Goal: Communication & Community: Answer question/provide support

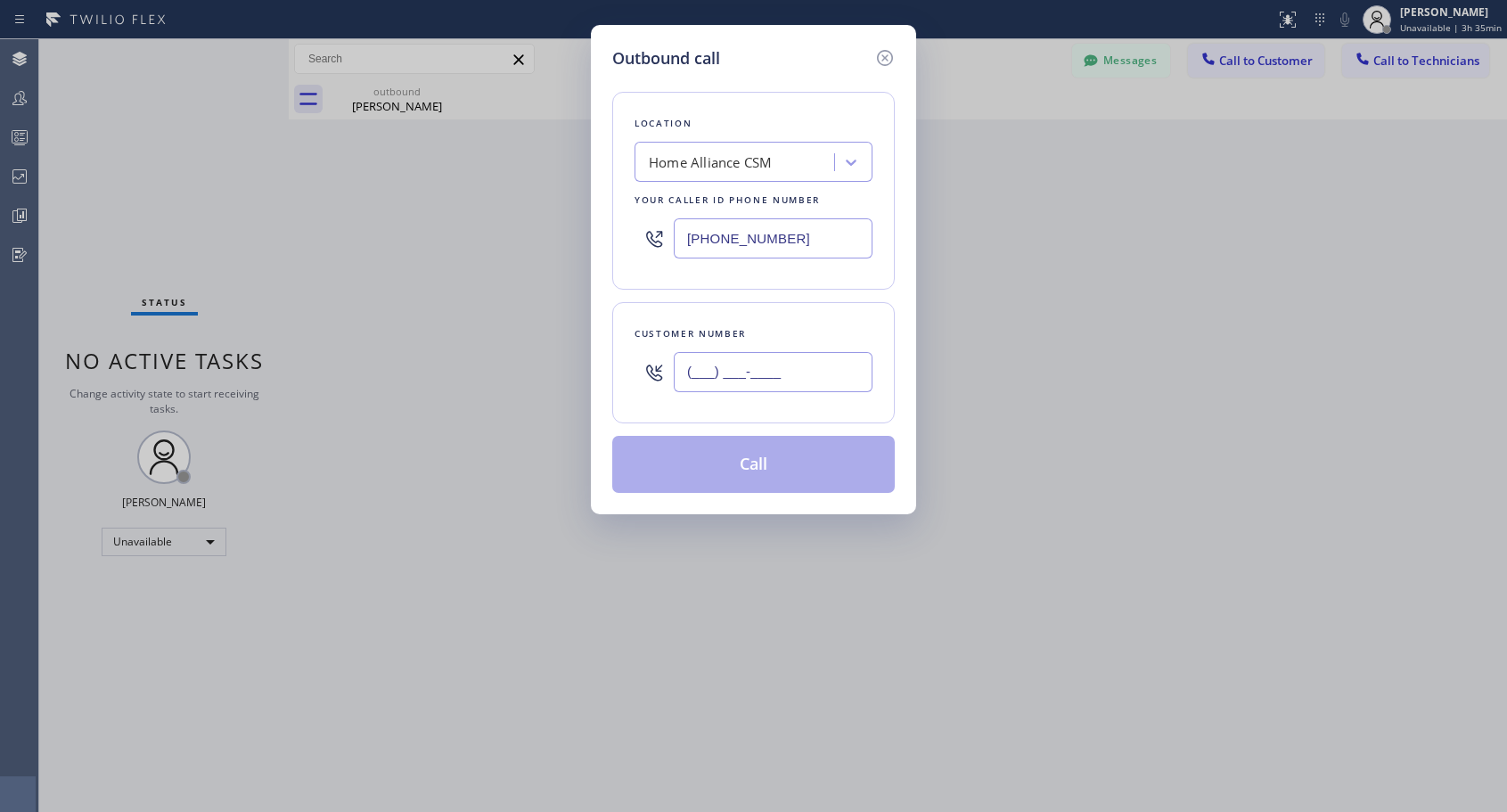
click at [713, 376] on input "(___) ___-____" at bounding box center [773, 372] width 199 height 40
paste input "312) 519-6408"
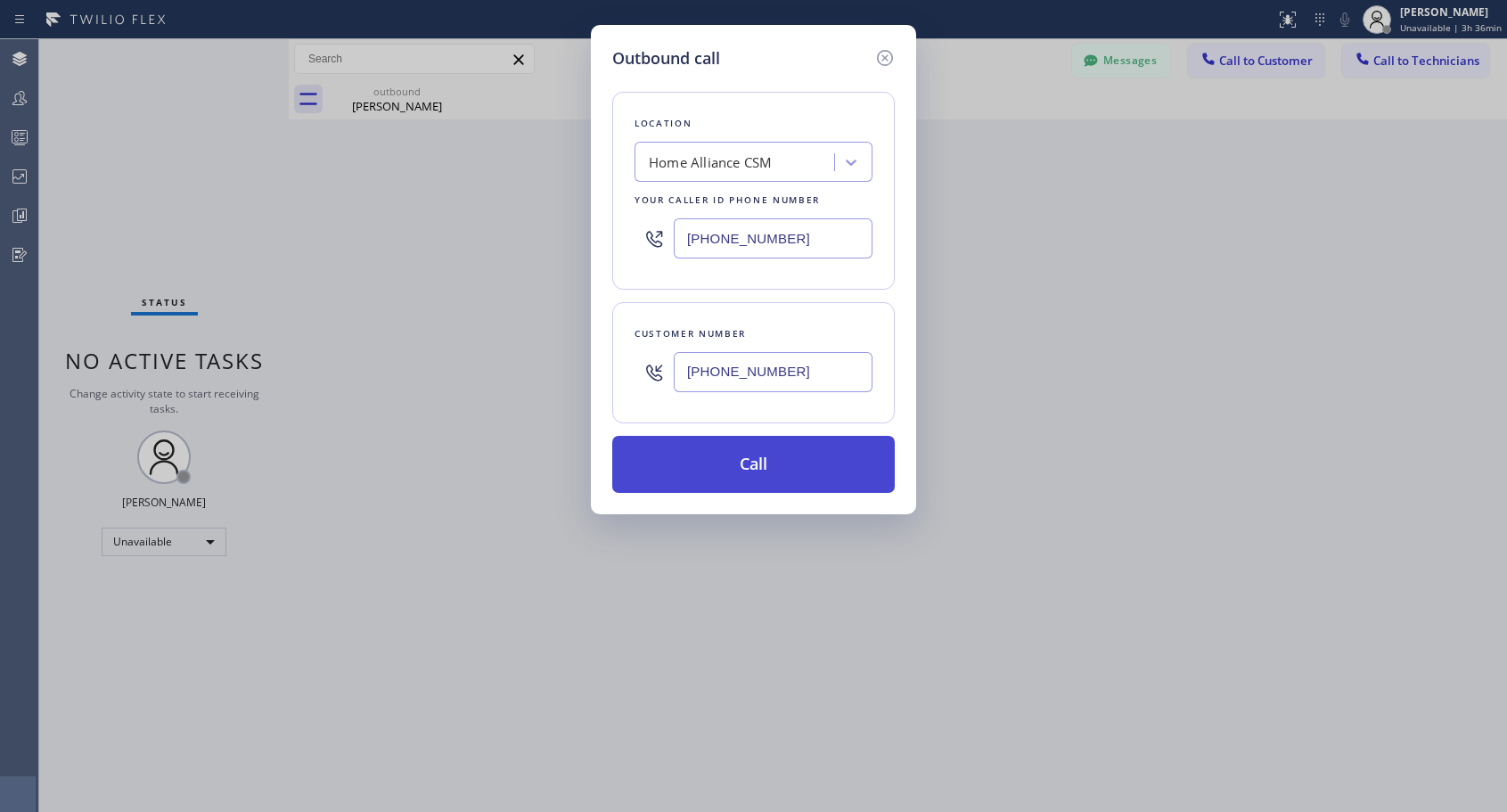
type input "[PHONE_NUMBER]"
click at [764, 456] on button "Call" at bounding box center [753, 465] width 283 height 57
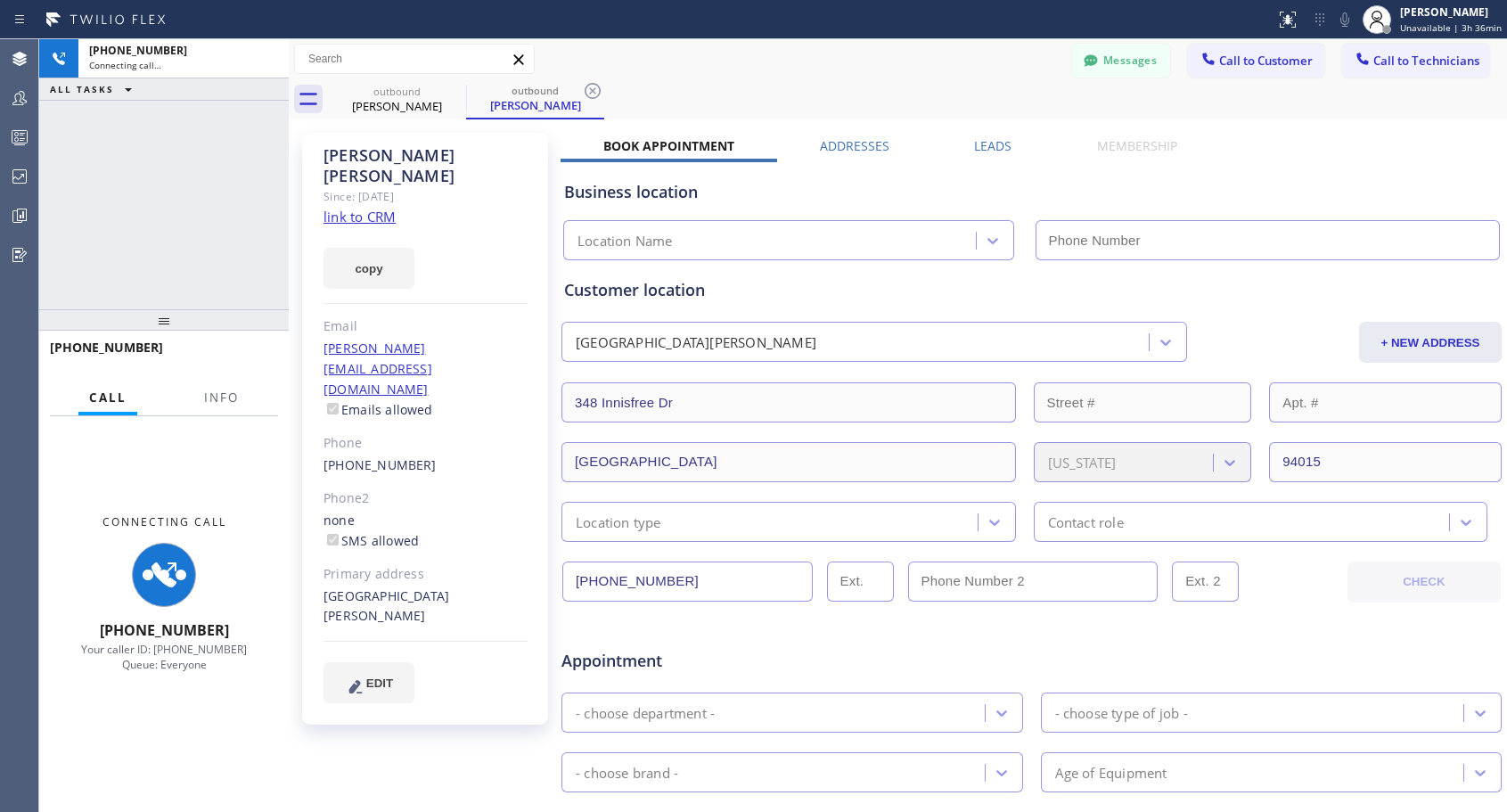
type input "[PHONE_NUMBER]"
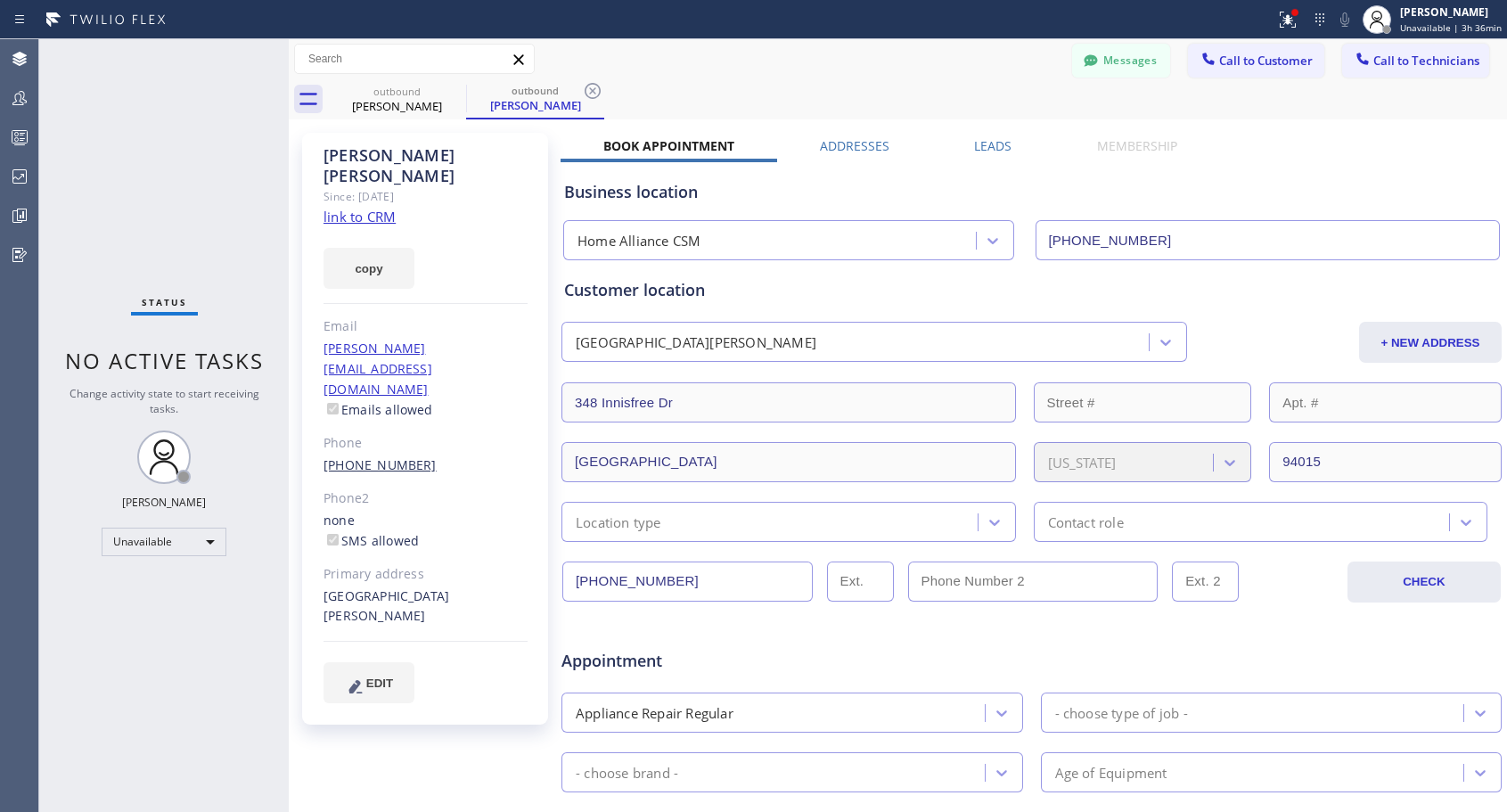
click at [370, 456] on link "[PHONE_NUMBER]" at bounding box center [380, 465] width 114 height 17
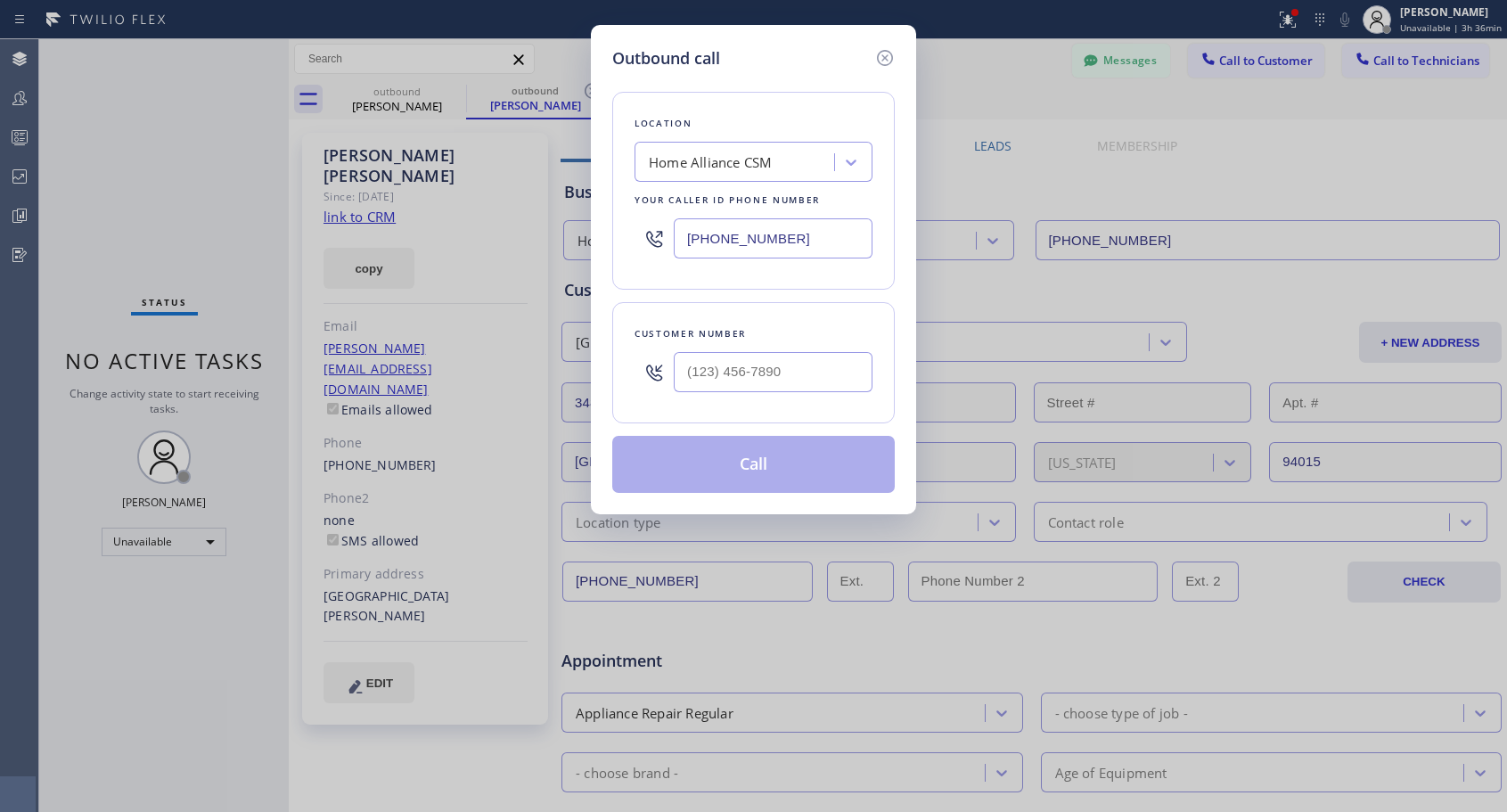
type input "[PHONE_NUMBER]"
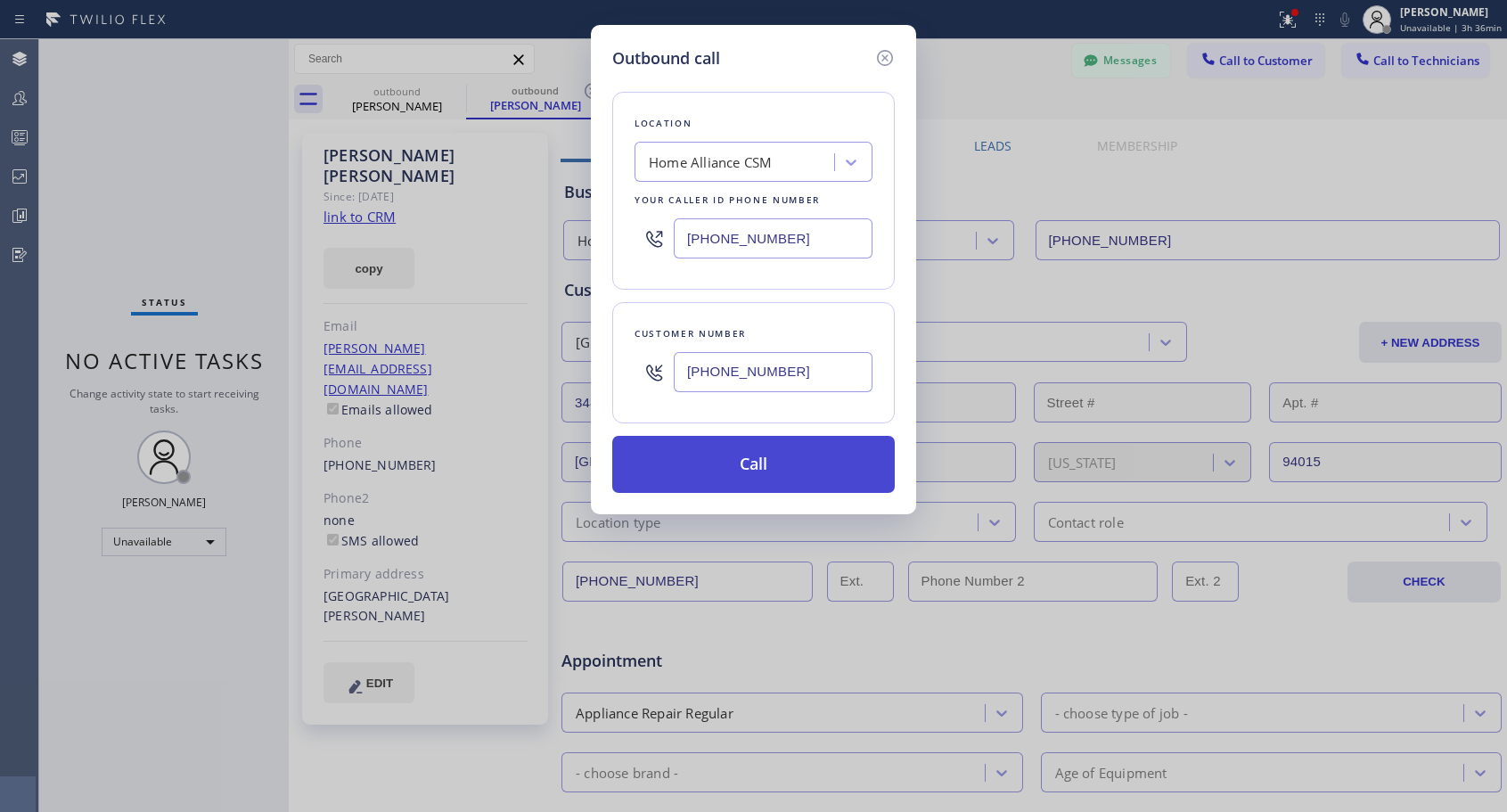
click at [703, 465] on button "Call" at bounding box center [753, 465] width 283 height 57
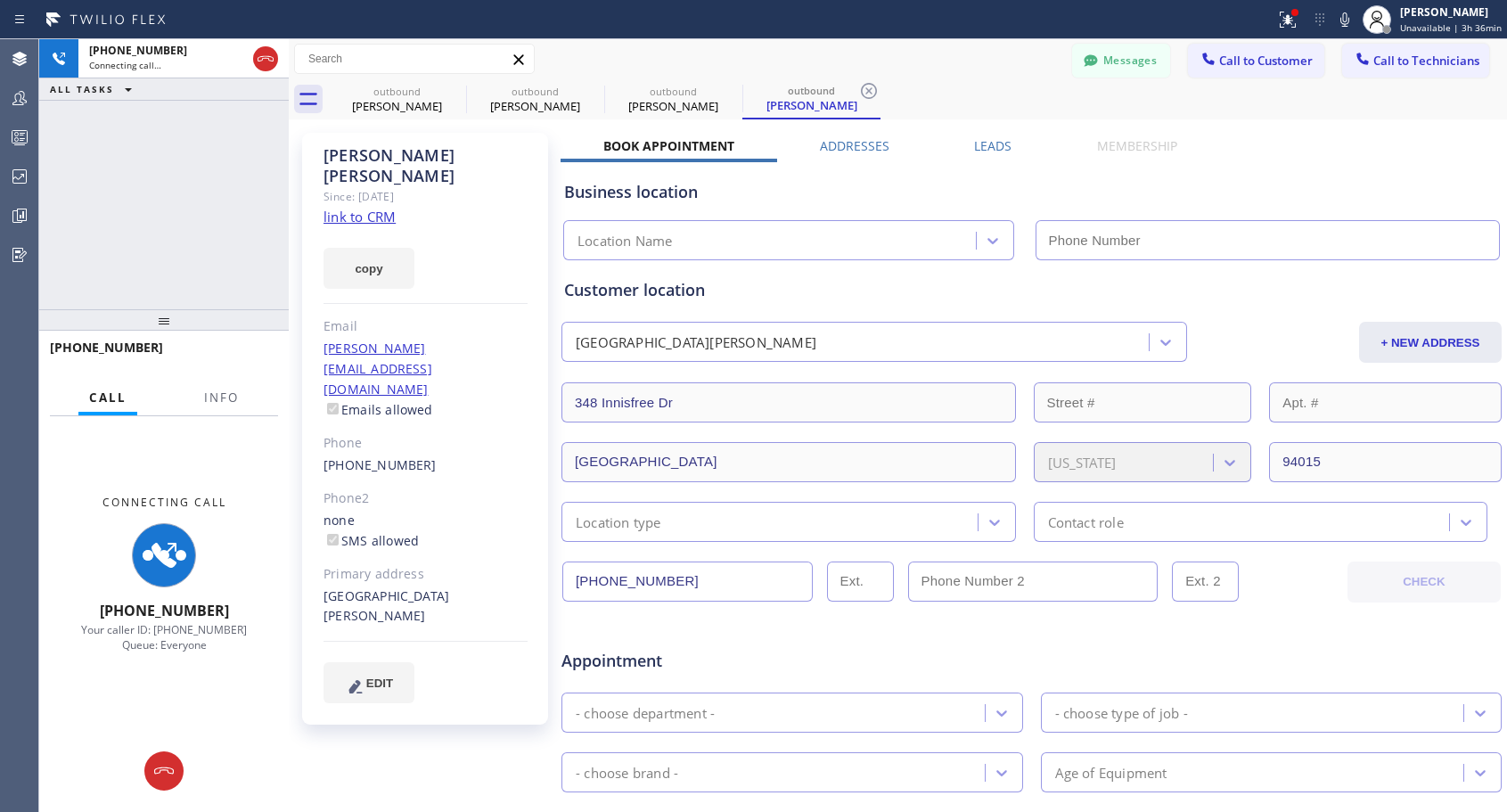
type input "[PHONE_NUMBER]"
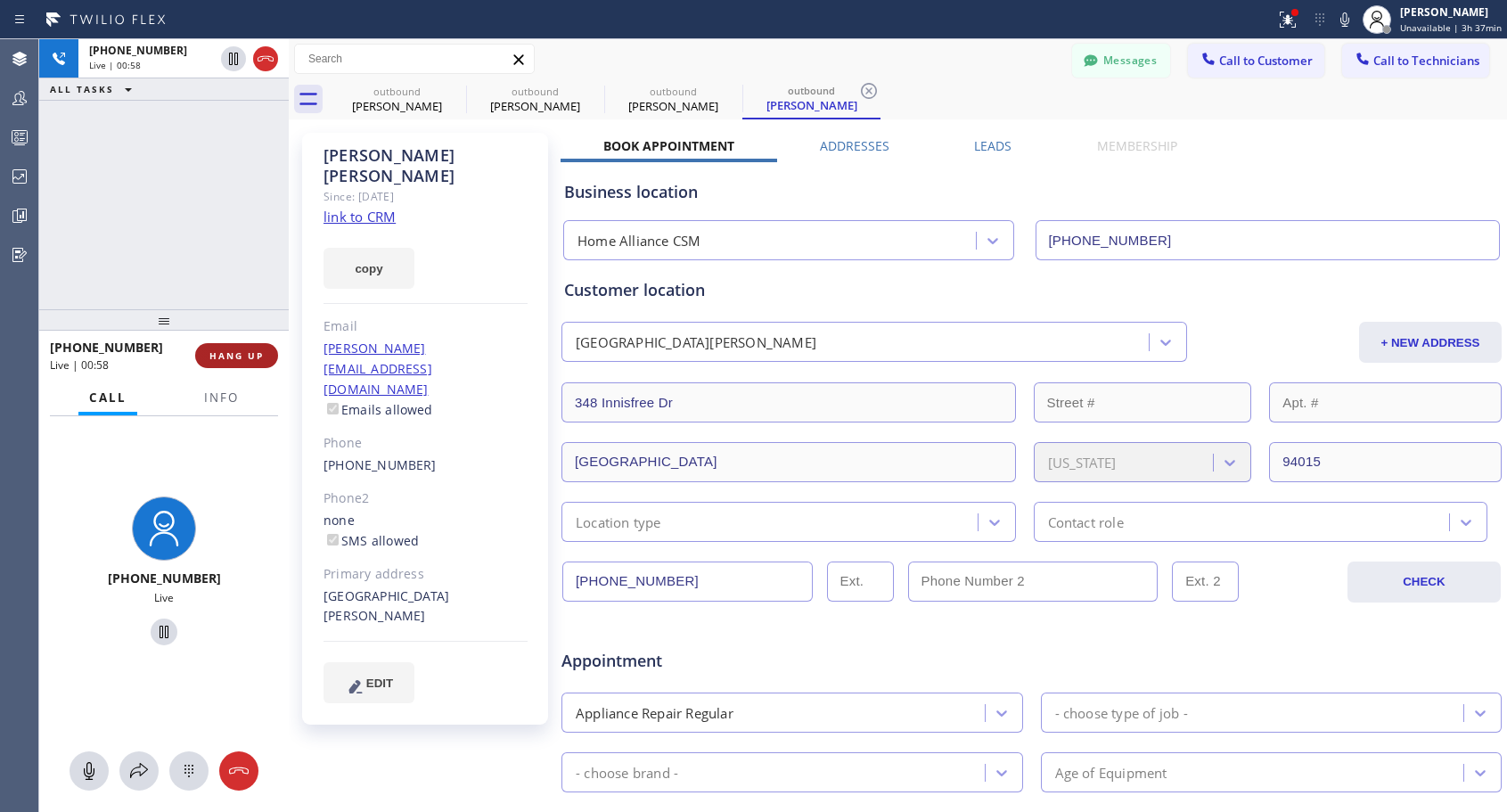
click at [235, 359] on span "HANG UP" at bounding box center [236, 355] width 54 height 12
click at [236, 358] on span "HANG UP" at bounding box center [236, 355] width 54 height 12
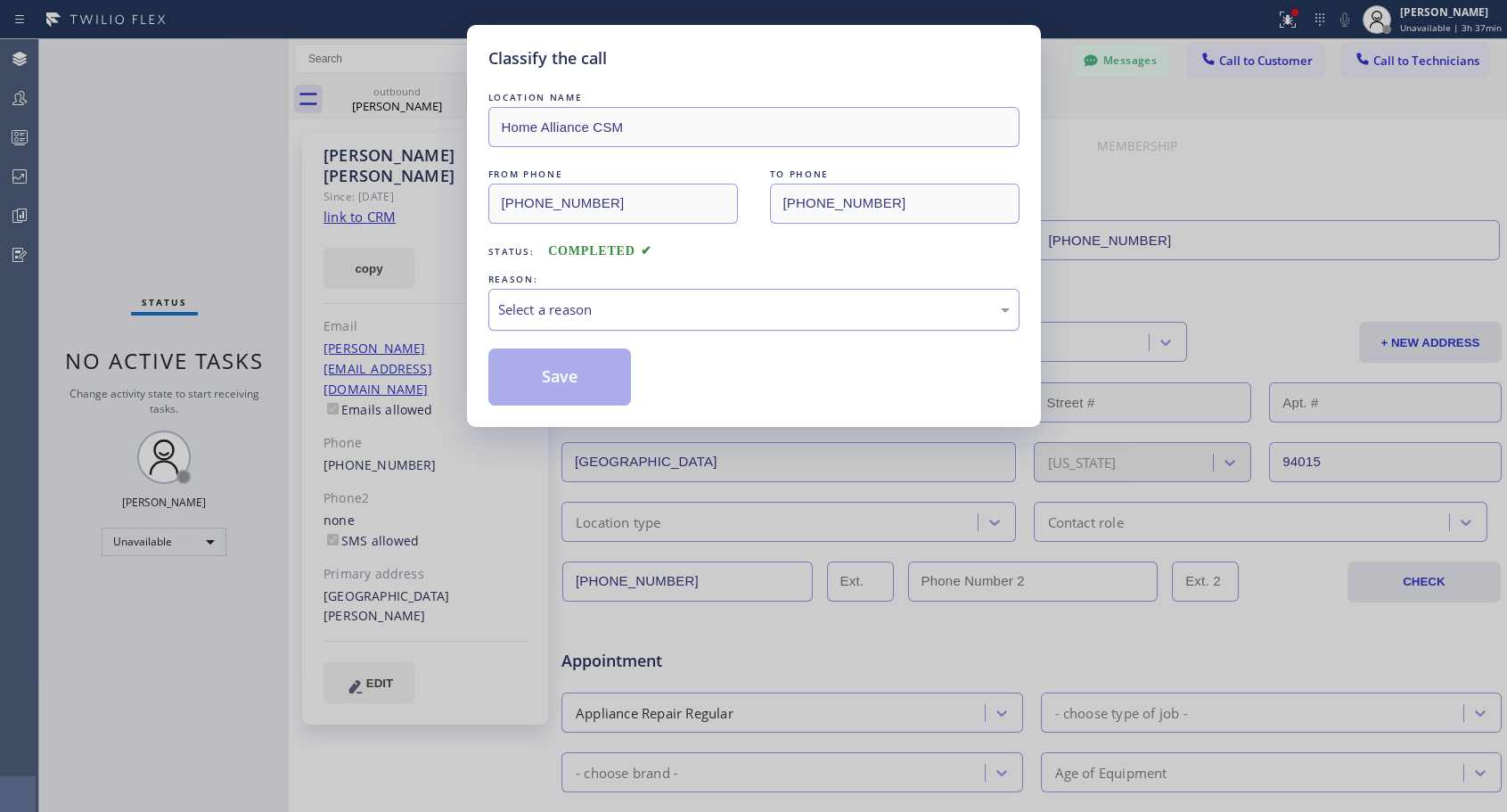
click at [617, 292] on div "Select a reason" at bounding box center [754, 309] width 531 height 42
click at [561, 386] on button "Save" at bounding box center [560, 377] width 143 height 57
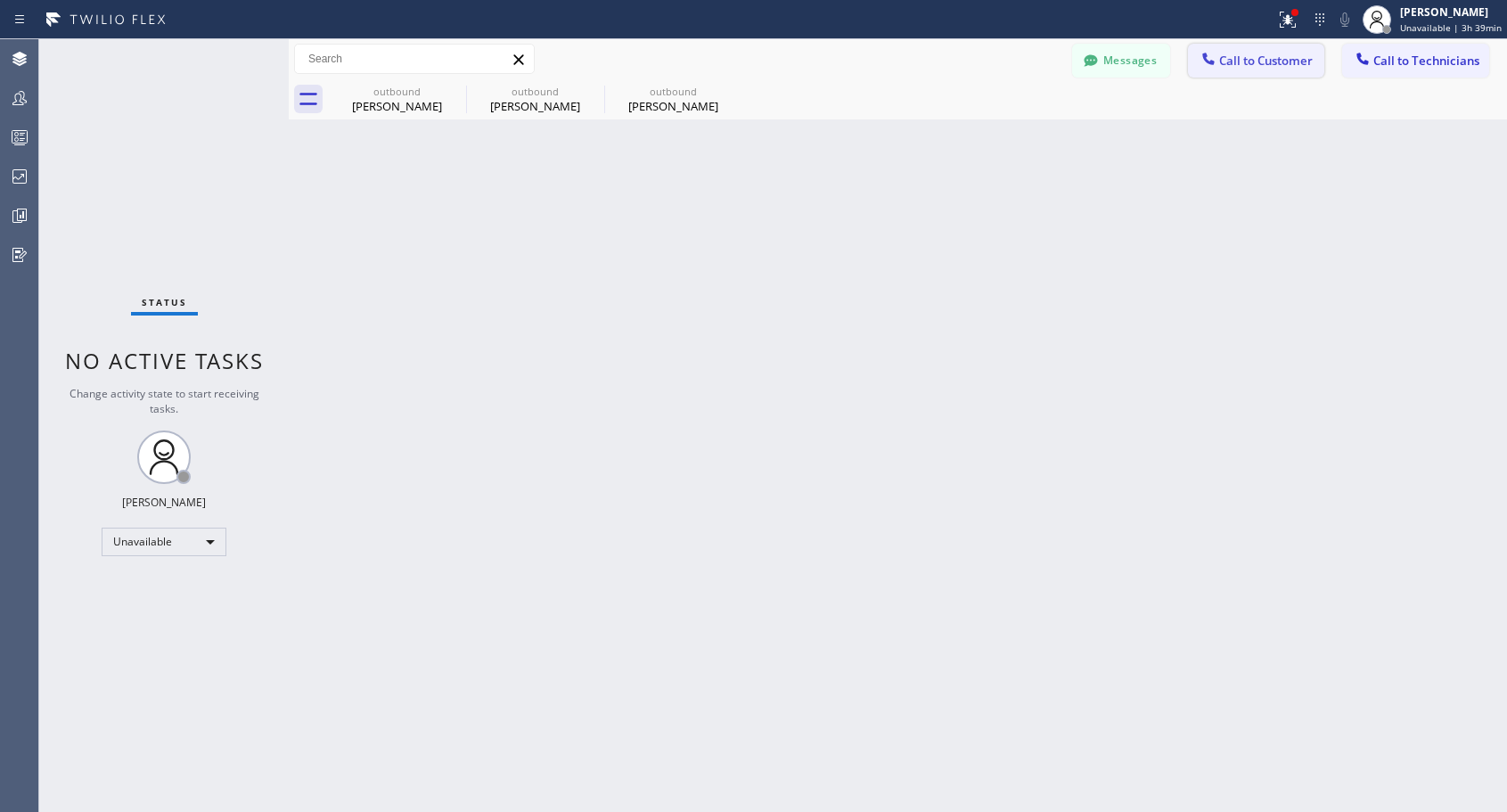
click at [1255, 59] on span "Call to Customer" at bounding box center [1266, 60] width 94 height 16
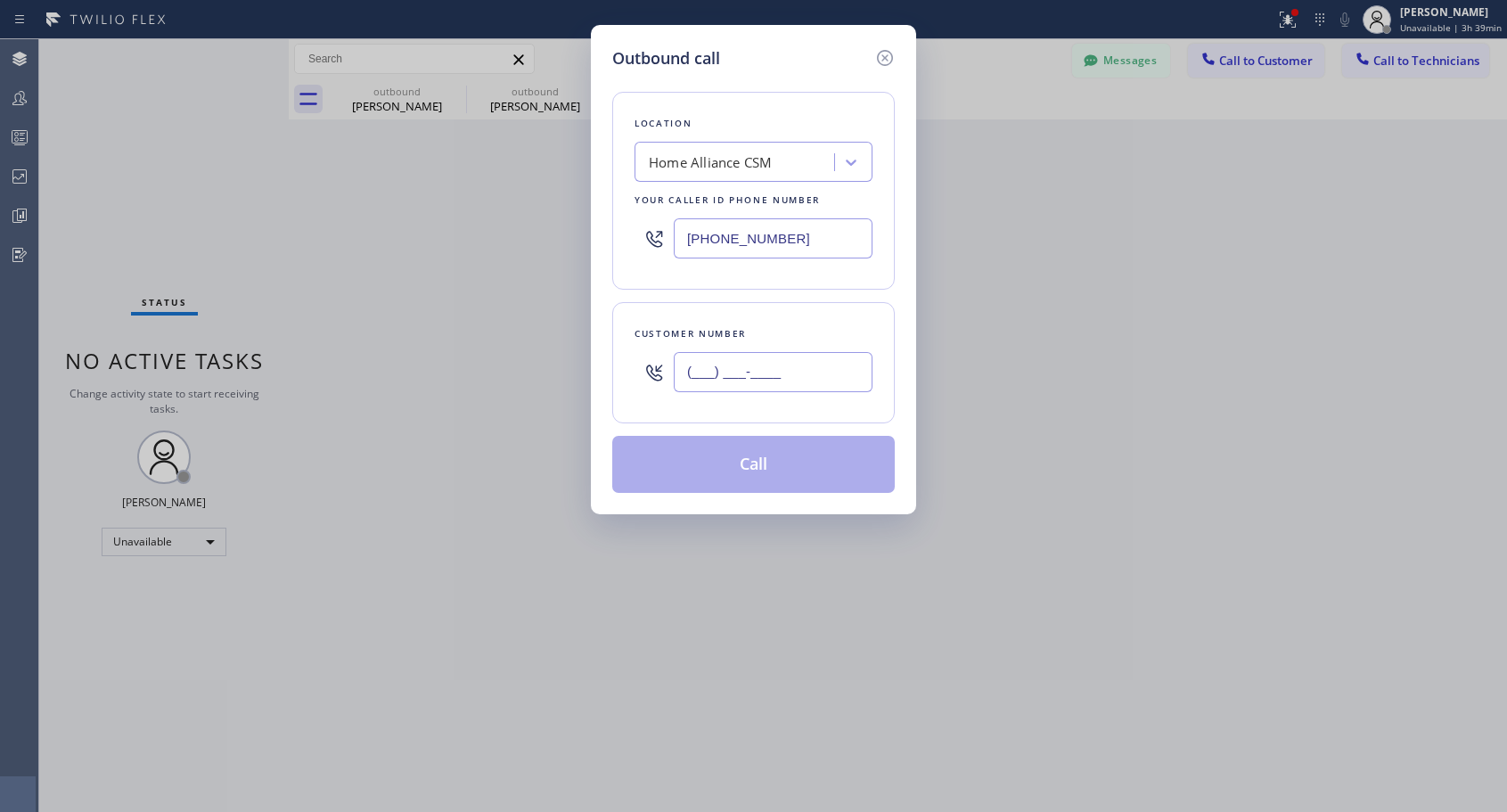
click at [688, 373] on input "(___) ___-____" at bounding box center [773, 372] width 199 height 40
paste input "310) 463-3596"
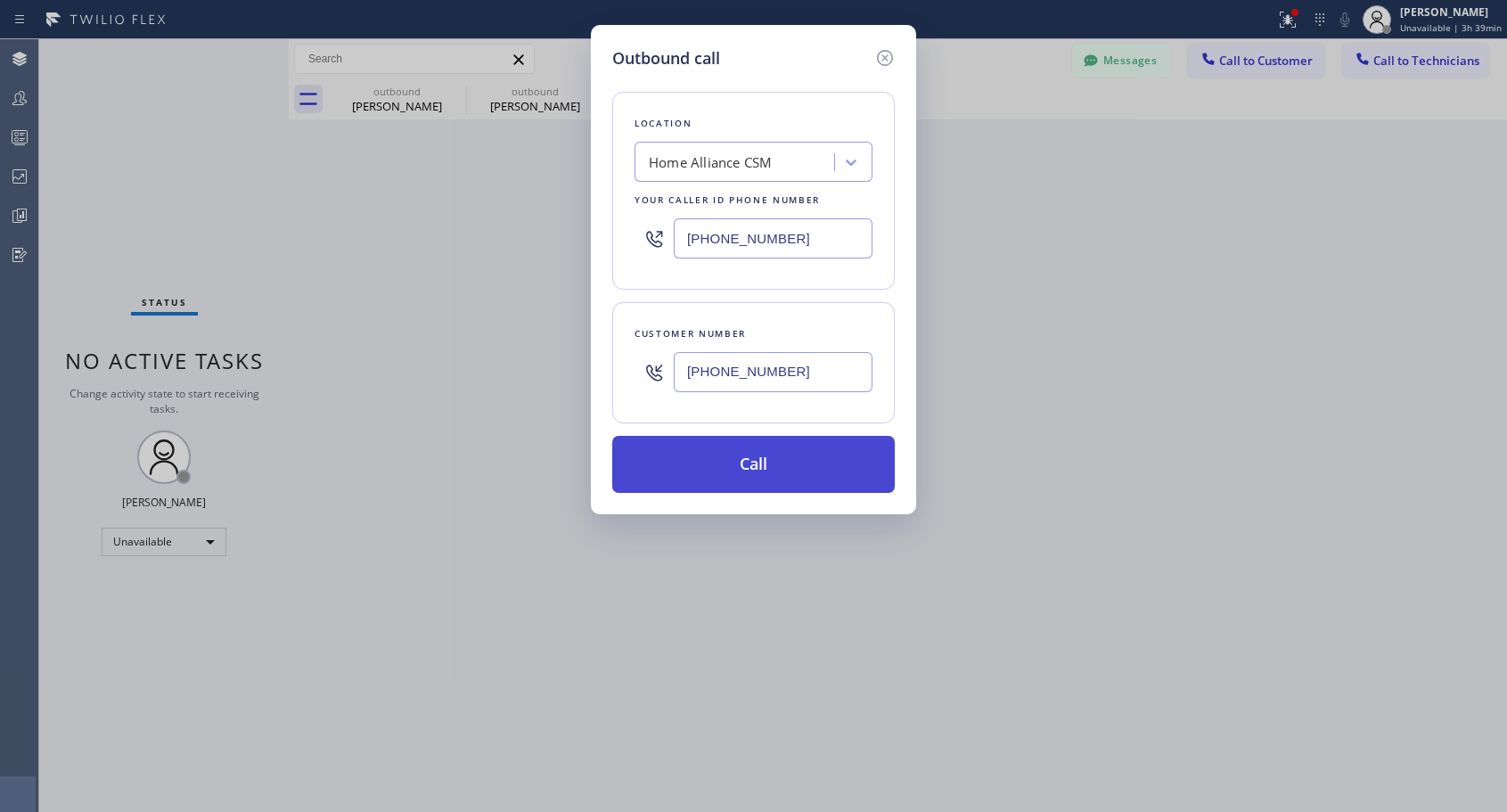
type input "[PHONE_NUMBER]"
click at [799, 468] on button "Call" at bounding box center [753, 465] width 283 height 57
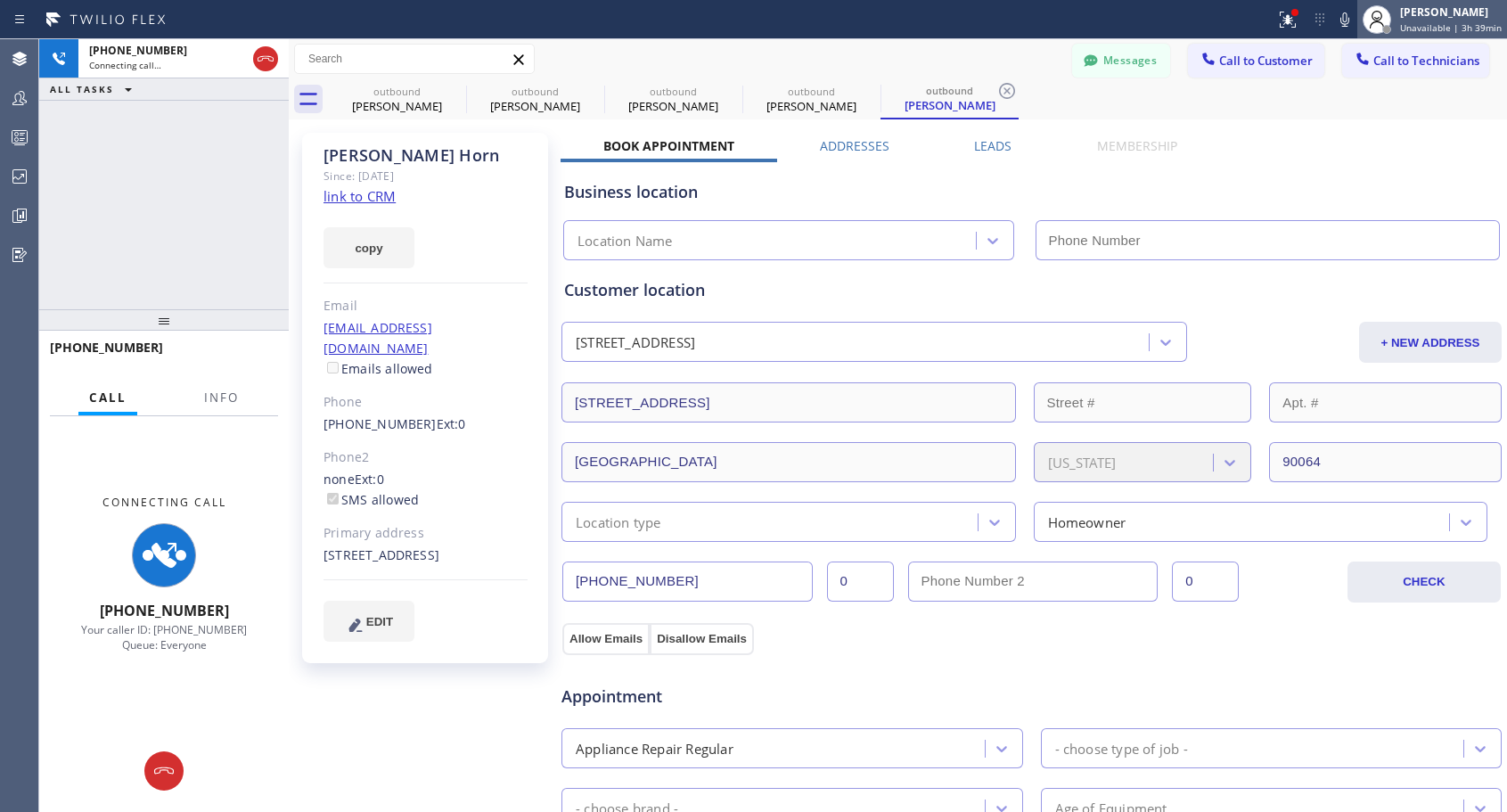
type input "[PHONE_NUMBER]"
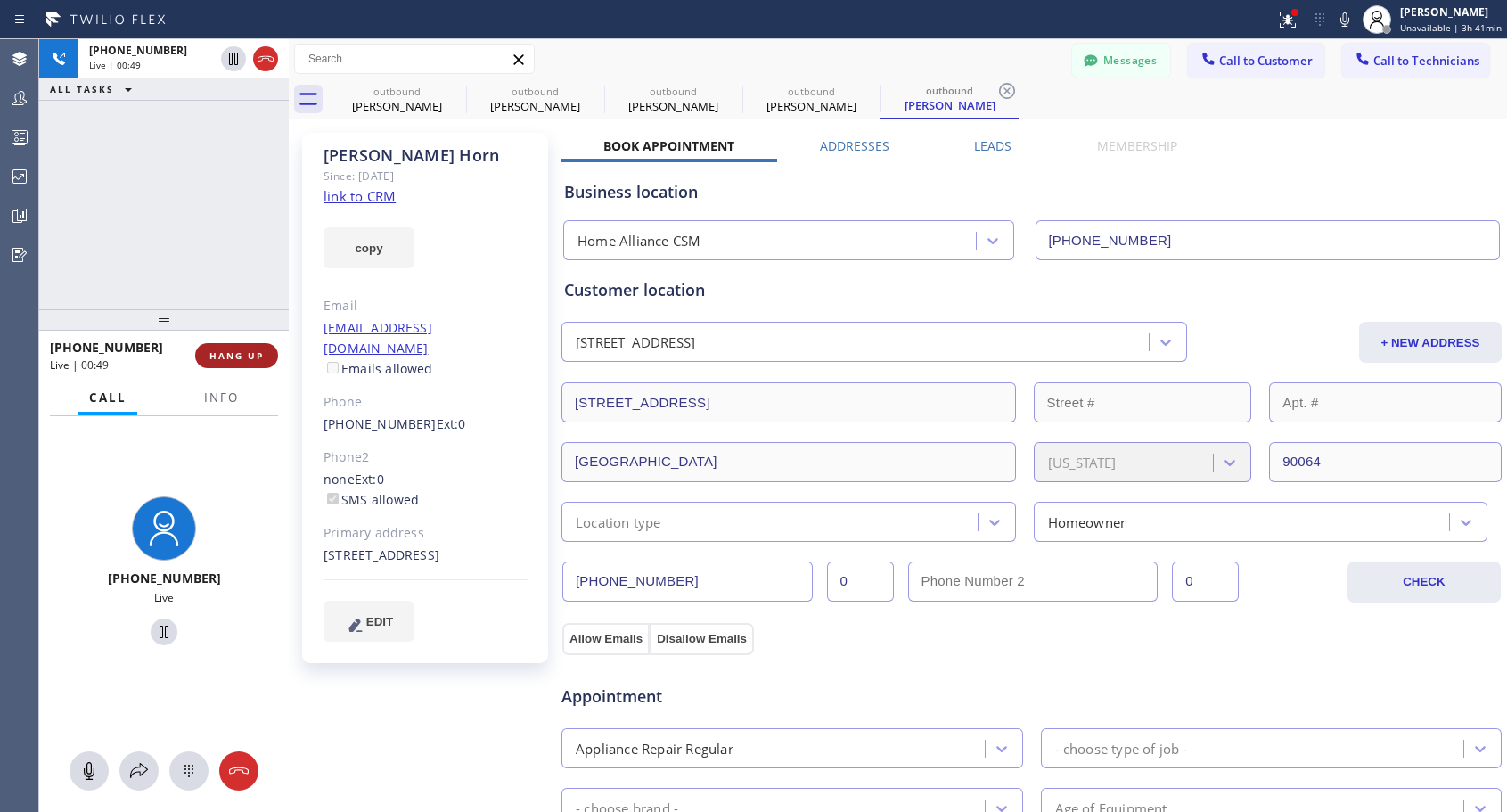
click at [239, 348] on button "HANG UP" at bounding box center [236, 355] width 83 height 25
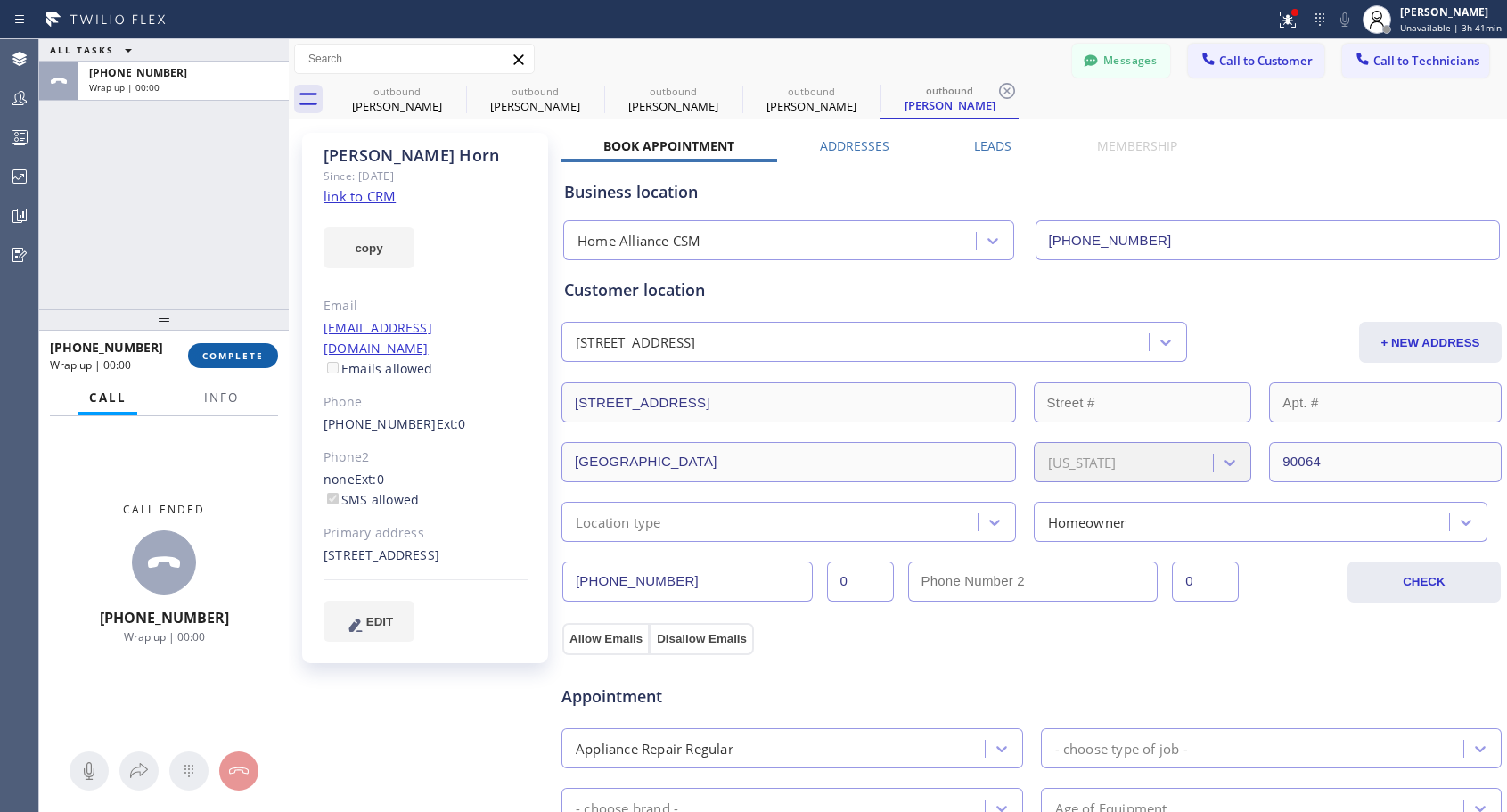
click at [245, 349] on span "COMPLETE" at bounding box center [233, 355] width 61 height 12
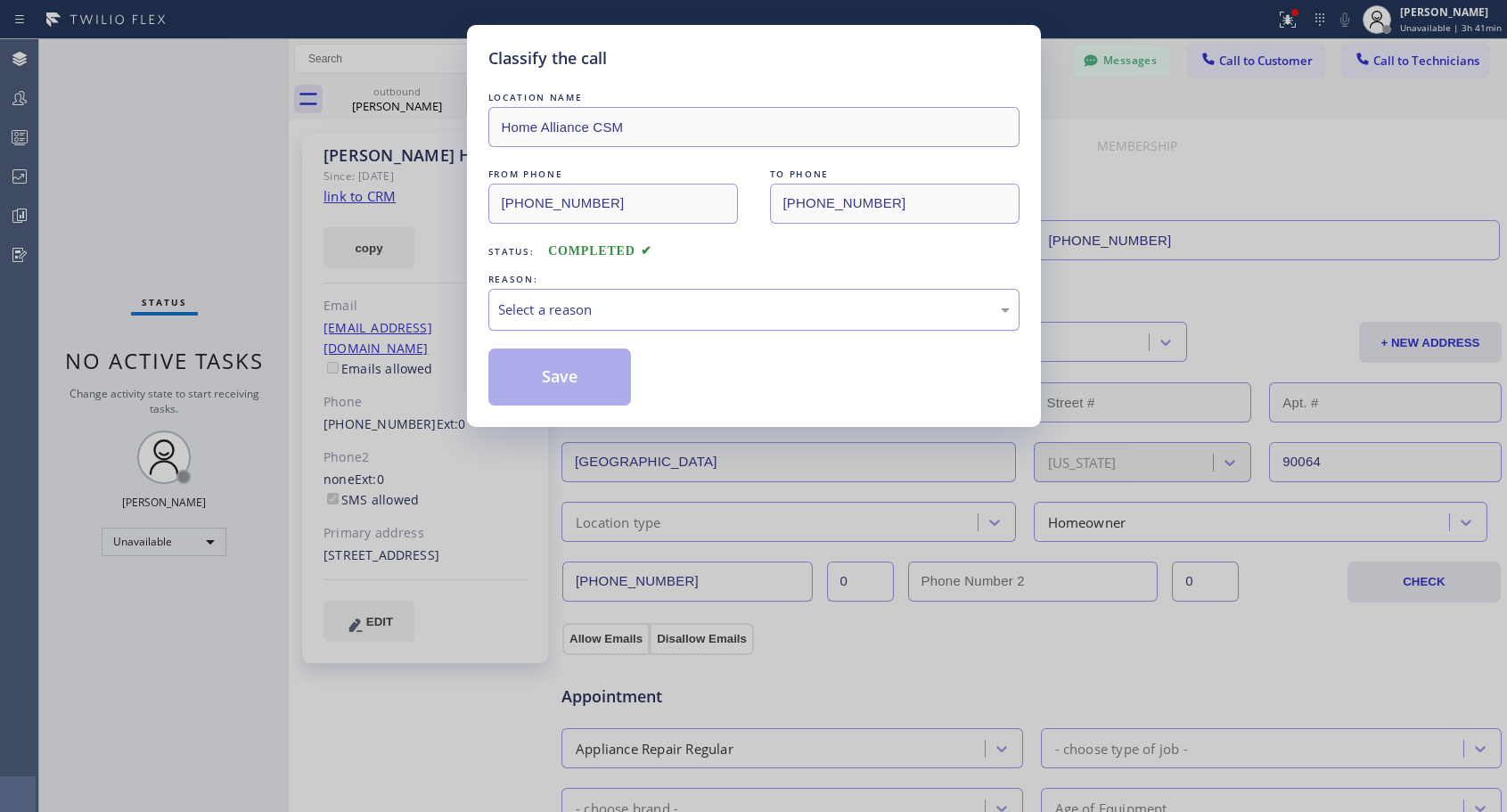
click at [722, 303] on div "Select a reason" at bounding box center [754, 309] width 512 height 20
click at [622, 391] on button "Save" at bounding box center [560, 377] width 143 height 57
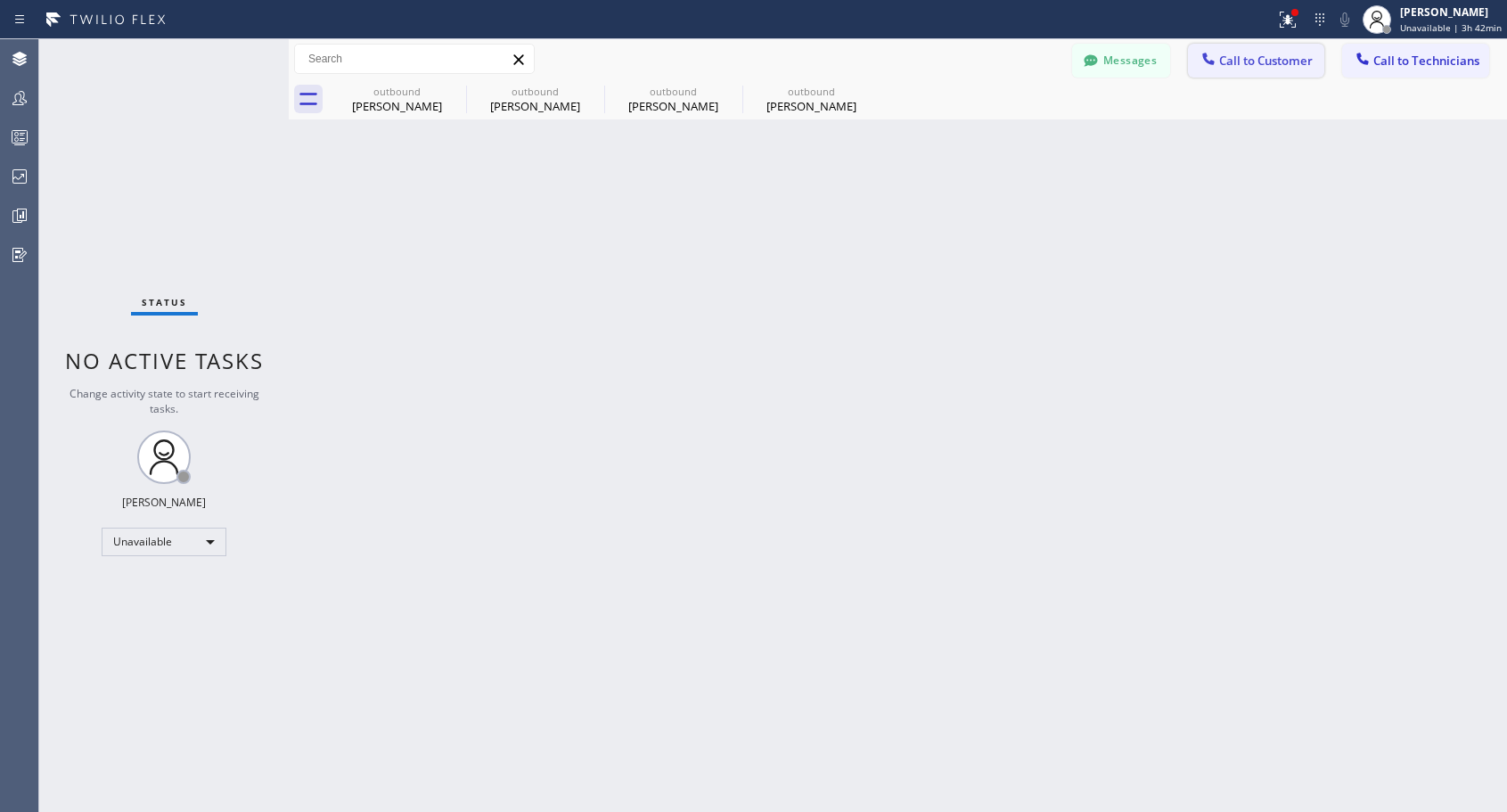
click at [1254, 62] on span "Call to Customer" at bounding box center [1266, 60] width 94 height 16
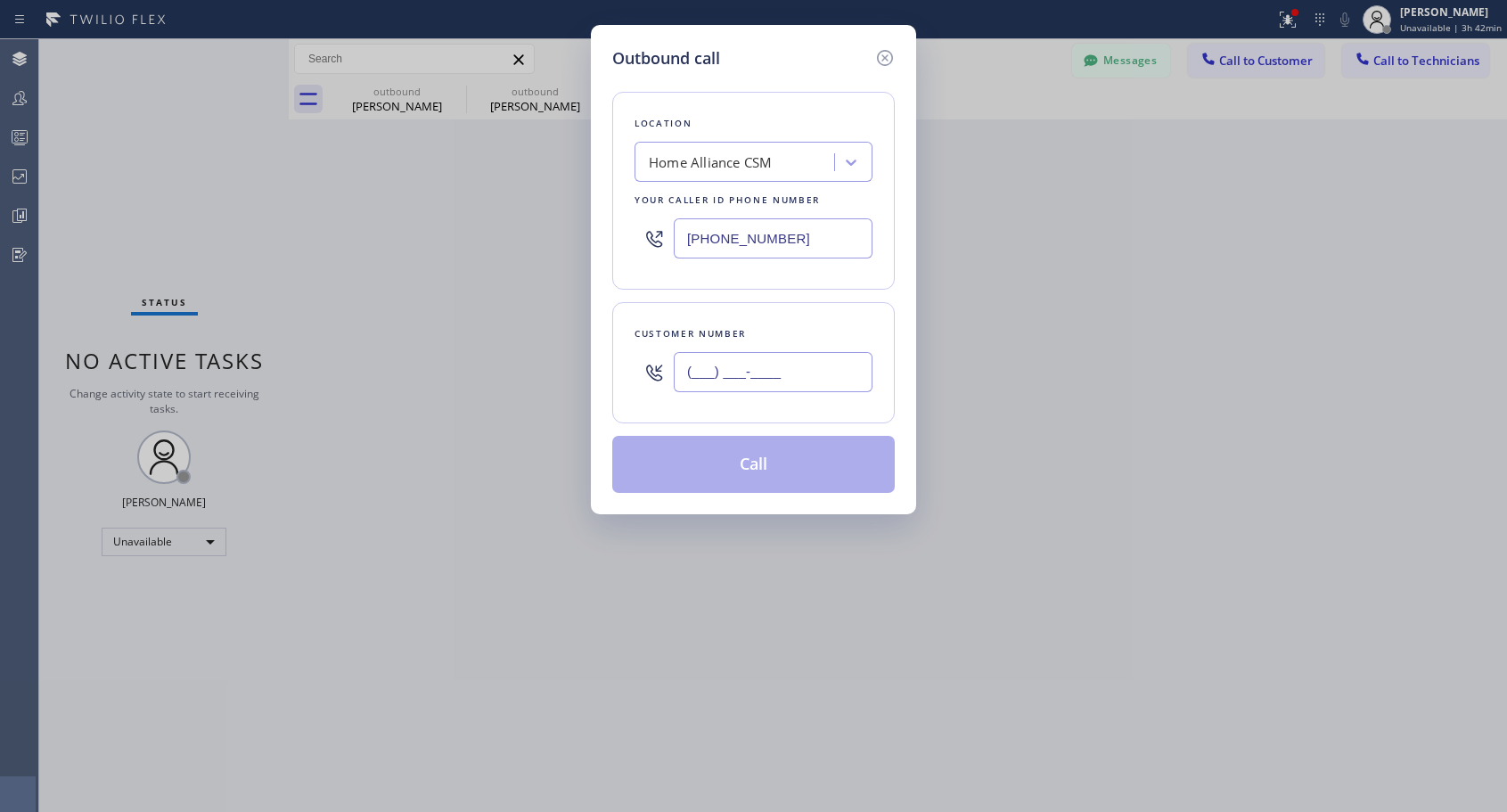
click at [744, 361] on input "(___) ___-____" at bounding box center [773, 372] width 199 height 40
paste input "303) 818-2603"
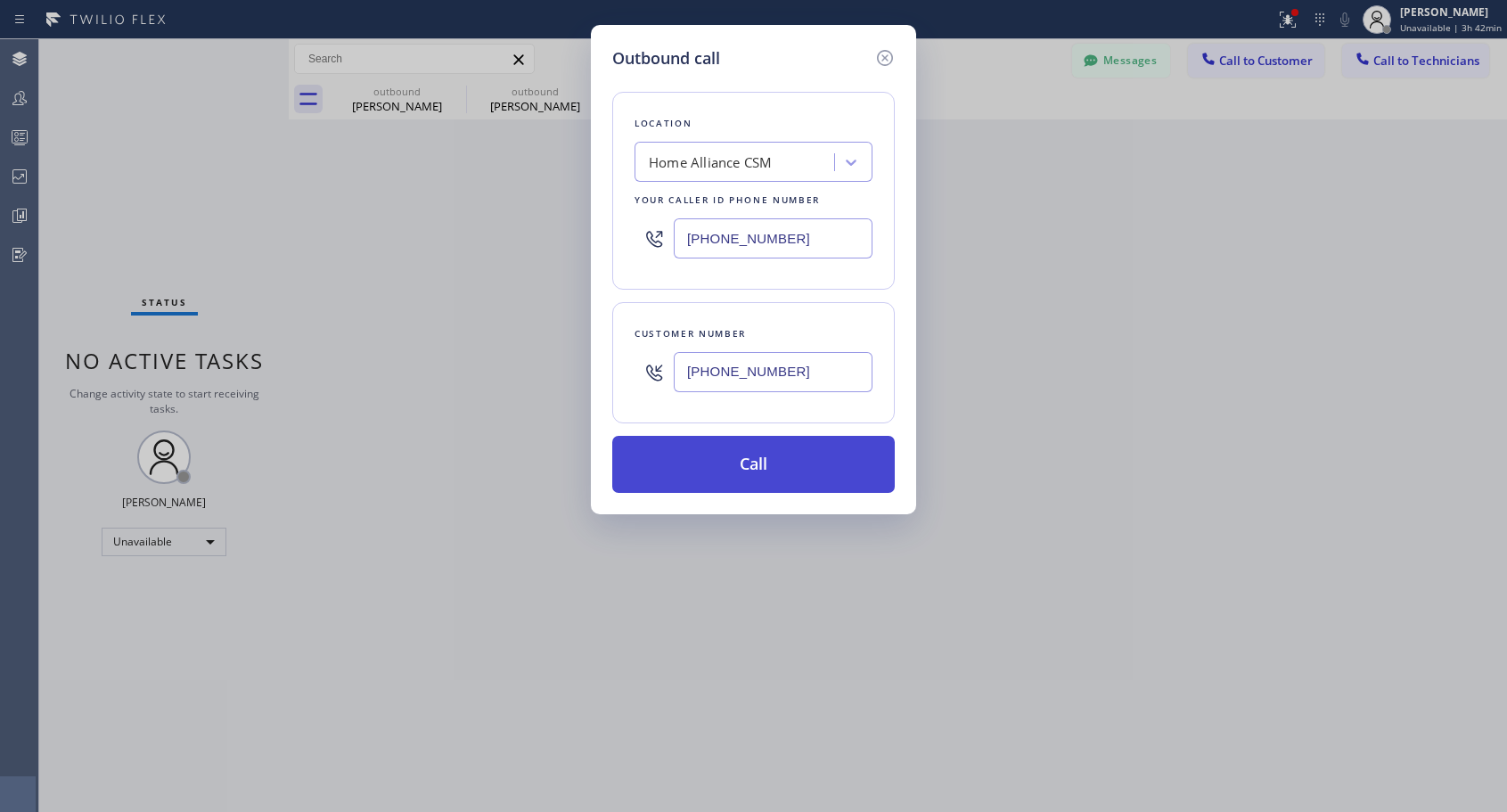
type input "[PHONE_NUMBER]"
click at [772, 479] on button "Call" at bounding box center [753, 465] width 283 height 57
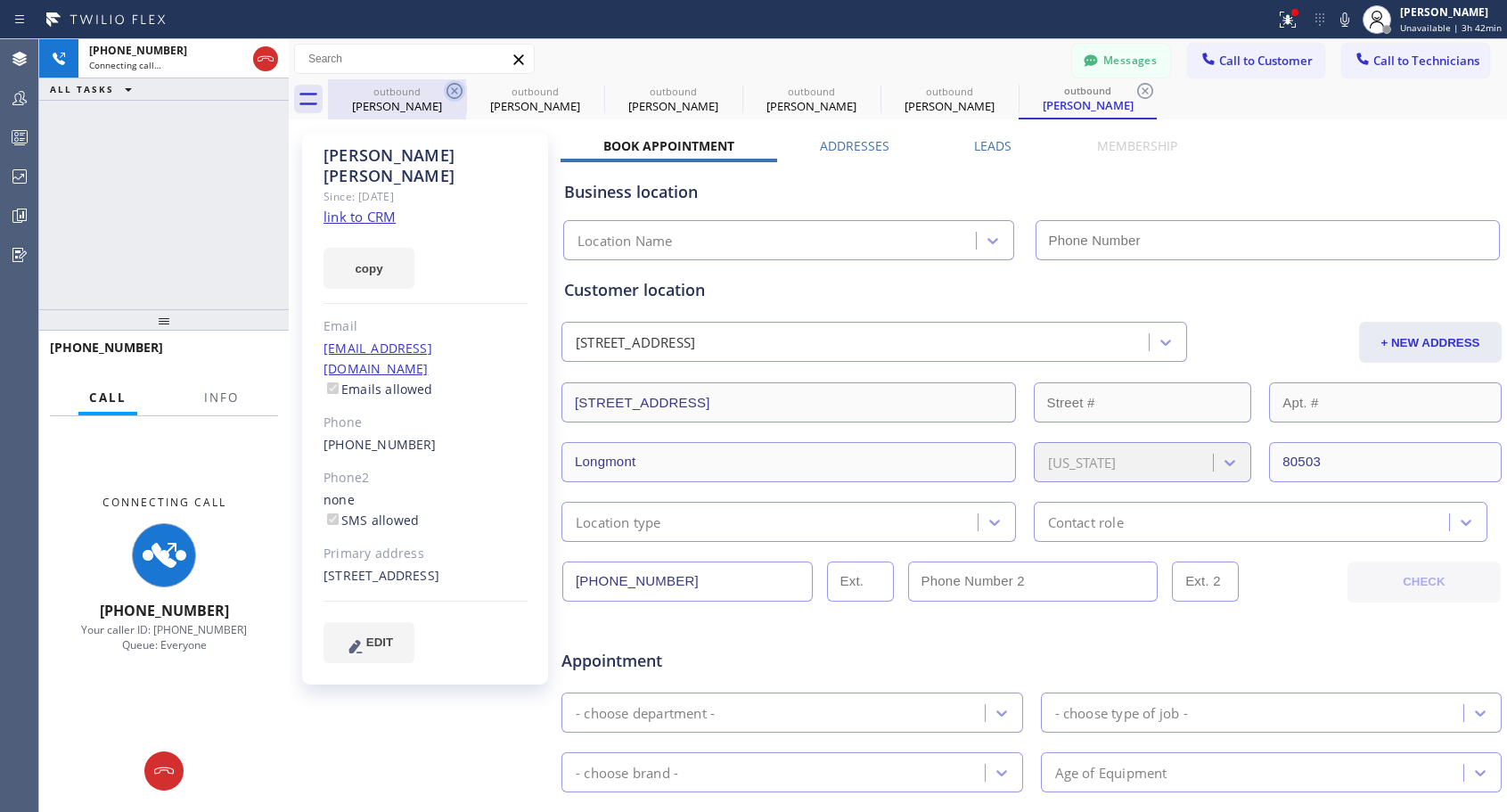
click at [458, 89] on icon at bounding box center [454, 91] width 21 height 21
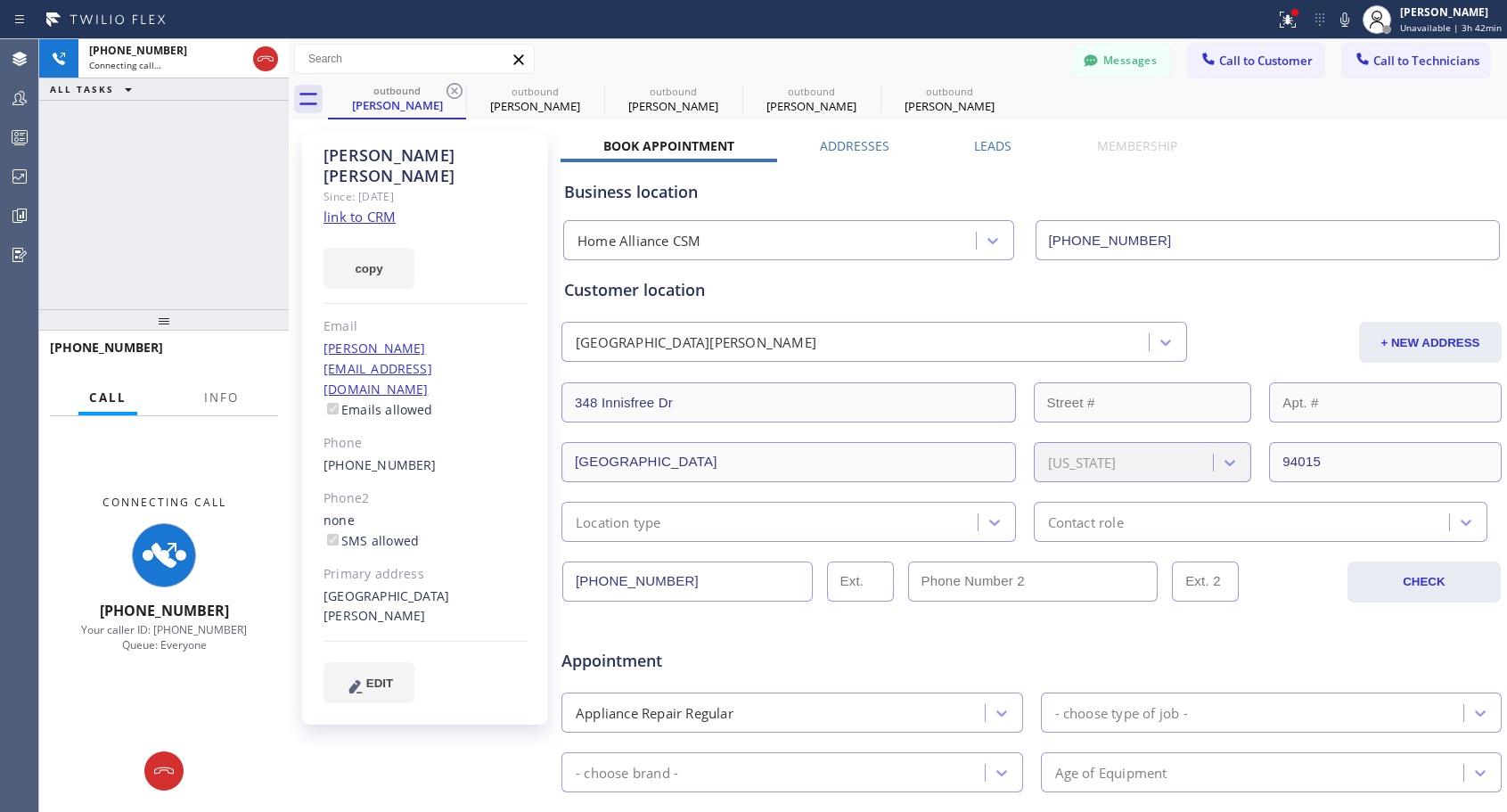
type input "[PHONE_NUMBER]"
click at [458, 89] on icon at bounding box center [454, 91] width 21 height 21
click at [0, 0] on icon at bounding box center [0, 0] width 0 height 0
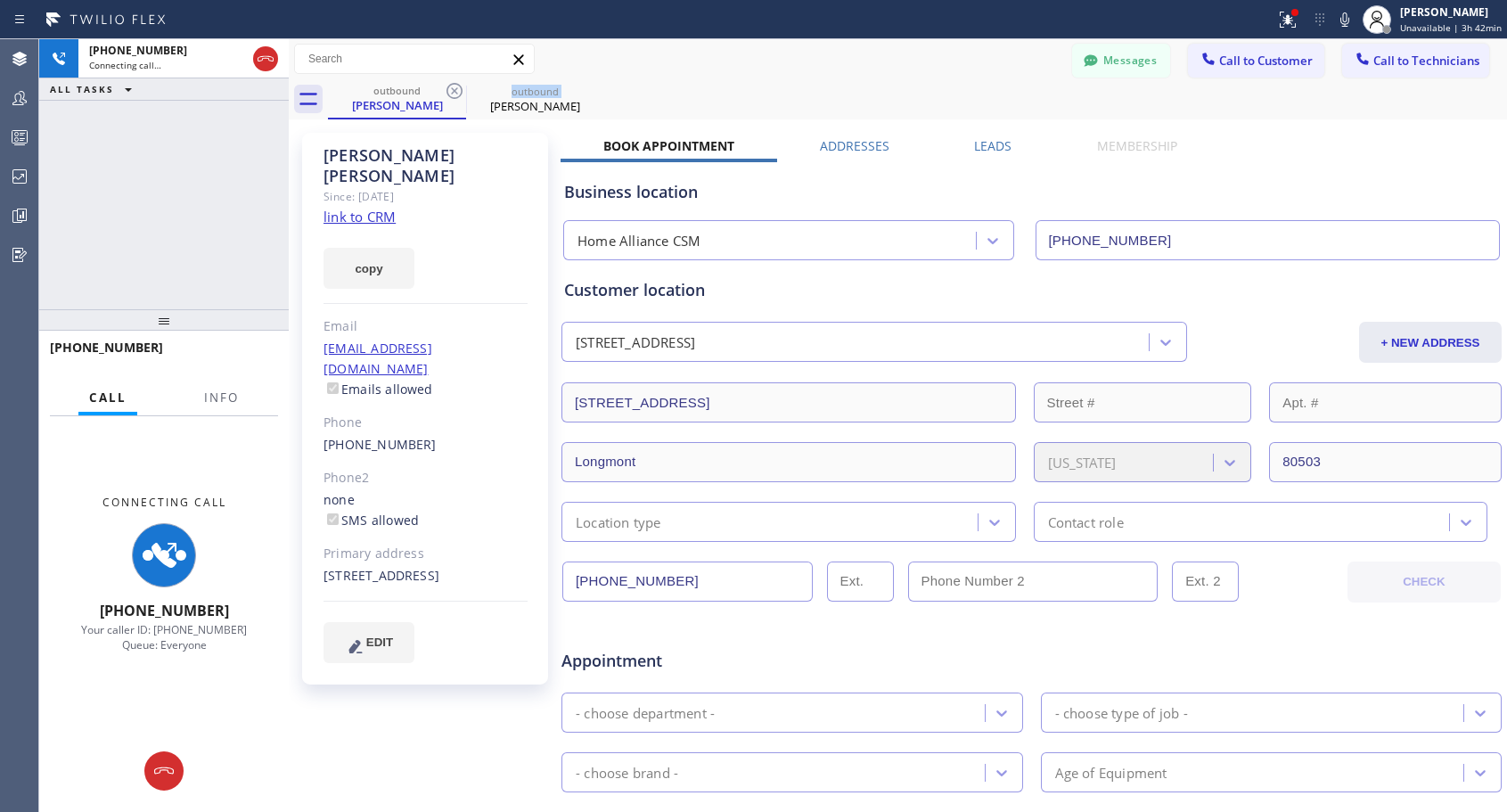
click at [458, 89] on icon at bounding box center [454, 91] width 21 height 21
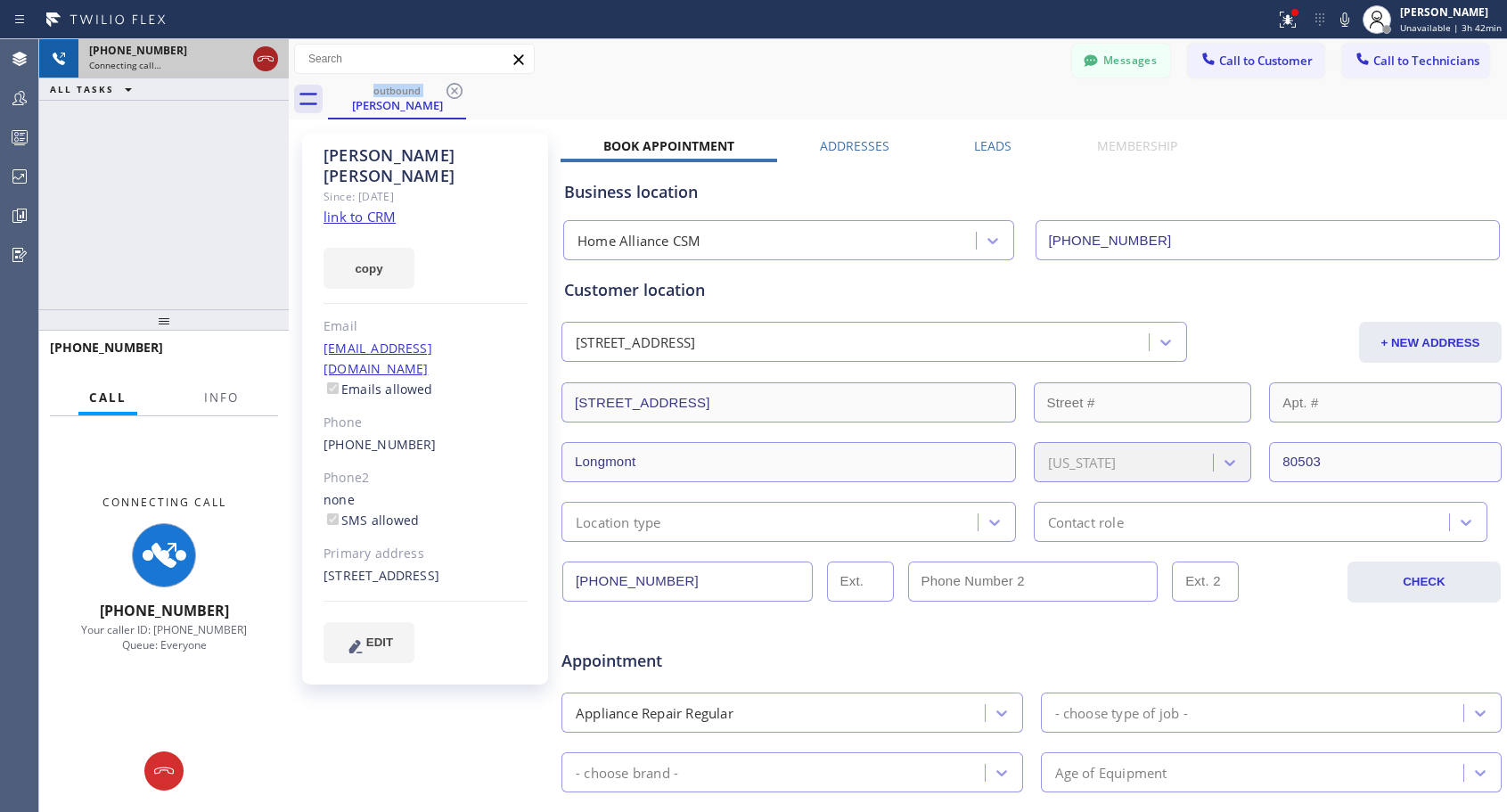
click at [268, 63] on icon at bounding box center [265, 58] width 21 height 21
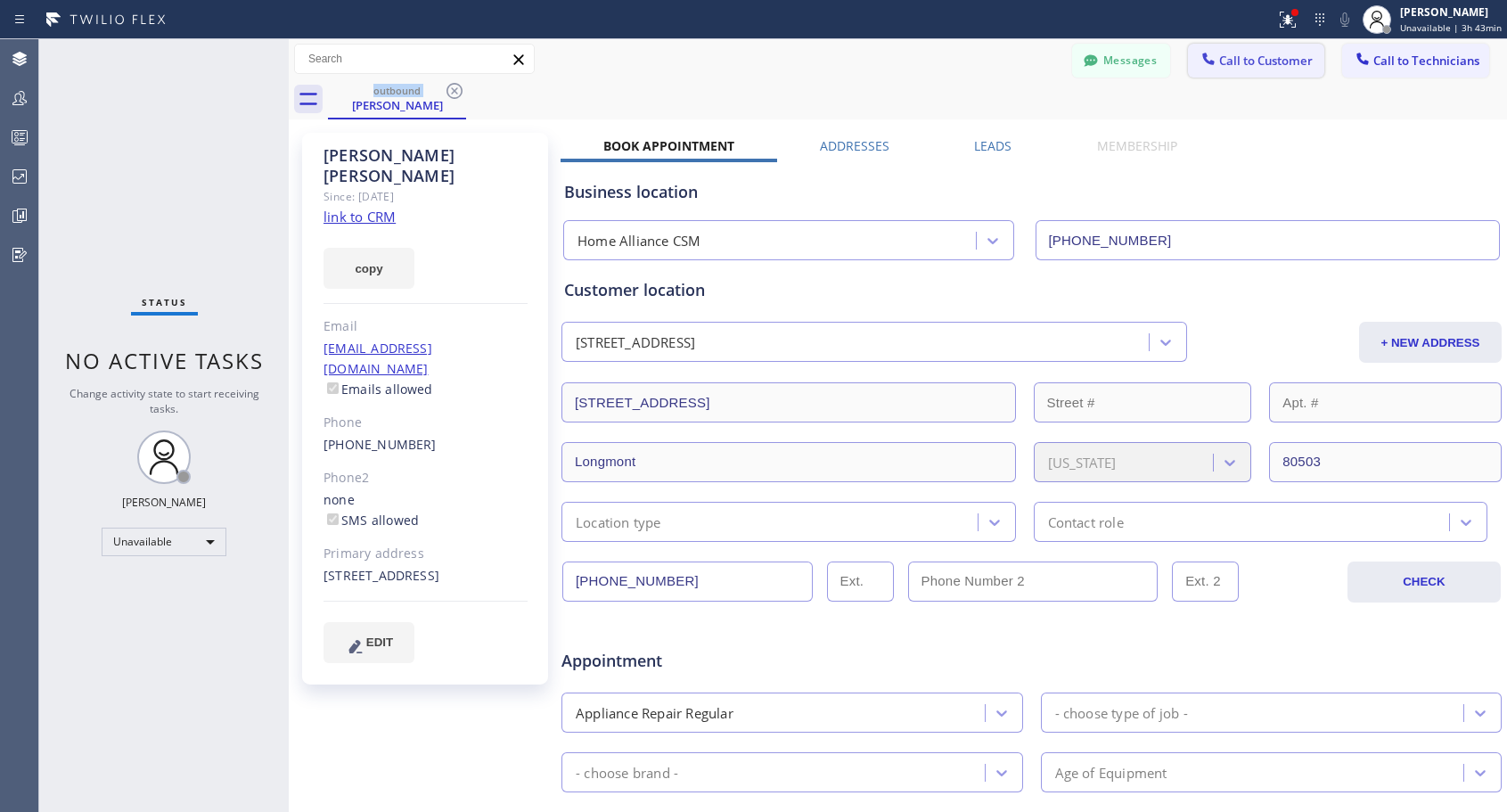
click at [1219, 57] on span "Call to Customer" at bounding box center [1266, 60] width 94 height 16
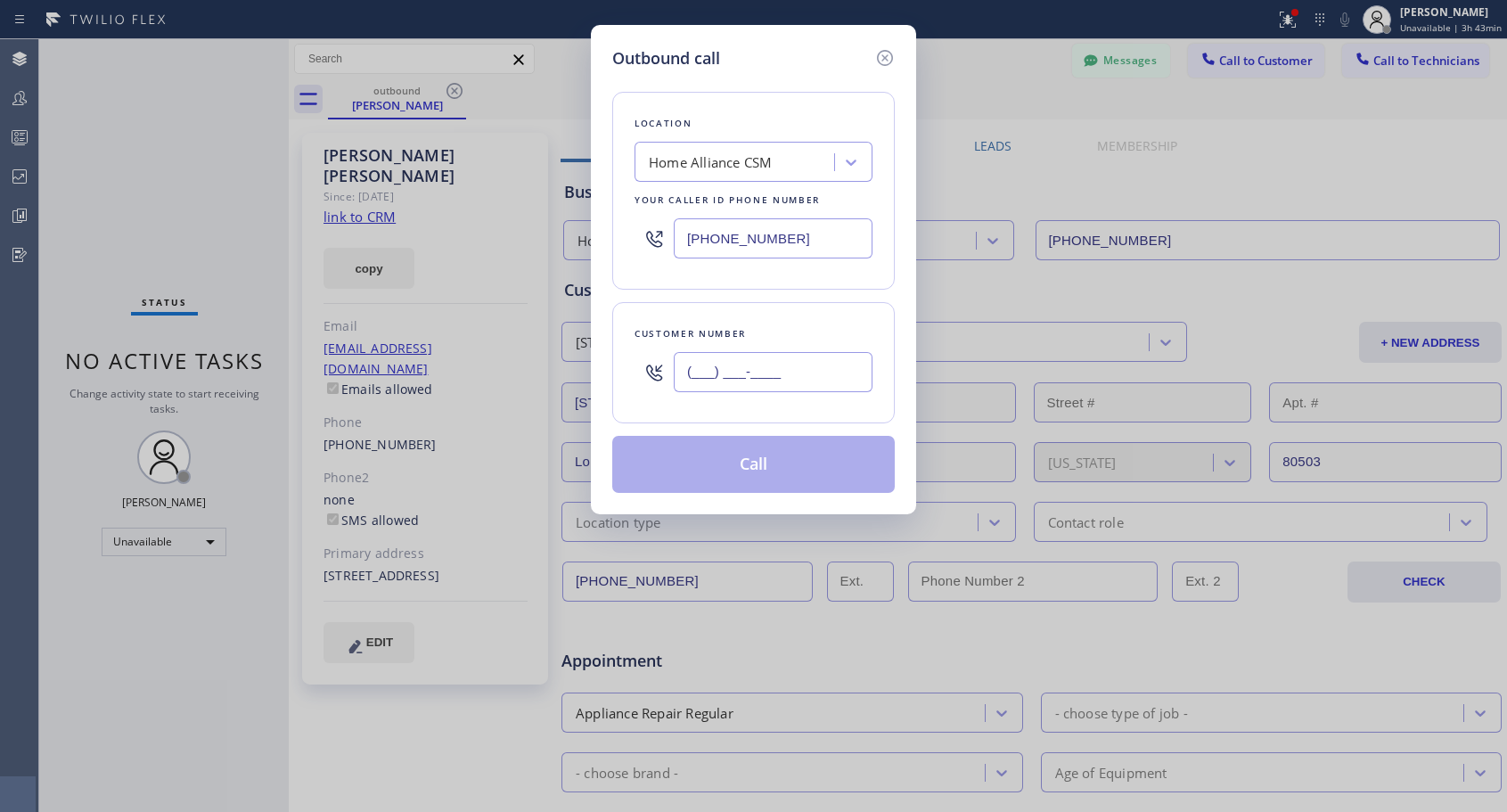
click at [691, 372] on input "(___) ___-____" at bounding box center [773, 372] width 199 height 40
paste input "310) 633-1637"
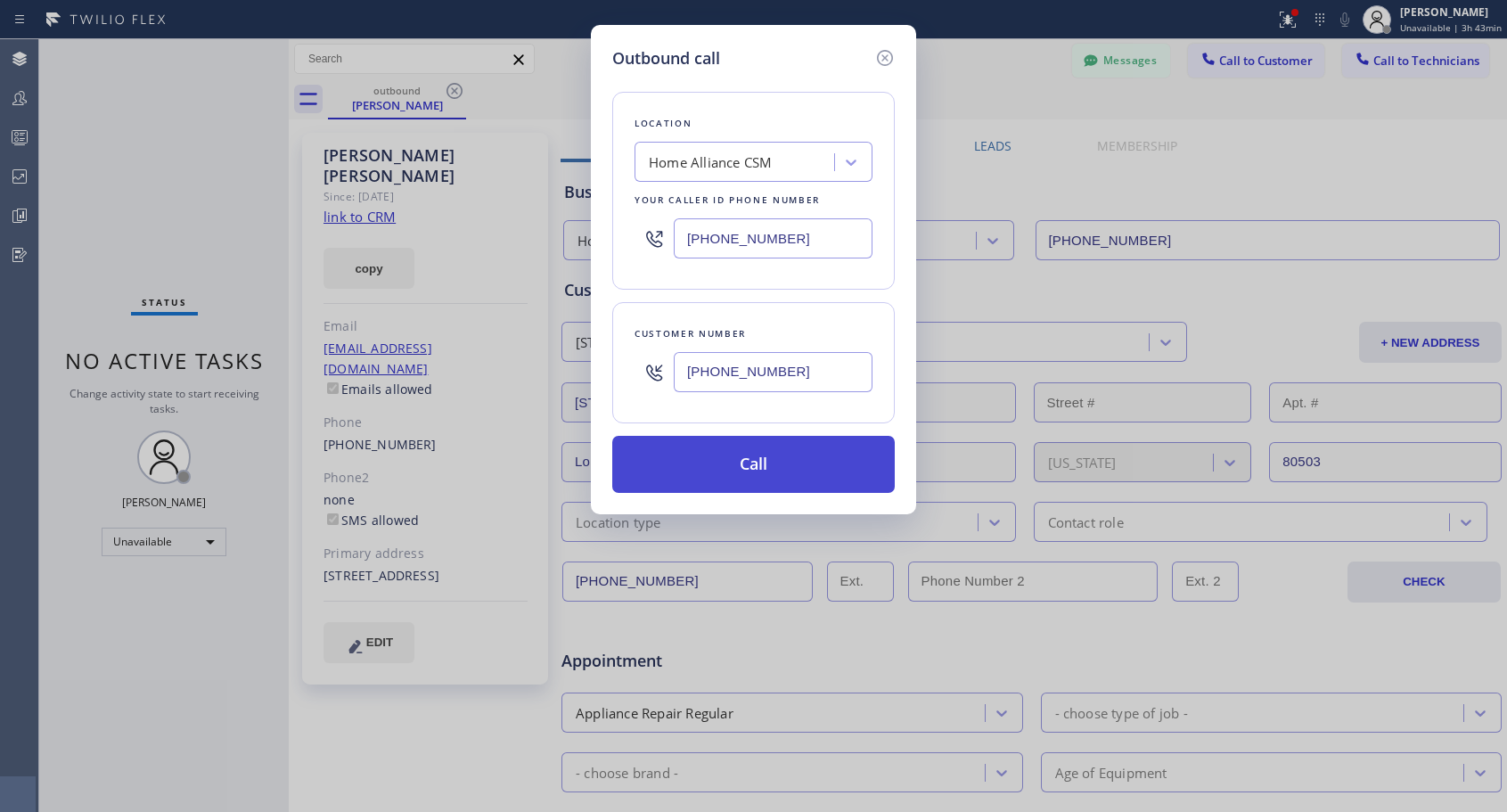
type input "[PHONE_NUMBER]"
click at [731, 457] on button "Call" at bounding box center [753, 465] width 283 height 57
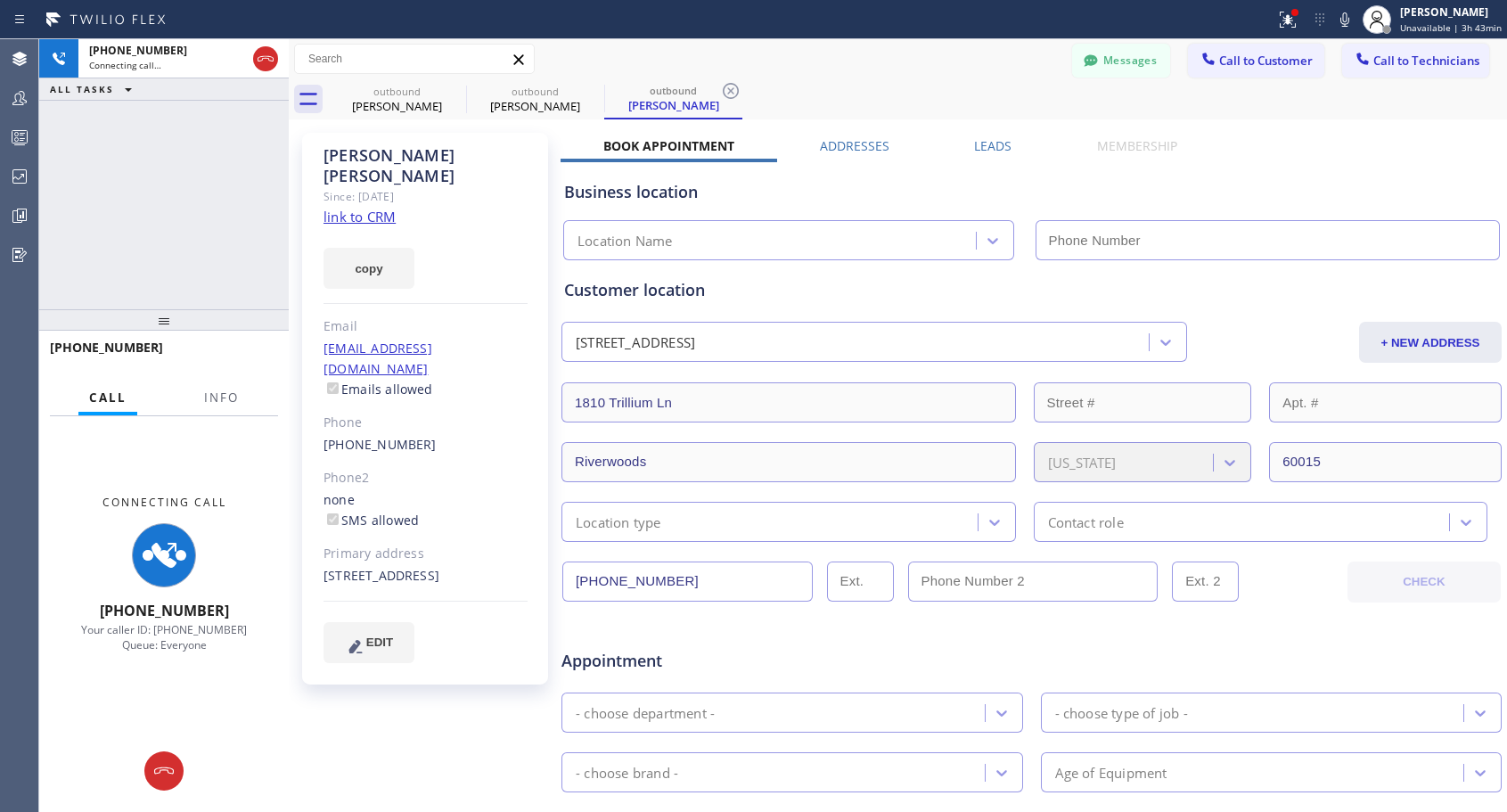
type input "[PHONE_NUMBER]"
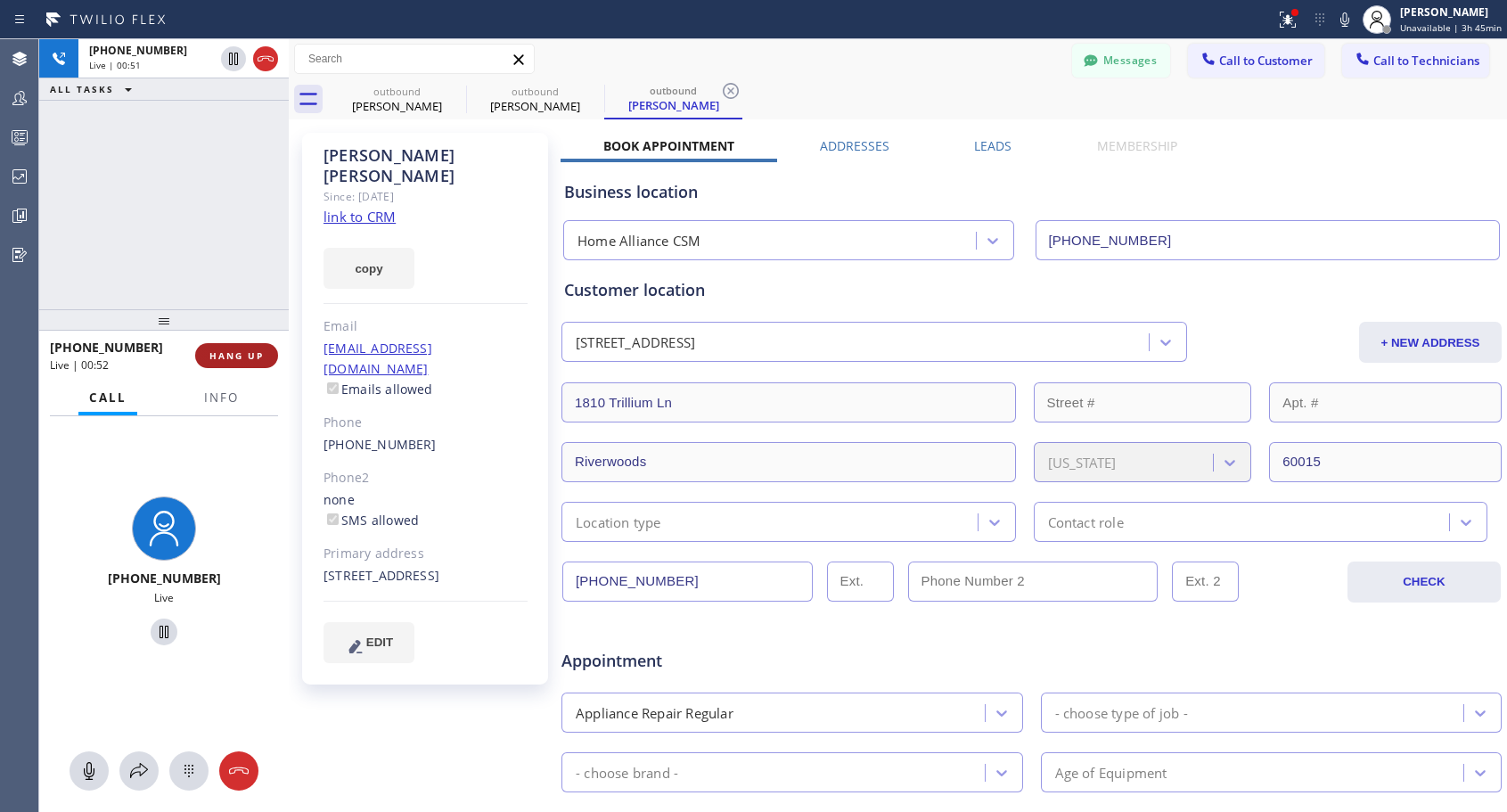
click at [225, 361] on span "HANG UP" at bounding box center [236, 355] width 54 height 12
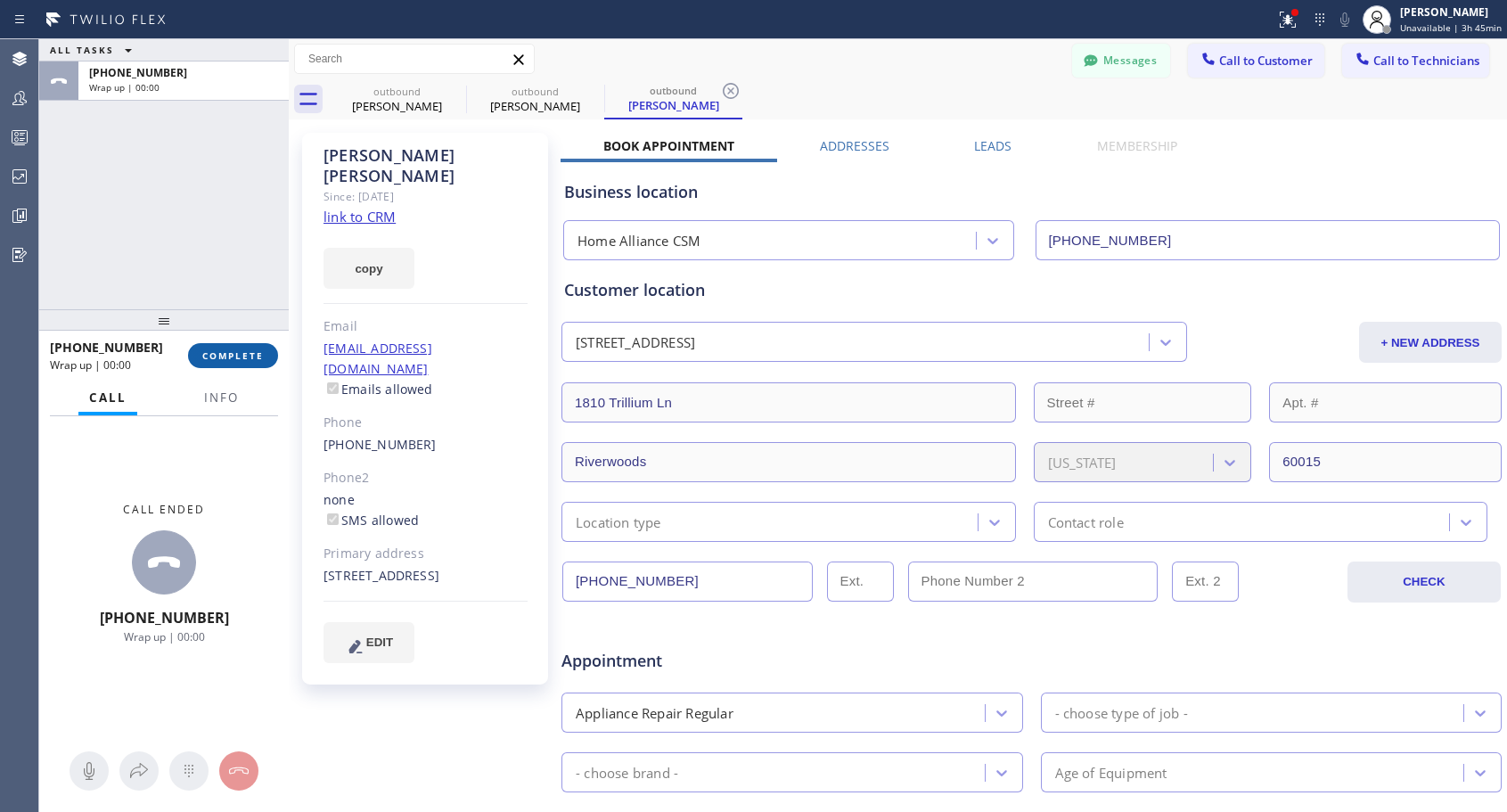
click at [225, 361] on span "COMPLETE" at bounding box center [233, 355] width 61 height 12
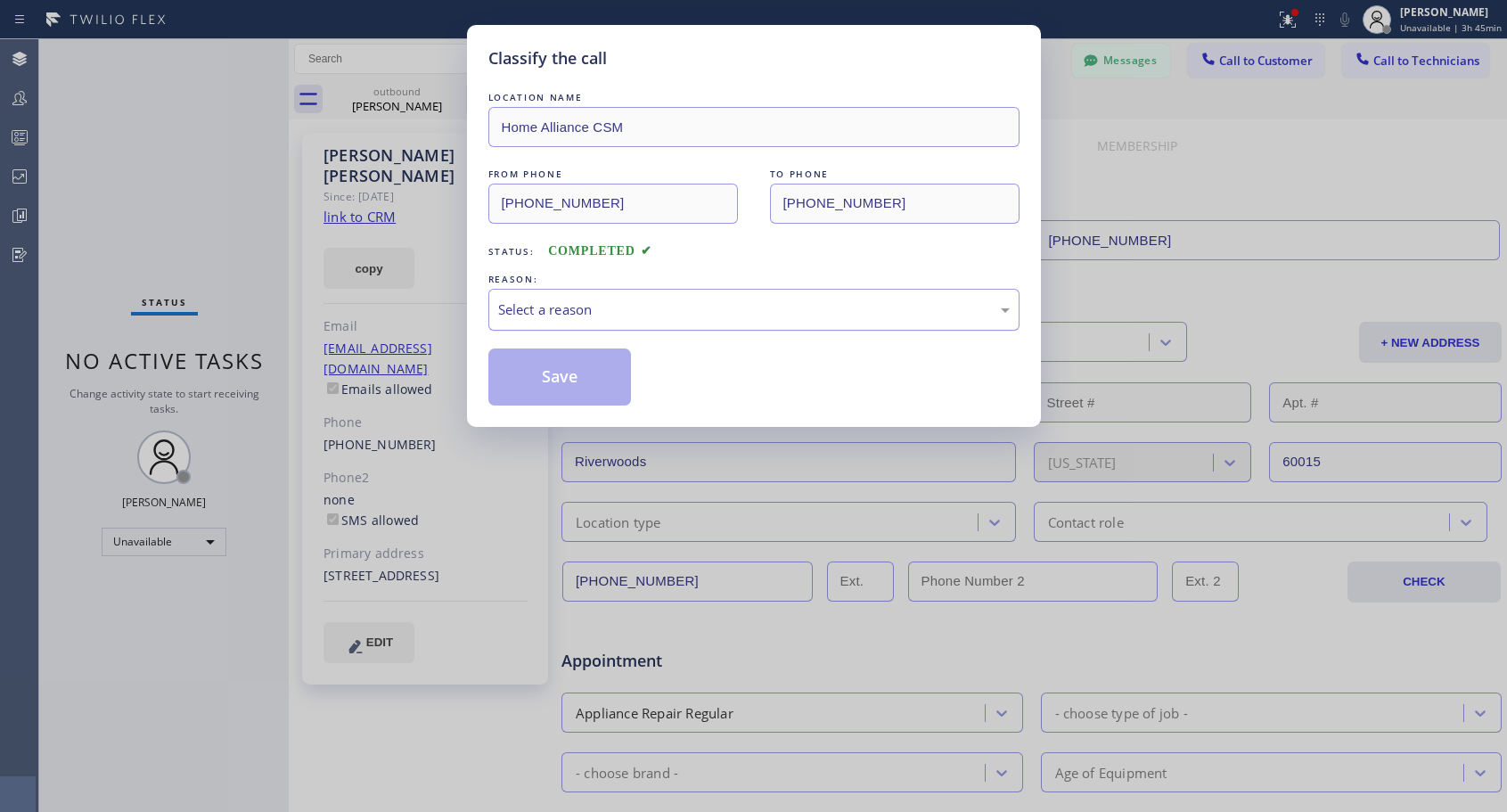
drag, startPoint x: 722, startPoint y: 309, endPoint x: 702, endPoint y: 323, distance: 24.4
click at [722, 310] on div "Select a reason" at bounding box center [754, 309] width 512 height 20
click at [576, 380] on button "Save" at bounding box center [560, 377] width 143 height 57
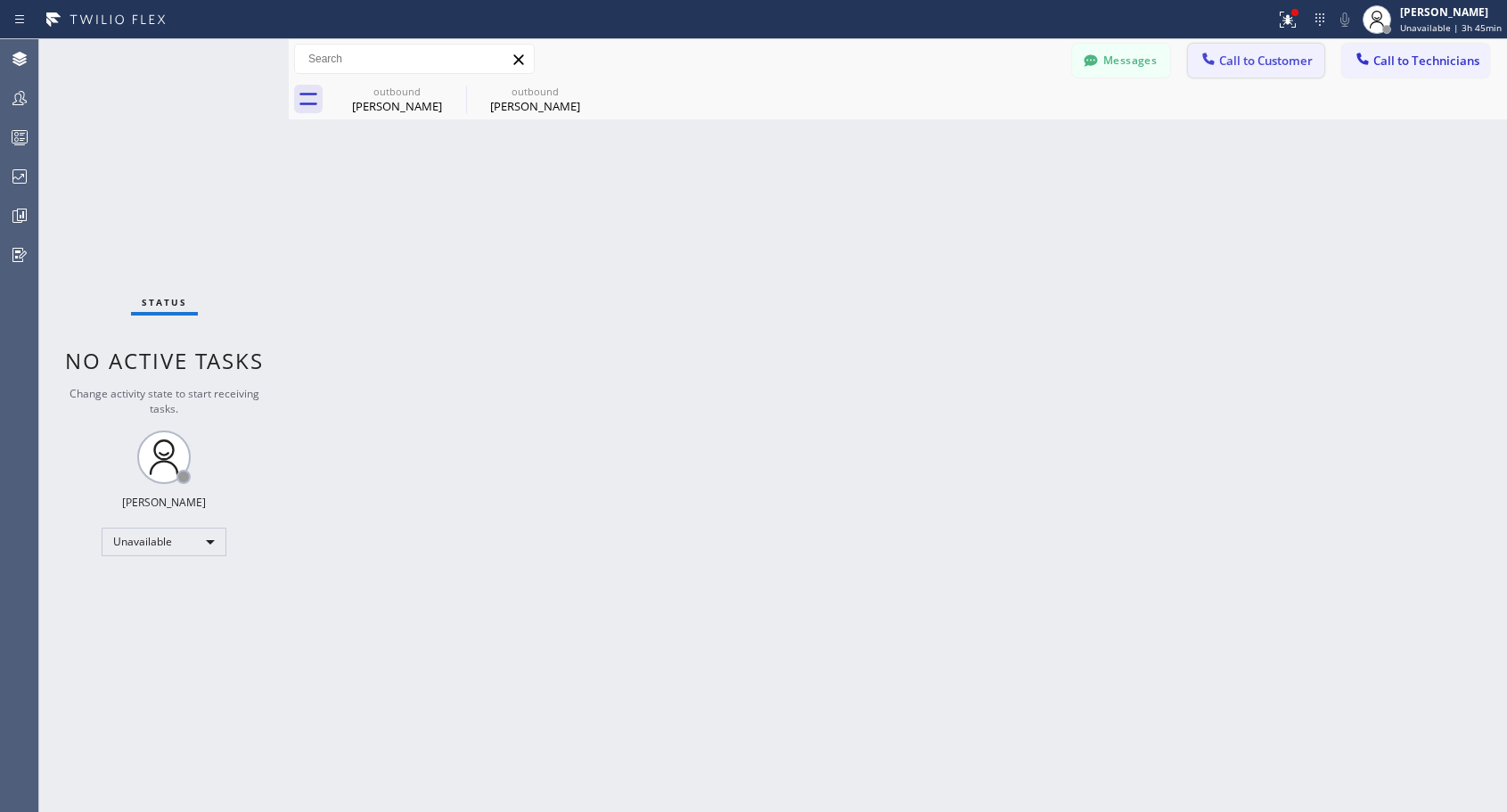
click at [1252, 65] on span "Call to Customer" at bounding box center [1266, 60] width 94 height 16
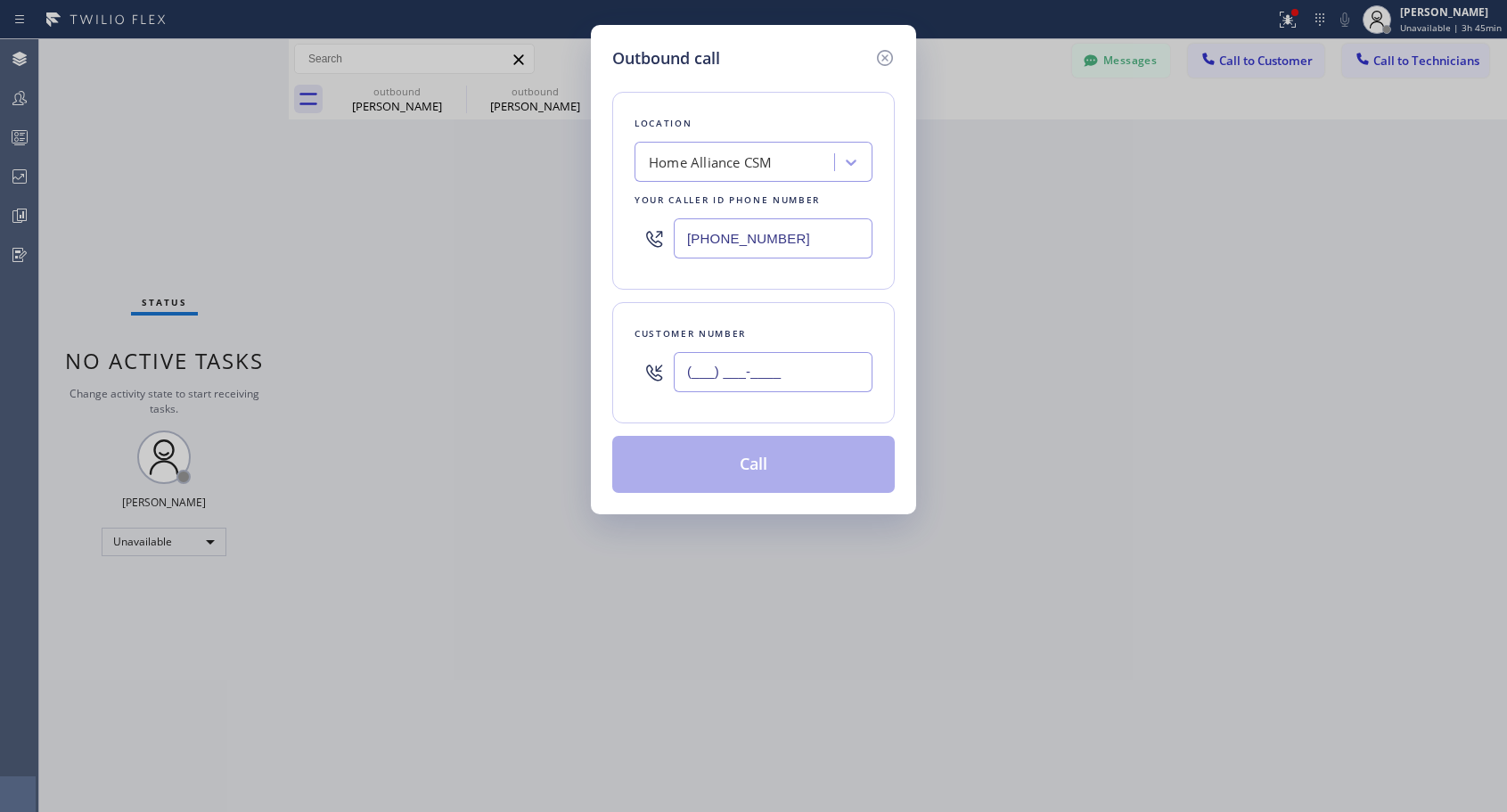
click at [795, 364] on input "(___) ___-____" at bounding box center [773, 372] width 199 height 40
paste input "949) 566-3174"
type input "[PHONE_NUMBER]"
click at [807, 287] on div "Location Home Alliance CSM Your caller id phone number [PHONE_NUMBER]" at bounding box center [753, 190] width 283 height 198
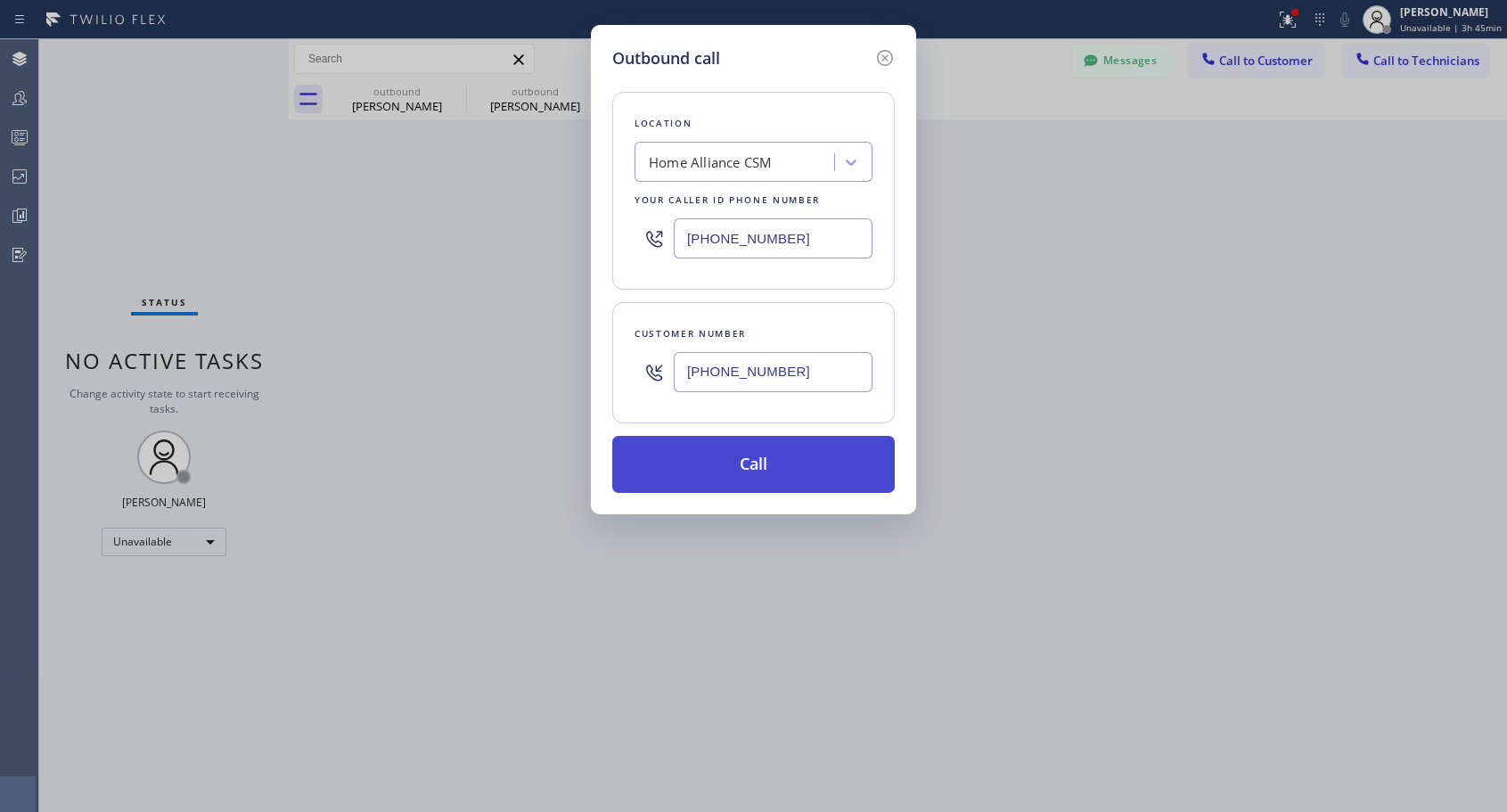
click at [724, 468] on button "Call" at bounding box center [753, 465] width 283 height 57
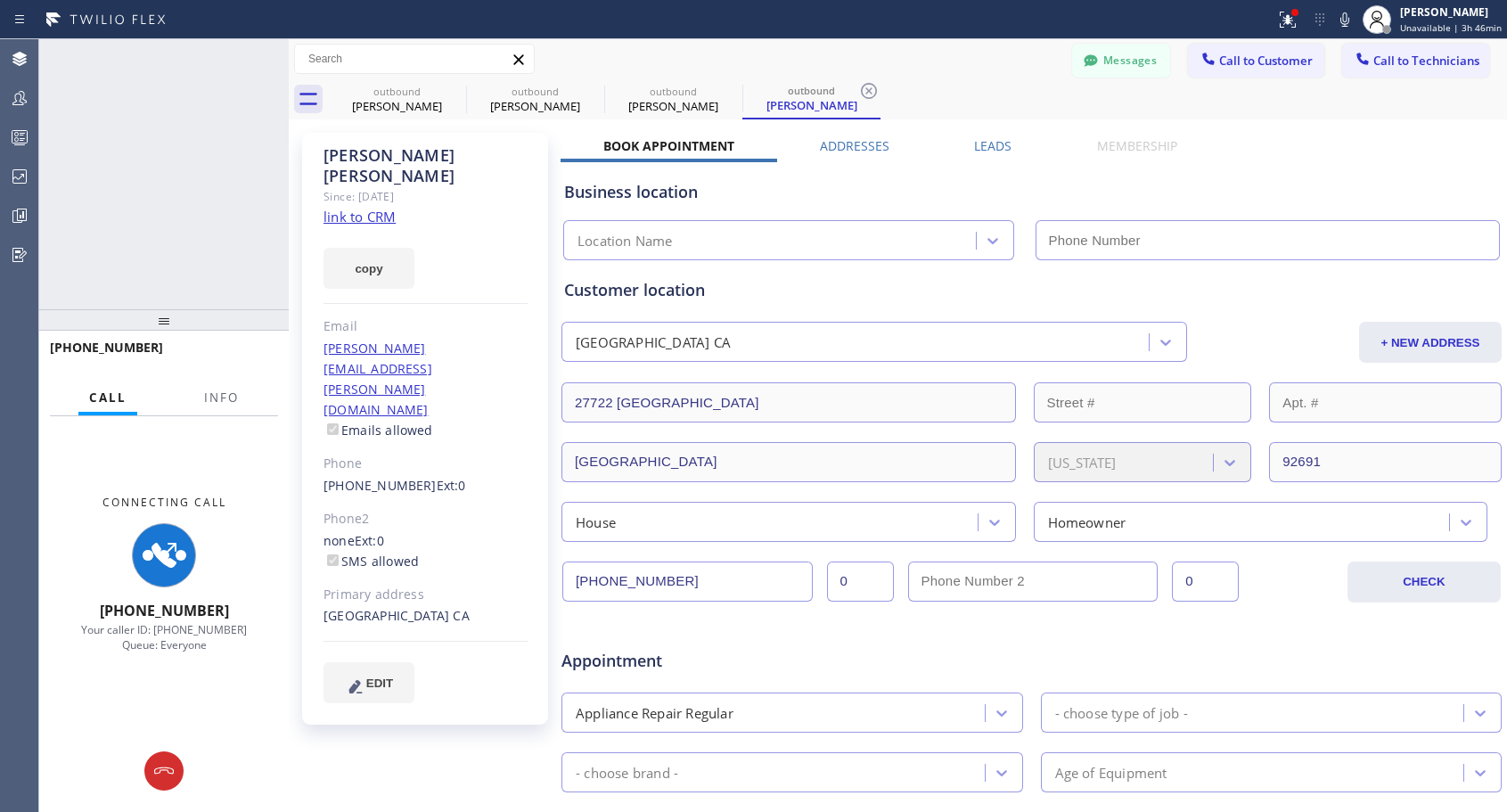
type input "[PHONE_NUMBER]"
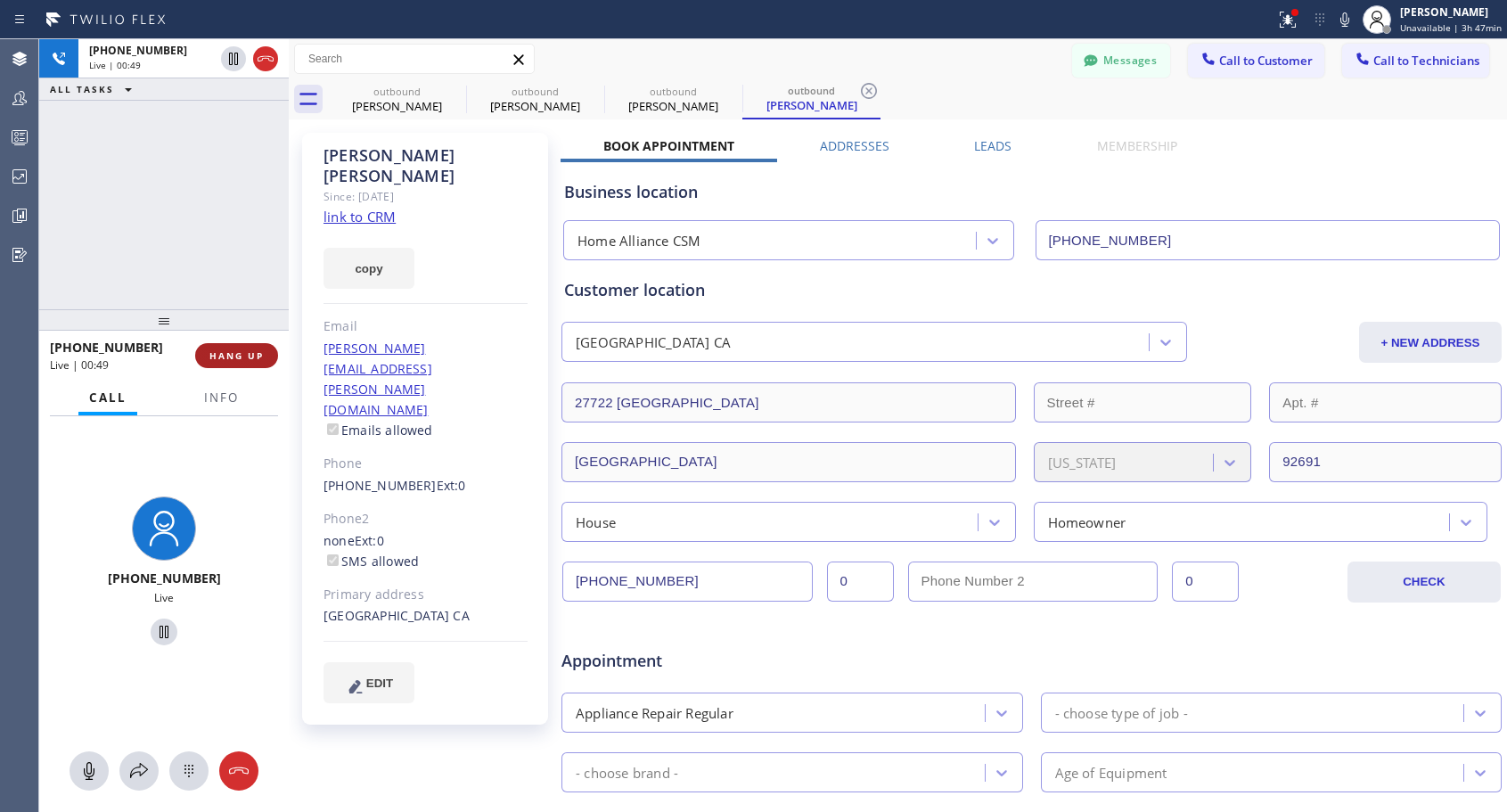
click at [248, 362] on span "HANG UP" at bounding box center [236, 355] width 54 height 12
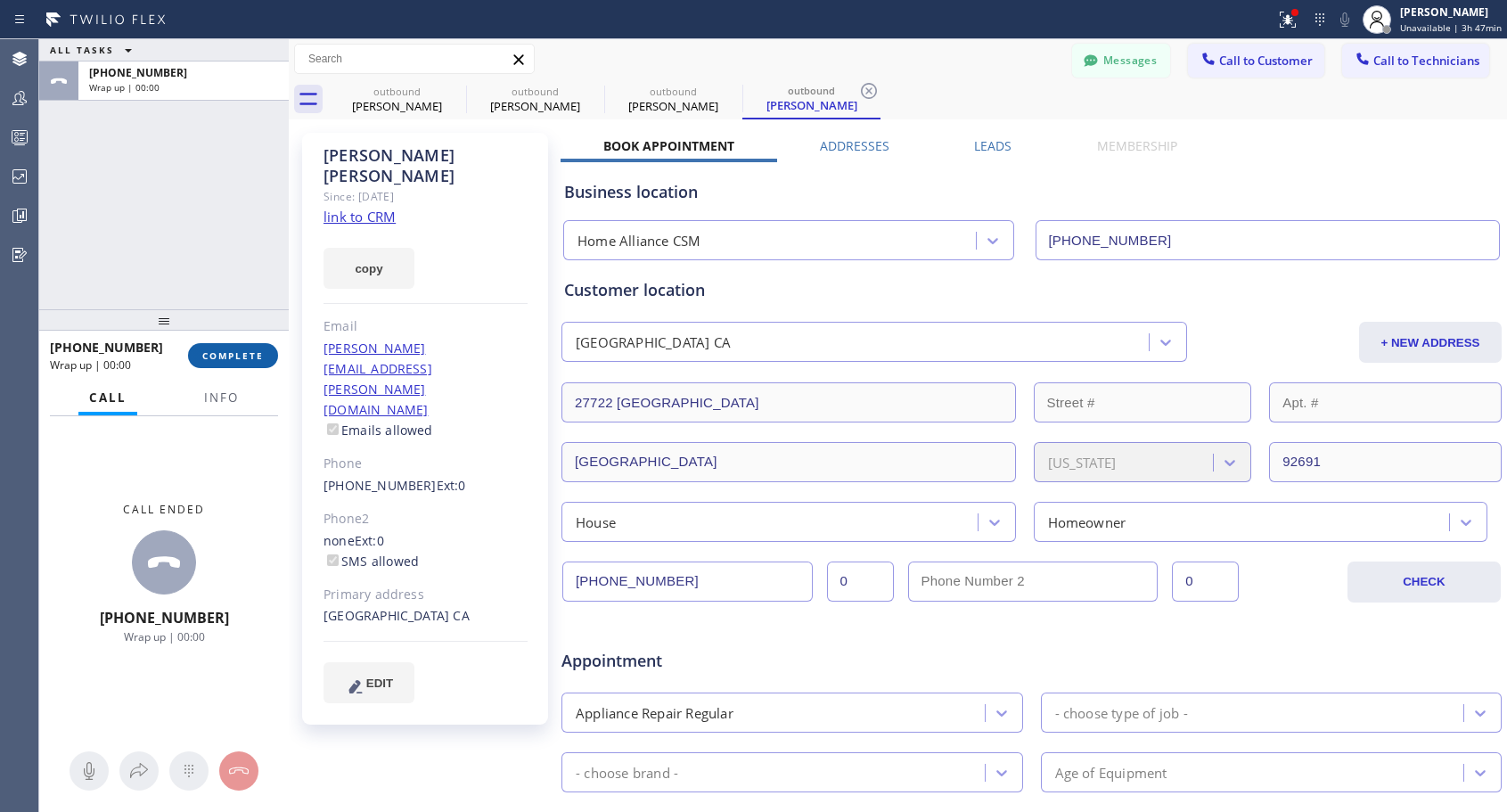
click at [248, 362] on span "COMPLETE" at bounding box center [233, 355] width 61 height 12
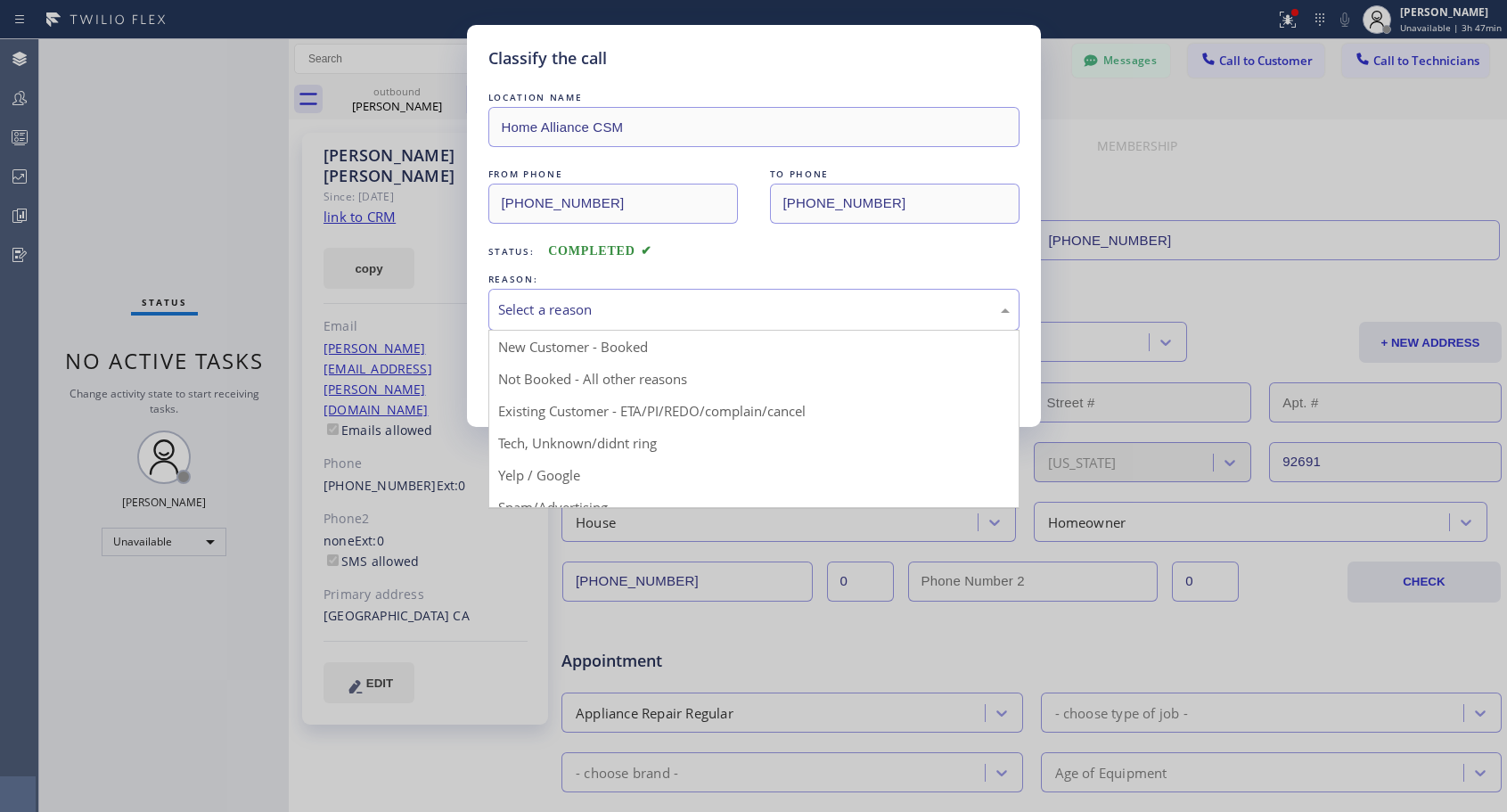
click at [584, 296] on div "Select a reason" at bounding box center [754, 309] width 531 height 42
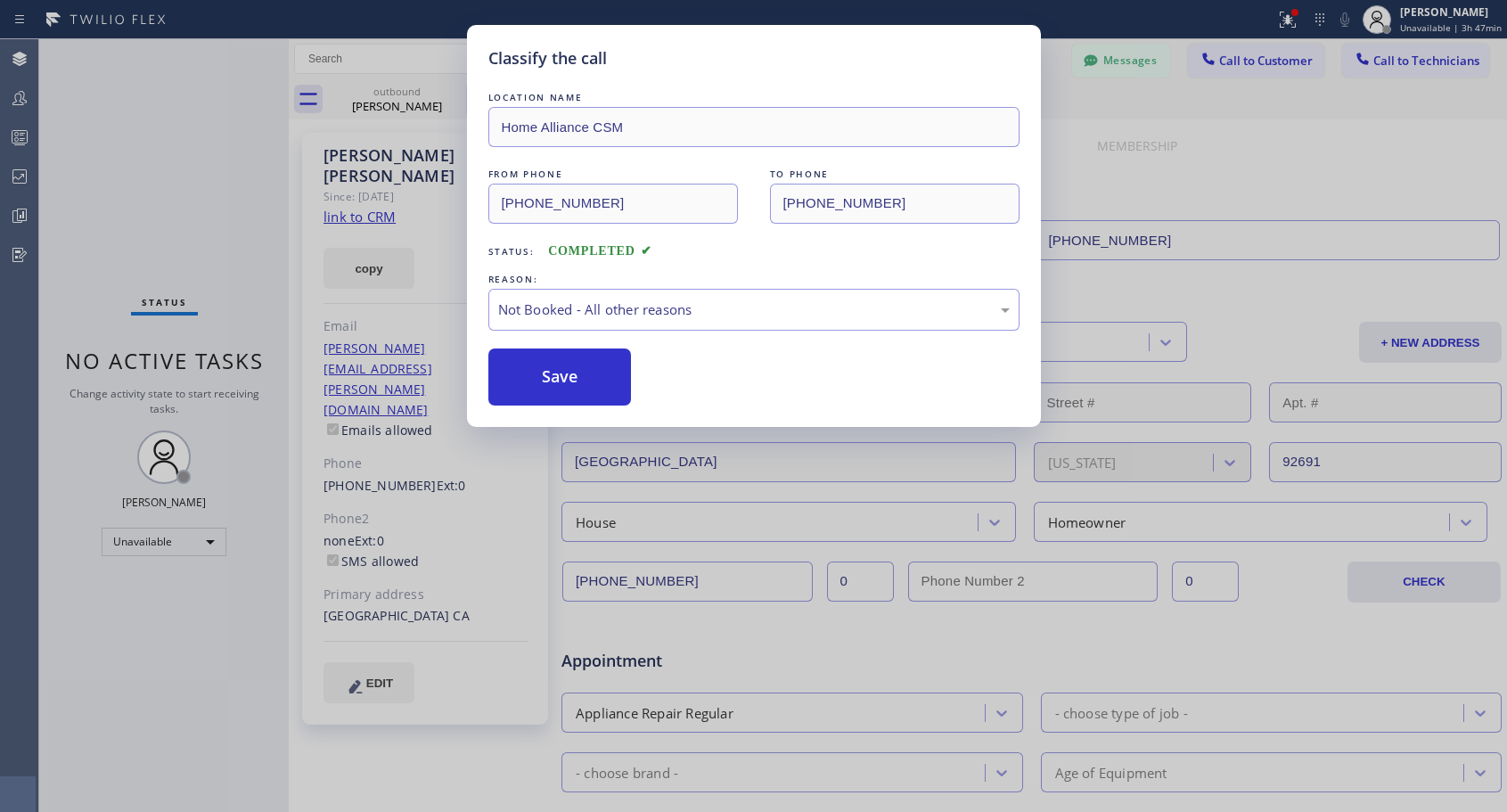
click at [555, 375] on button "Save" at bounding box center [560, 377] width 143 height 57
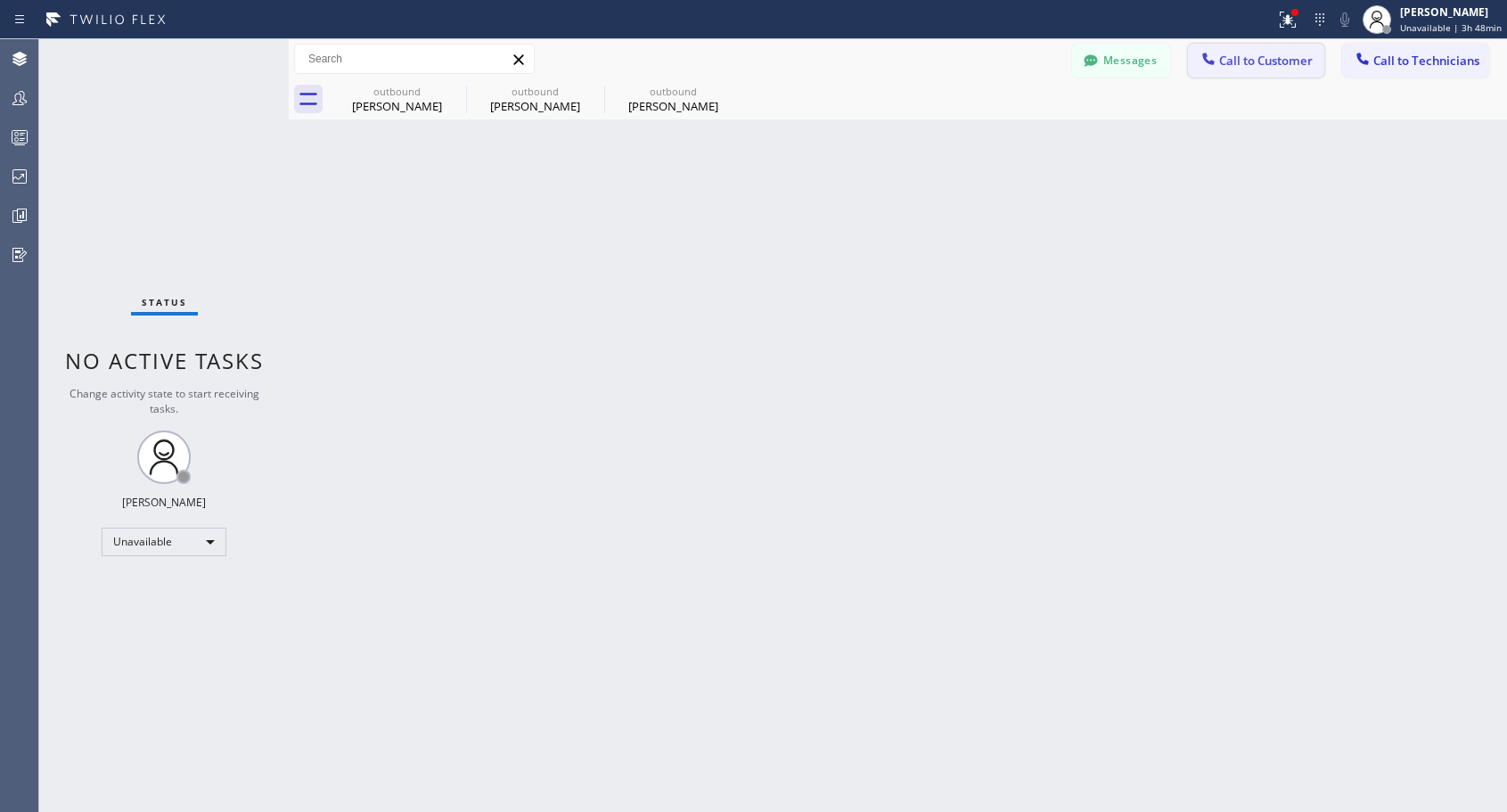
click at [1232, 59] on span "Call to Customer" at bounding box center [1266, 60] width 94 height 16
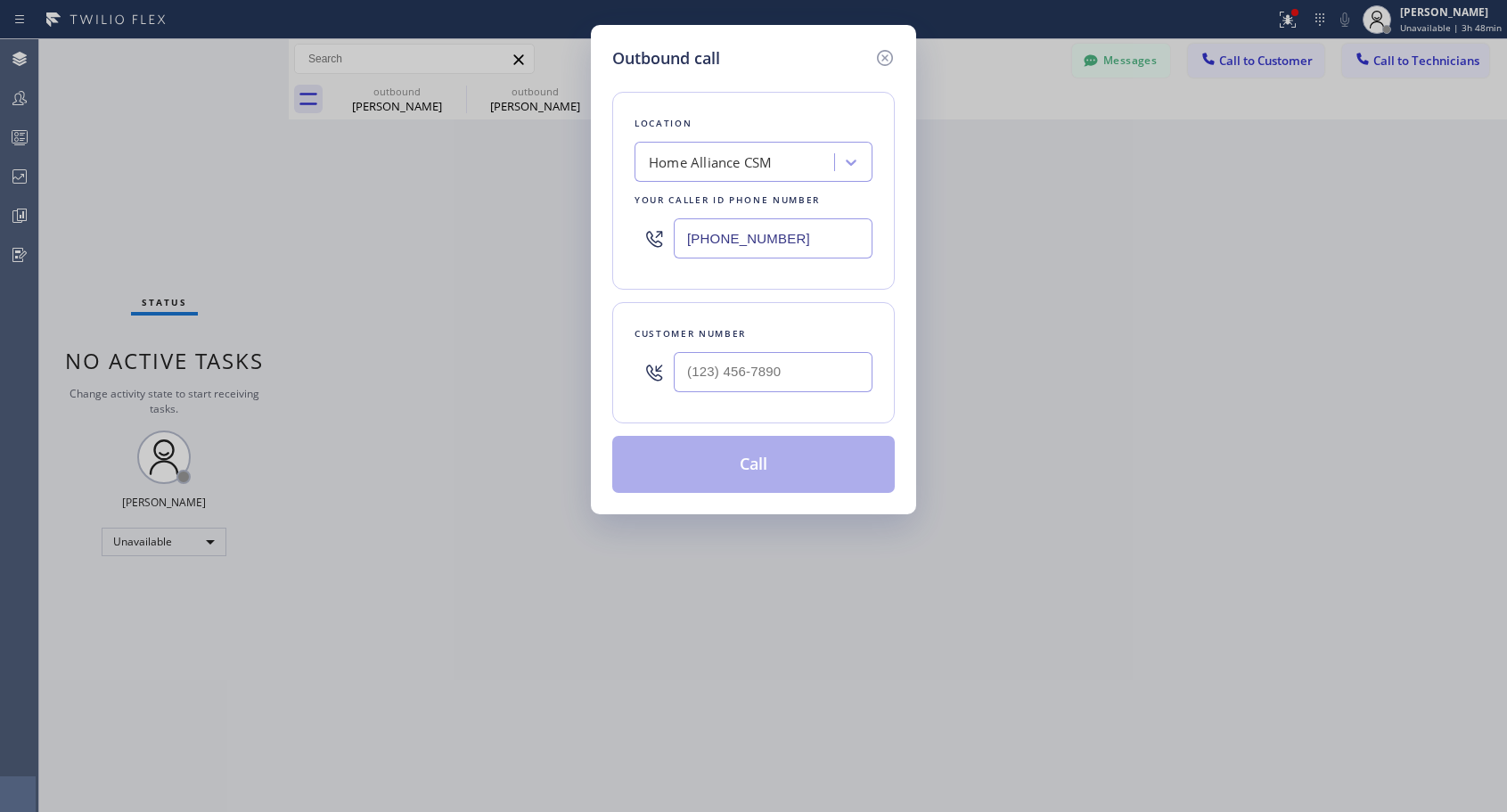
click at [736, 344] on div at bounding box center [773, 371] width 199 height 58
click at [740, 365] on input "(___) ___-____" at bounding box center [773, 372] width 199 height 40
paste input "818) 209-7941"
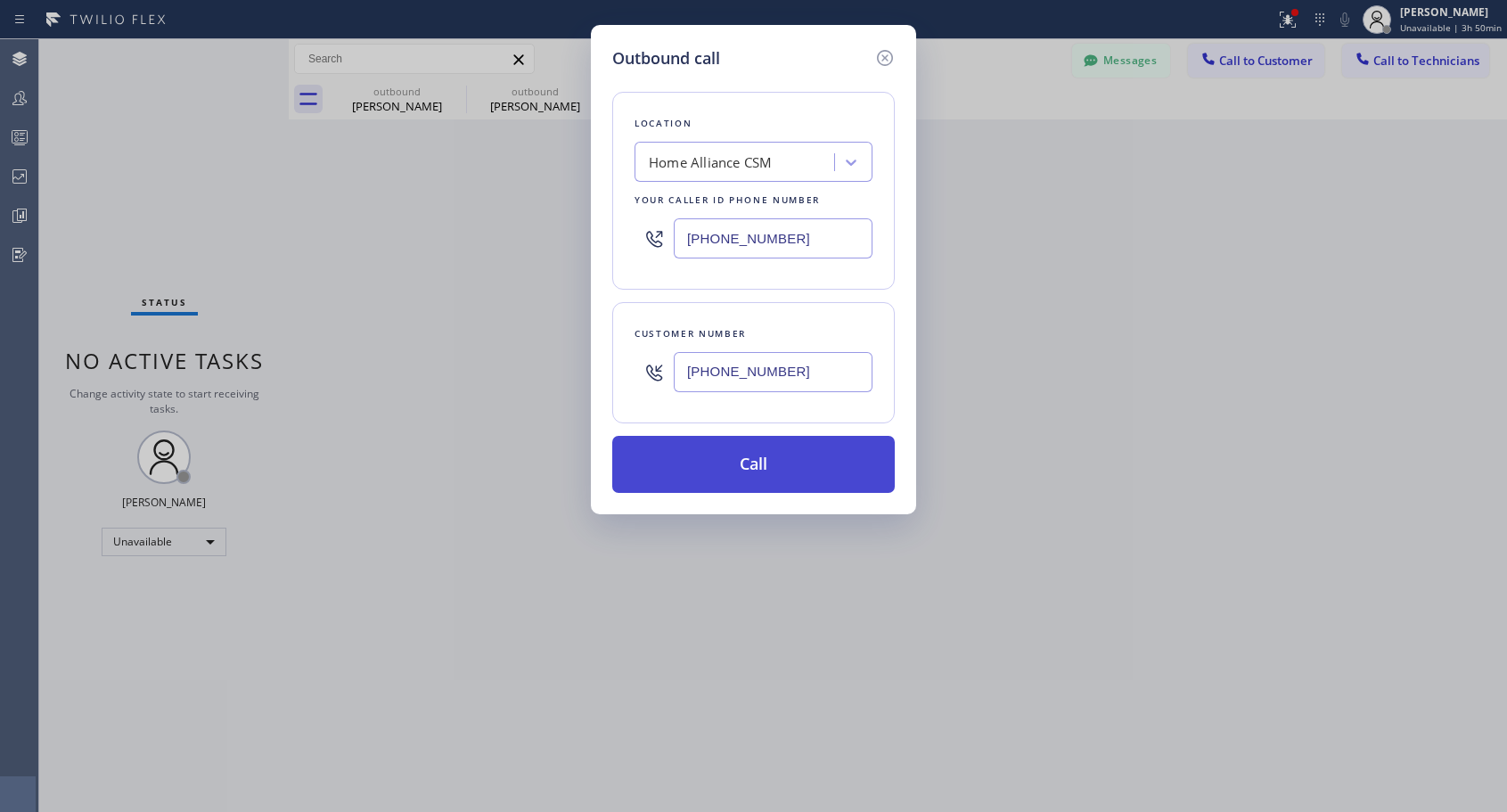
type input "[PHONE_NUMBER]"
click at [777, 472] on button "Call" at bounding box center [753, 465] width 283 height 57
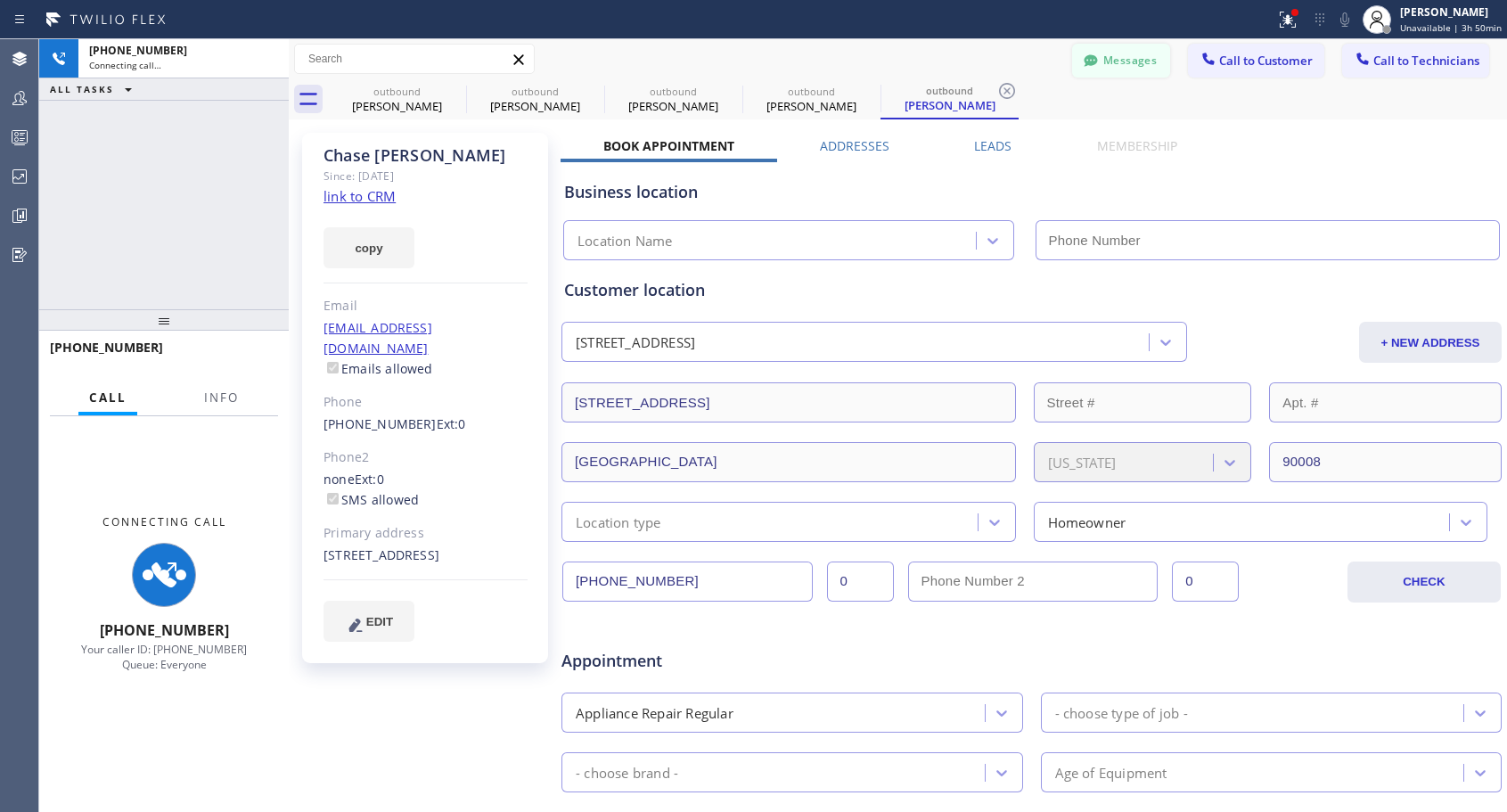
type input "[PHONE_NUMBER]"
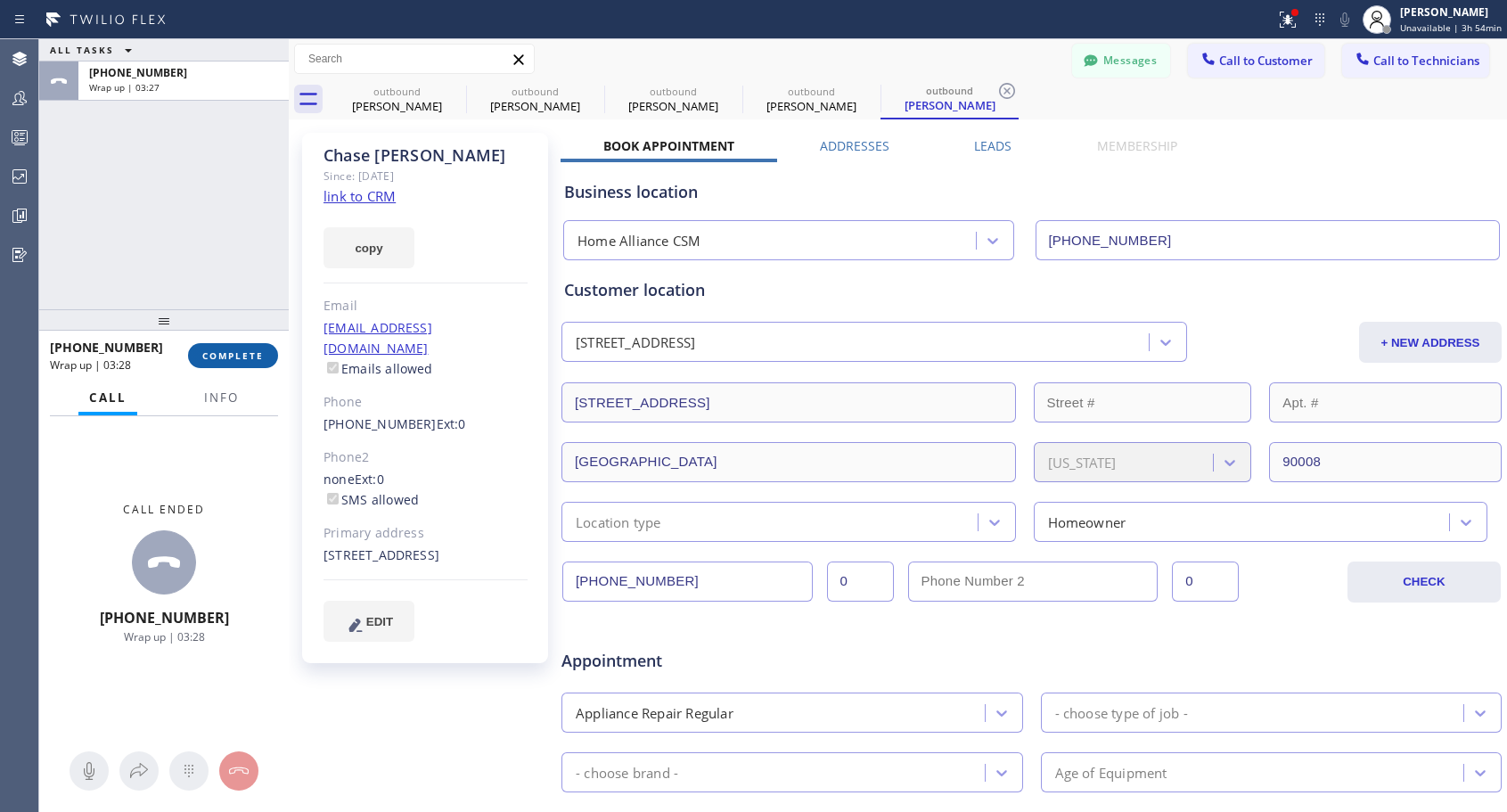
click at [226, 349] on span "COMPLETE" at bounding box center [233, 355] width 61 height 12
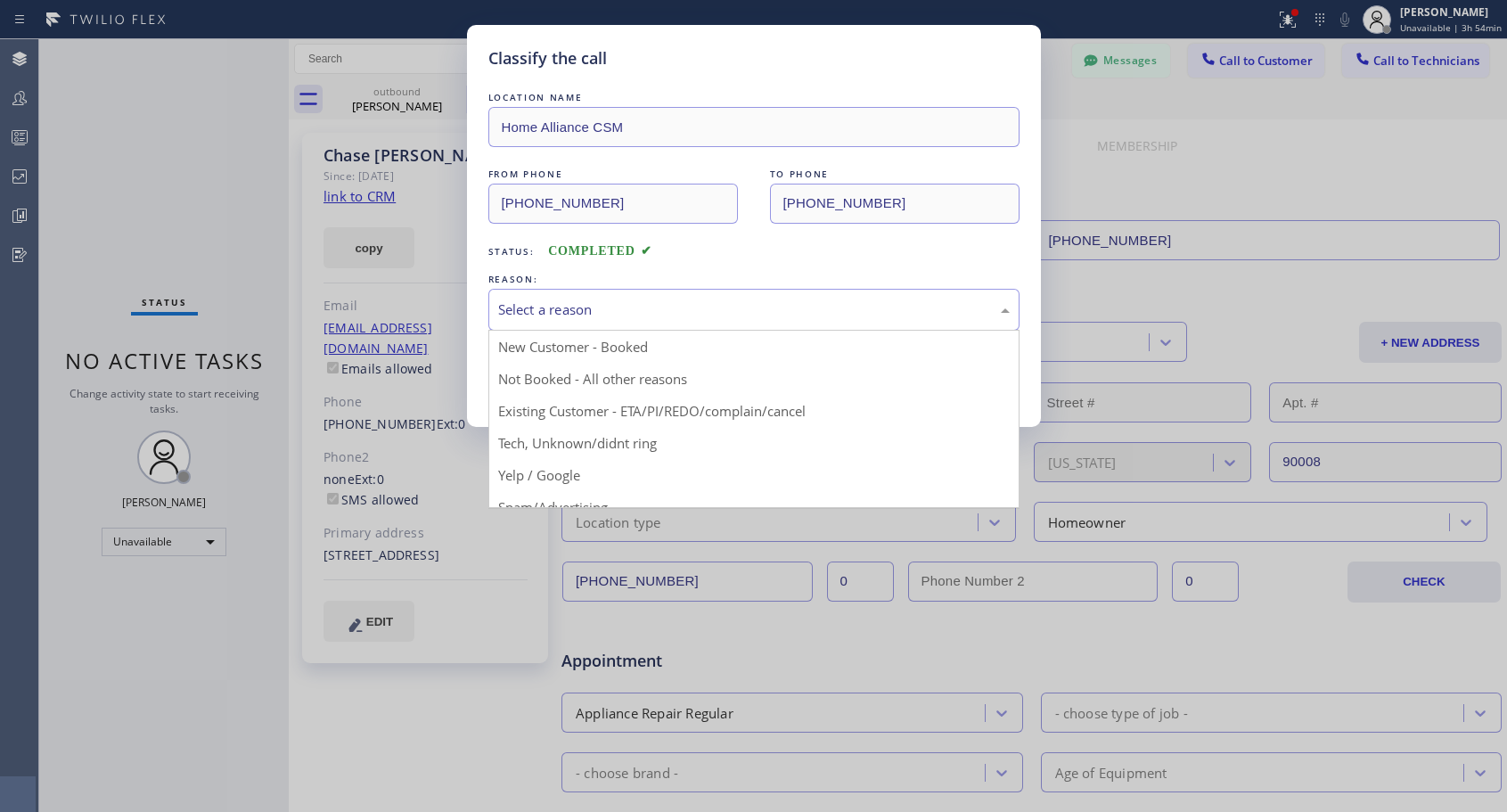
click at [568, 300] on div "Select a reason" at bounding box center [754, 309] width 512 height 20
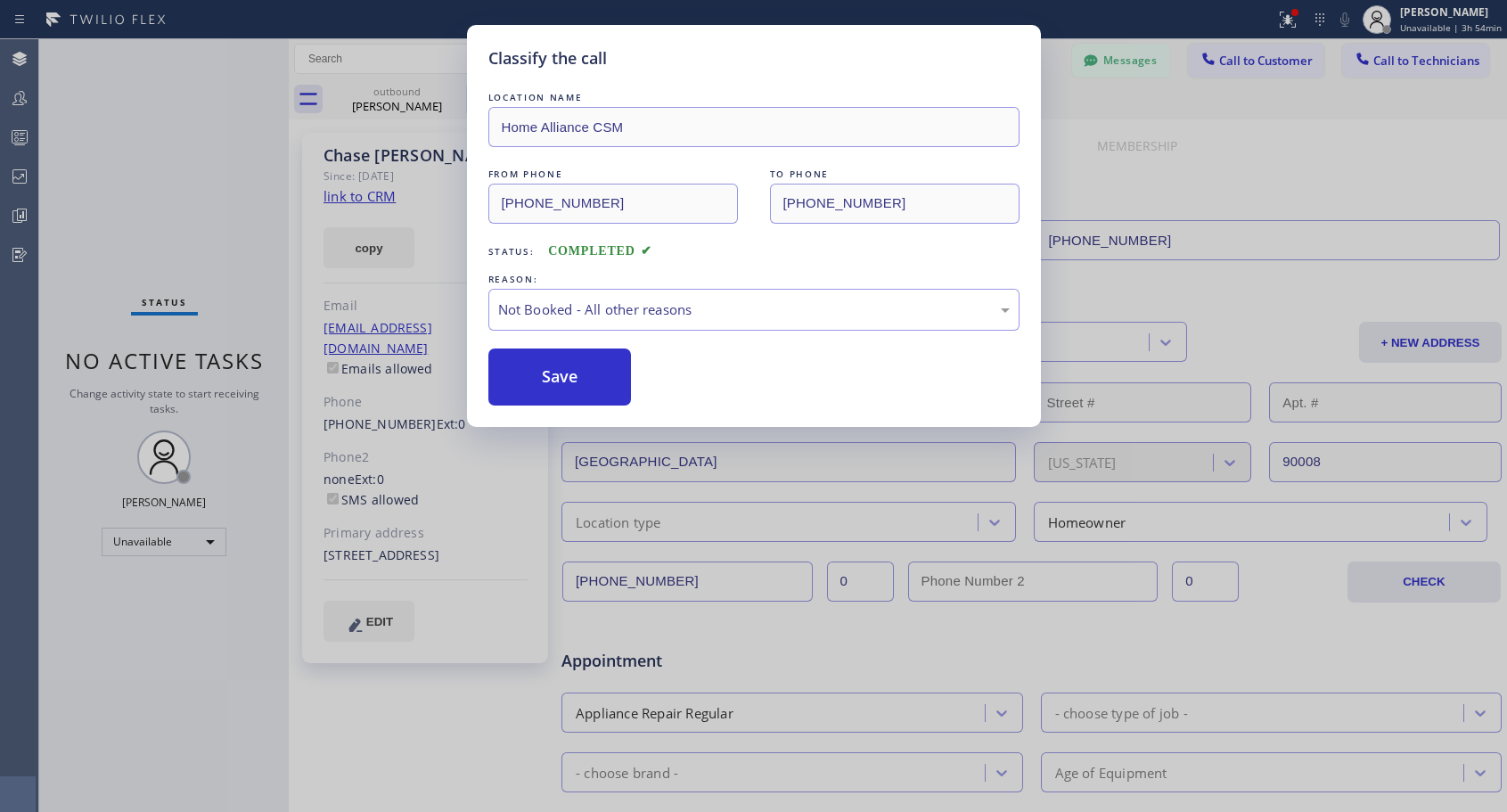
click at [544, 375] on button "Save" at bounding box center [560, 377] width 143 height 57
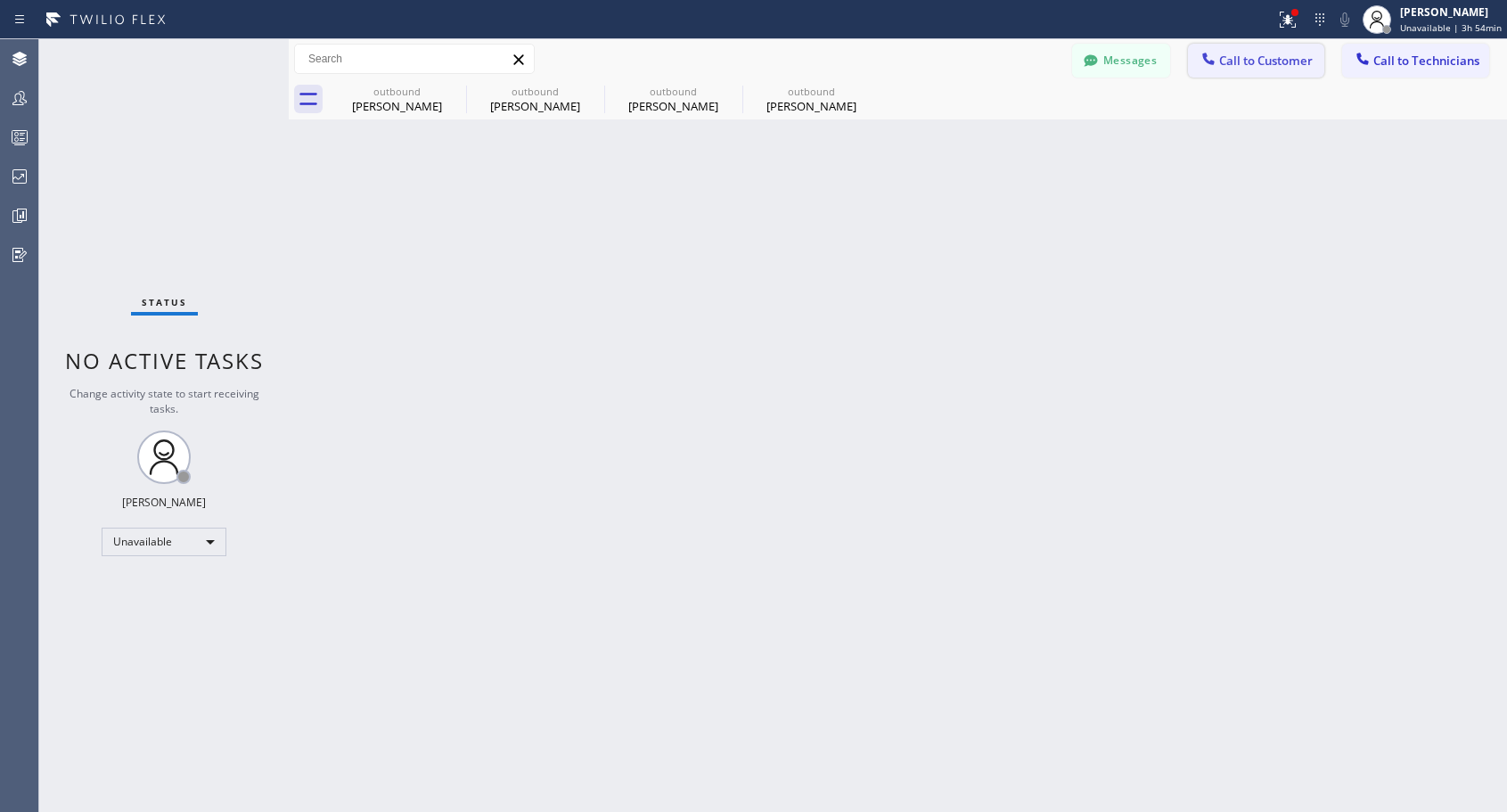
click at [1253, 59] on span "Call to Customer" at bounding box center [1266, 60] width 94 height 16
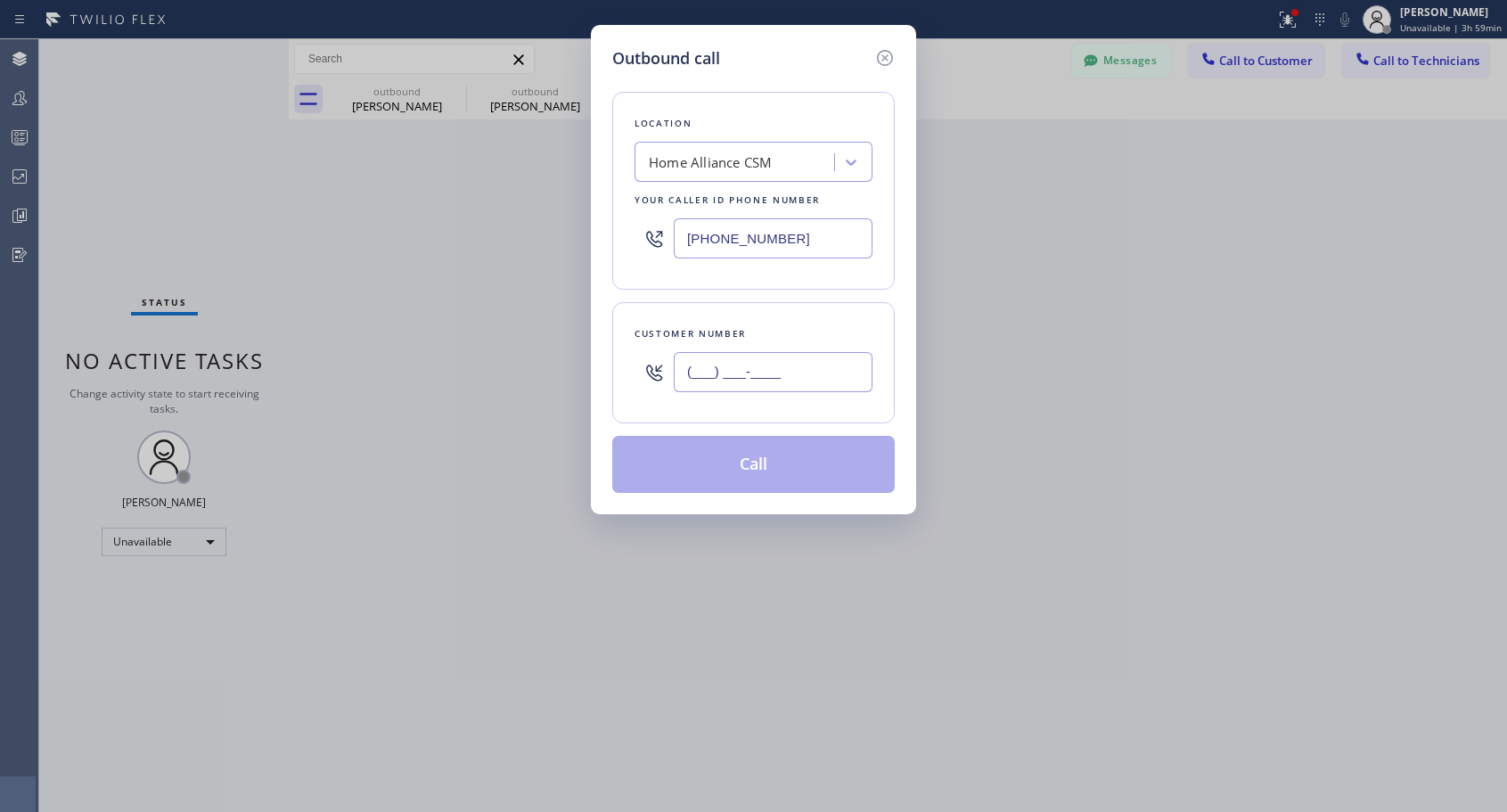
click at [788, 369] on input "(___) ___-____" at bounding box center [773, 372] width 199 height 40
paste input "786) 786-3343"
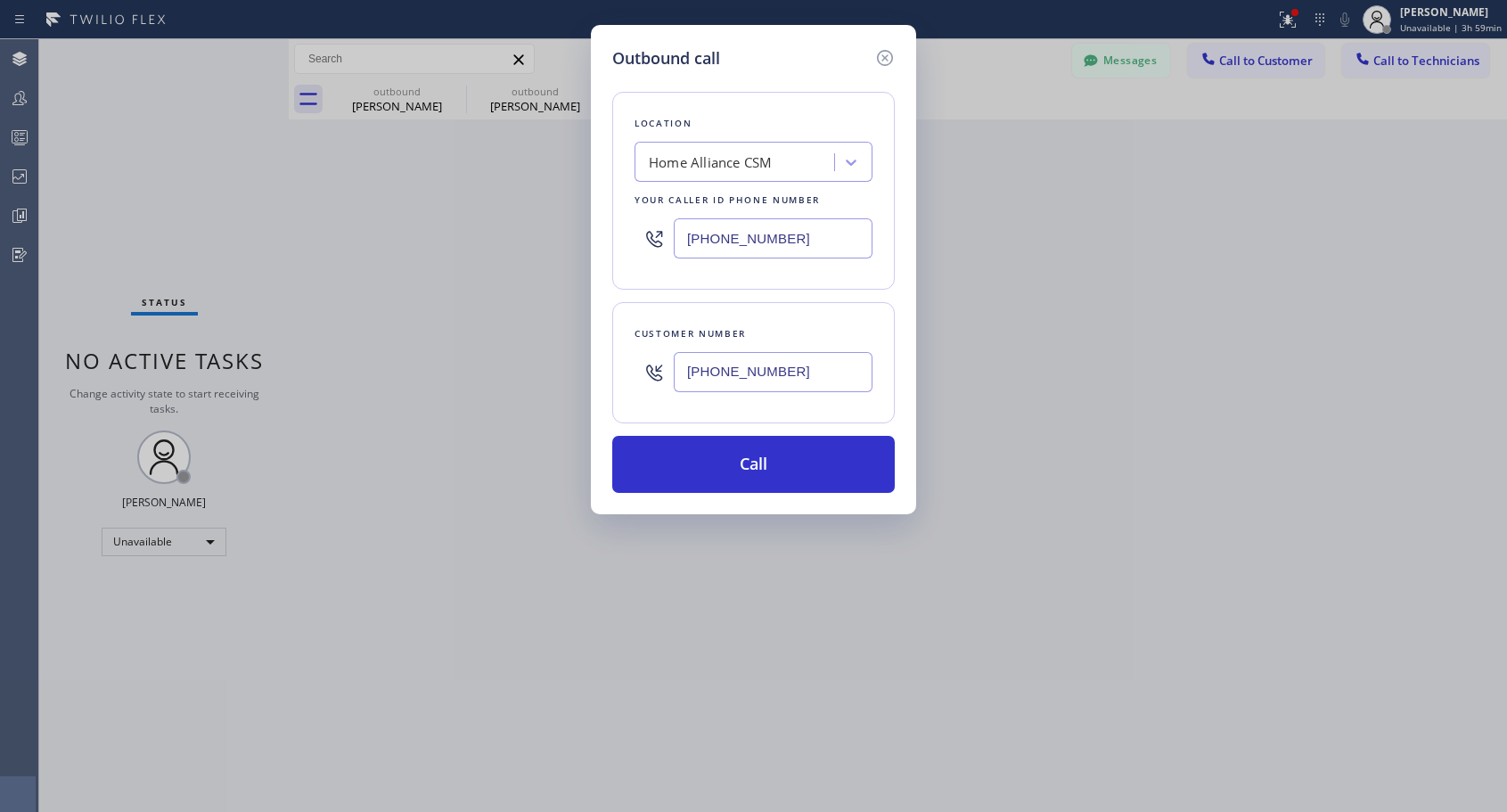
type input "[PHONE_NUMBER]"
drag, startPoint x: 743, startPoint y: 444, endPoint x: 743, endPoint y: 454, distance: 10.0
click at [743, 446] on button "Call" at bounding box center [753, 465] width 283 height 57
click at [743, 457] on button "Call" at bounding box center [753, 465] width 283 height 57
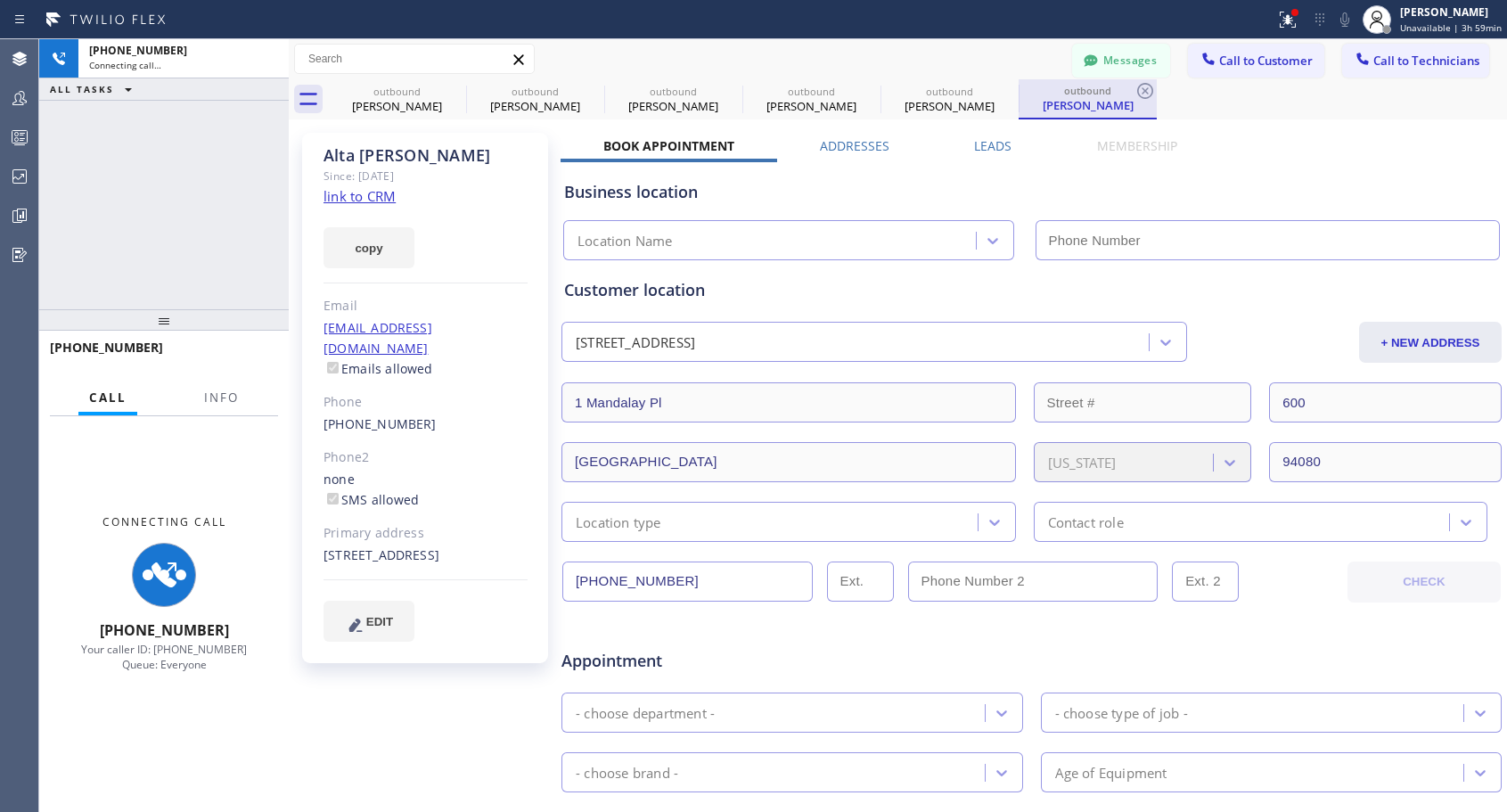
type input "[PHONE_NUMBER]"
click at [967, 108] on div "[PERSON_NAME]" at bounding box center [949, 106] width 135 height 16
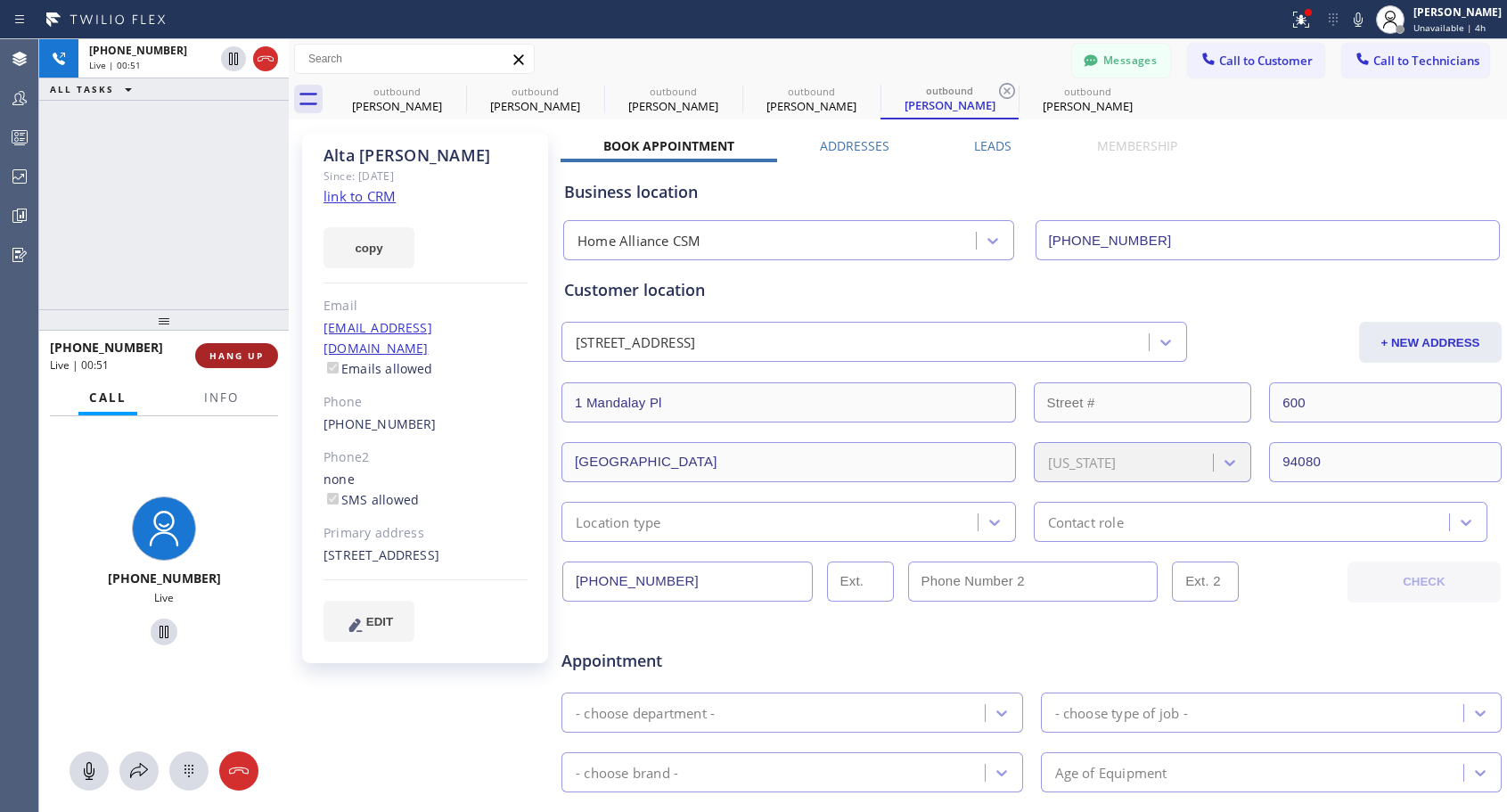
click at [256, 352] on span "HANG UP" at bounding box center [236, 355] width 54 height 12
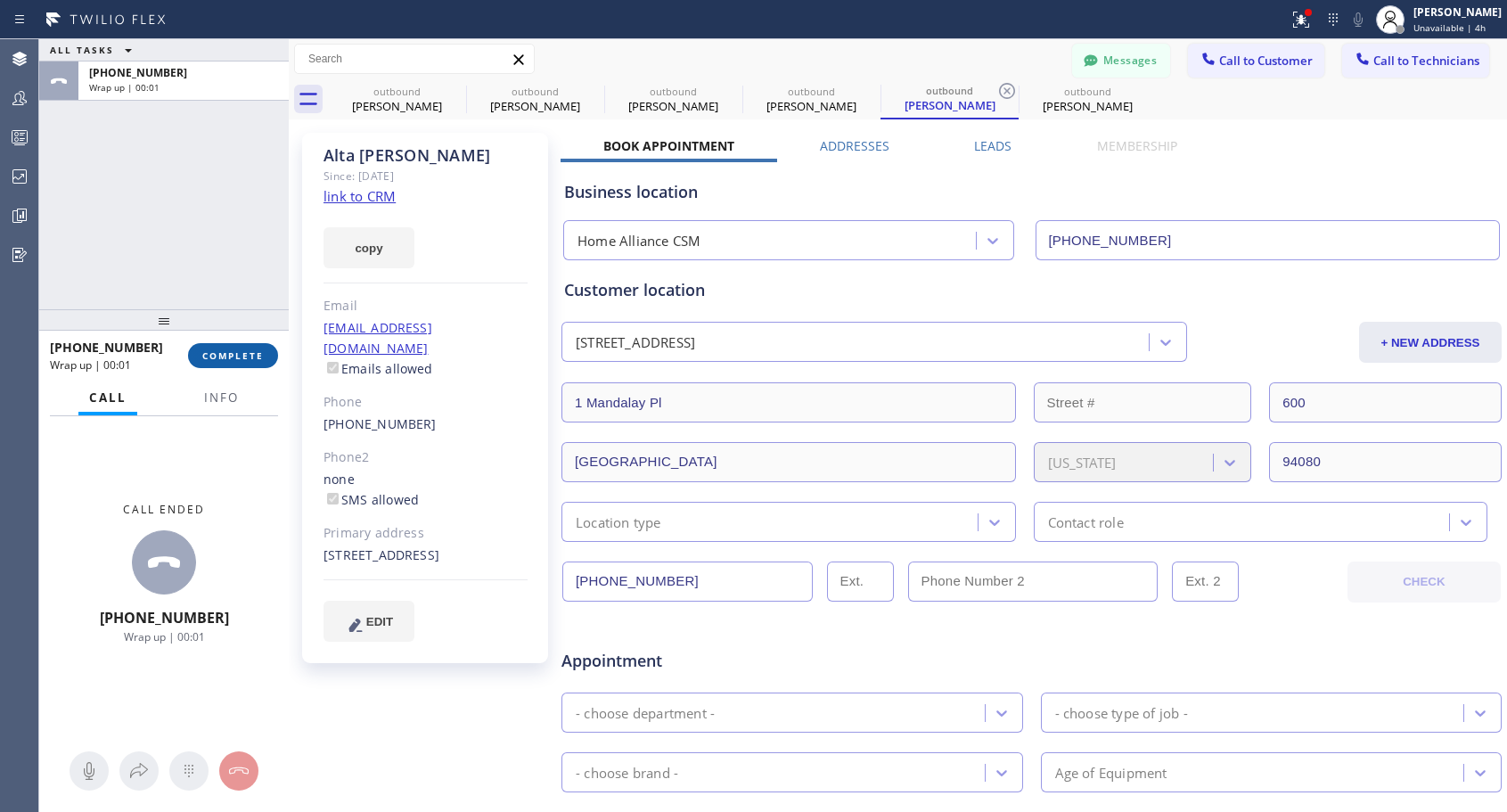
click at [256, 352] on span "COMPLETE" at bounding box center [233, 355] width 61 height 12
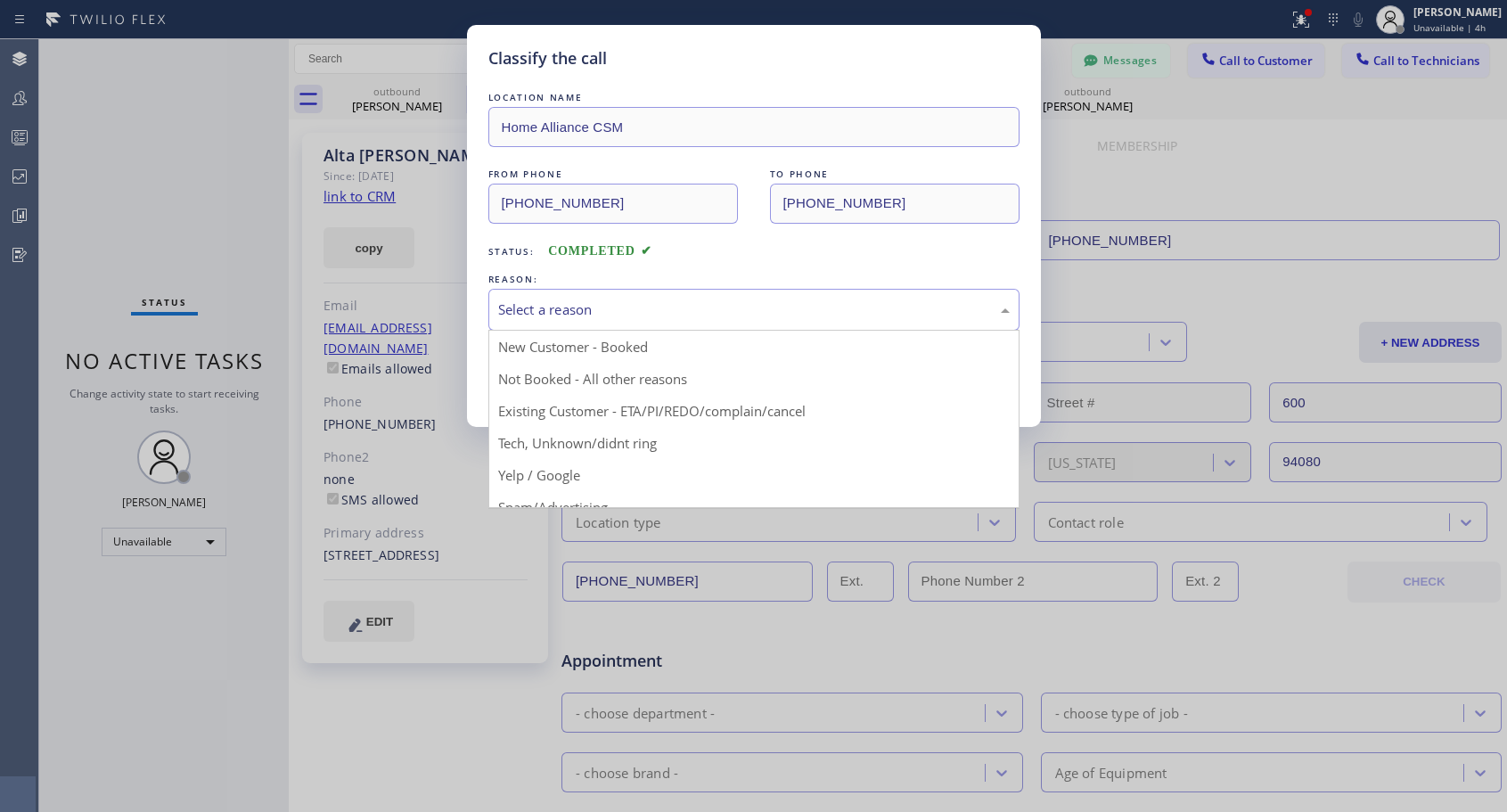
click at [575, 313] on div "Select a reason" at bounding box center [754, 309] width 512 height 20
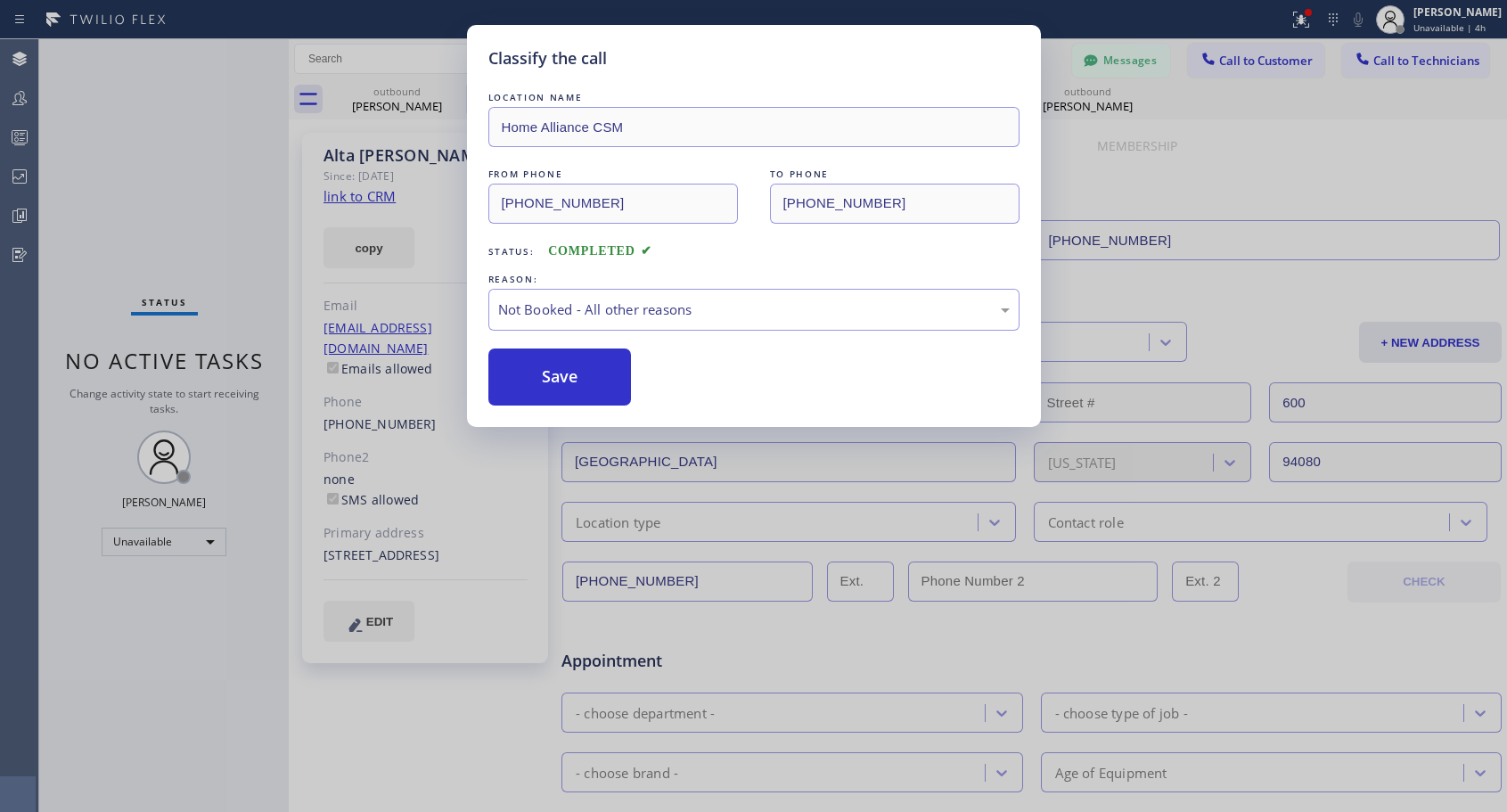
click at [558, 381] on button "Save" at bounding box center [560, 377] width 143 height 57
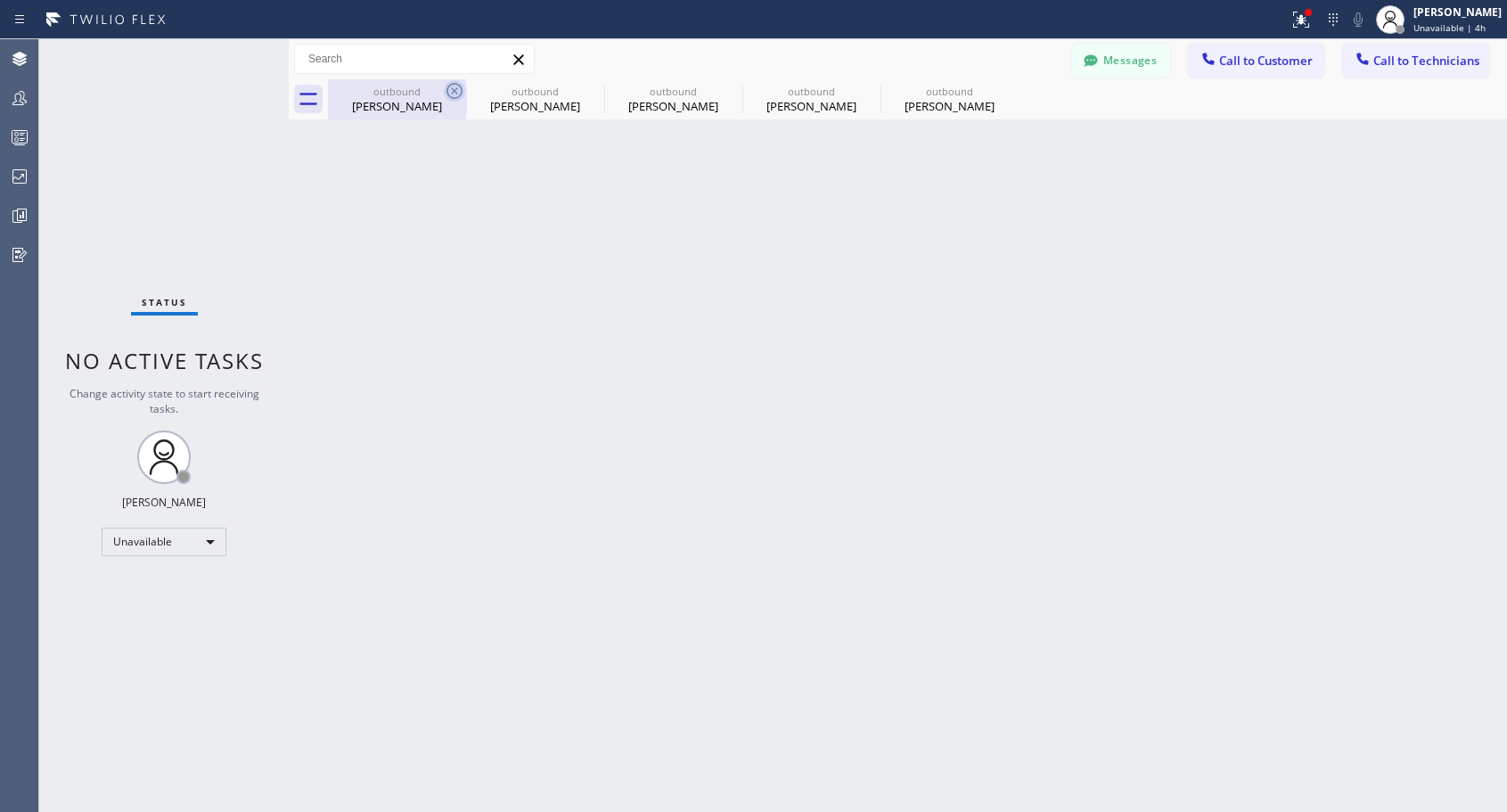
click at [451, 87] on icon at bounding box center [454, 91] width 21 height 21
click at [0, 0] on icon at bounding box center [0, 0] width 0 height 0
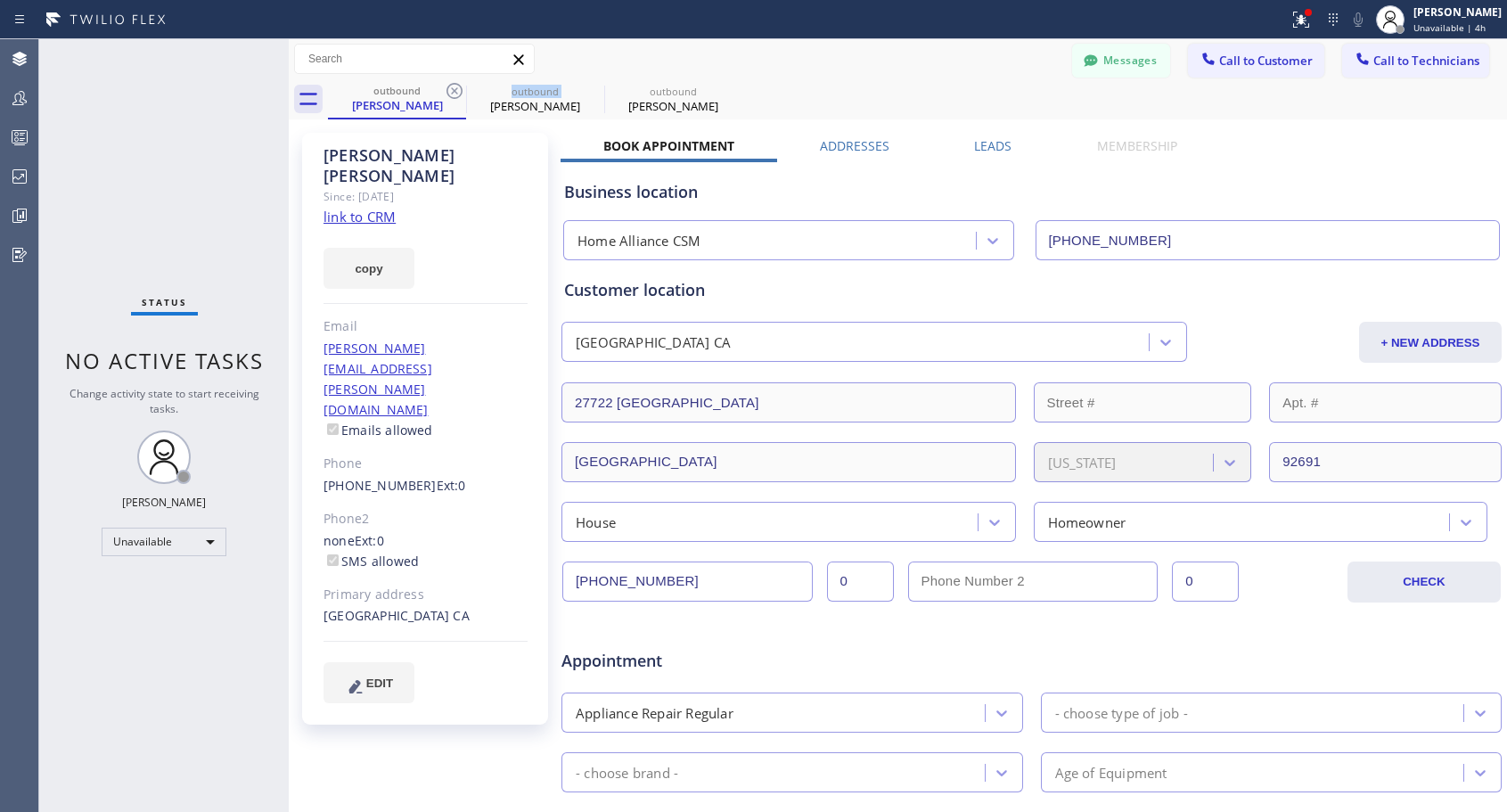
click at [451, 87] on icon at bounding box center [454, 91] width 21 height 21
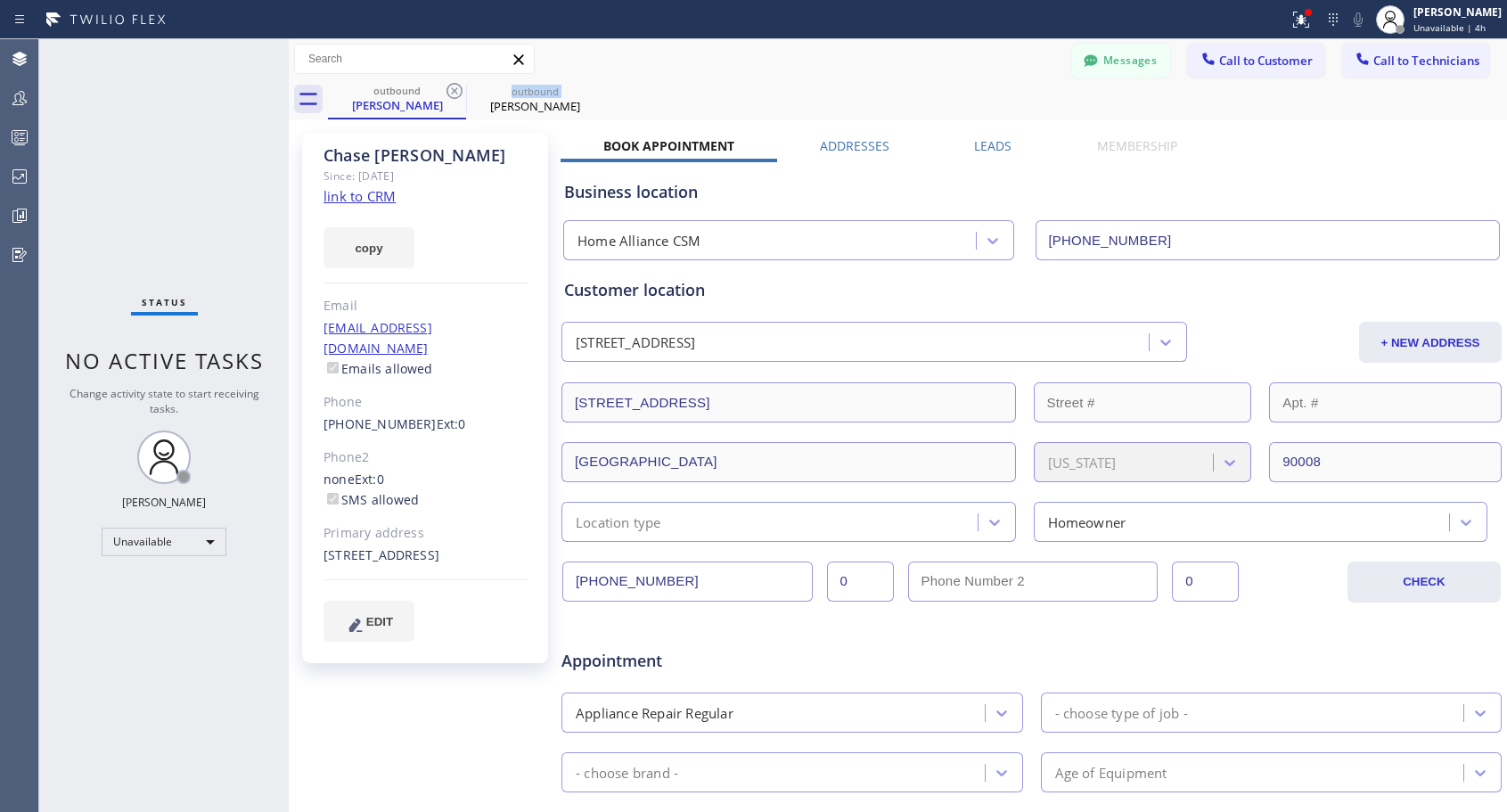
click at [451, 87] on icon at bounding box center [454, 91] width 21 height 21
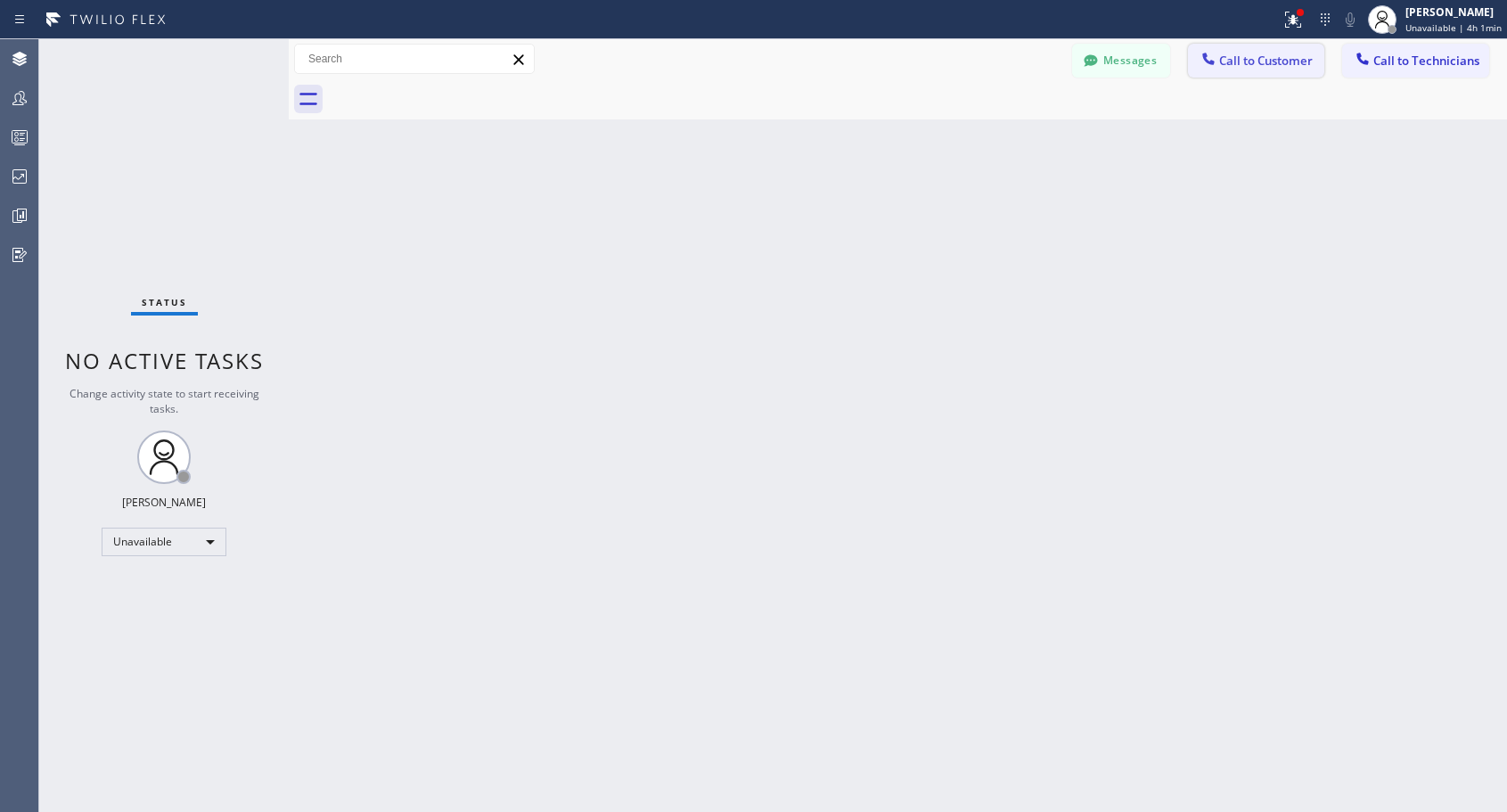
click at [1259, 56] on span "Call to Customer" at bounding box center [1266, 60] width 94 height 16
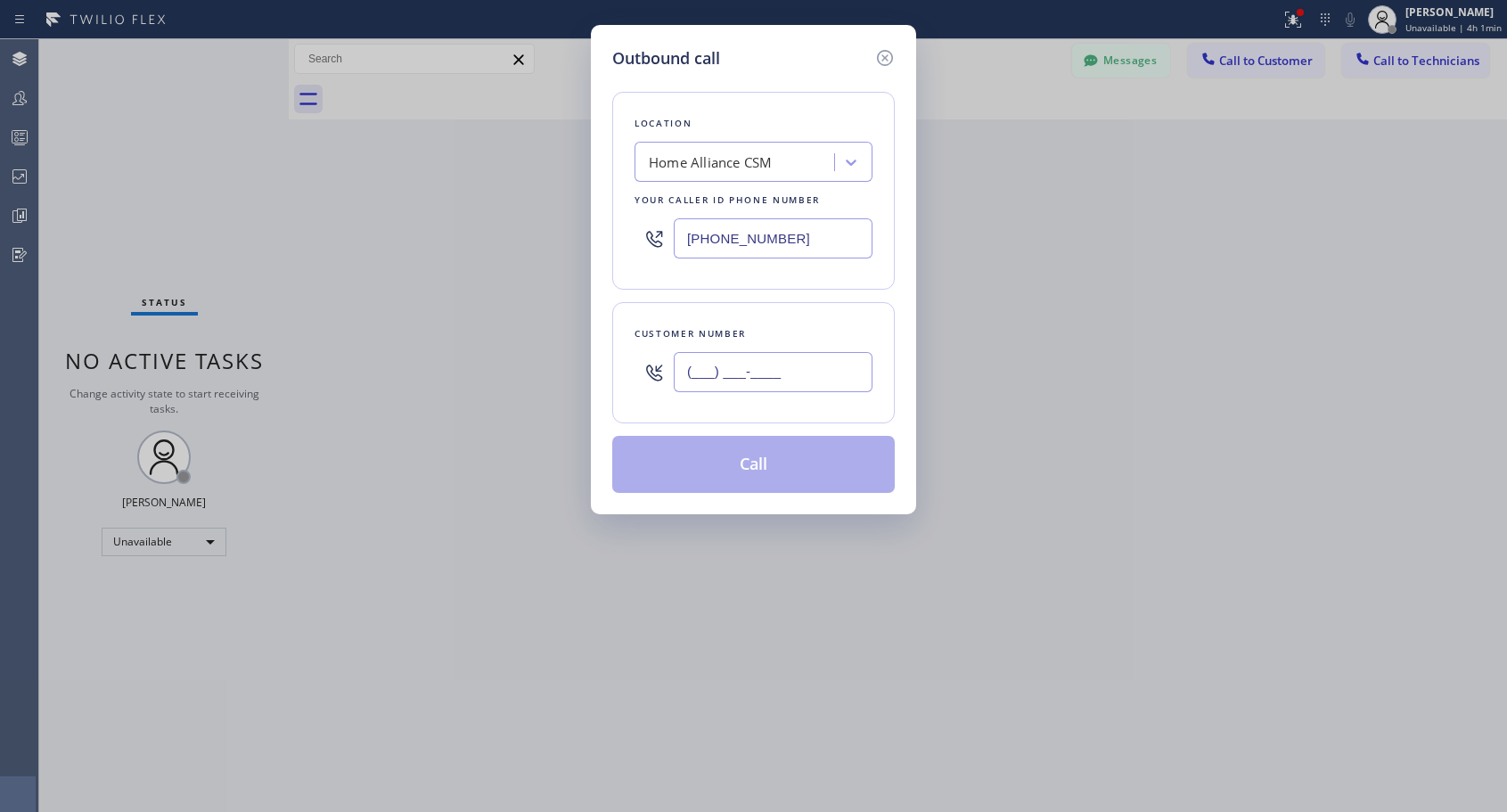
click at [775, 381] on input "(___) ___-____" at bounding box center [773, 372] width 199 height 40
paste input "949) 933-3223"
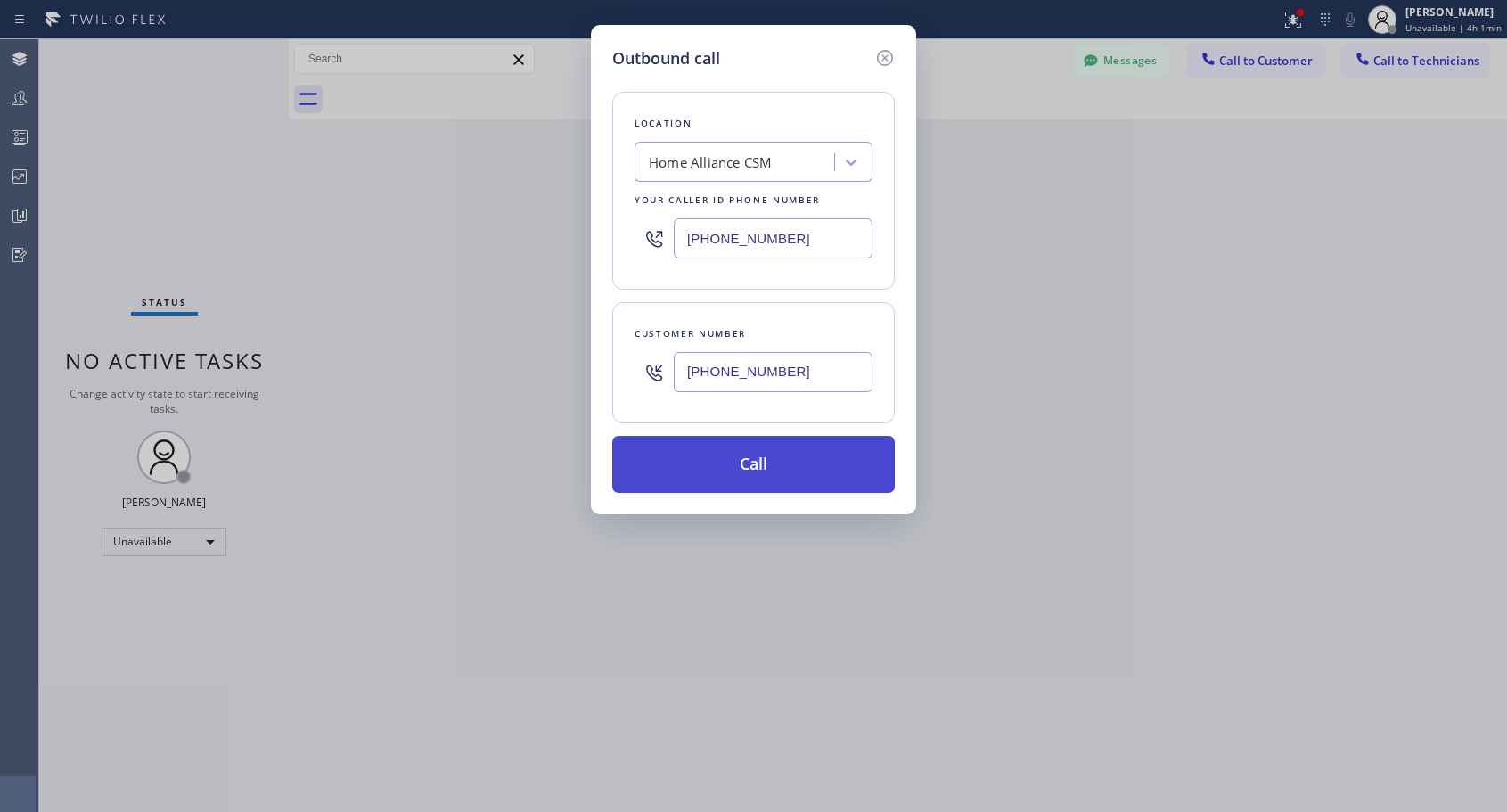
type input "[PHONE_NUMBER]"
click at [771, 462] on button "Call" at bounding box center [753, 465] width 283 height 57
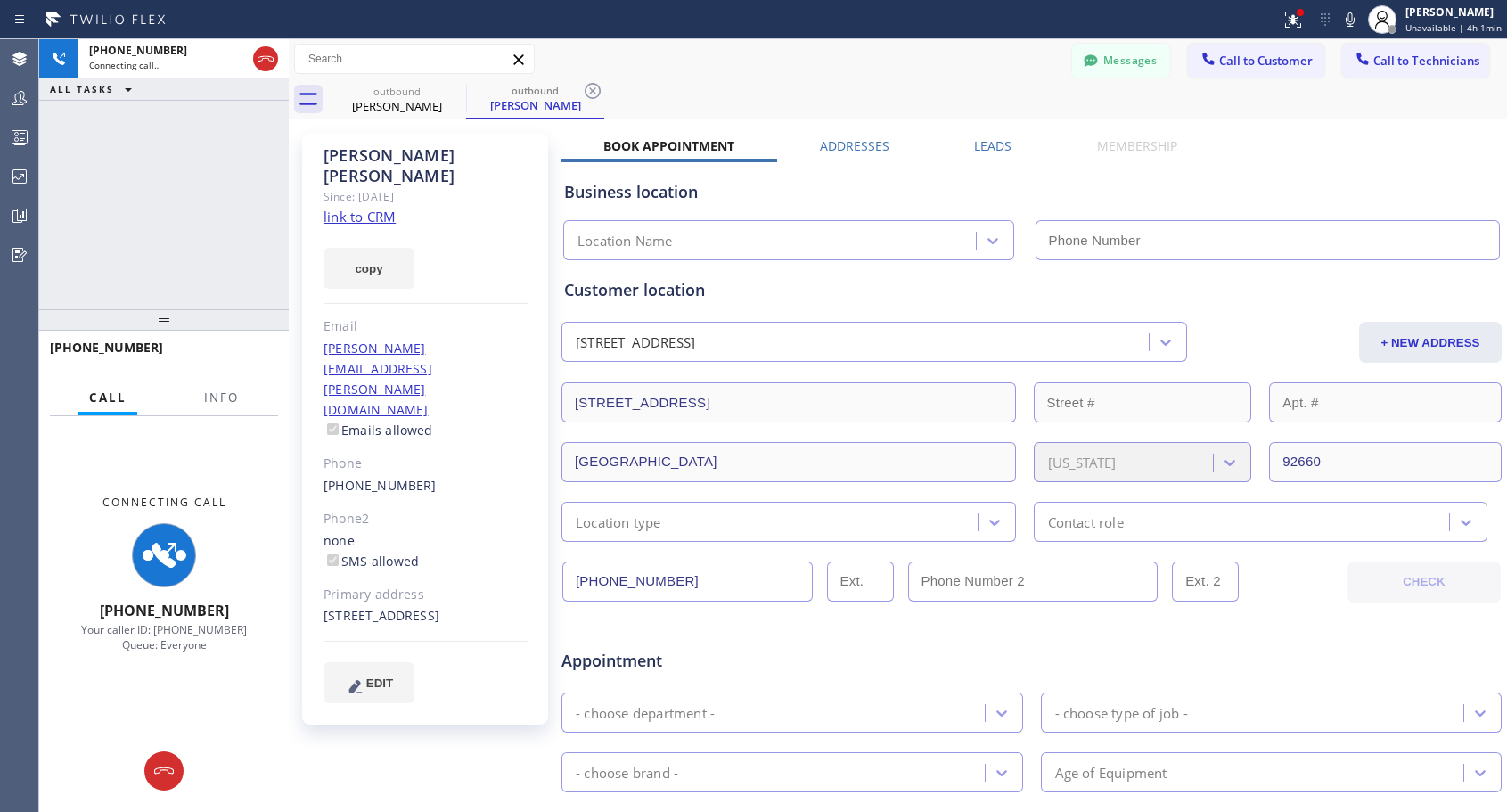
type input "[PHONE_NUMBER]"
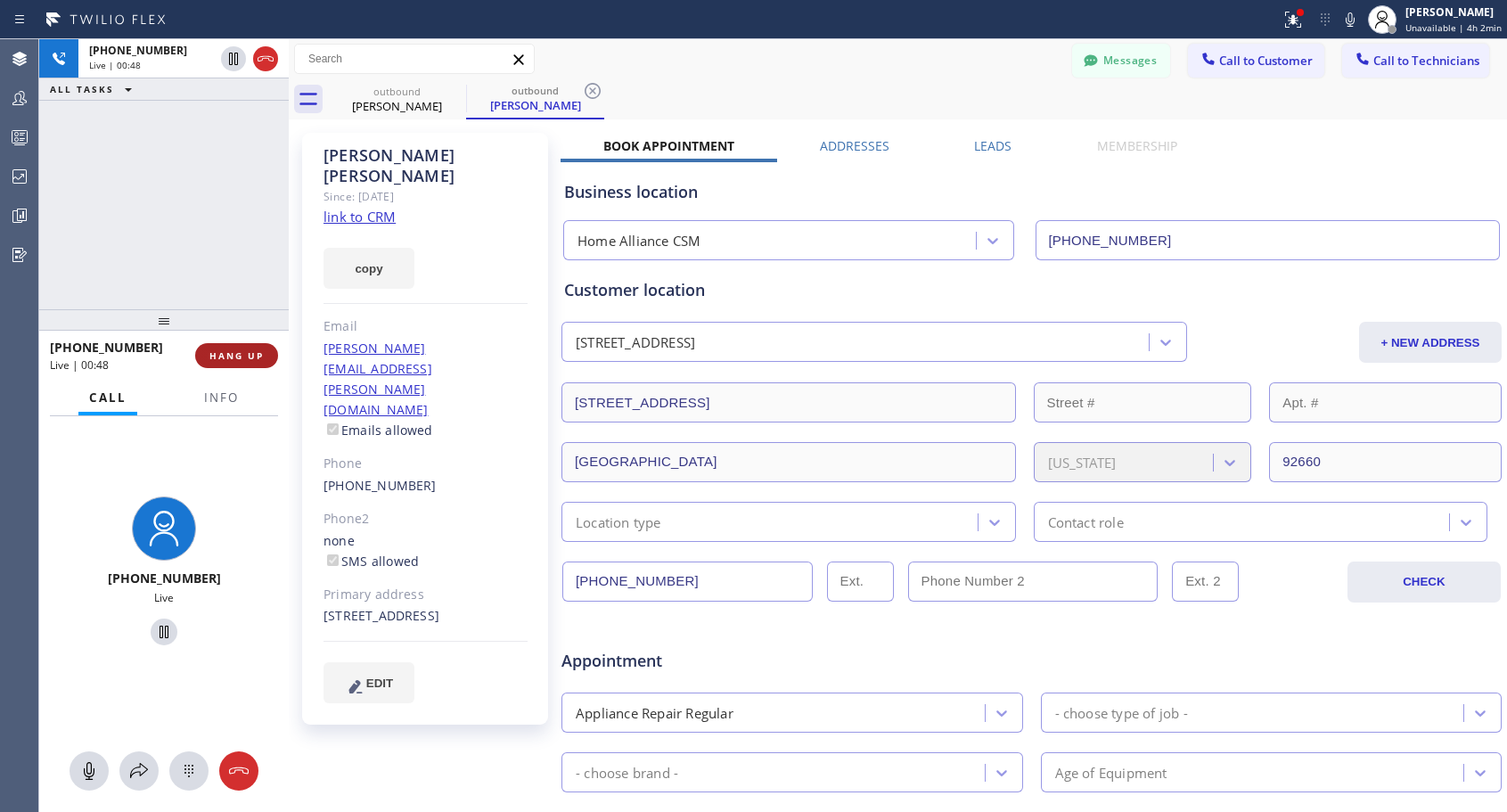
click at [218, 357] on span "HANG UP" at bounding box center [236, 355] width 54 height 12
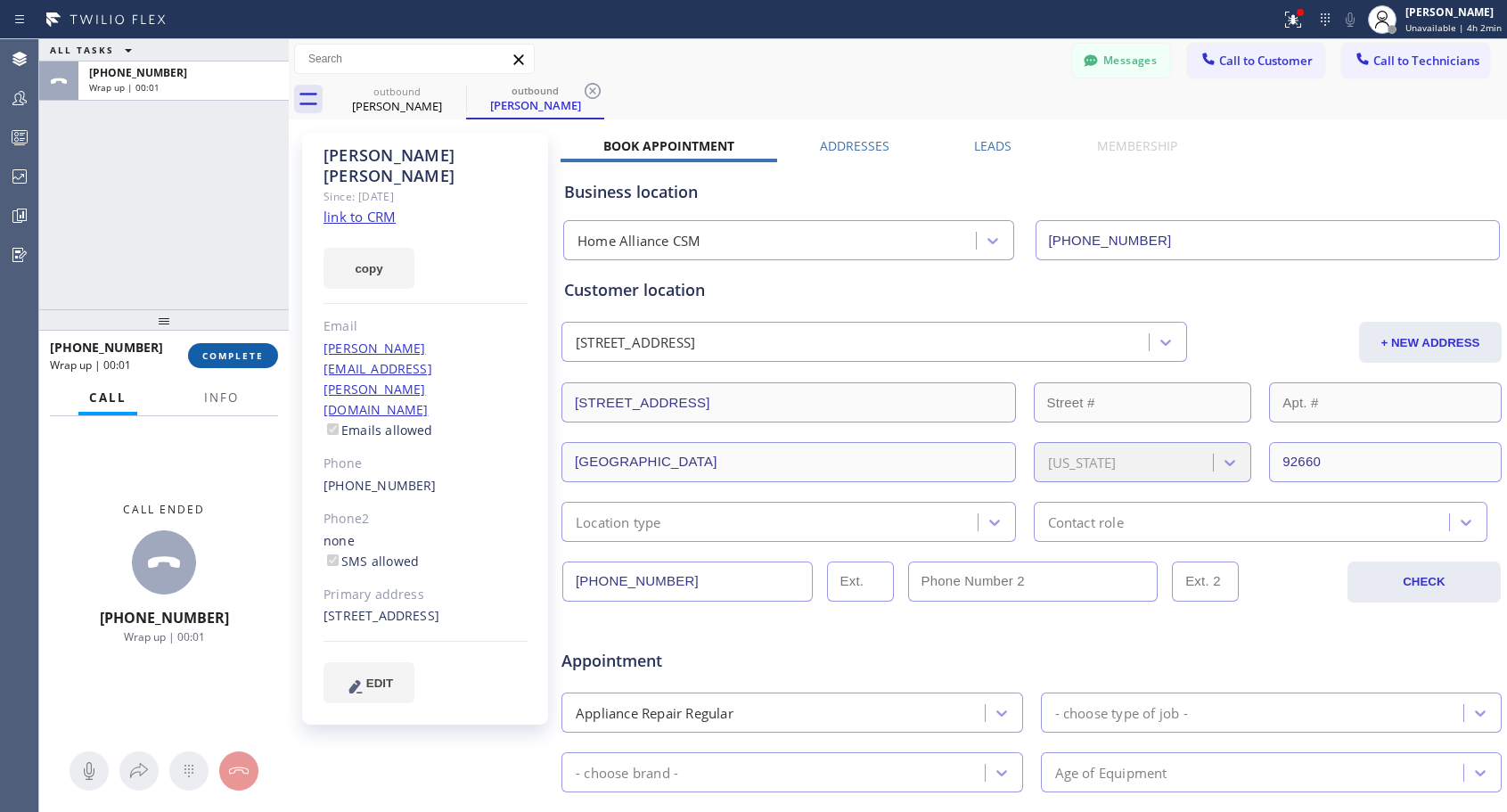
click at [218, 357] on span "COMPLETE" at bounding box center [233, 355] width 61 height 12
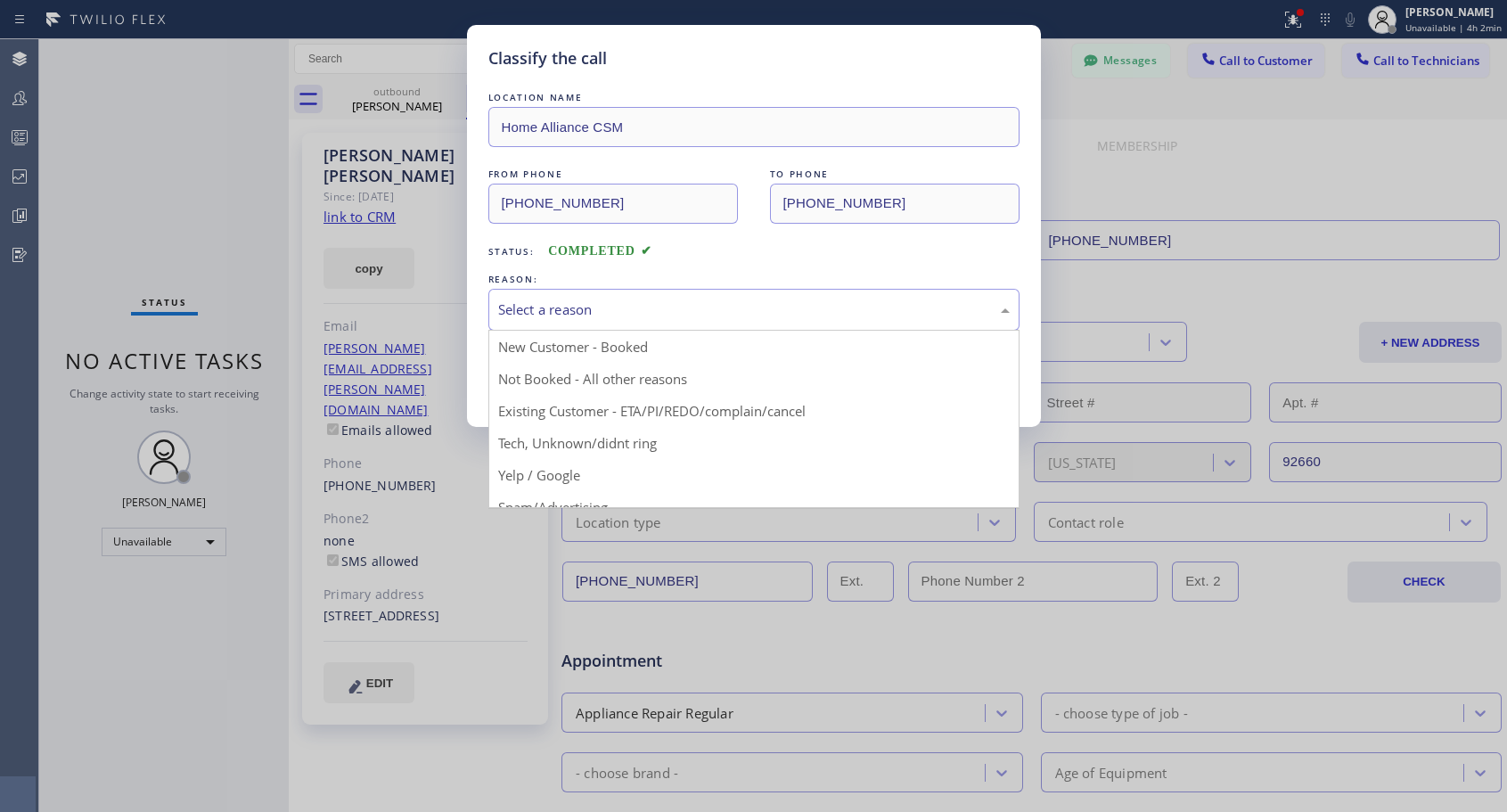
click at [626, 301] on div "Select a reason" at bounding box center [754, 309] width 512 height 20
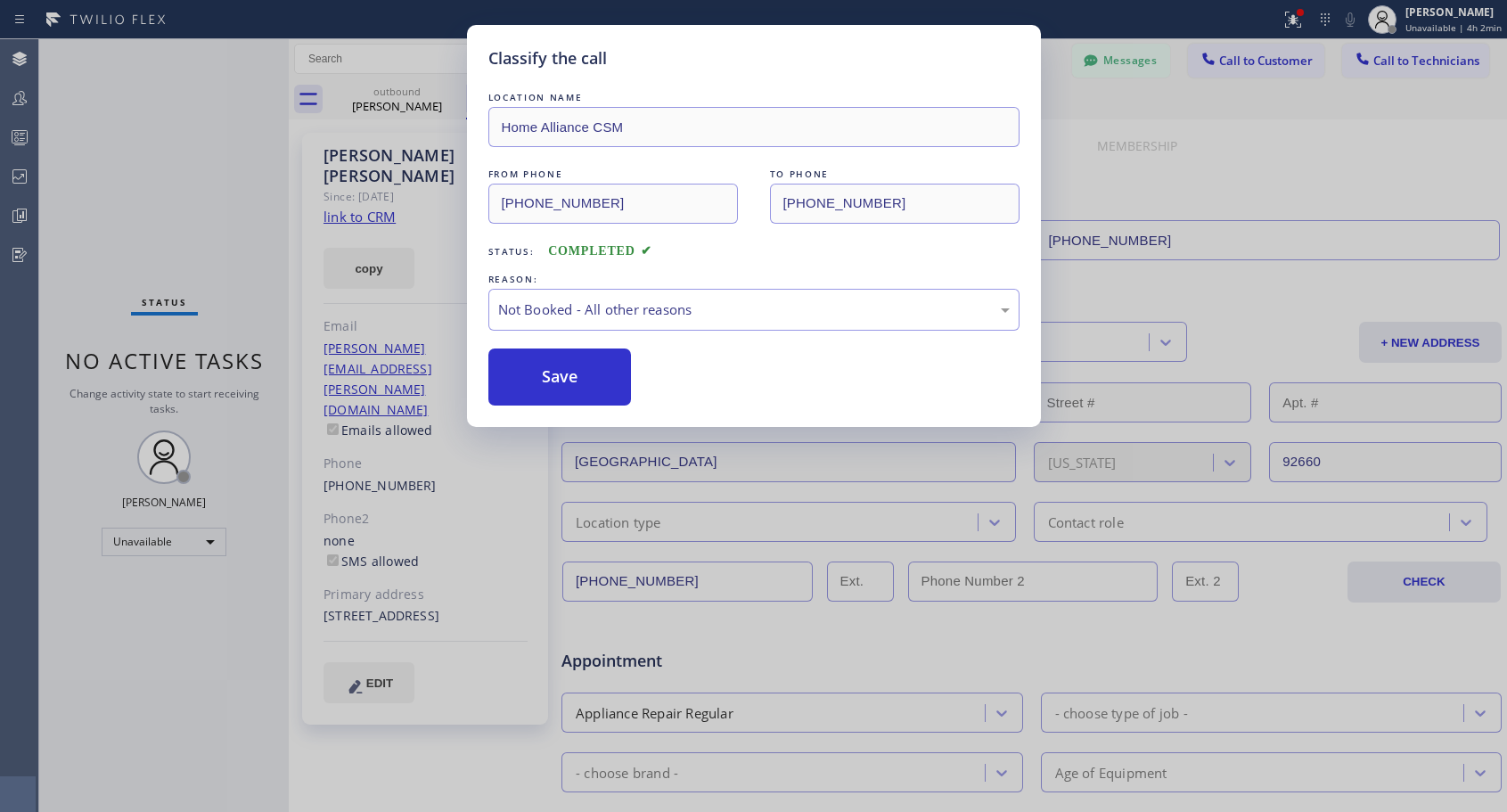
click at [571, 371] on button "Save" at bounding box center [560, 377] width 143 height 57
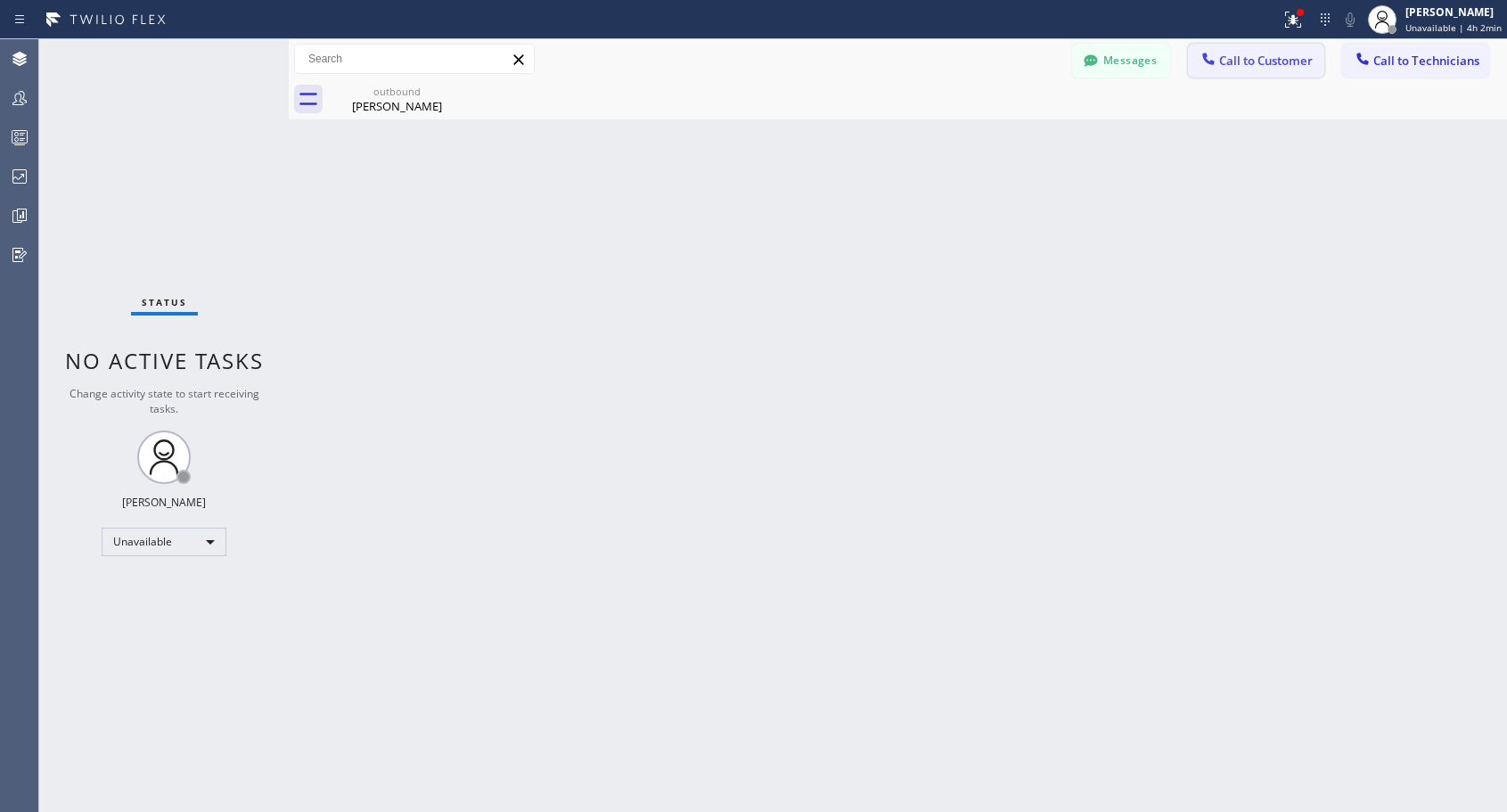
click at [1251, 57] on span "Call to Customer" at bounding box center [1266, 60] width 94 height 16
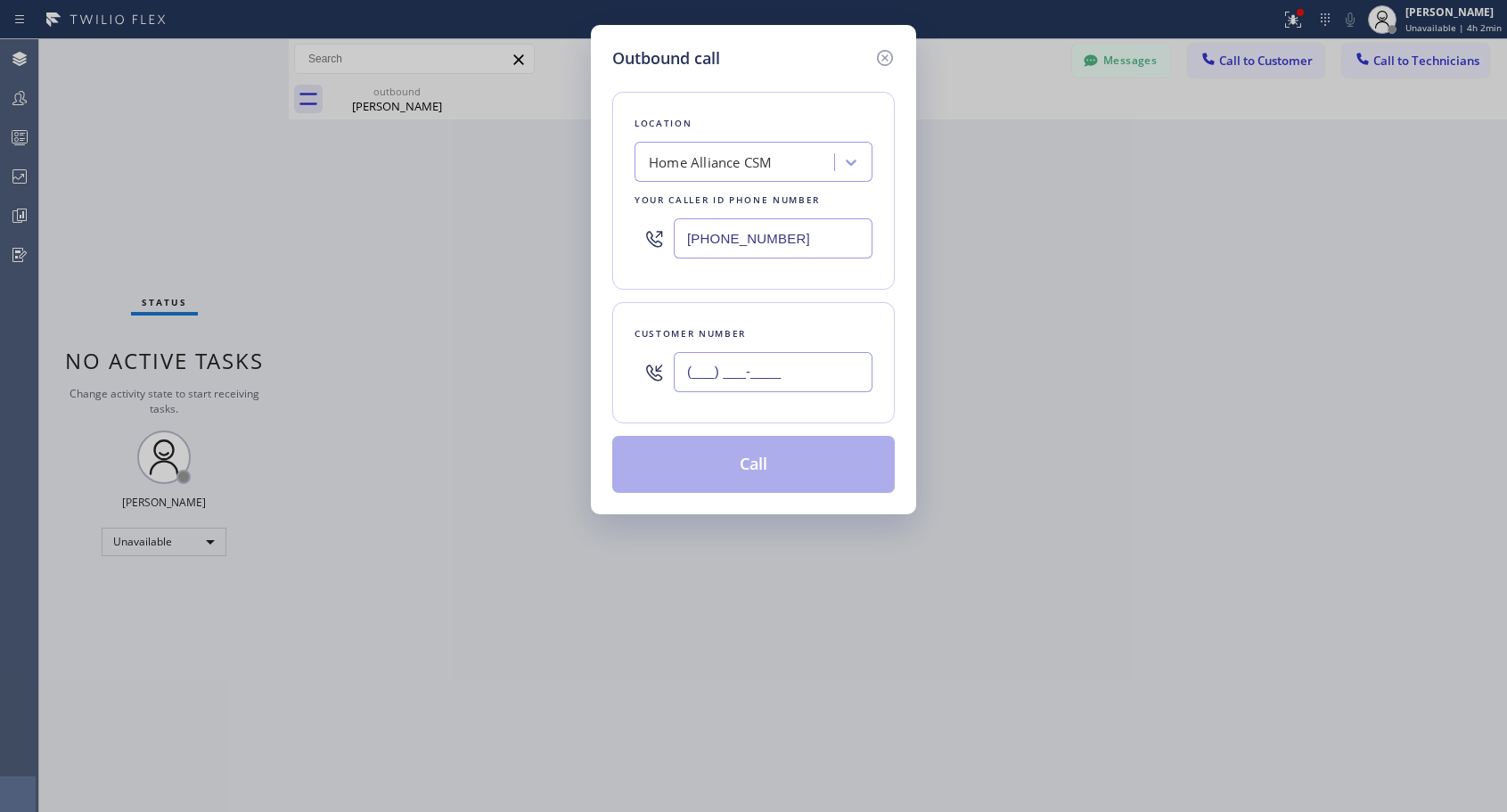
click at [769, 360] on input "(___) ___-____" at bounding box center [773, 372] width 199 height 40
paste input "858) 412-4082"
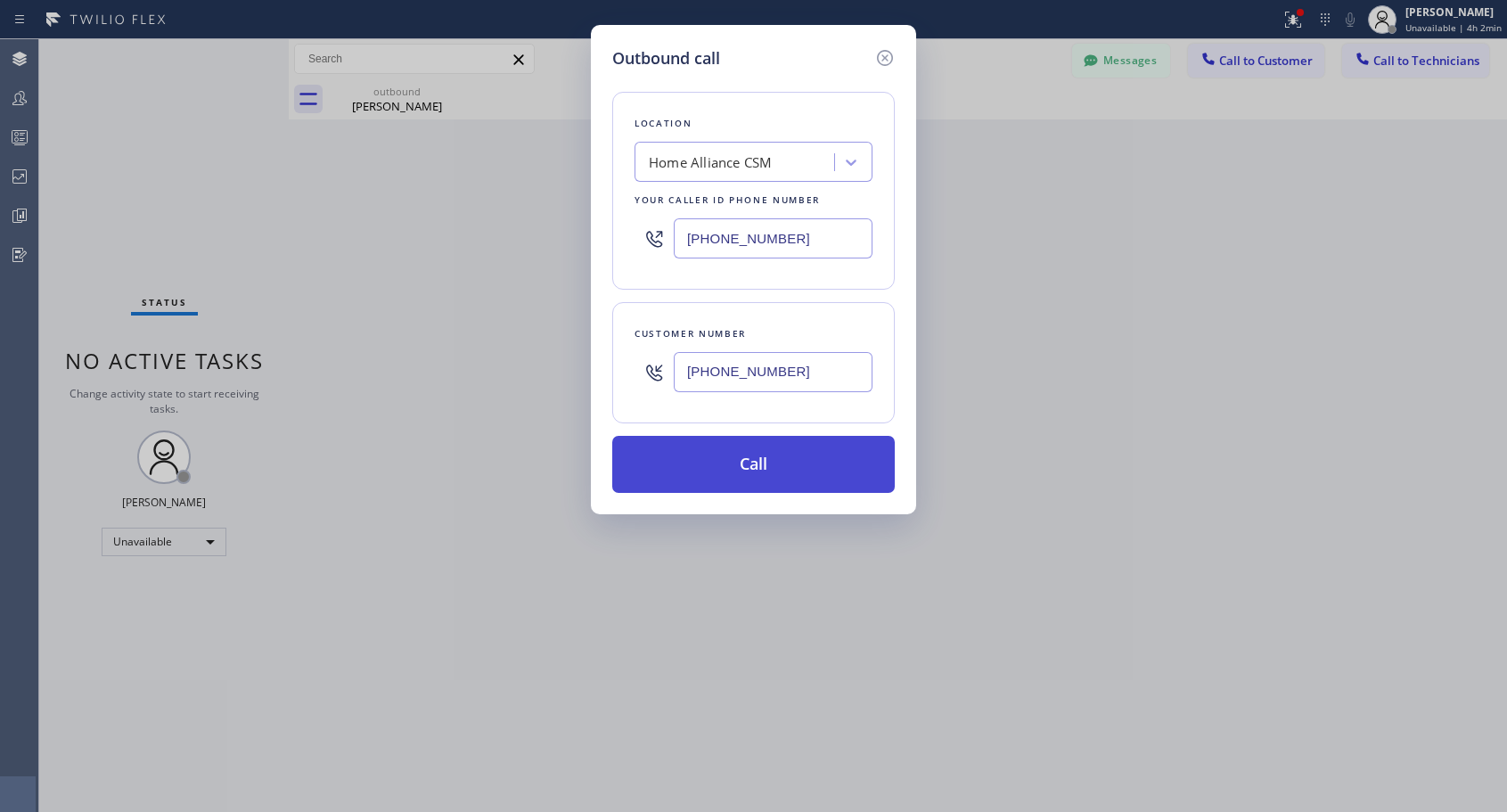
type input "[PHONE_NUMBER]"
click at [804, 462] on button "Call" at bounding box center [753, 465] width 283 height 57
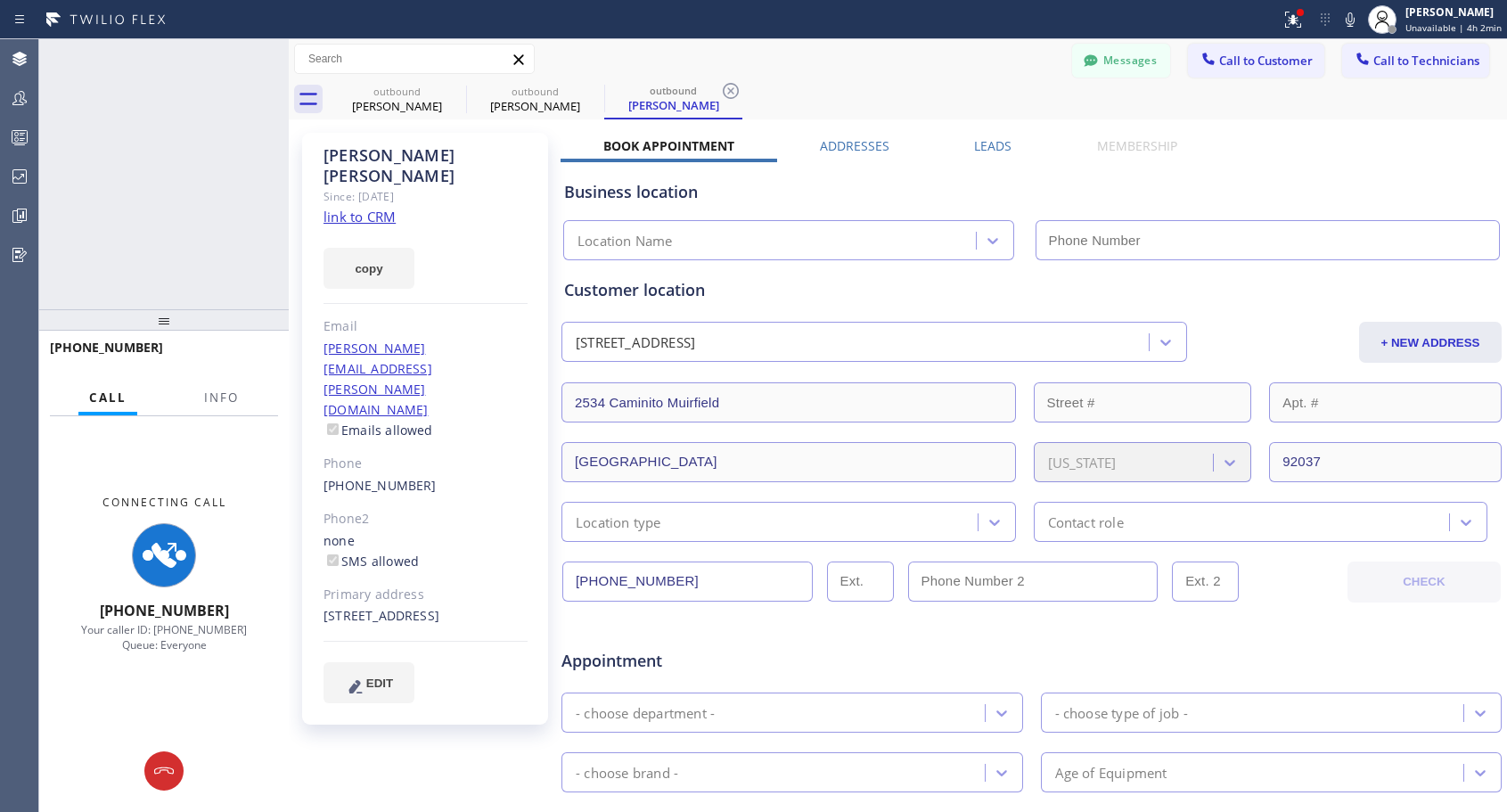
type input "[PHONE_NUMBER]"
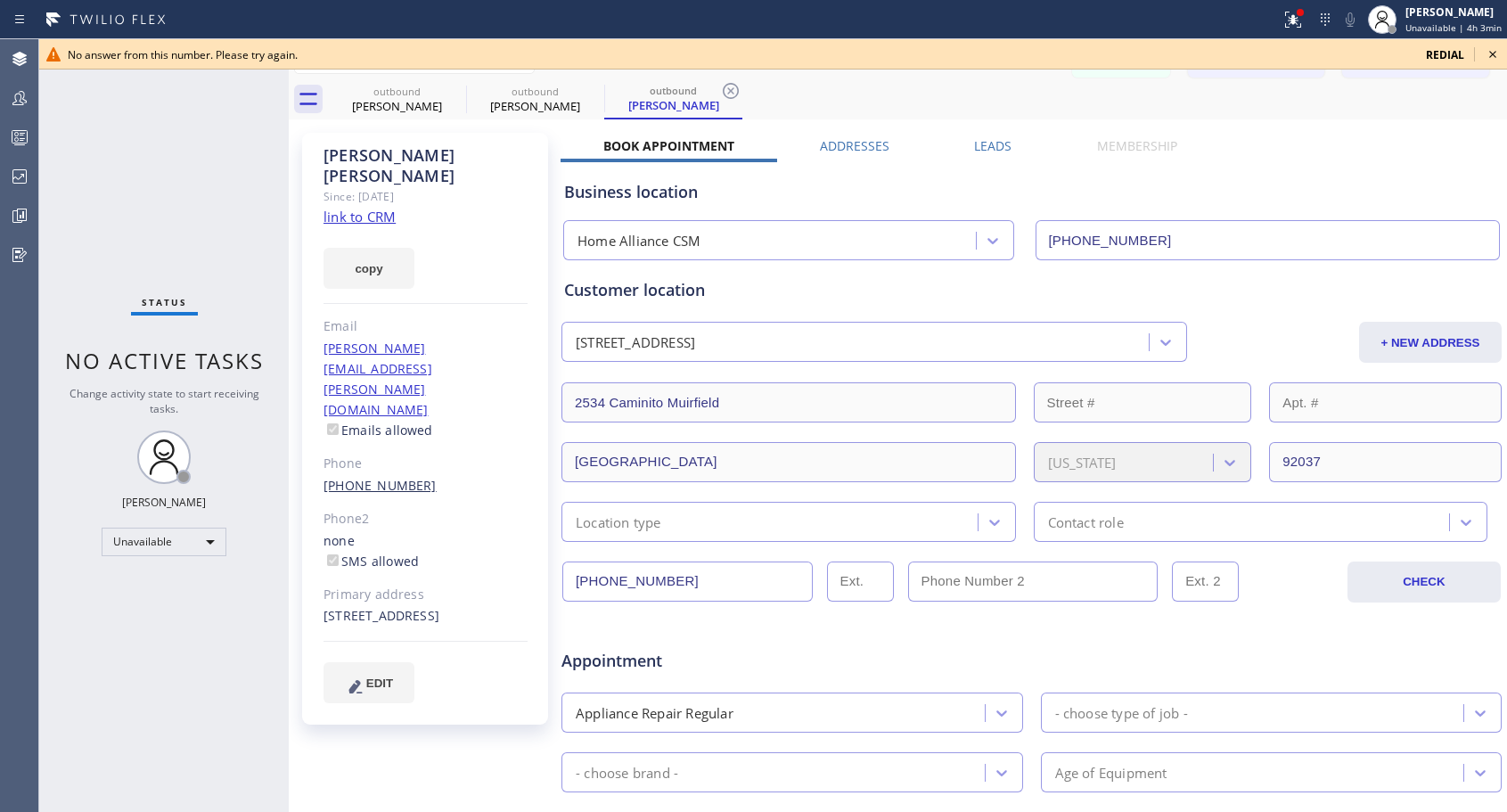
click at [355, 476] on link "[PHONE_NUMBER]" at bounding box center [380, 485] width 114 height 17
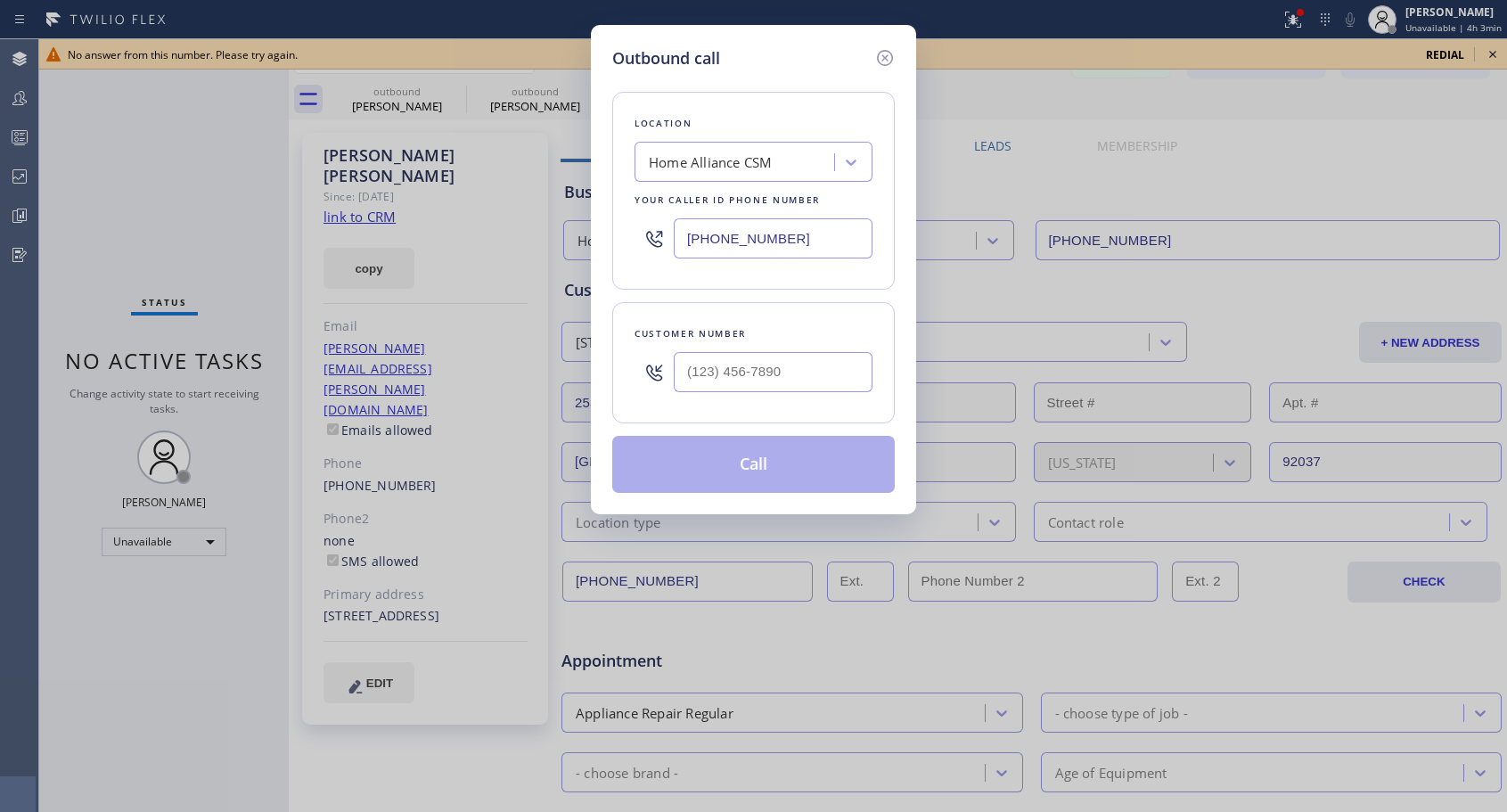
type input "[PHONE_NUMBER]"
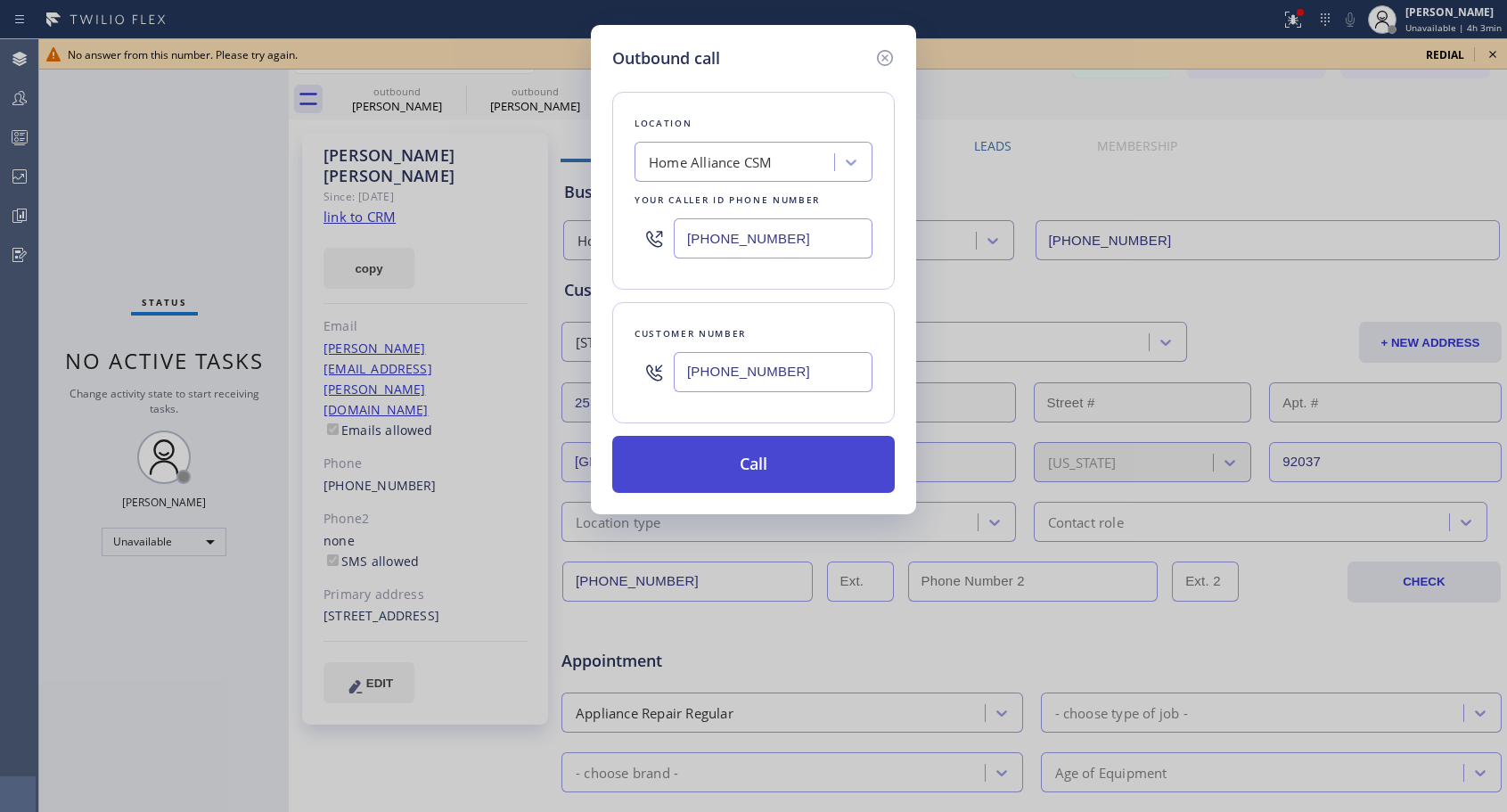
click at [739, 461] on button "Call" at bounding box center [753, 465] width 283 height 57
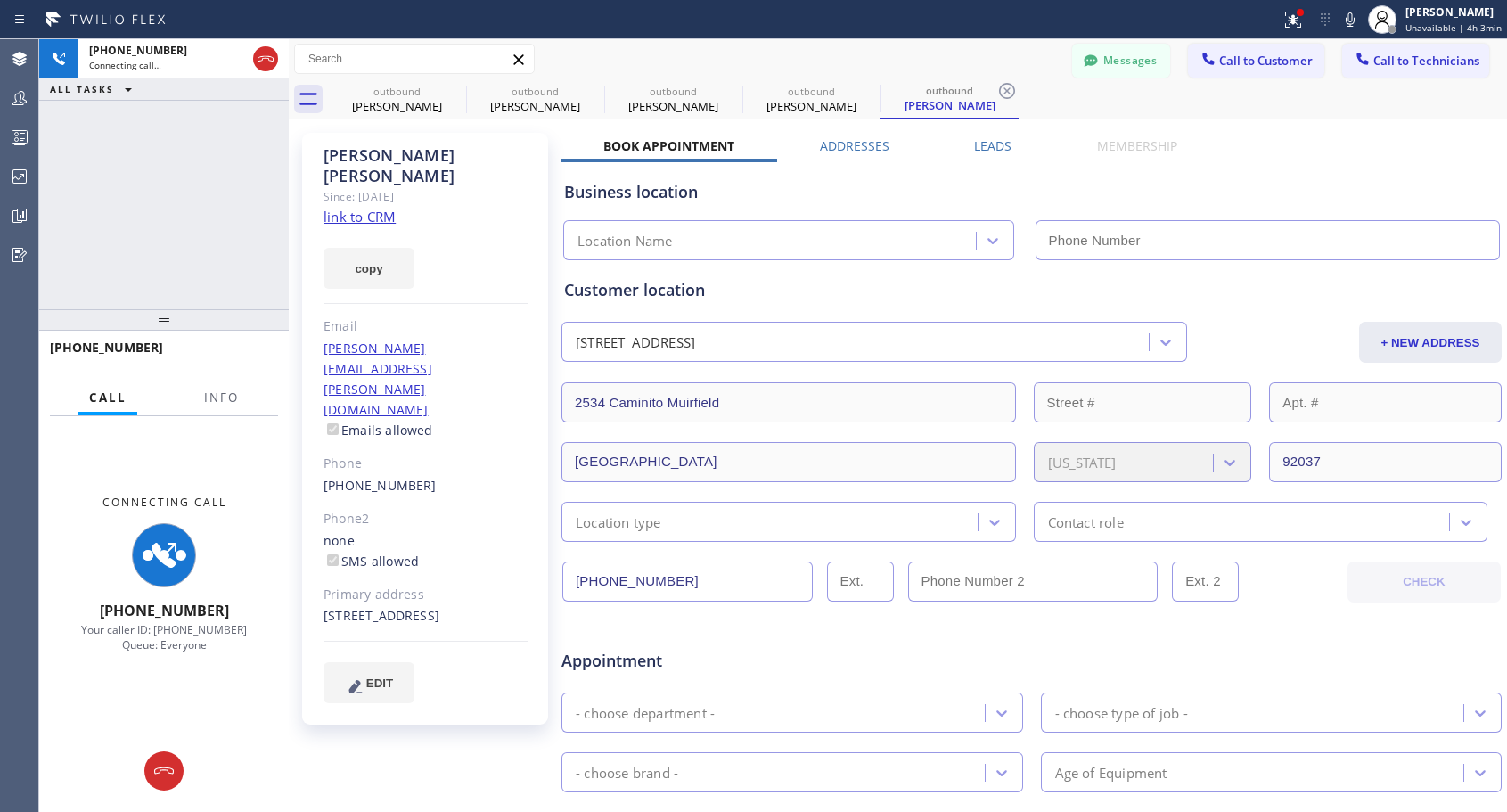
type input "[PHONE_NUMBER]"
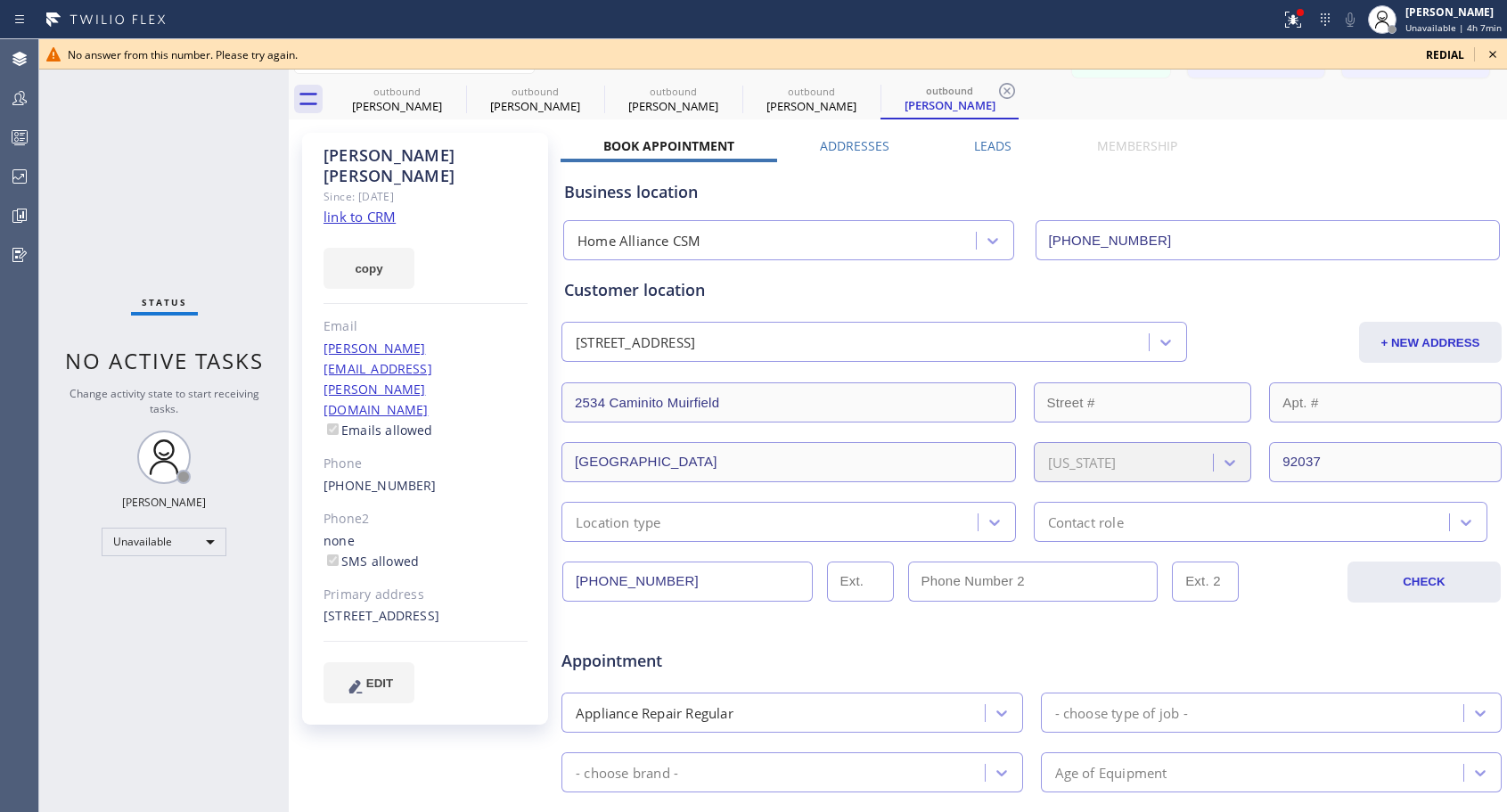
click at [1495, 52] on icon at bounding box center [1493, 54] width 21 height 21
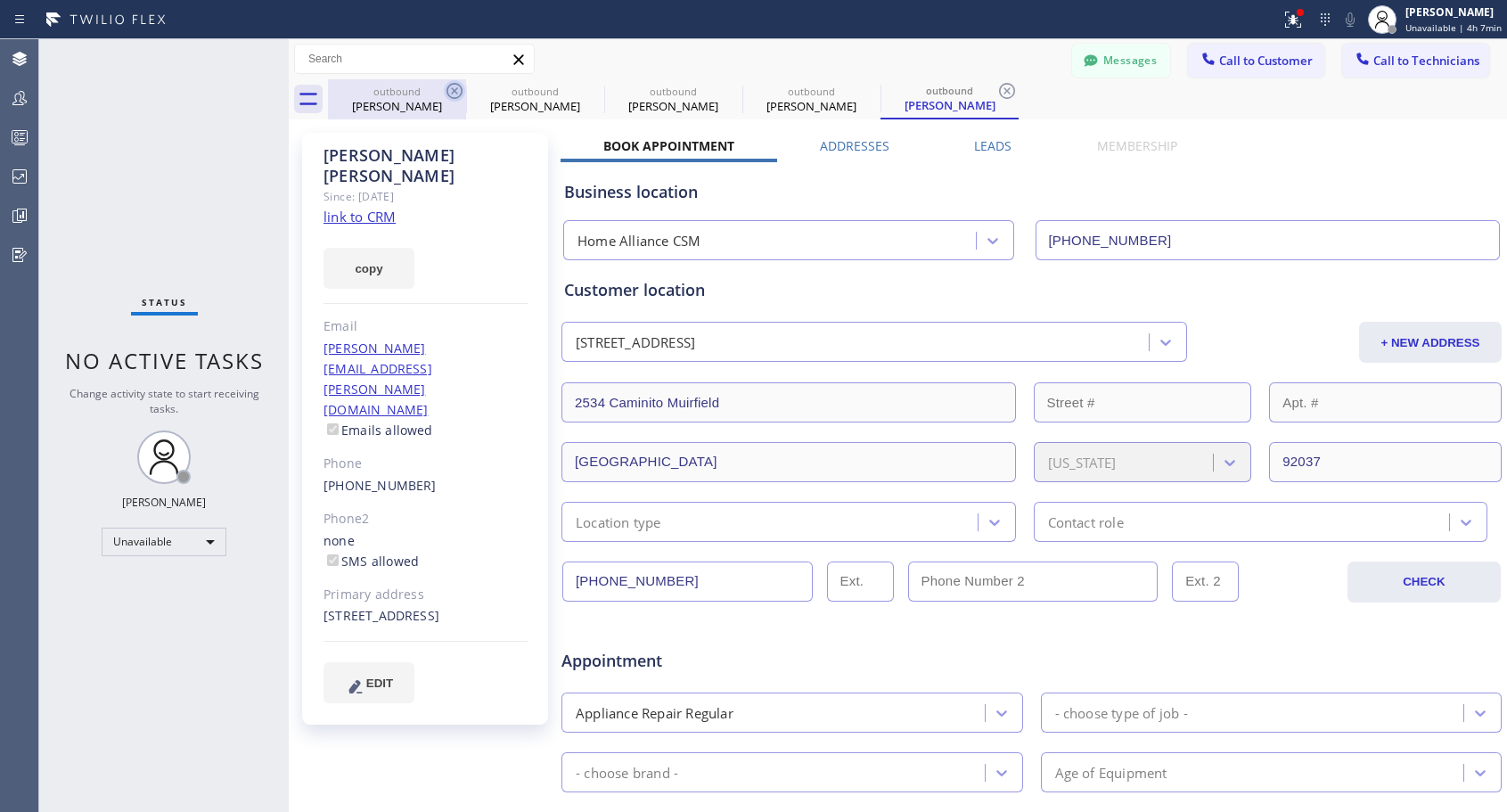
click at [454, 93] on icon at bounding box center [454, 91] width 21 height 21
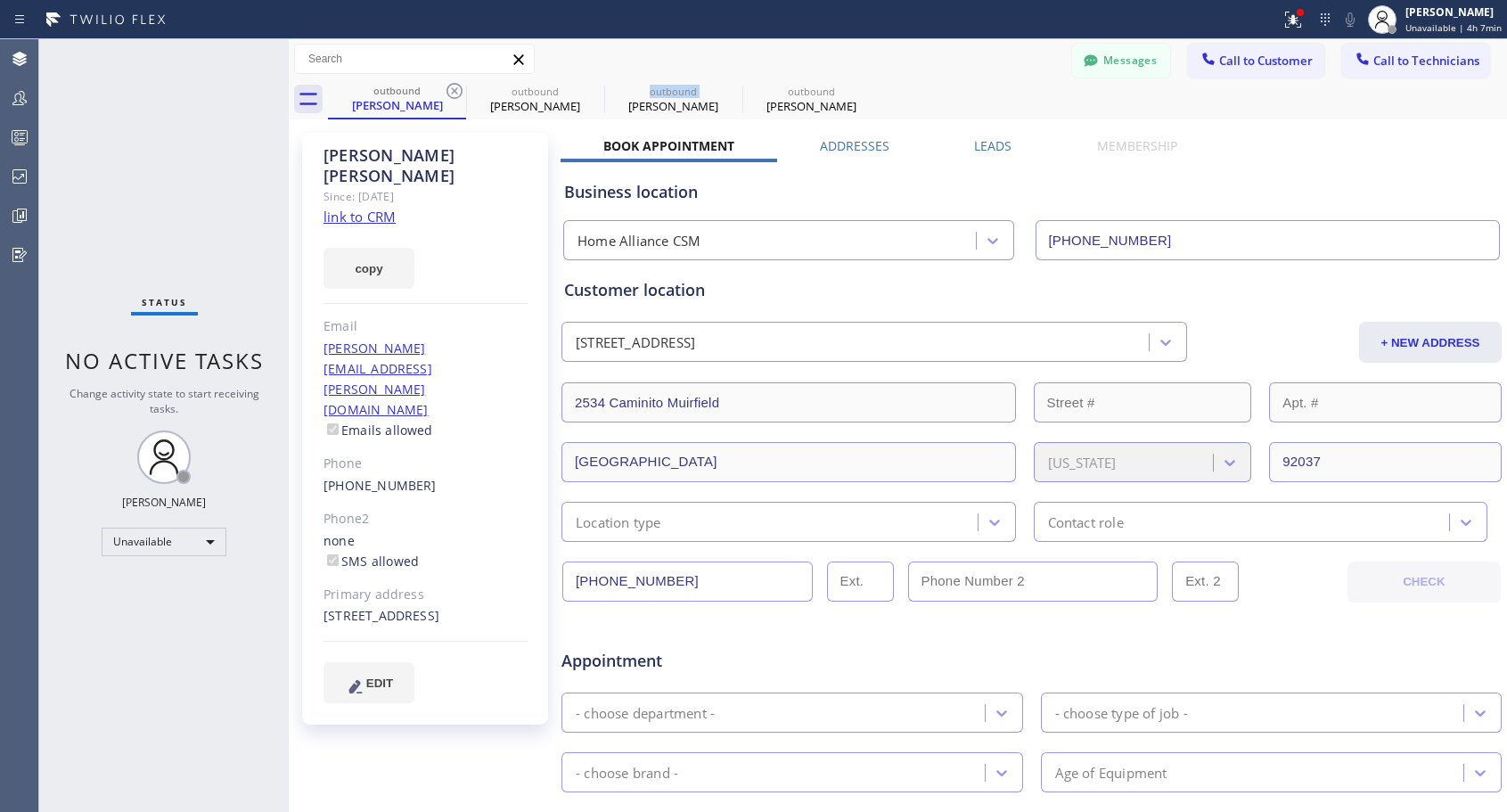
click at [0, 0] on icon at bounding box center [0, 0] width 0 height 0
click at [454, 93] on icon at bounding box center [454, 91] width 21 height 21
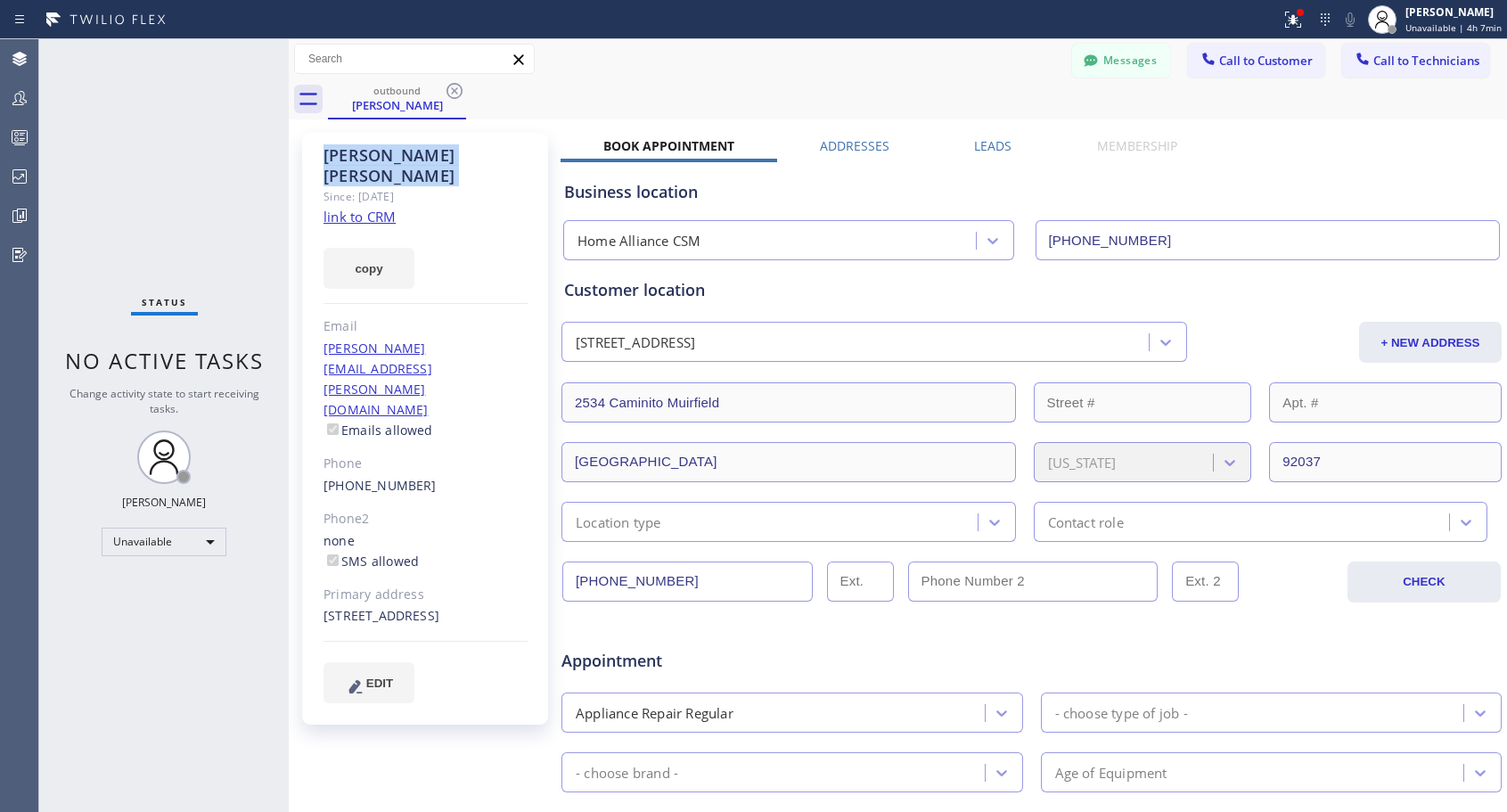
click at [454, 93] on icon at bounding box center [454, 91] width 21 height 21
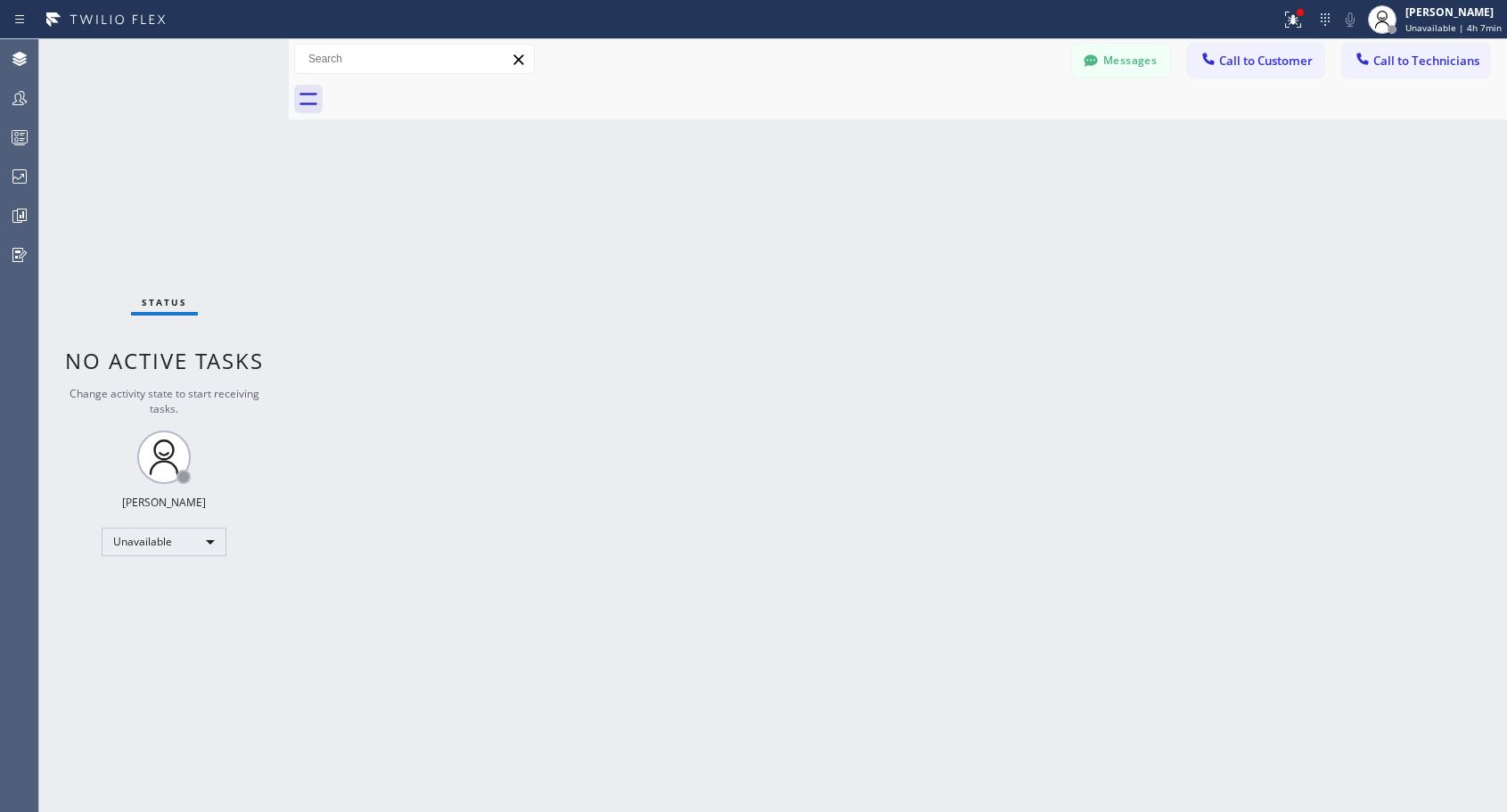
click at [454, 93] on div at bounding box center [917, 99] width 1179 height 40
click at [1267, 62] on span "Call to Customer" at bounding box center [1266, 60] width 94 height 16
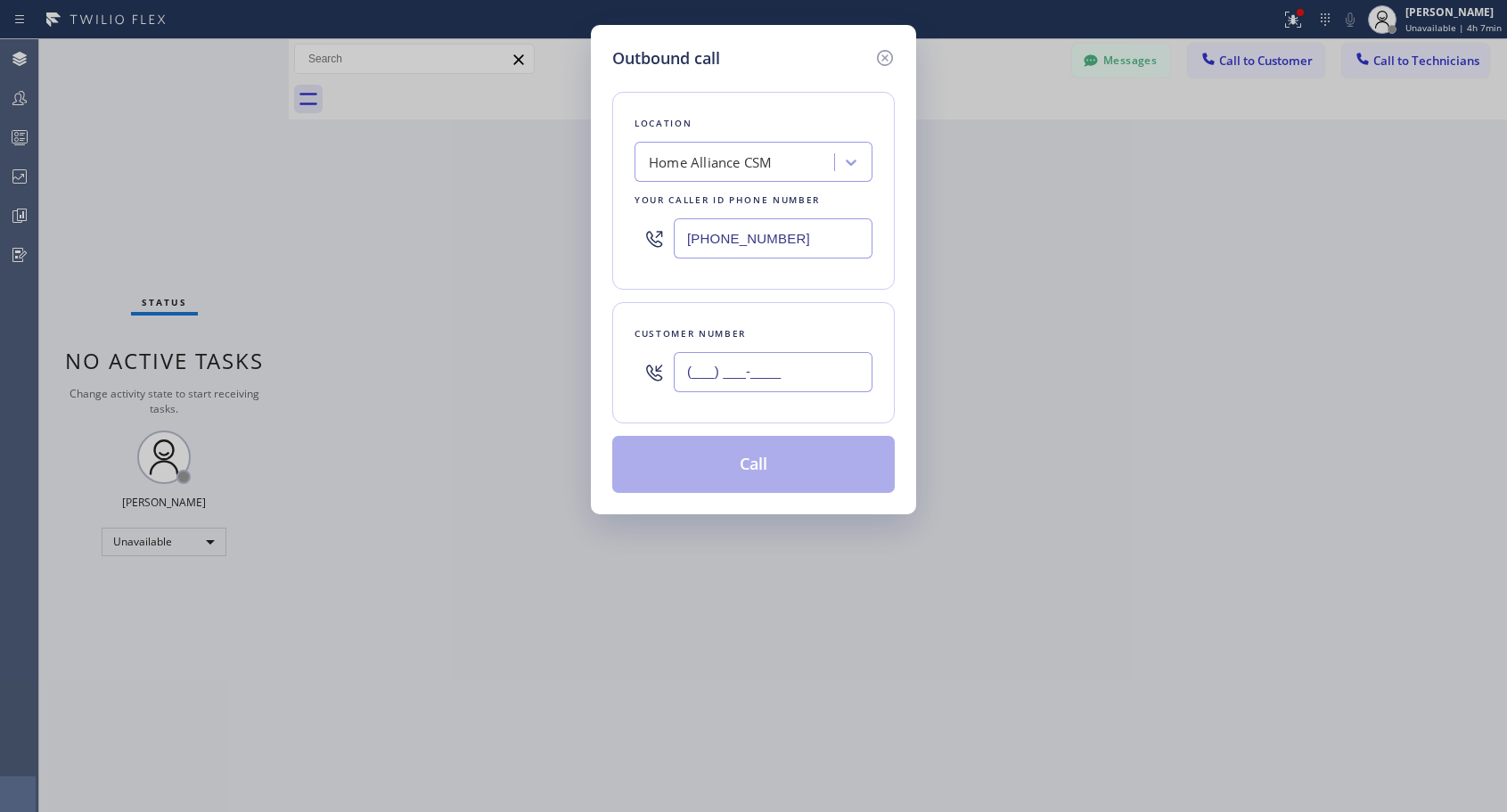
click at [764, 389] on input "(___) ___-____" at bounding box center [773, 372] width 199 height 40
paste input "310) 738-4878"
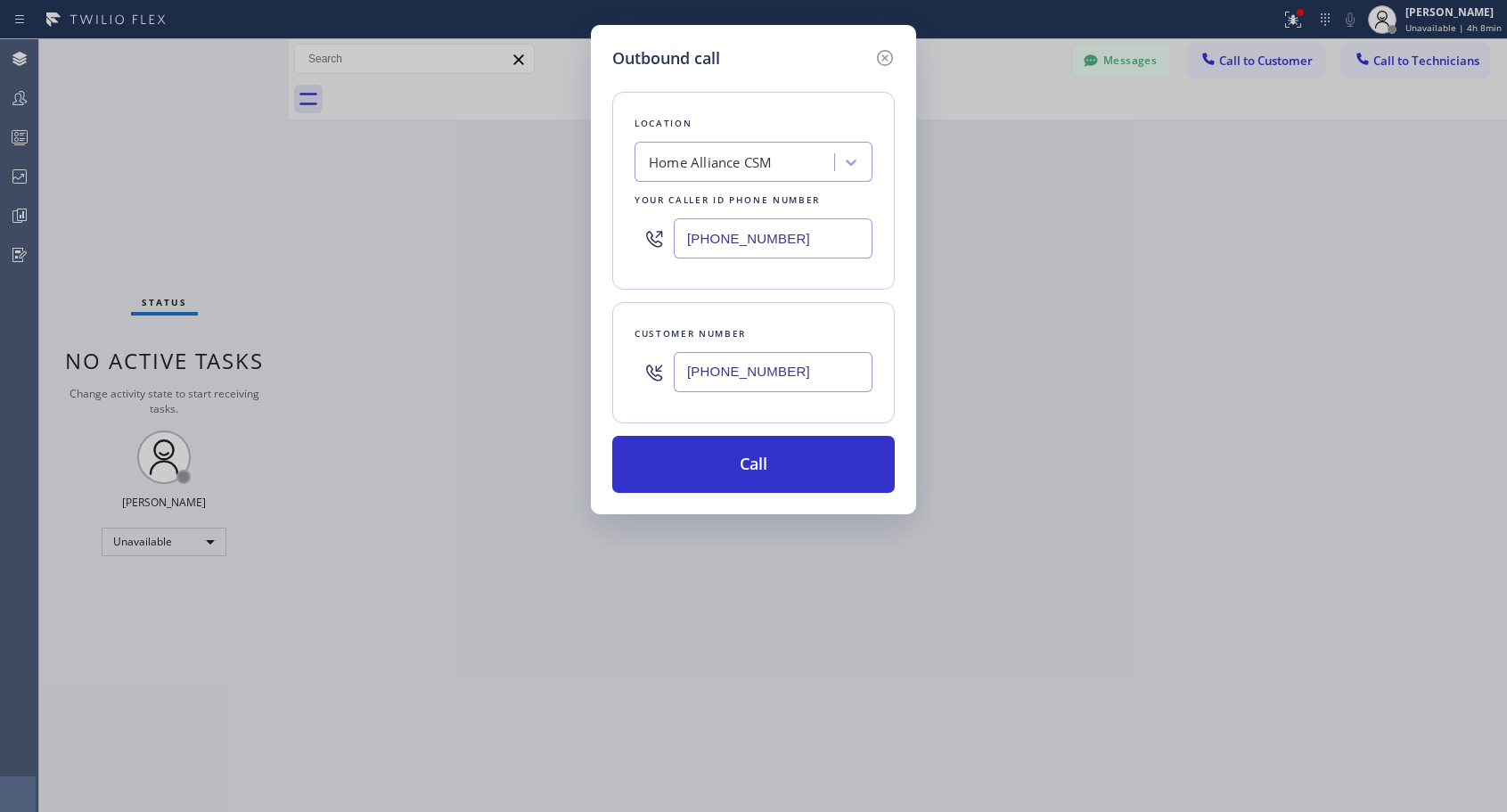
type input "[PHONE_NUMBER]"
click at [785, 471] on button "Call" at bounding box center [753, 465] width 283 height 57
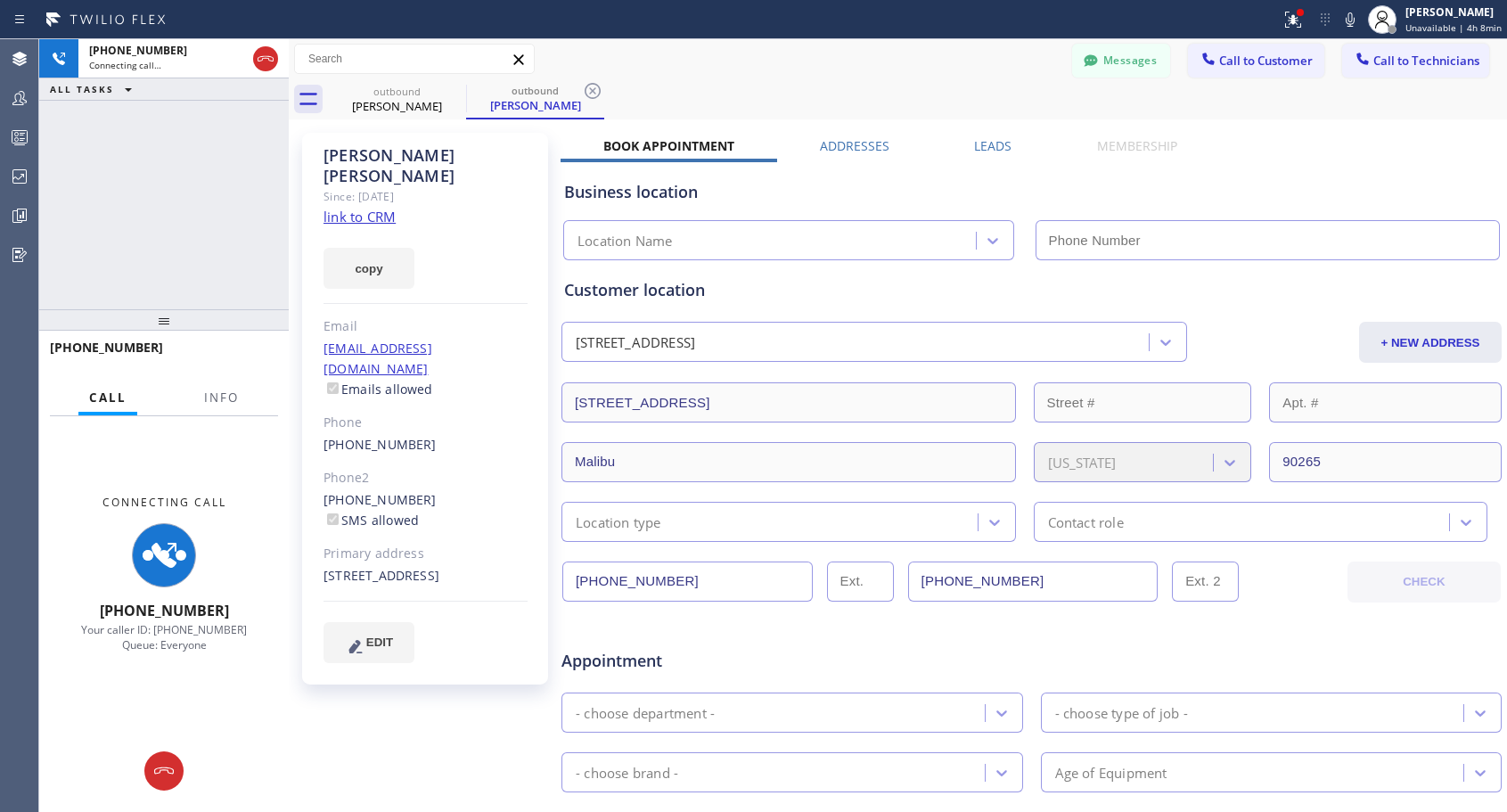
type input "[PHONE_NUMBER]"
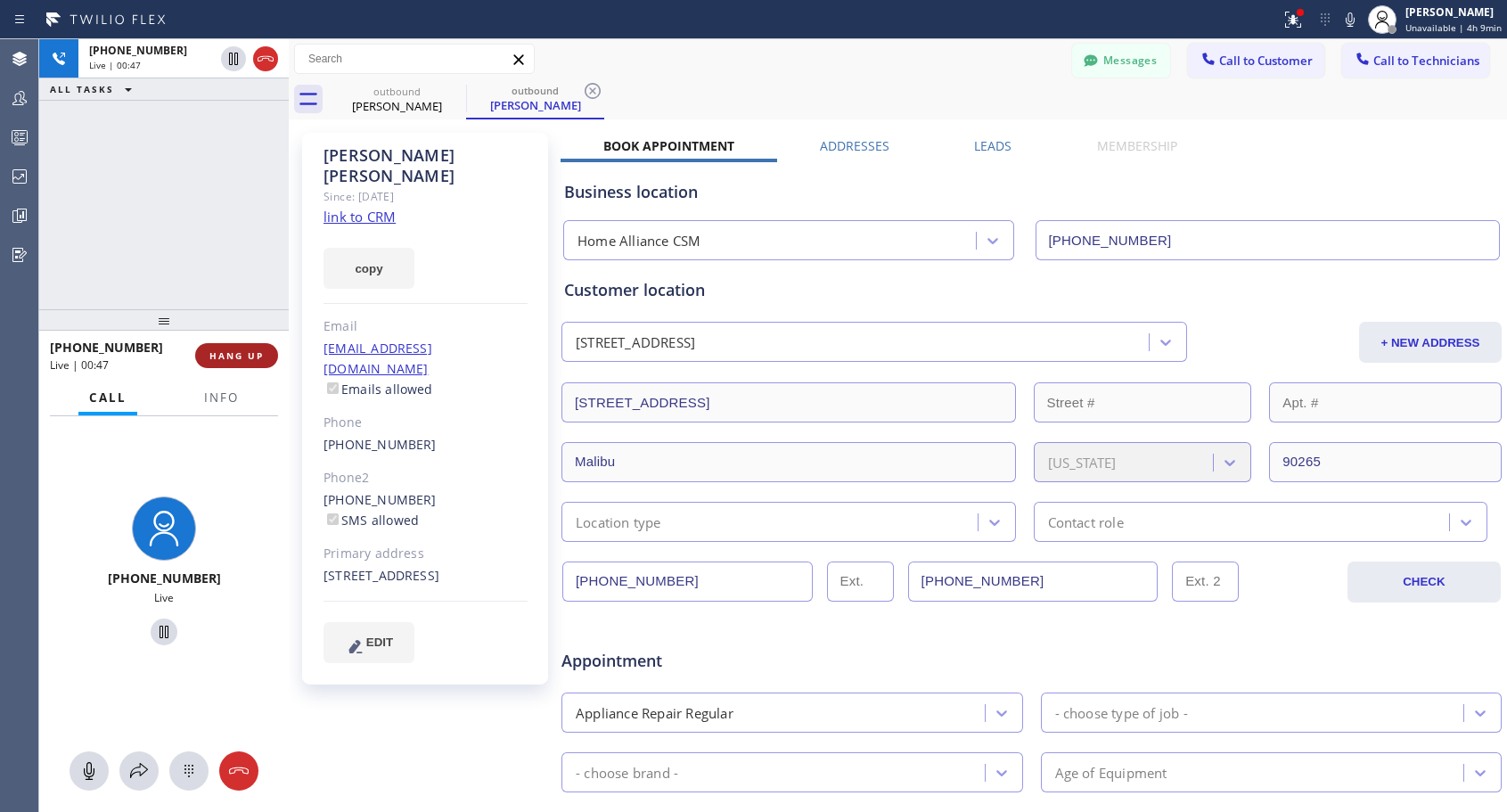
click at [249, 351] on span "HANG UP" at bounding box center [236, 355] width 54 height 12
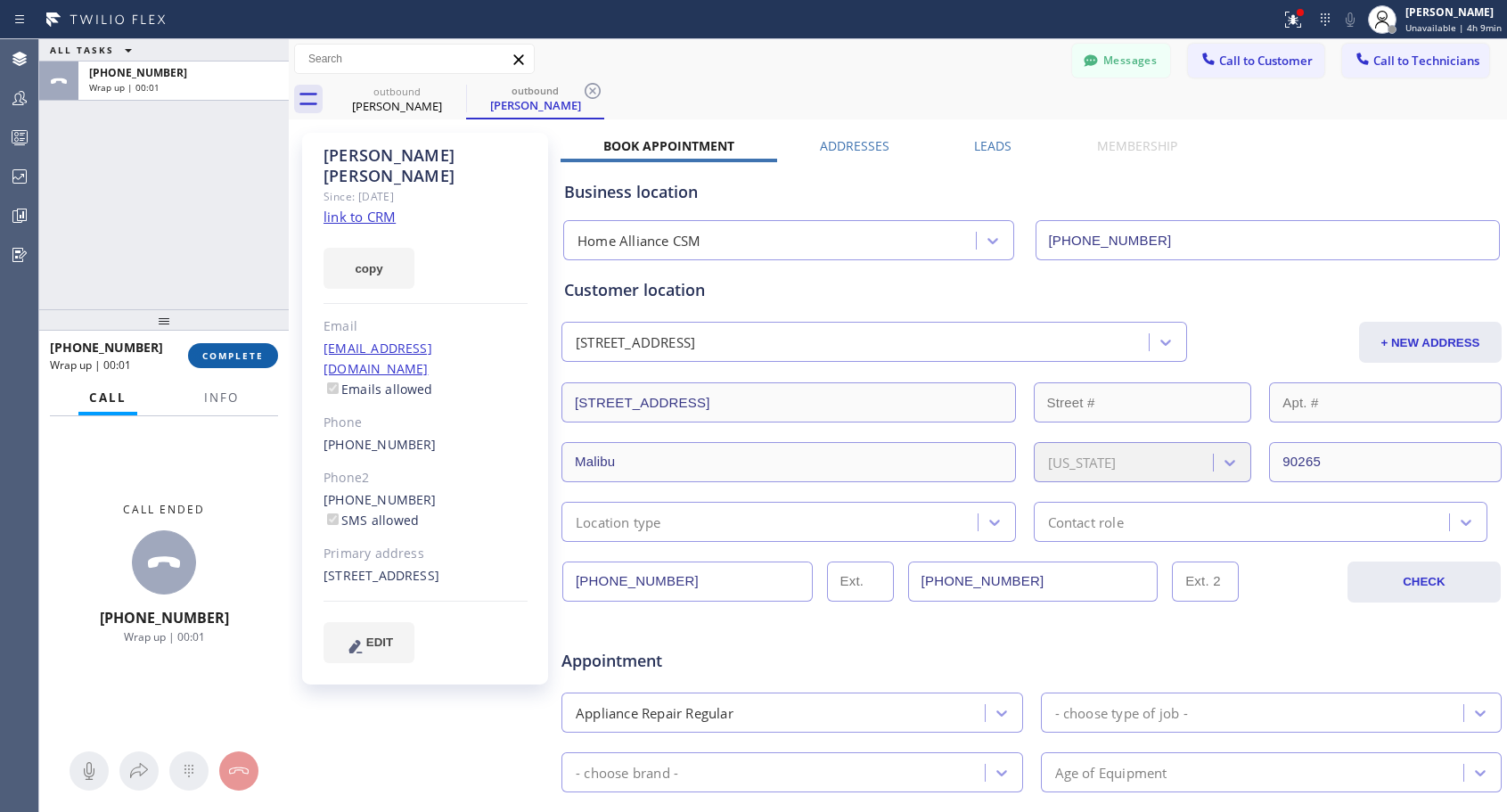
click at [249, 351] on span "COMPLETE" at bounding box center [233, 355] width 61 height 12
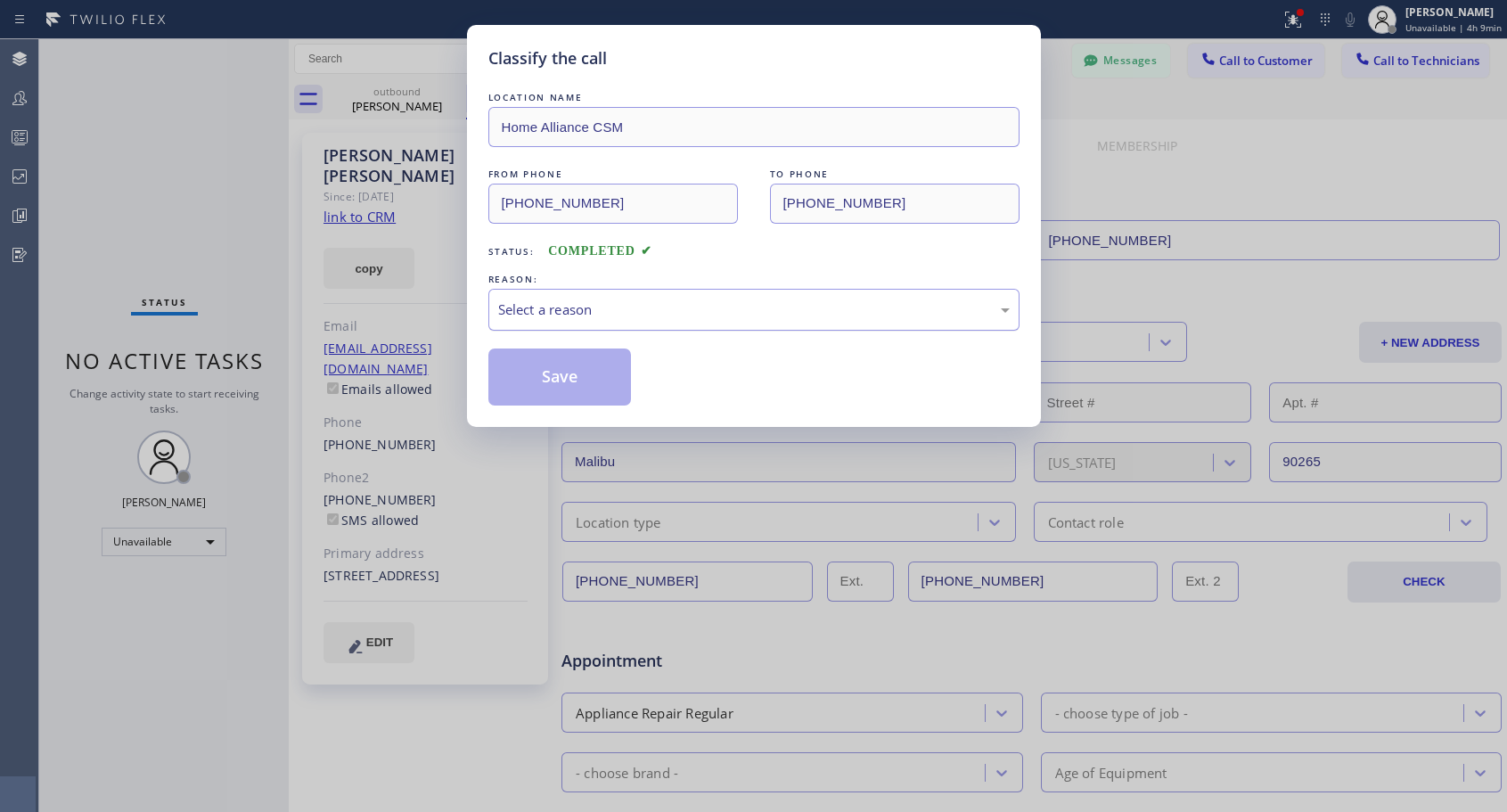
click at [683, 311] on div "Select a reason" at bounding box center [754, 309] width 512 height 20
click at [561, 374] on button "Save" at bounding box center [560, 377] width 143 height 57
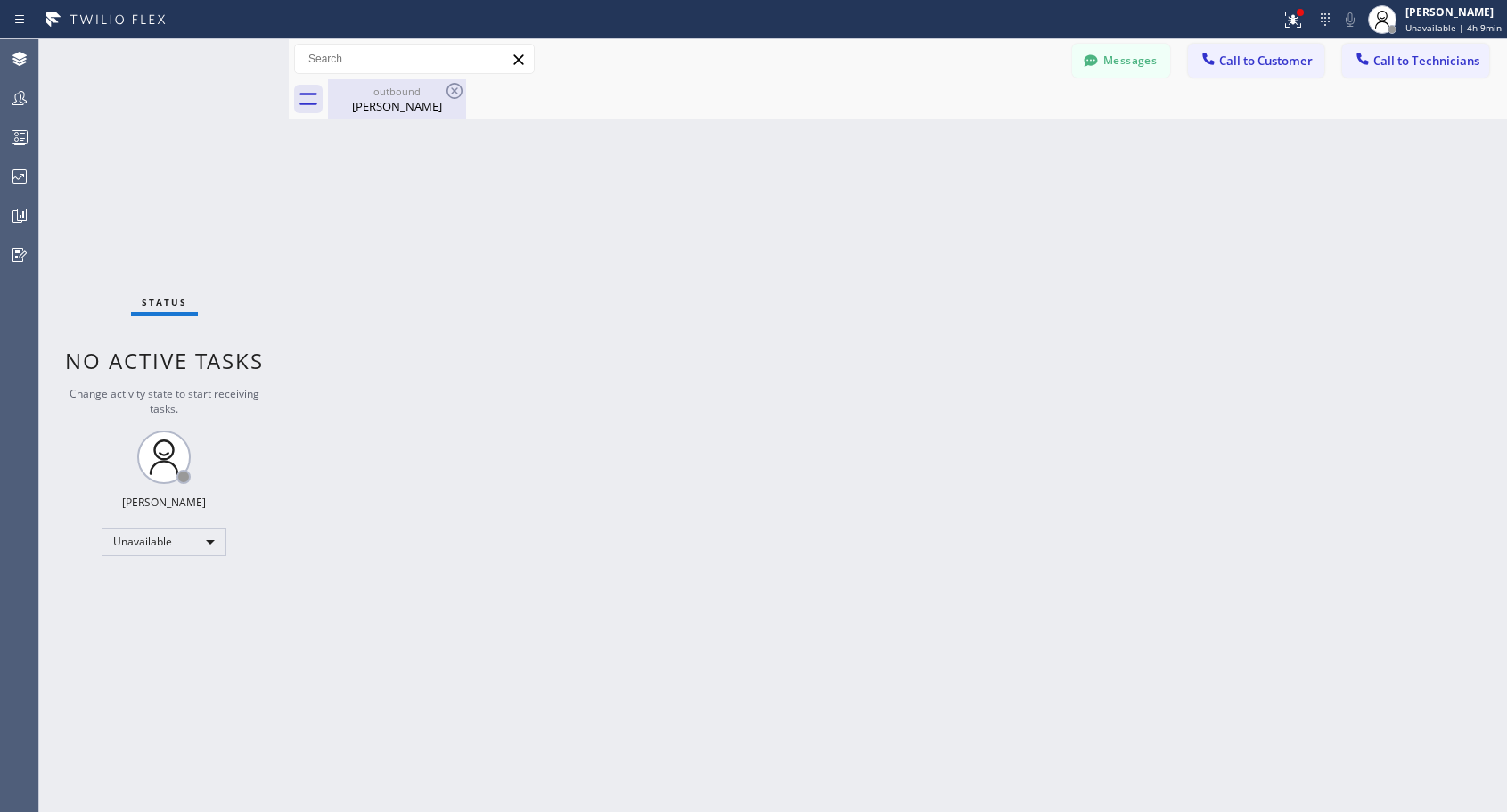
click at [401, 109] on div "[PERSON_NAME]" at bounding box center [396, 106] width 135 height 16
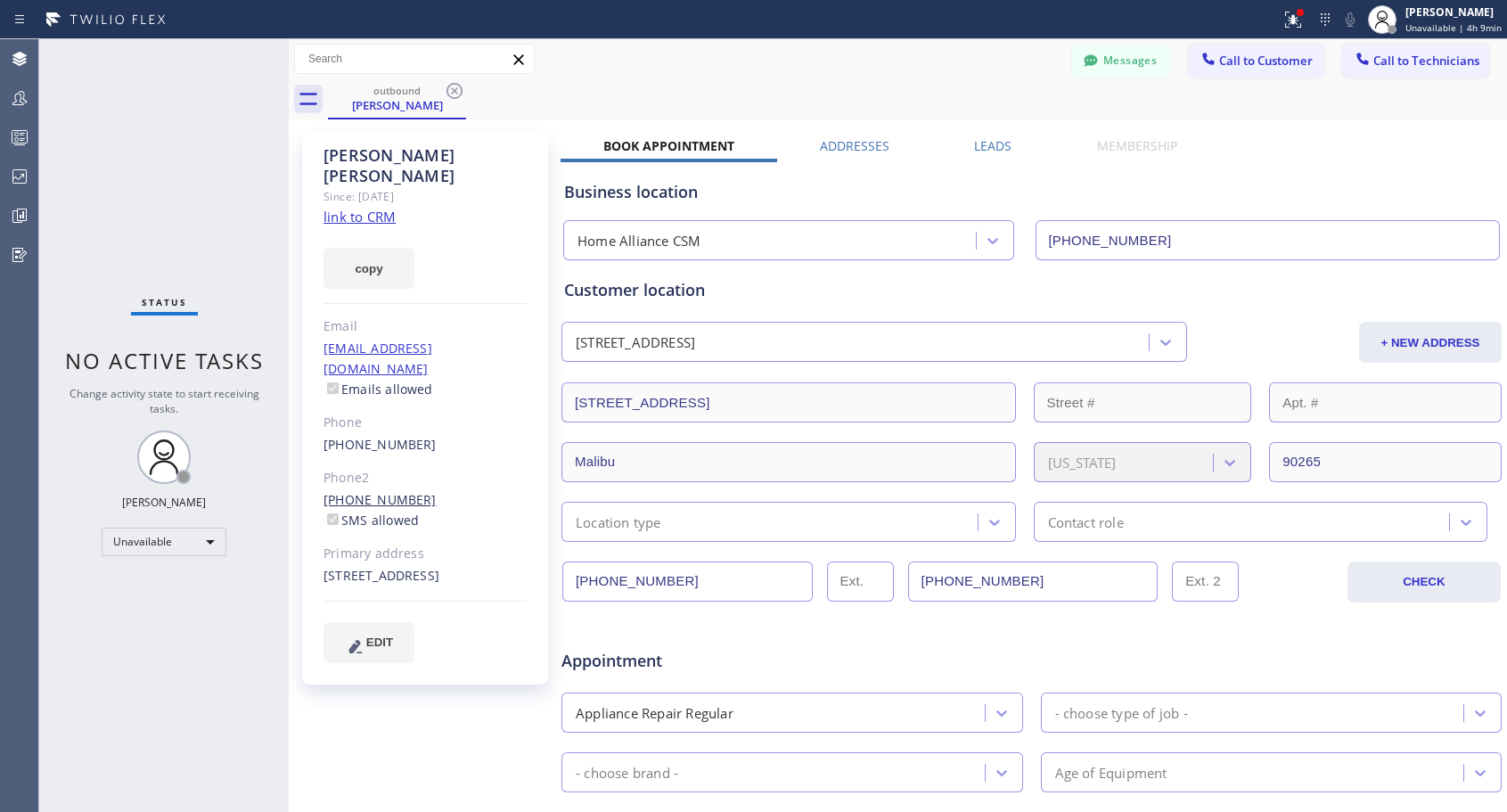
click at [381, 490] on link "[PHONE_NUMBER]" at bounding box center [380, 499] width 114 height 17
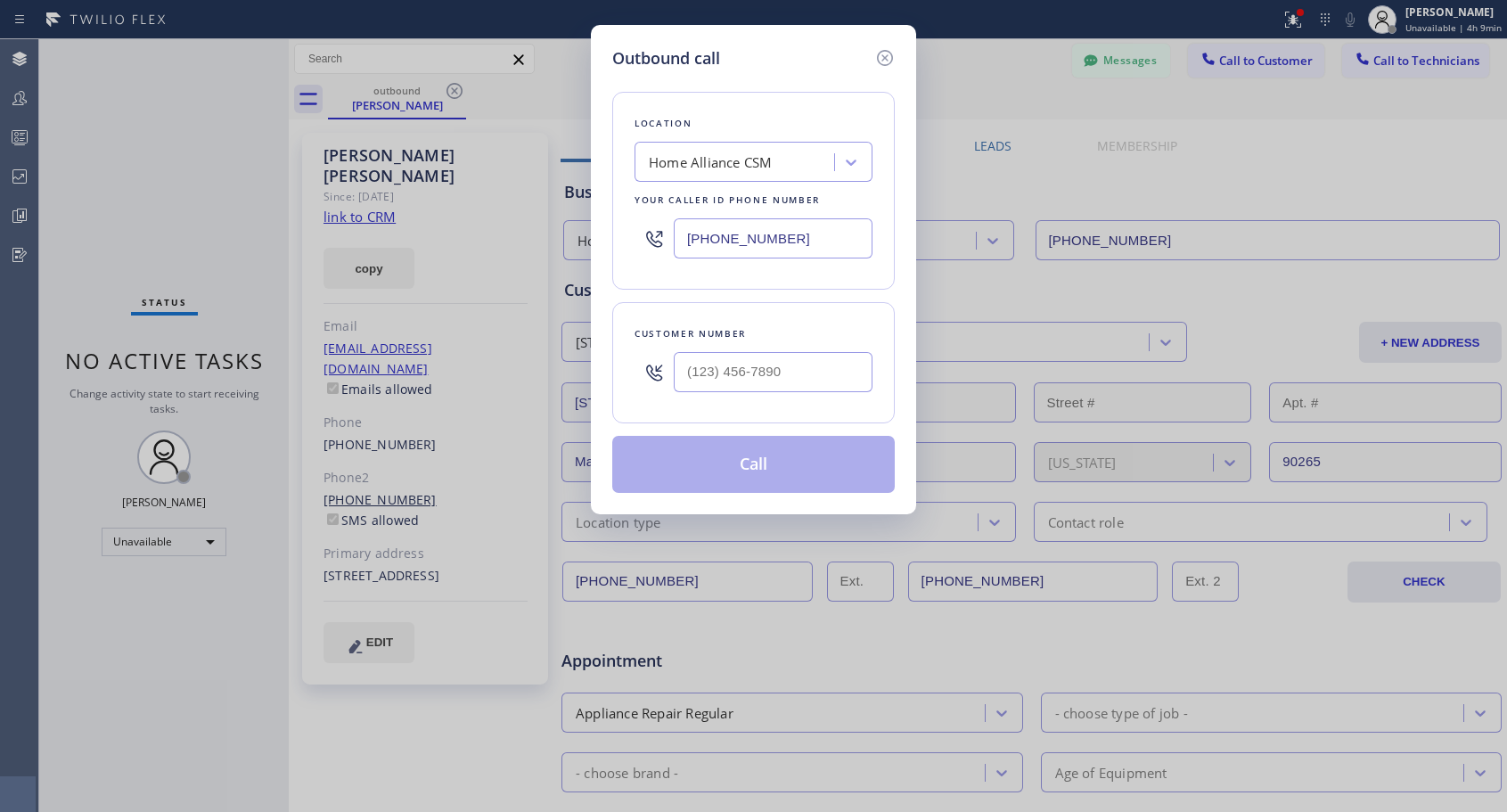
type input "[PHONE_NUMBER]"
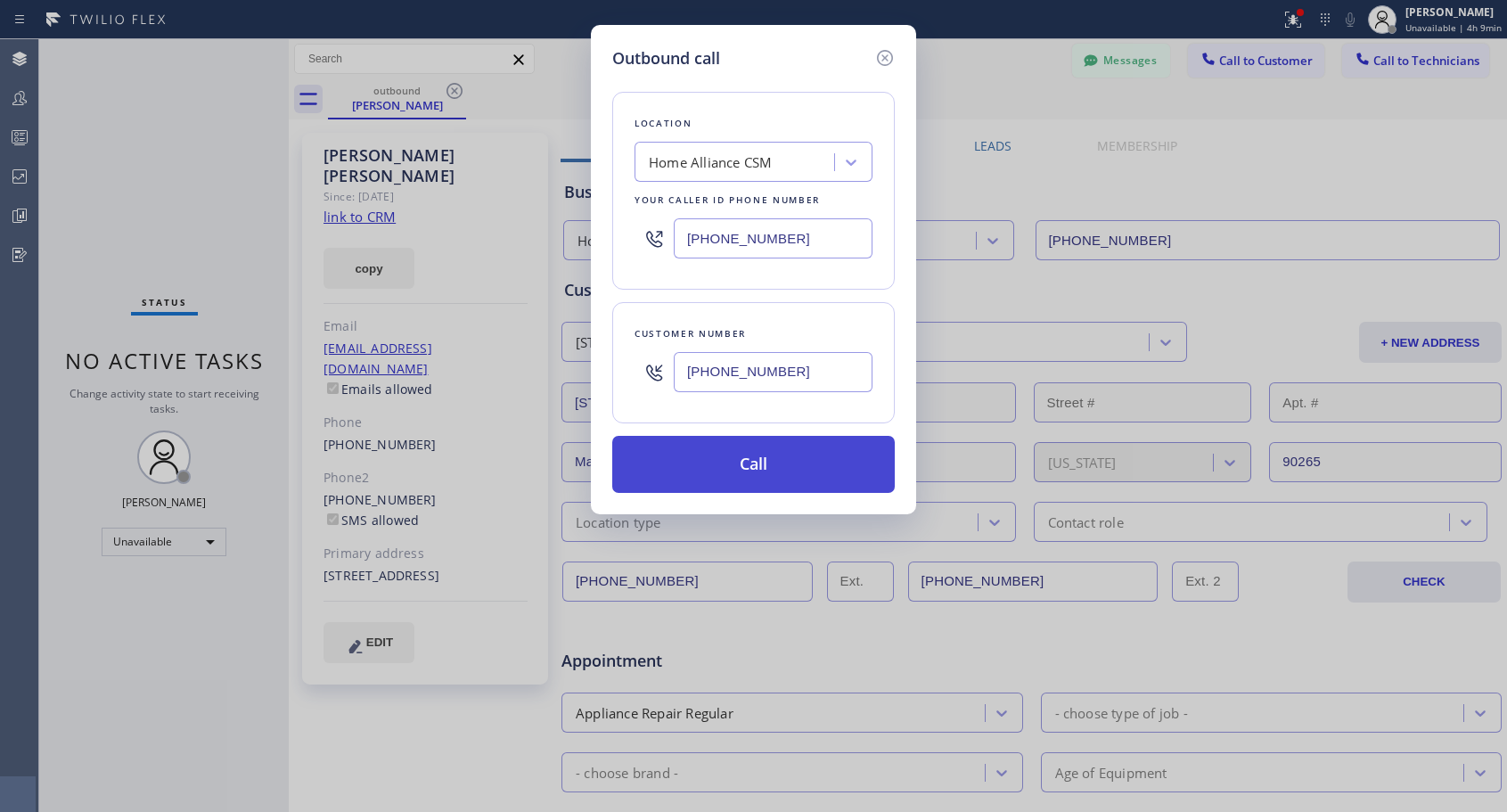
click at [736, 465] on button "Call" at bounding box center [753, 465] width 283 height 57
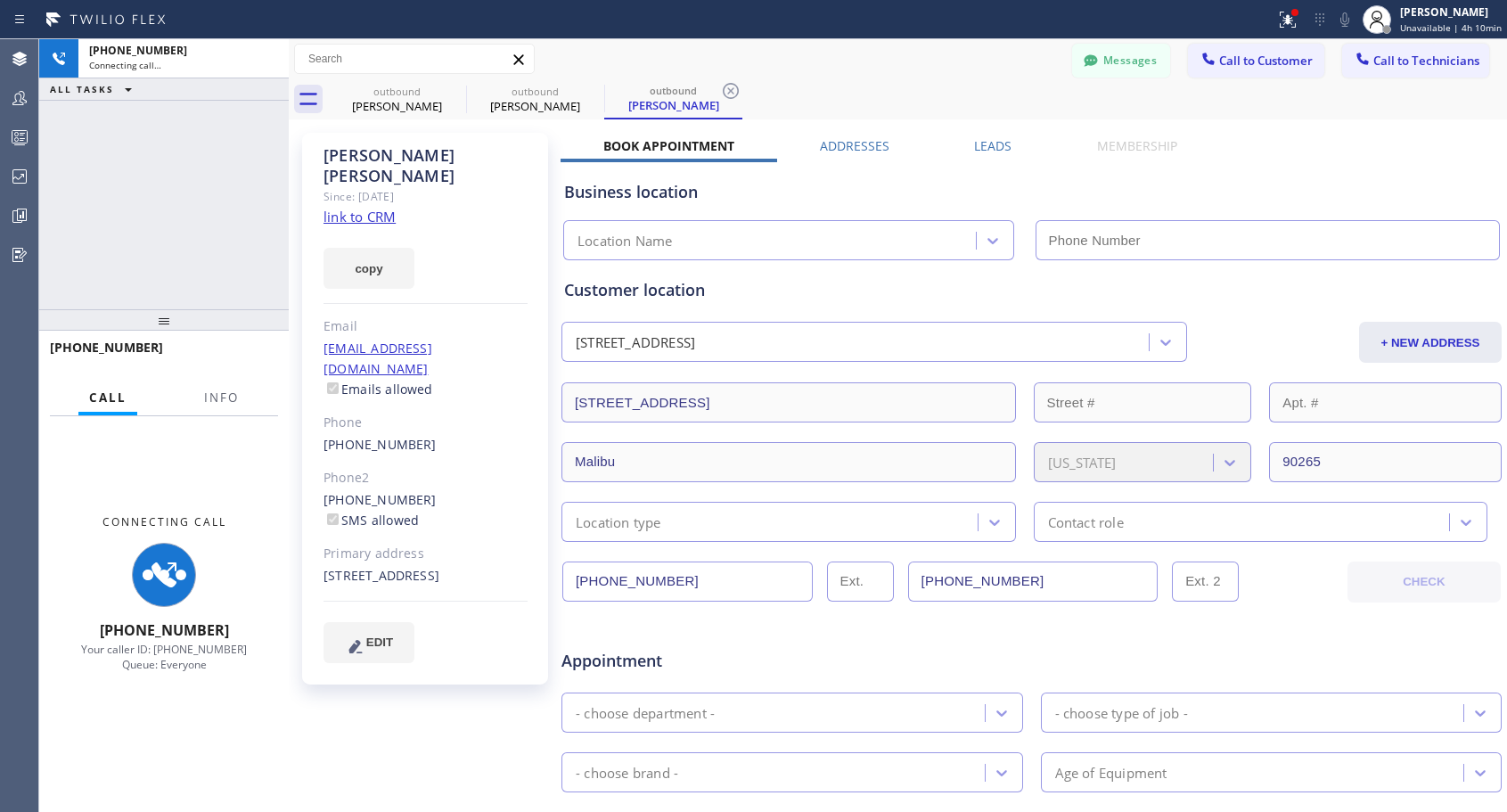
type input "[PHONE_NUMBER]"
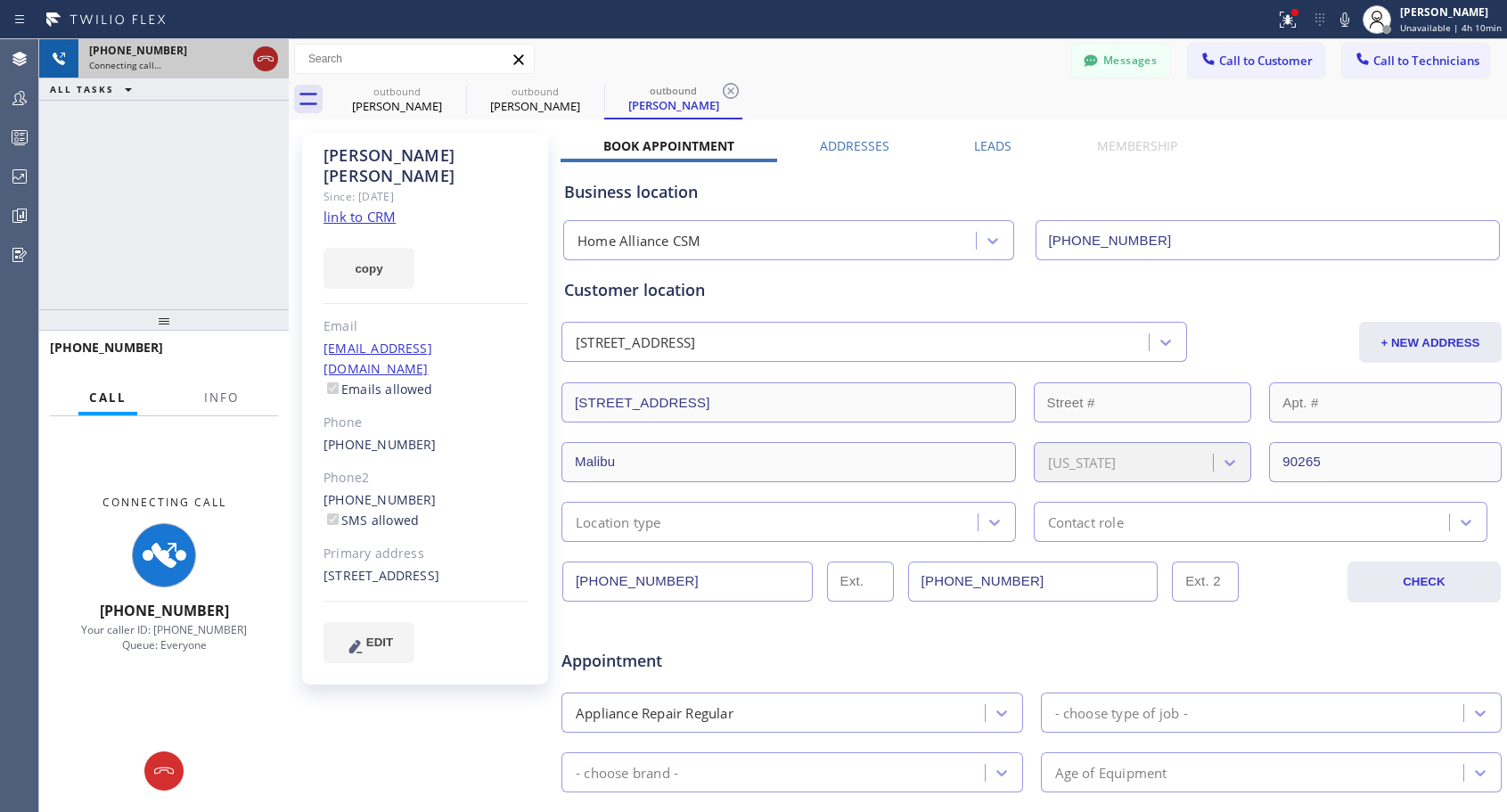
click at [257, 57] on icon at bounding box center [265, 58] width 21 height 21
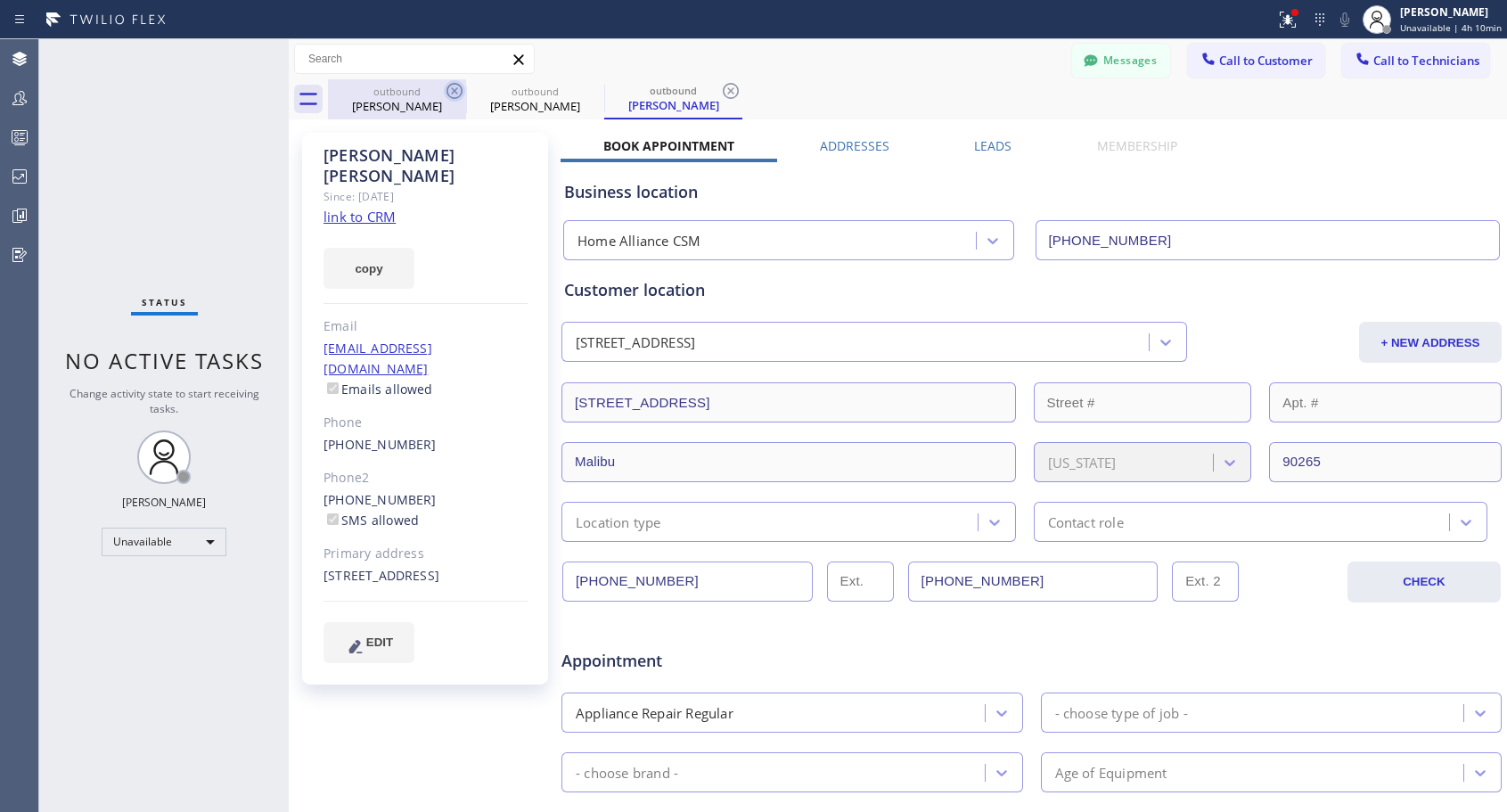
click at [455, 93] on icon at bounding box center [454, 91] width 16 height 16
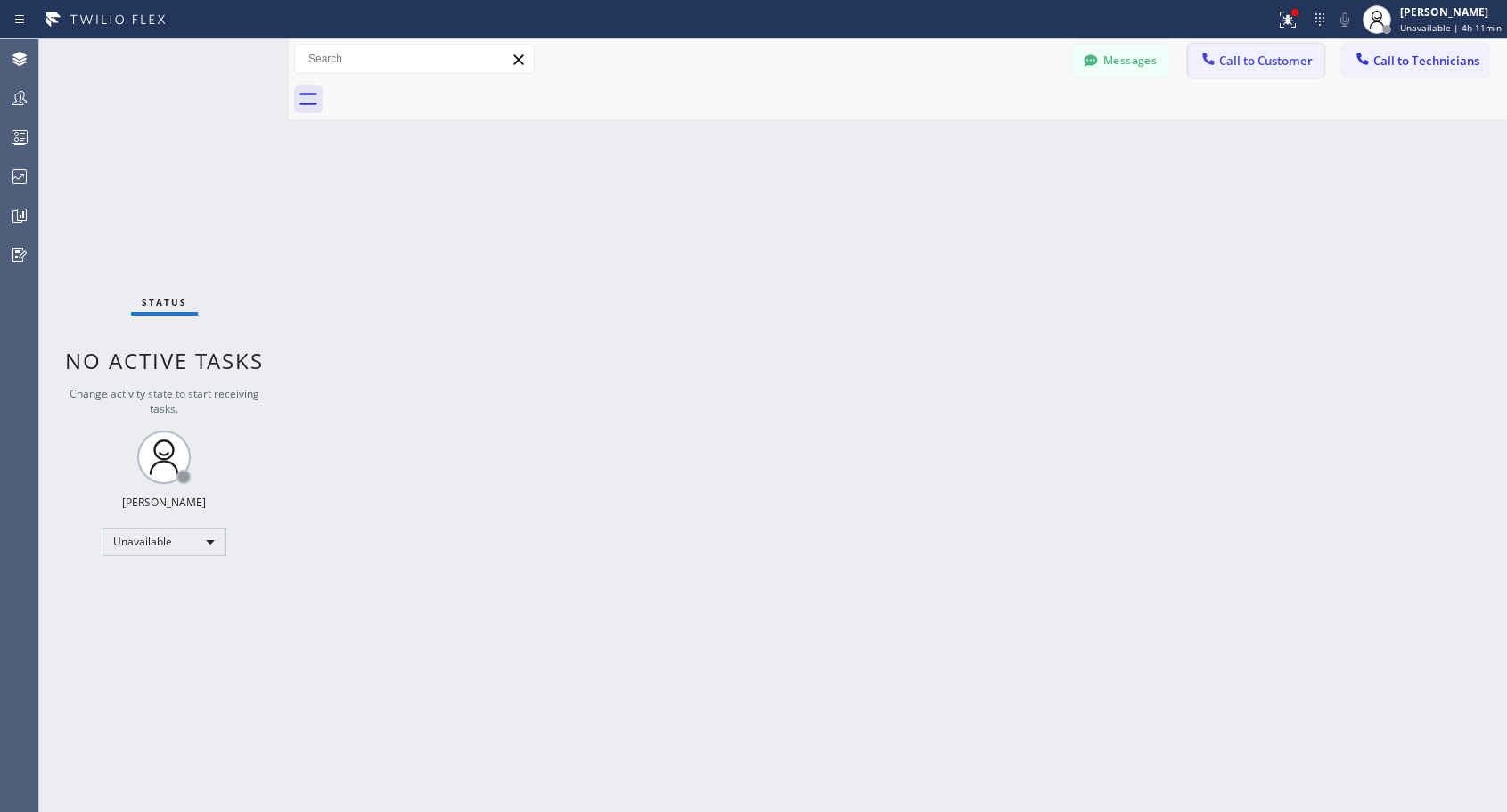
click at [1234, 59] on span "Call to Customer" at bounding box center [1266, 60] width 94 height 16
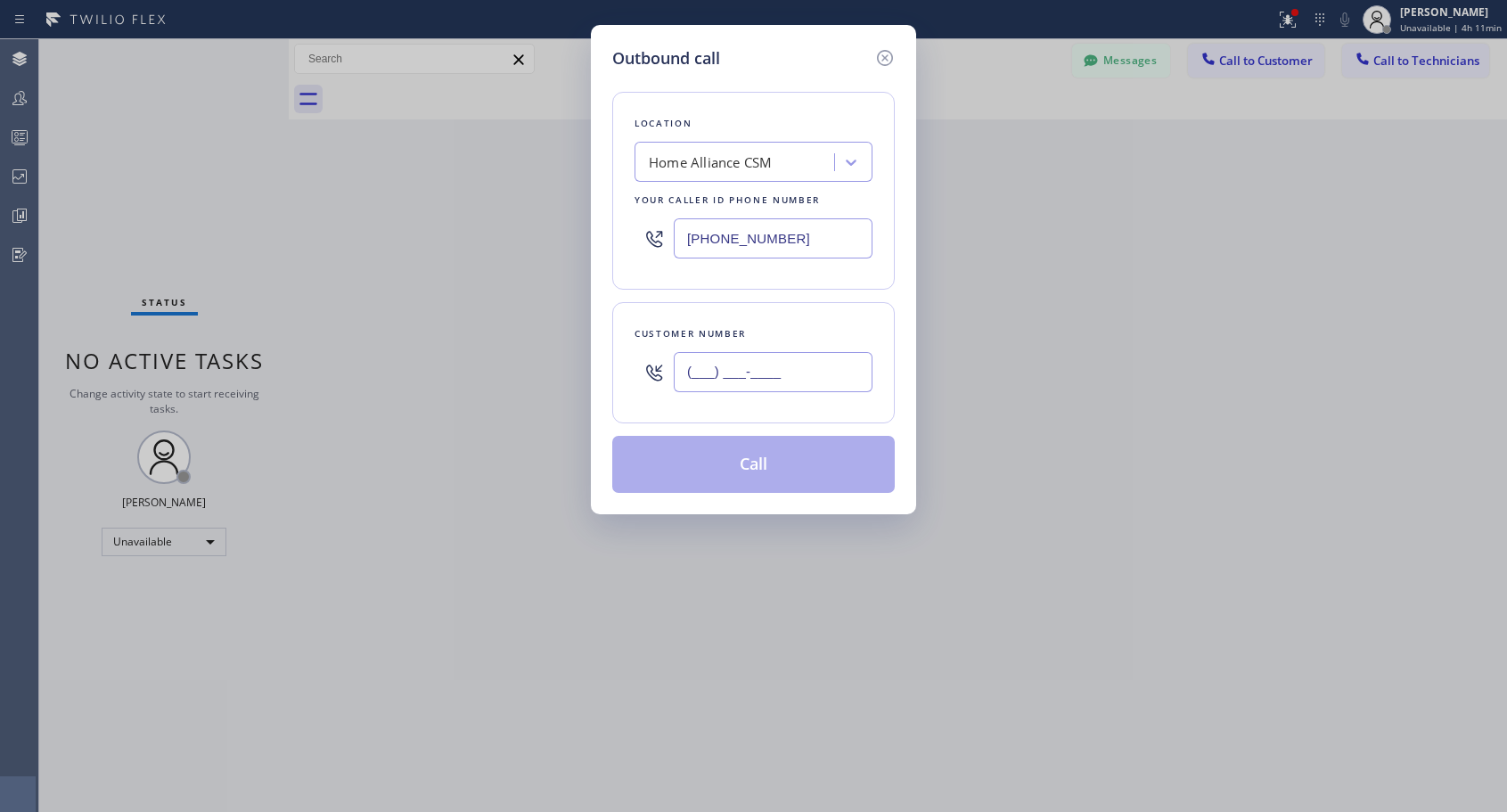
click at [728, 369] on input "(___) ___-____" at bounding box center [773, 372] width 199 height 40
paste input "714) 397-2131"
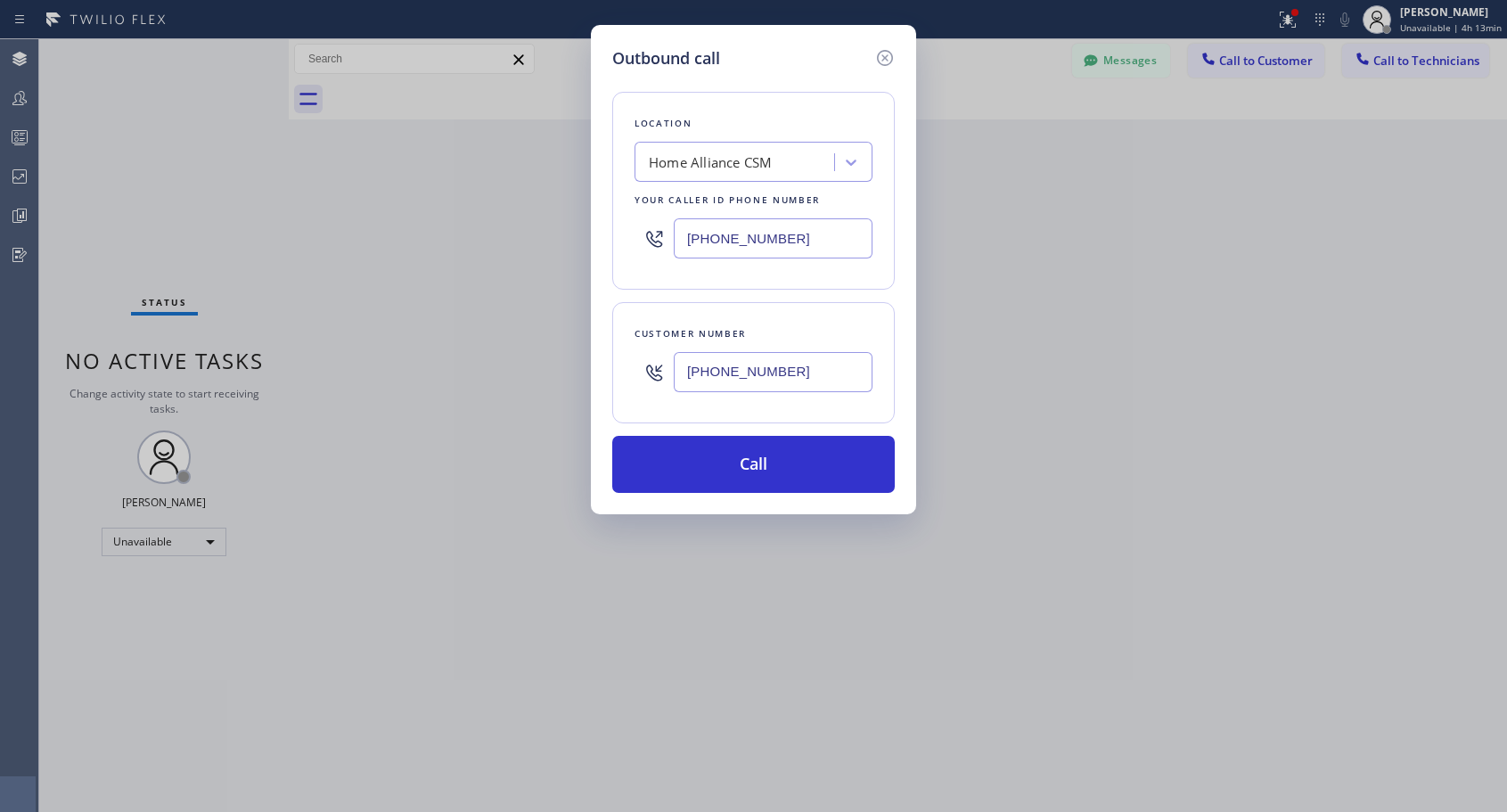
click at [751, 375] on input "[PHONE_NUMBER]" at bounding box center [773, 372] width 199 height 40
type input "[PHONE_NUMBER]"
click at [765, 449] on button "Call" at bounding box center [753, 465] width 283 height 57
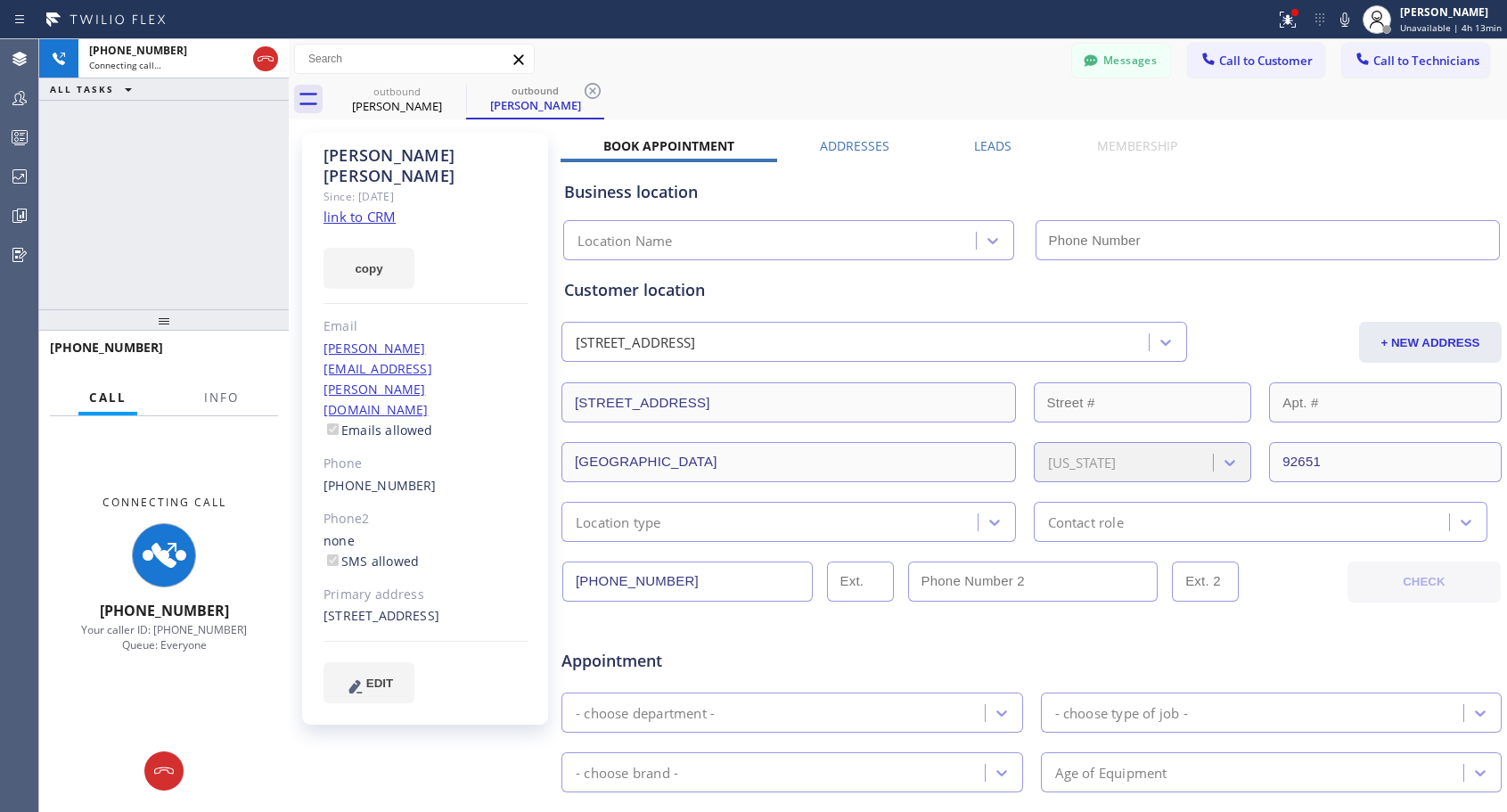
type input "[PHONE_NUMBER]"
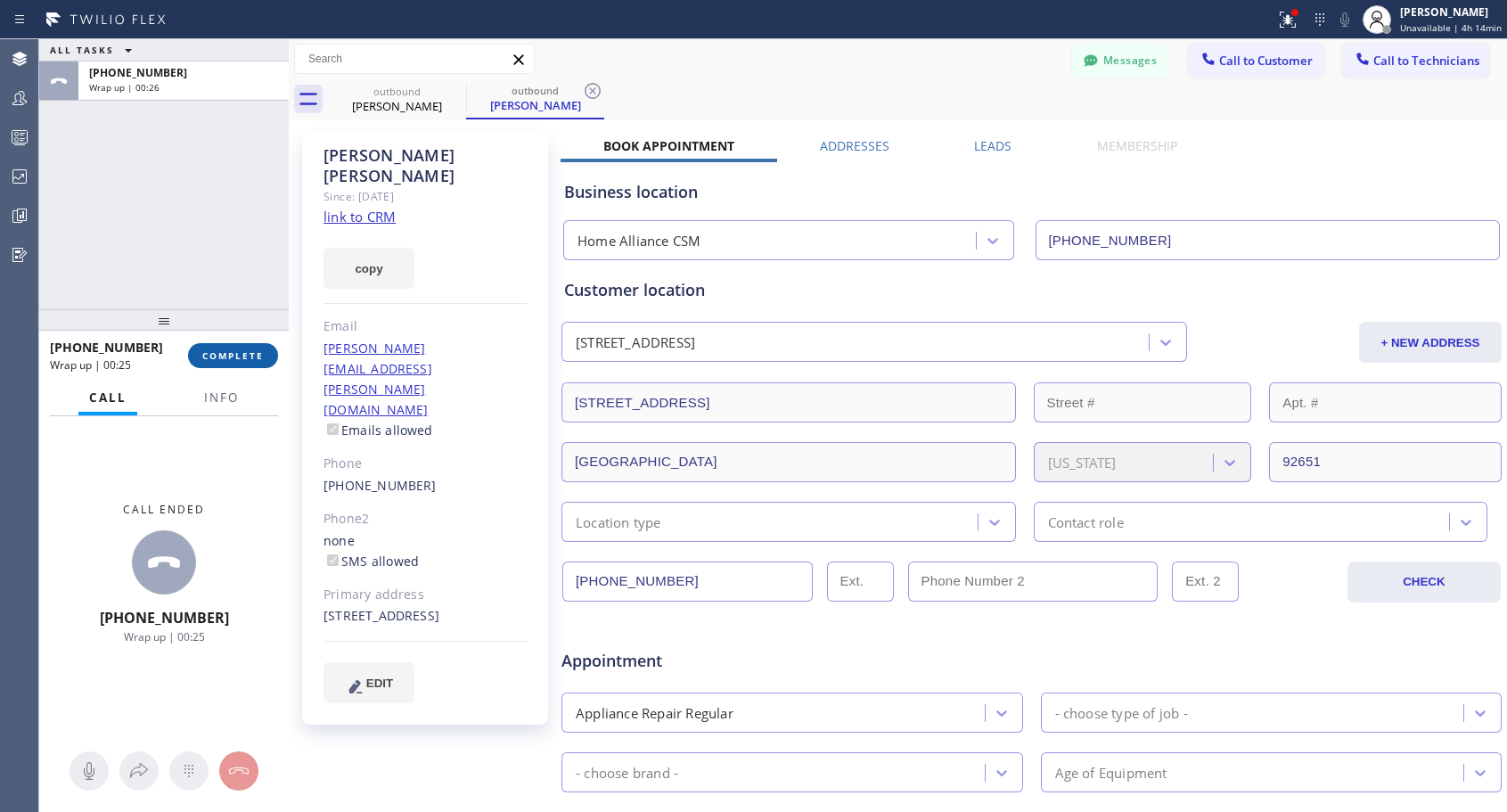
click at [230, 358] on span "COMPLETE" at bounding box center [233, 355] width 61 height 12
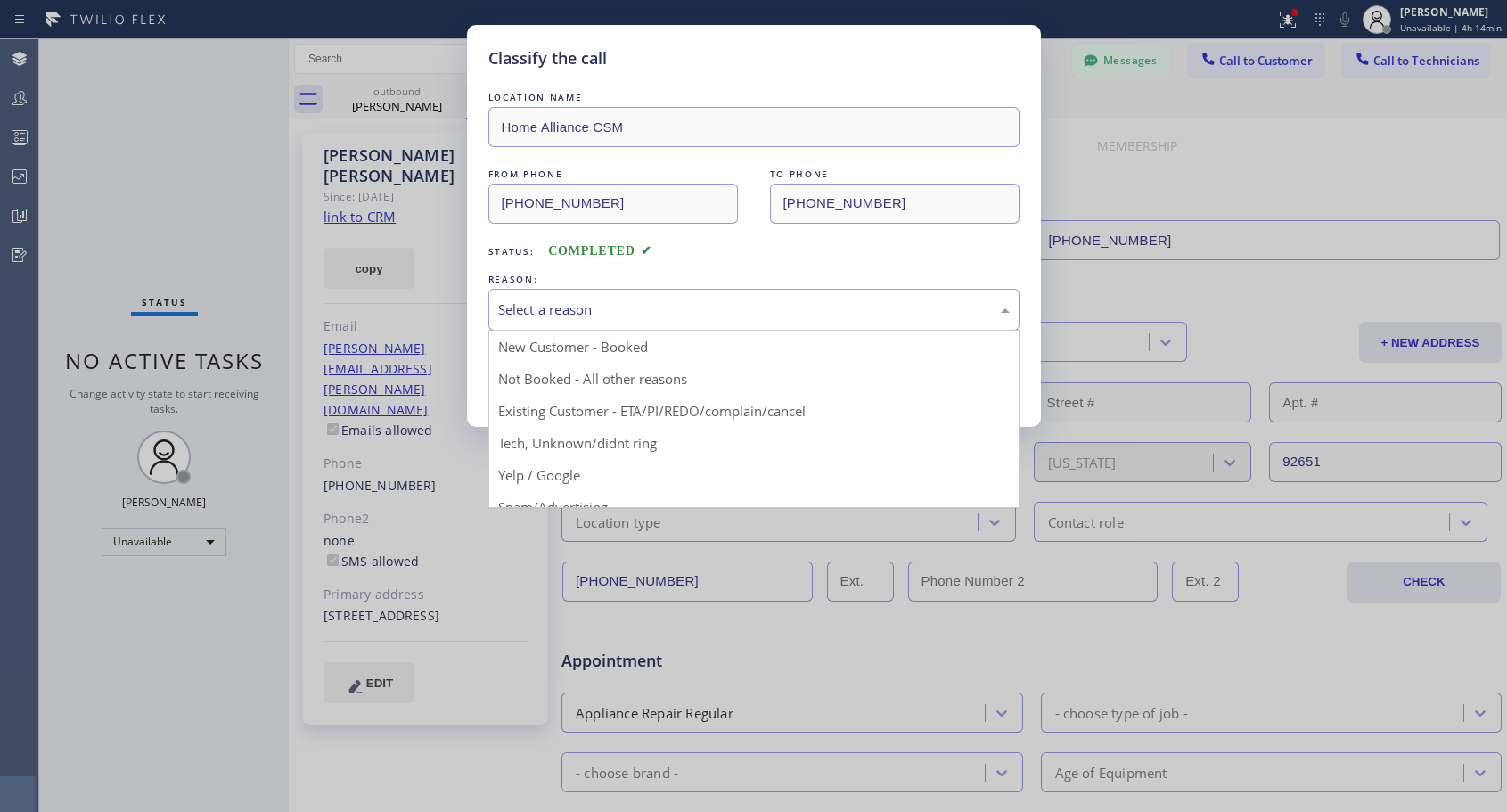
click at [652, 302] on div "Select a reason" at bounding box center [754, 309] width 512 height 20
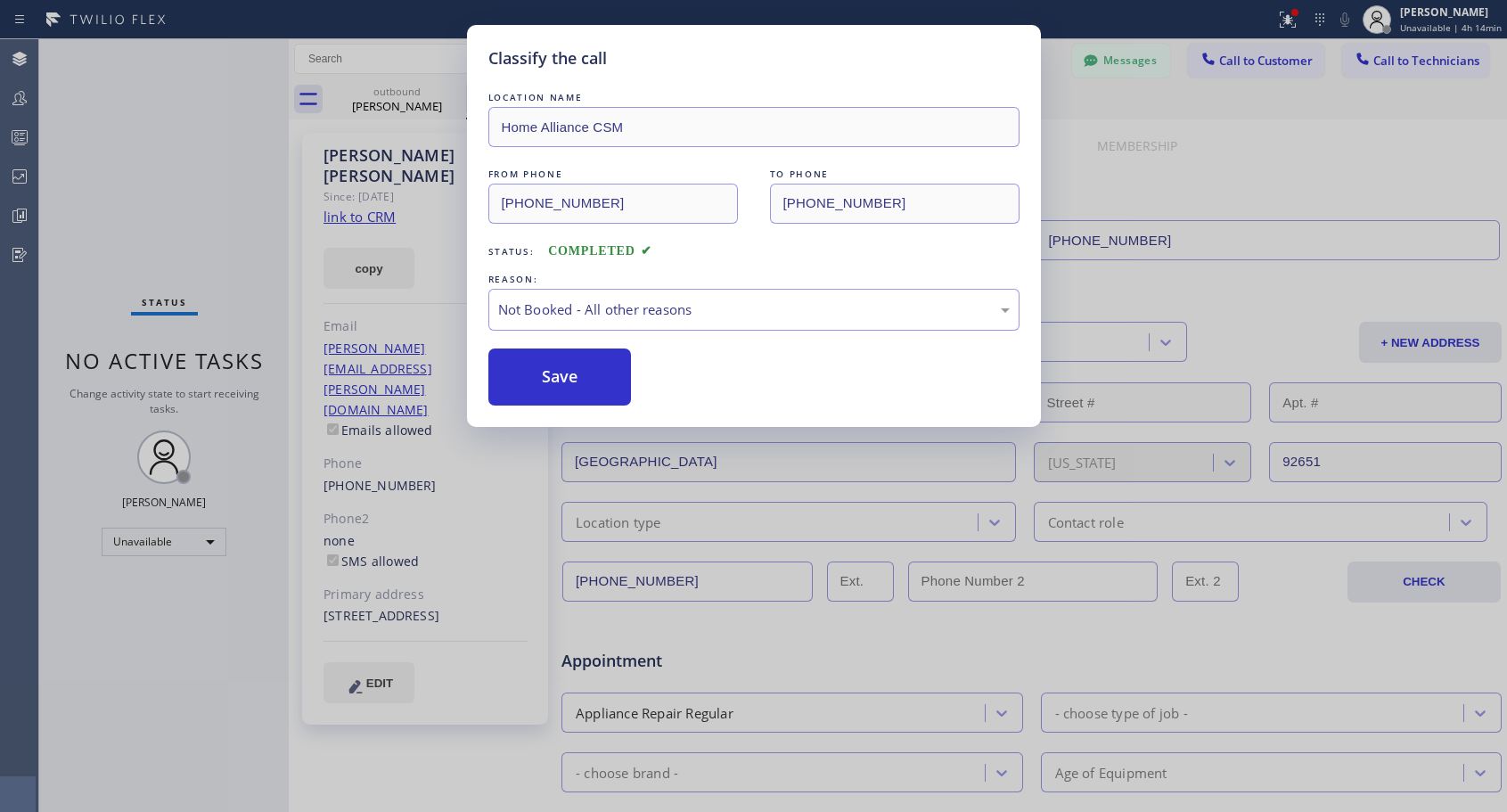
click at [576, 375] on button "Save" at bounding box center [560, 377] width 143 height 57
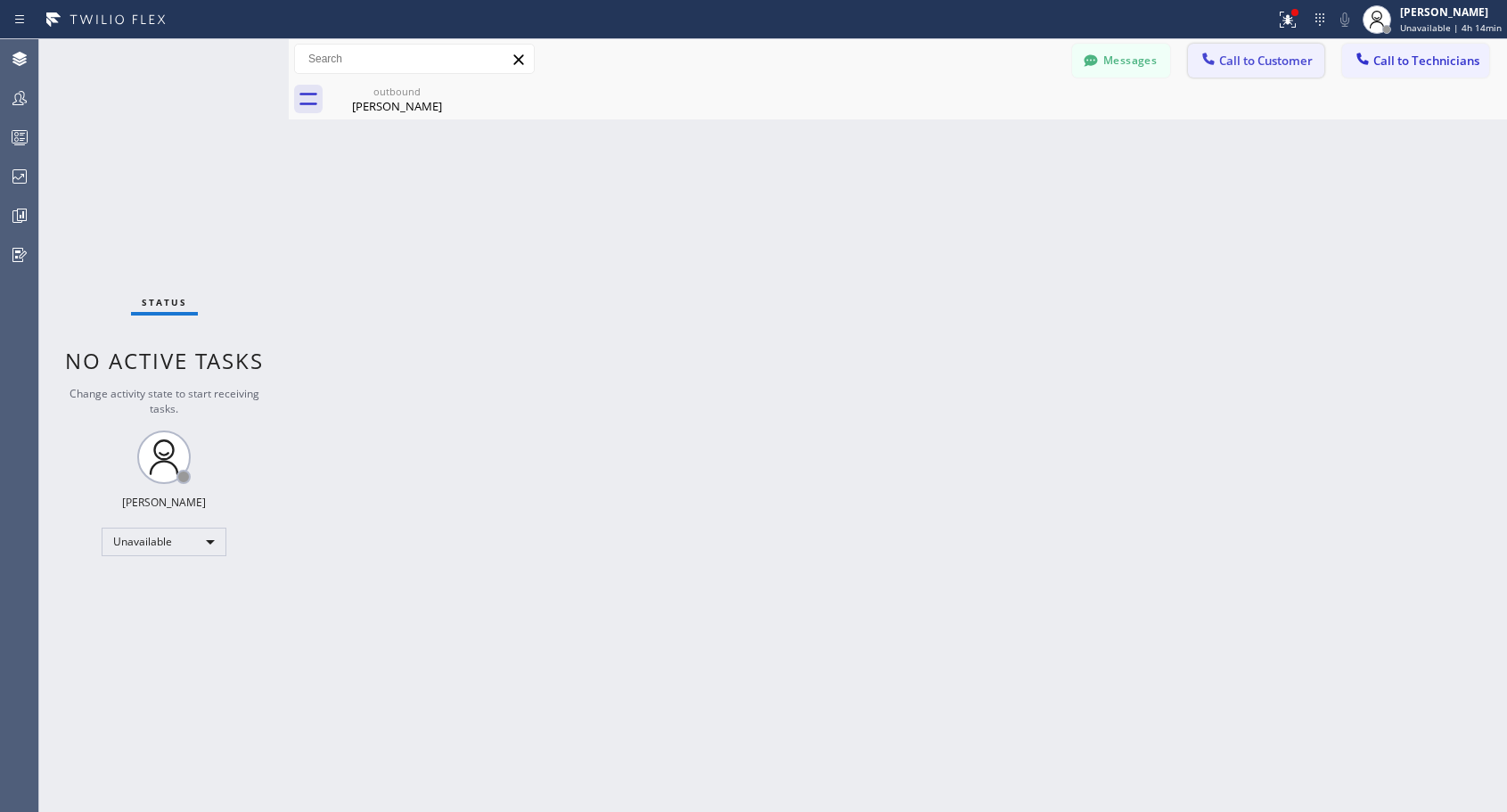
click at [1214, 62] on icon at bounding box center [1207, 58] width 11 height 11
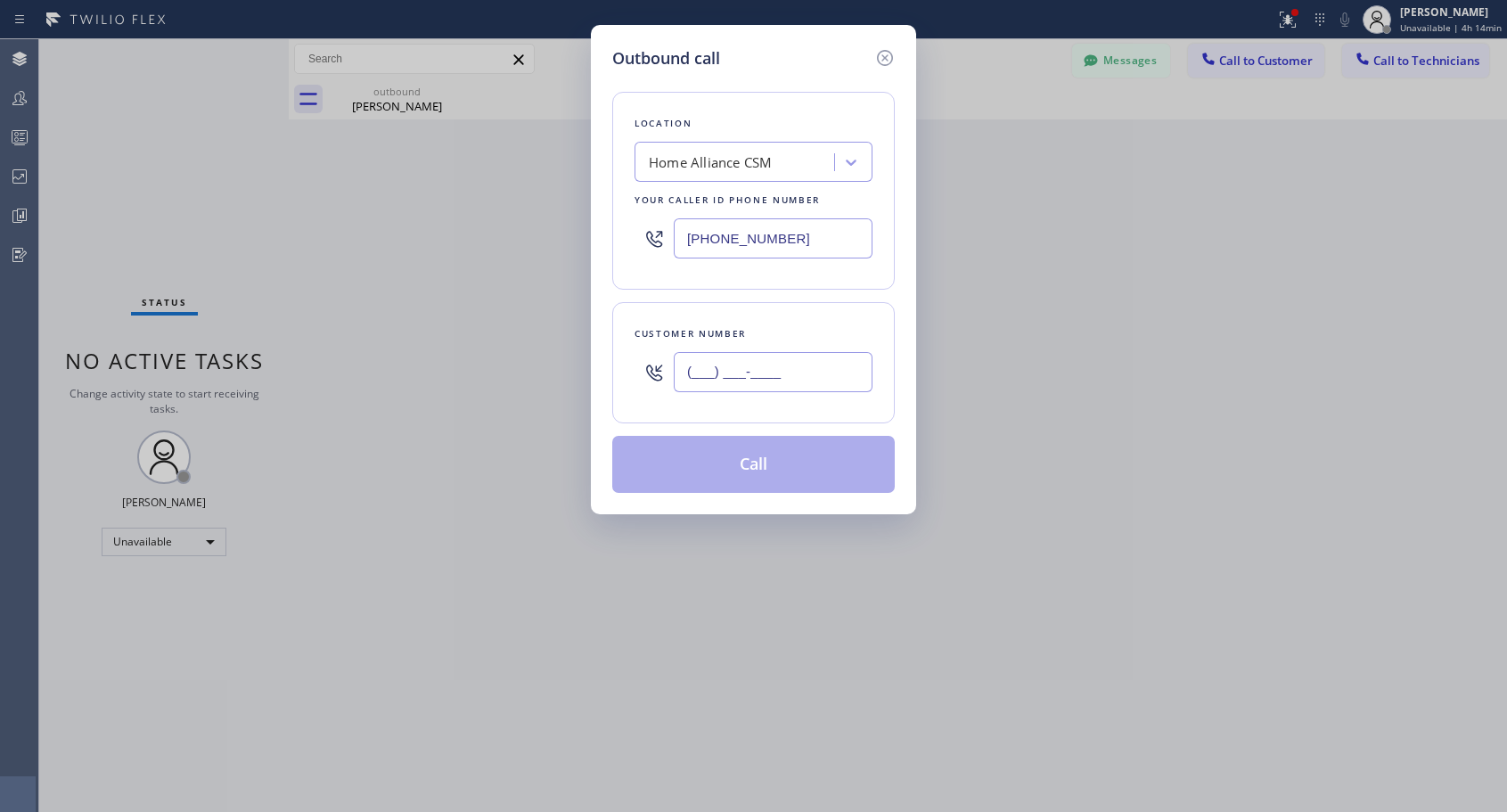
click at [785, 371] on input "(___) ___-____" at bounding box center [773, 372] width 199 height 40
paste input "714) 264-0850"
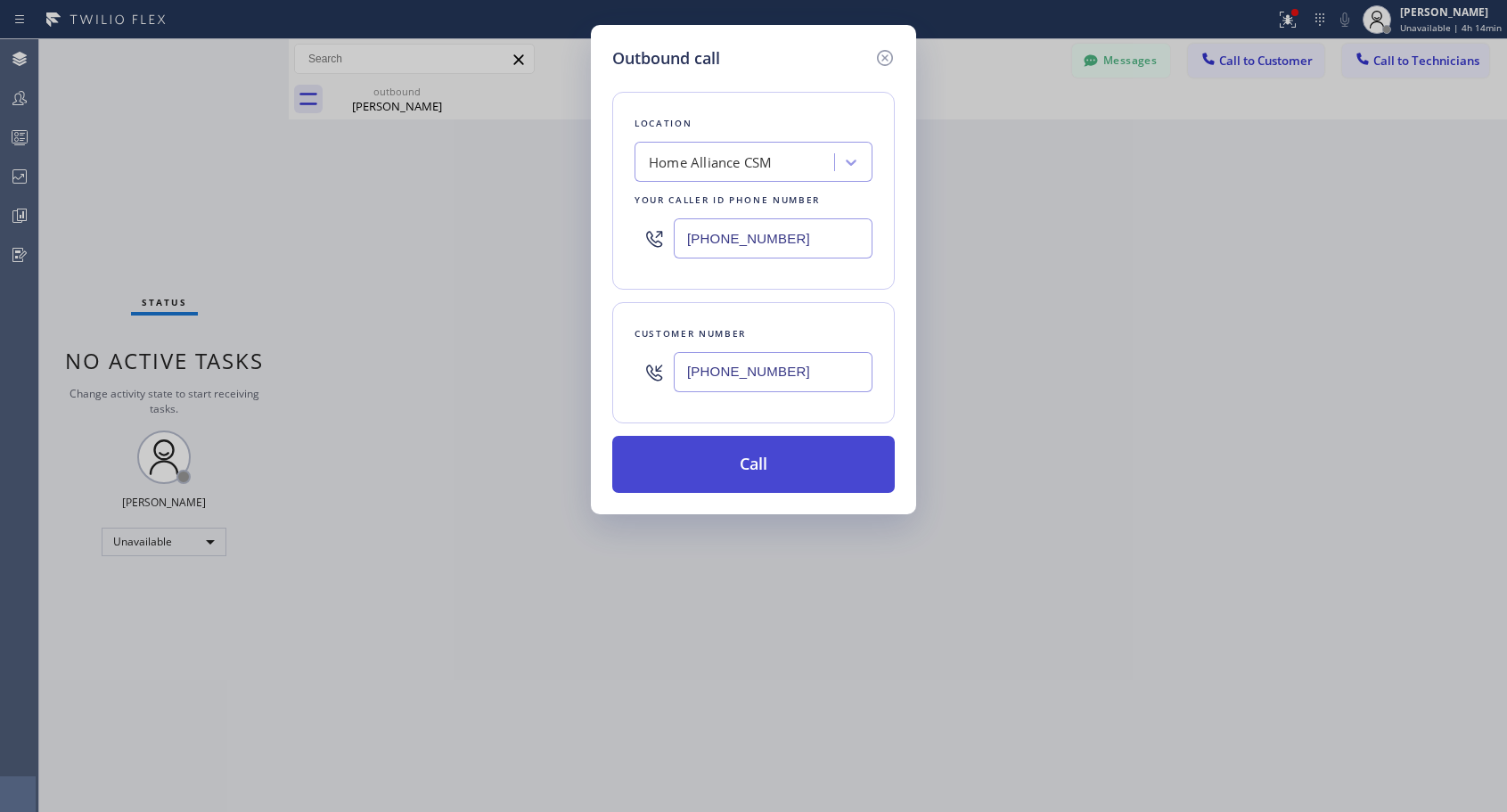
type input "[PHONE_NUMBER]"
click at [796, 484] on button "Call" at bounding box center [753, 465] width 283 height 57
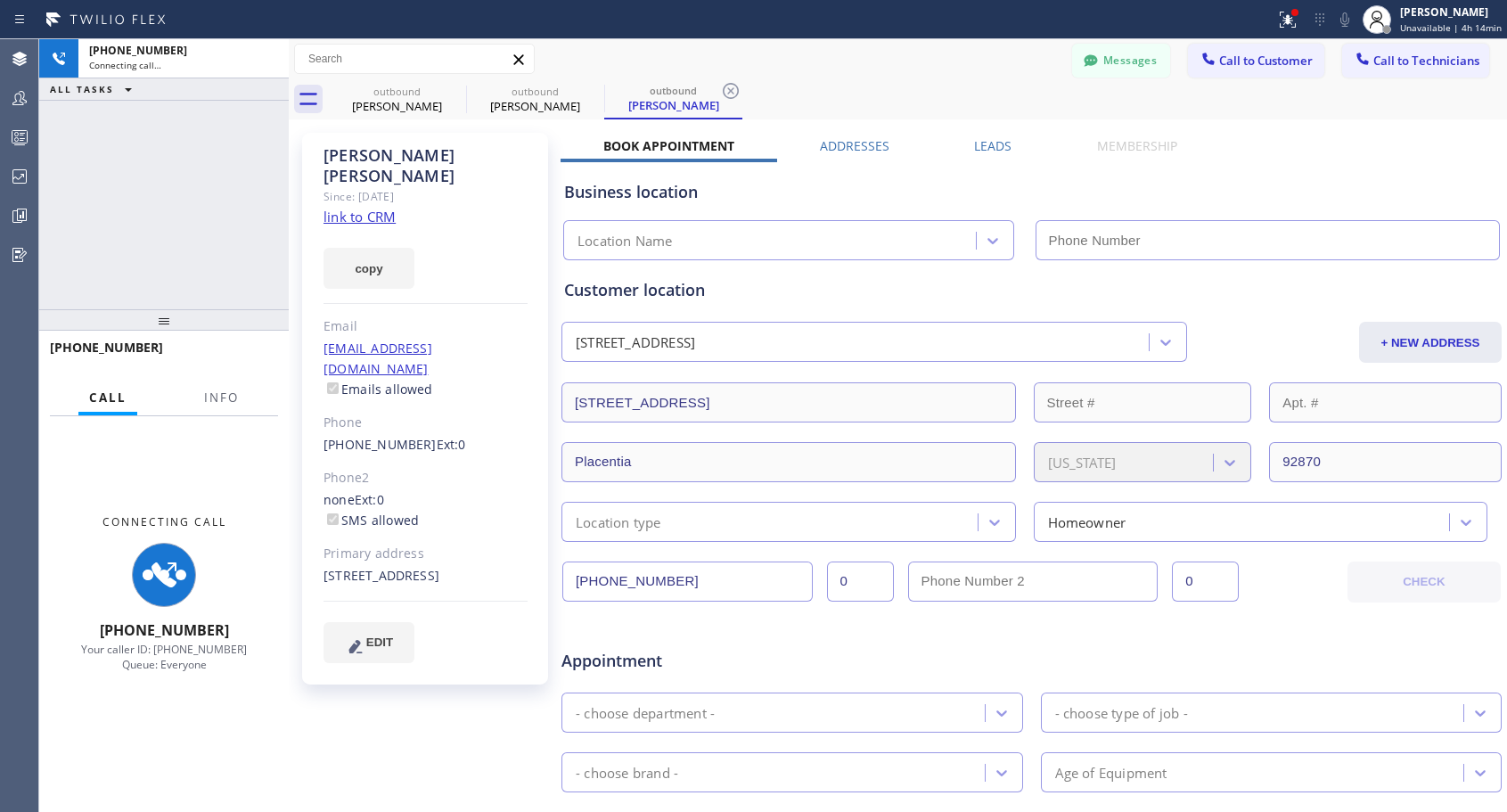
type input "[PHONE_NUMBER]"
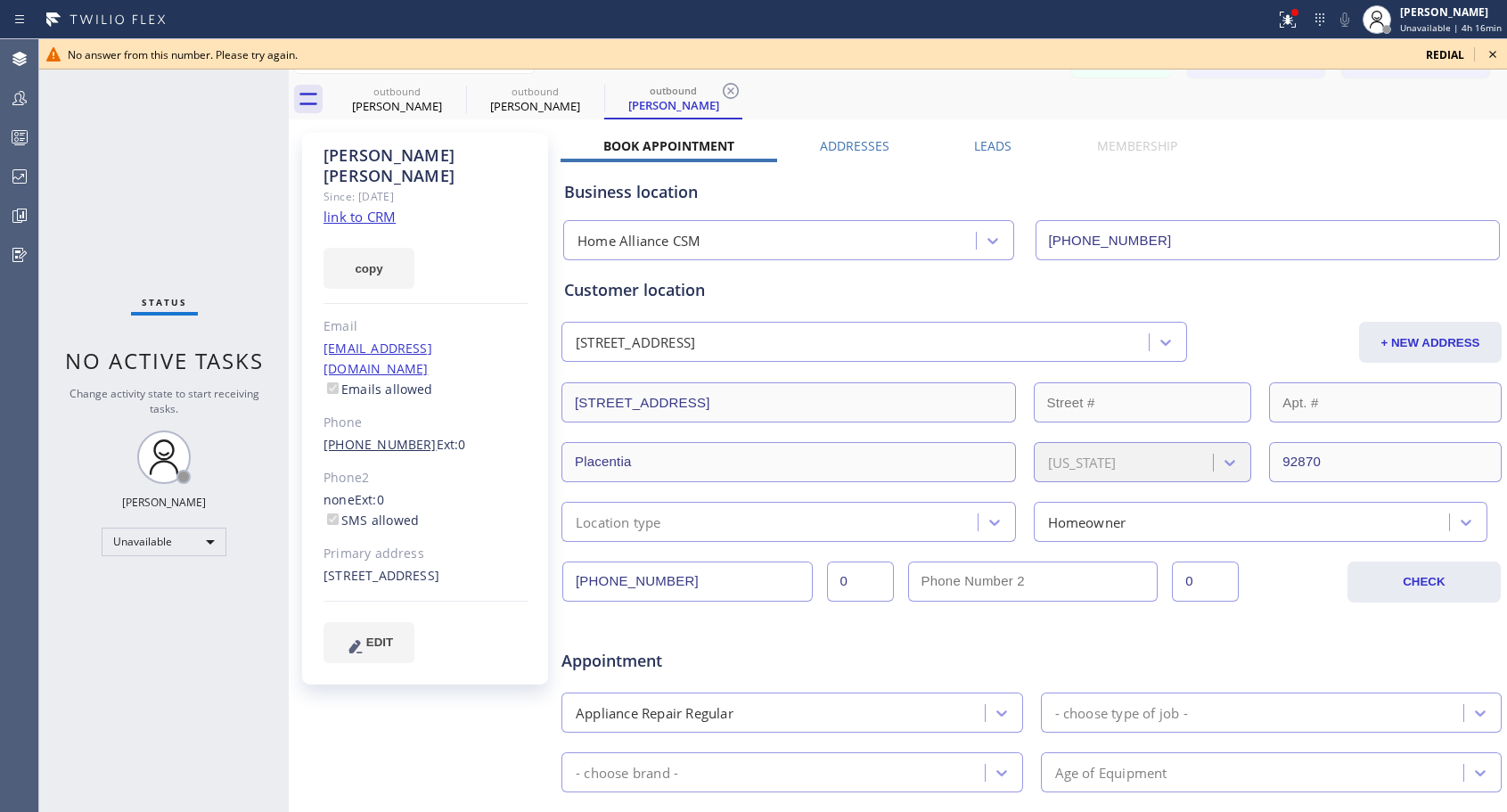
click at [389, 436] on link "[PHONE_NUMBER]" at bounding box center [380, 445] width 114 height 17
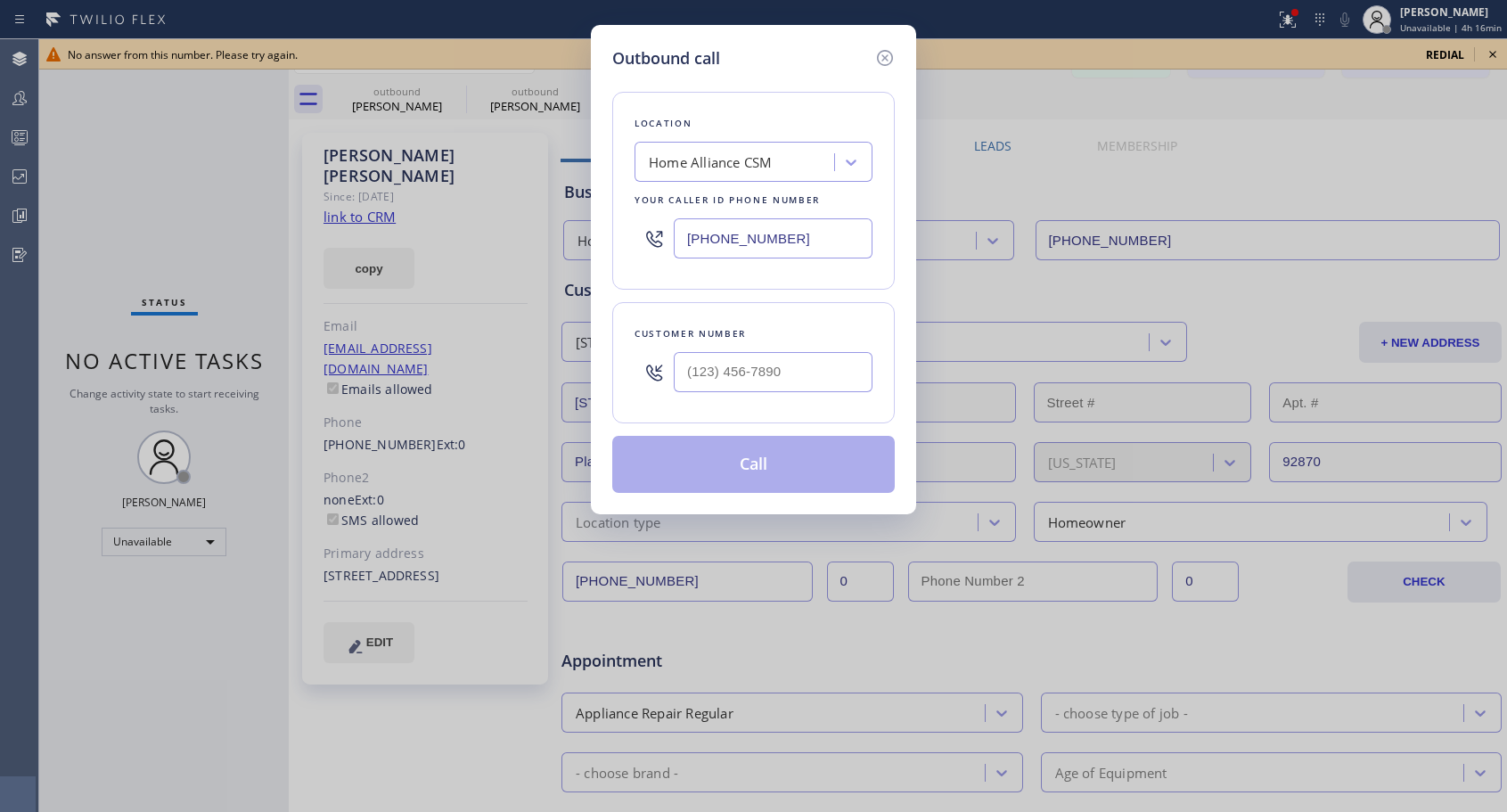
type input "[PHONE_NUMBER]"
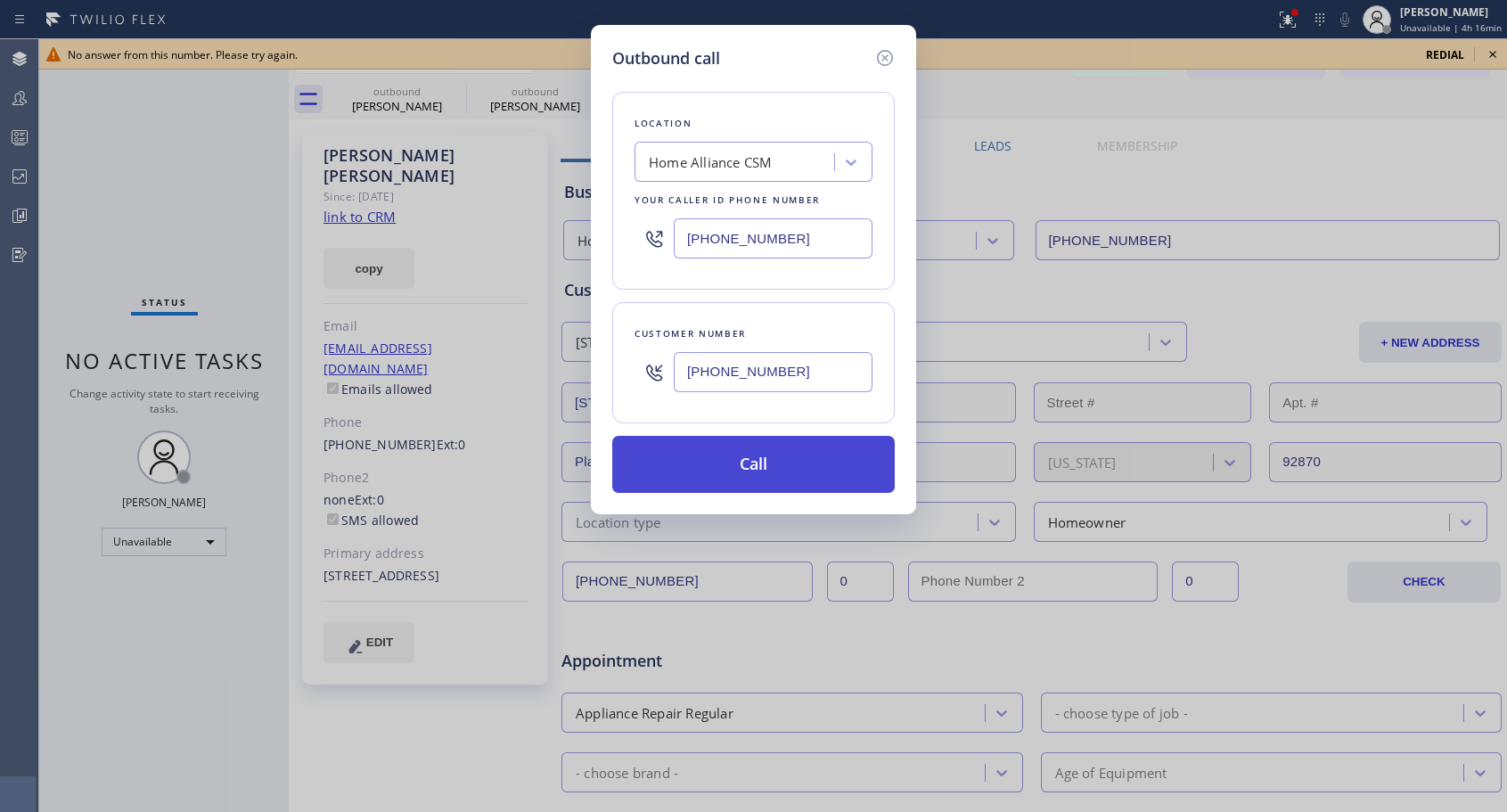
click at [742, 474] on button "Call" at bounding box center [753, 465] width 283 height 57
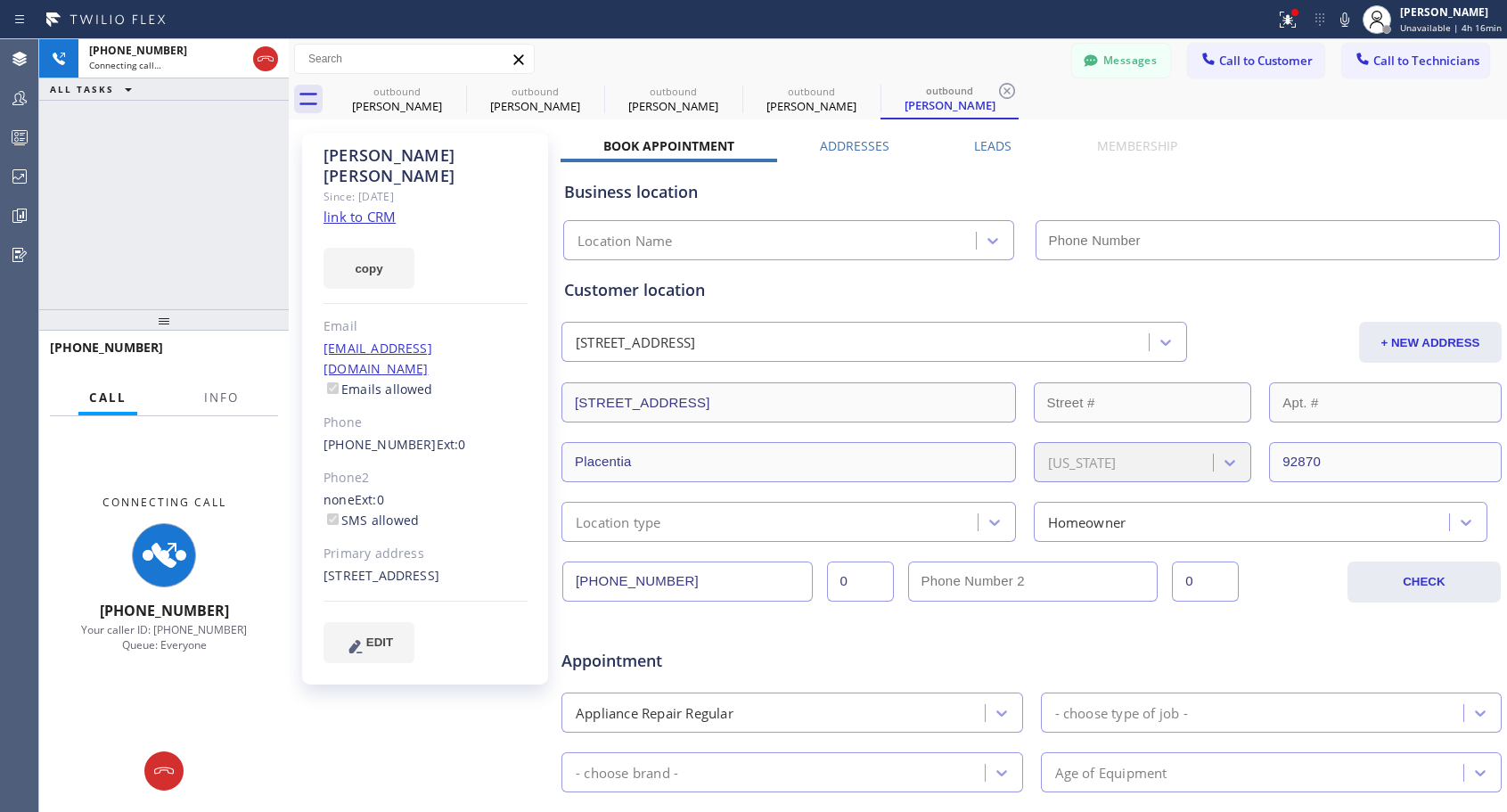
type input "[PHONE_NUMBER]"
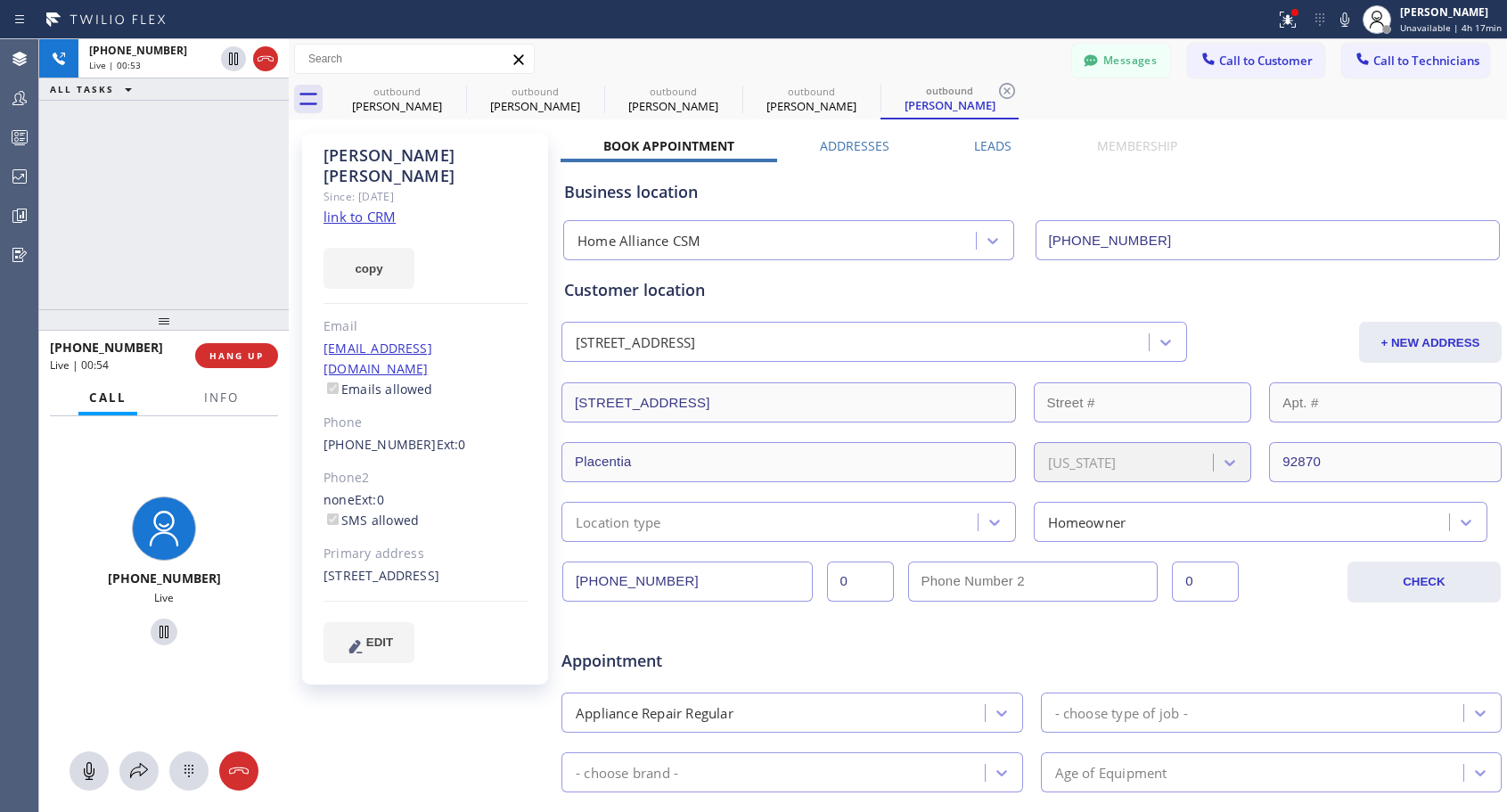
click at [223, 369] on div "[PHONE_NUMBER] Live | 00:54 HANG UP" at bounding box center [163, 355] width 228 height 47
click at [234, 355] on span "HANG UP" at bounding box center [236, 355] width 54 height 12
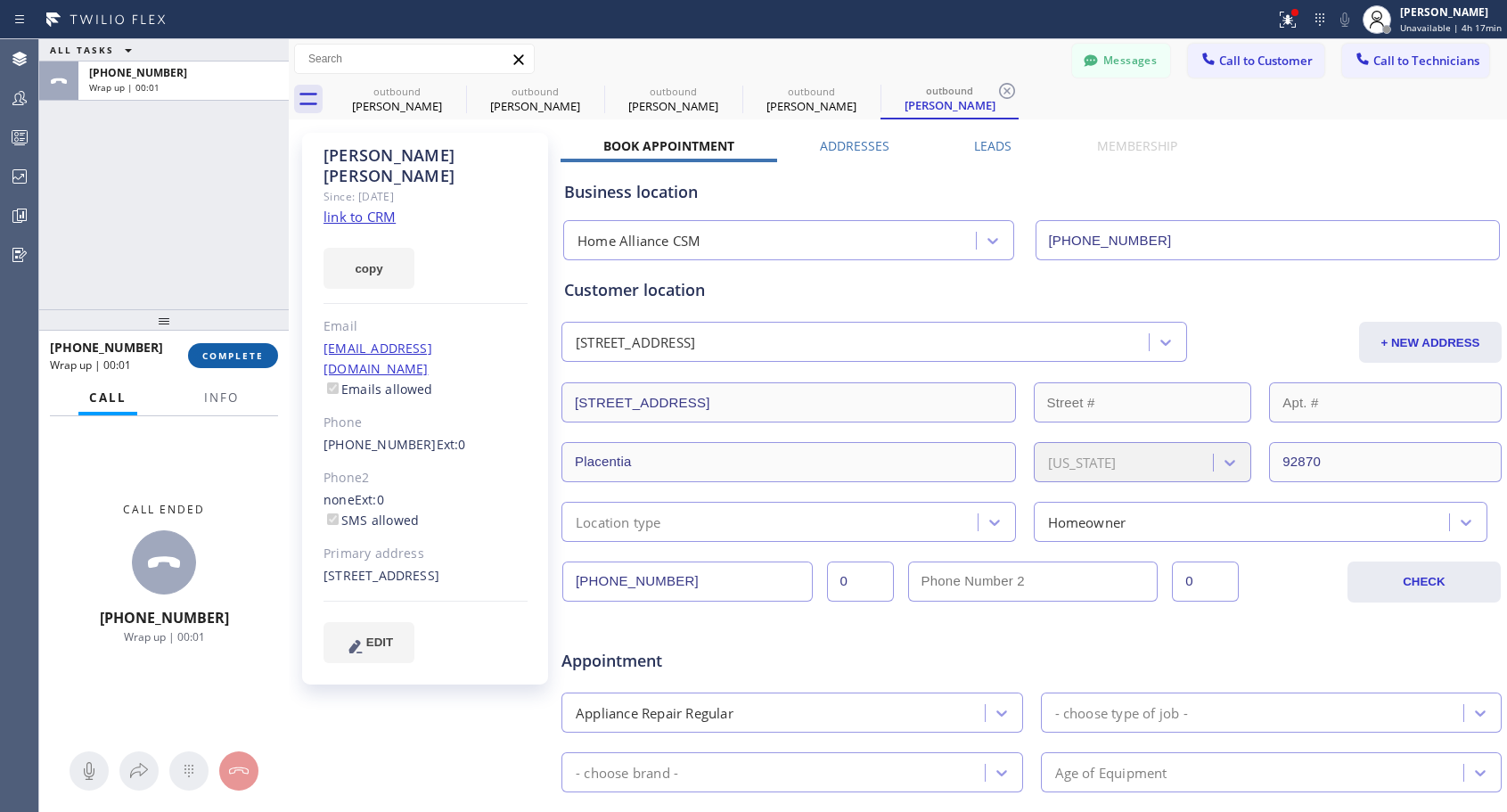
click at [235, 353] on span "COMPLETE" at bounding box center [233, 355] width 61 height 12
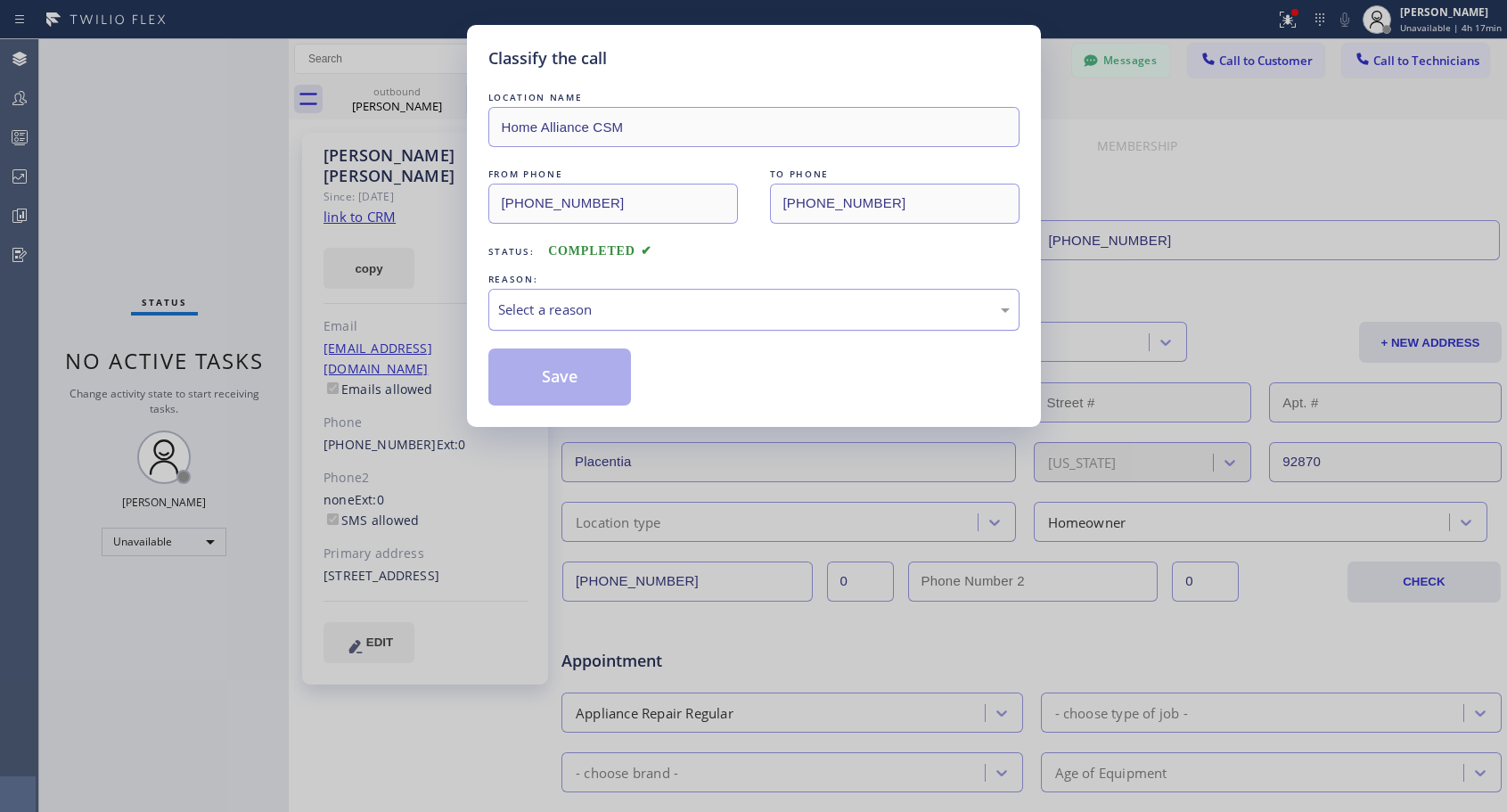
click at [561, 311] on div "Select a reason" at bounding box center [754, 309] width 512 height 20
click at [535, 381] on button "Save" at bounding box center [560, 377] width 143 height 57
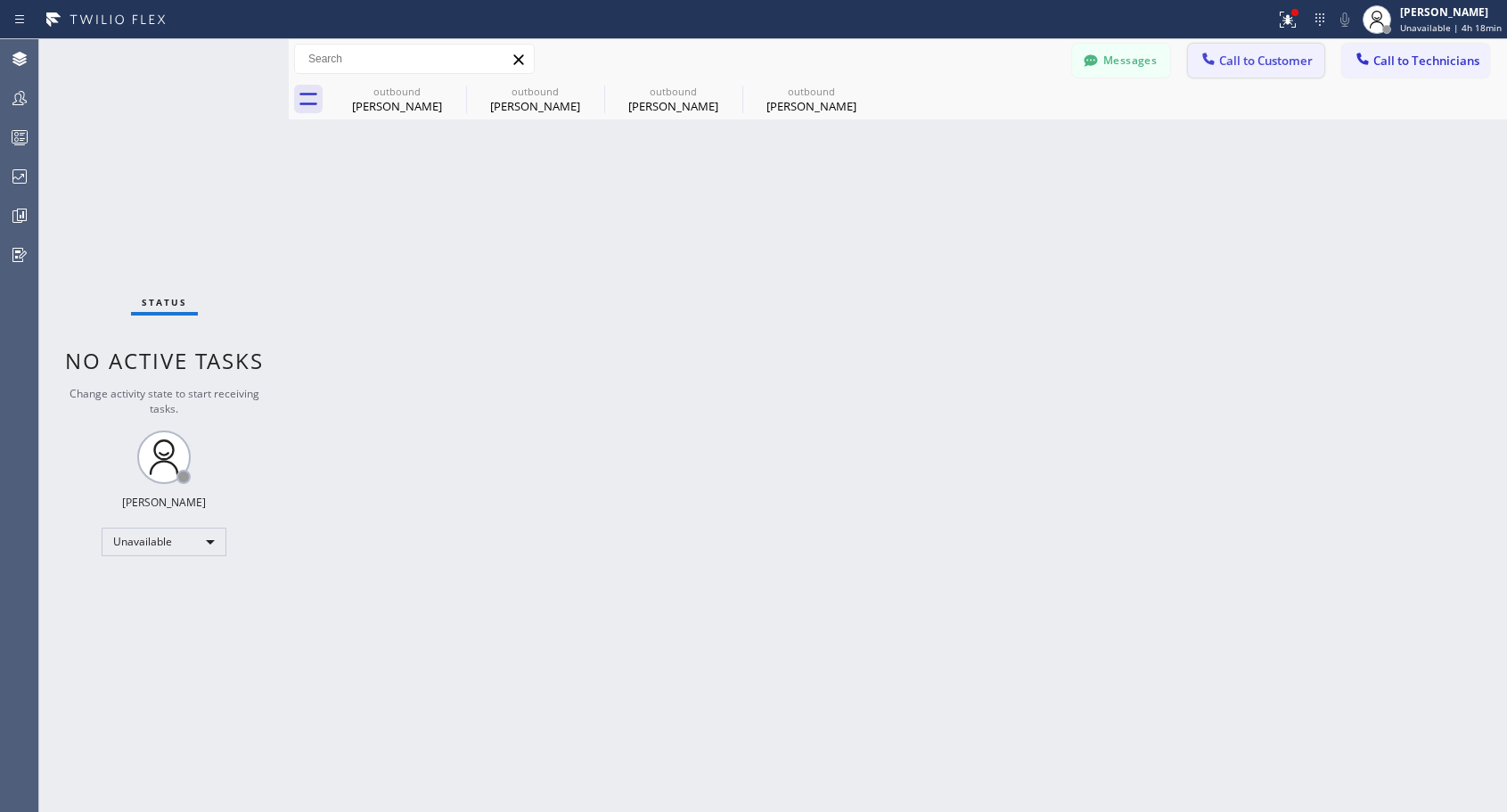
click at [1226, 59] on span "Call to Customer" at bounding box center [1266, 60] width 94 height 16
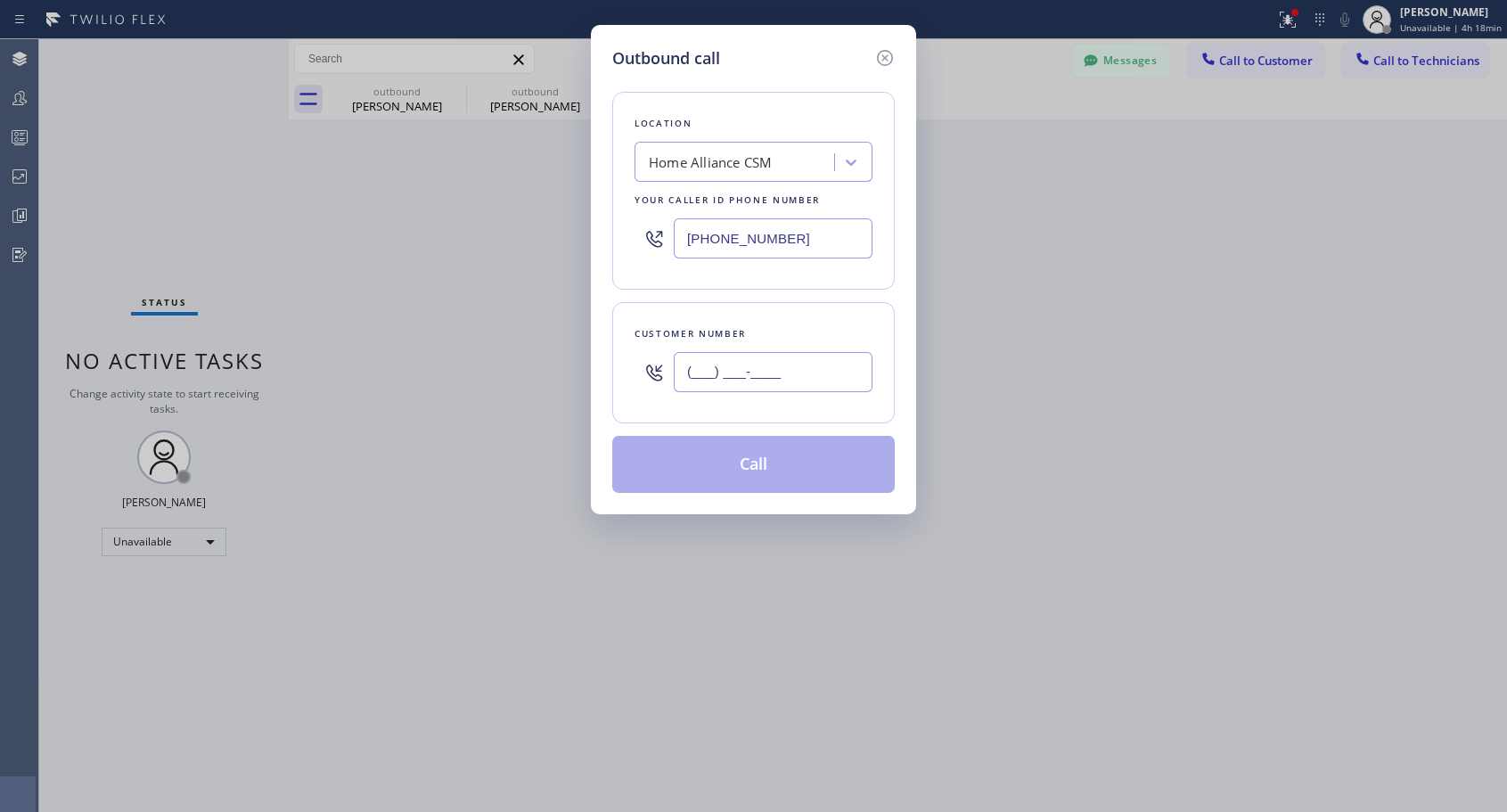
click at [762, 376] on input "(___) ___-____" at bounding box center [773, 372] width 199 height 40
paste input "516) 808-9300"
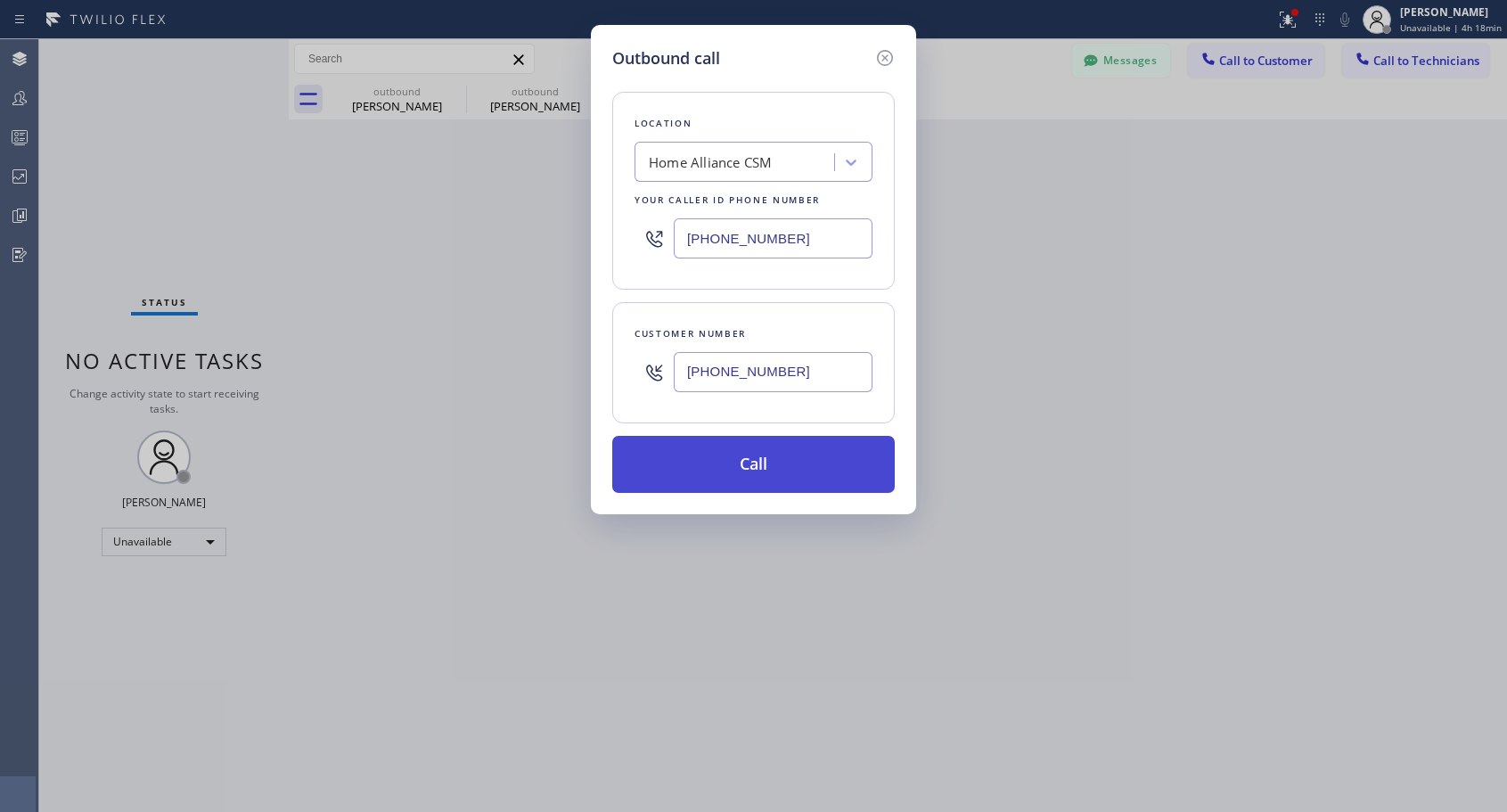
type input "[PHONE_NUMBER]"
click at [820, 487] on button "Call" at bounding box center [753, 465] width 283 height 57
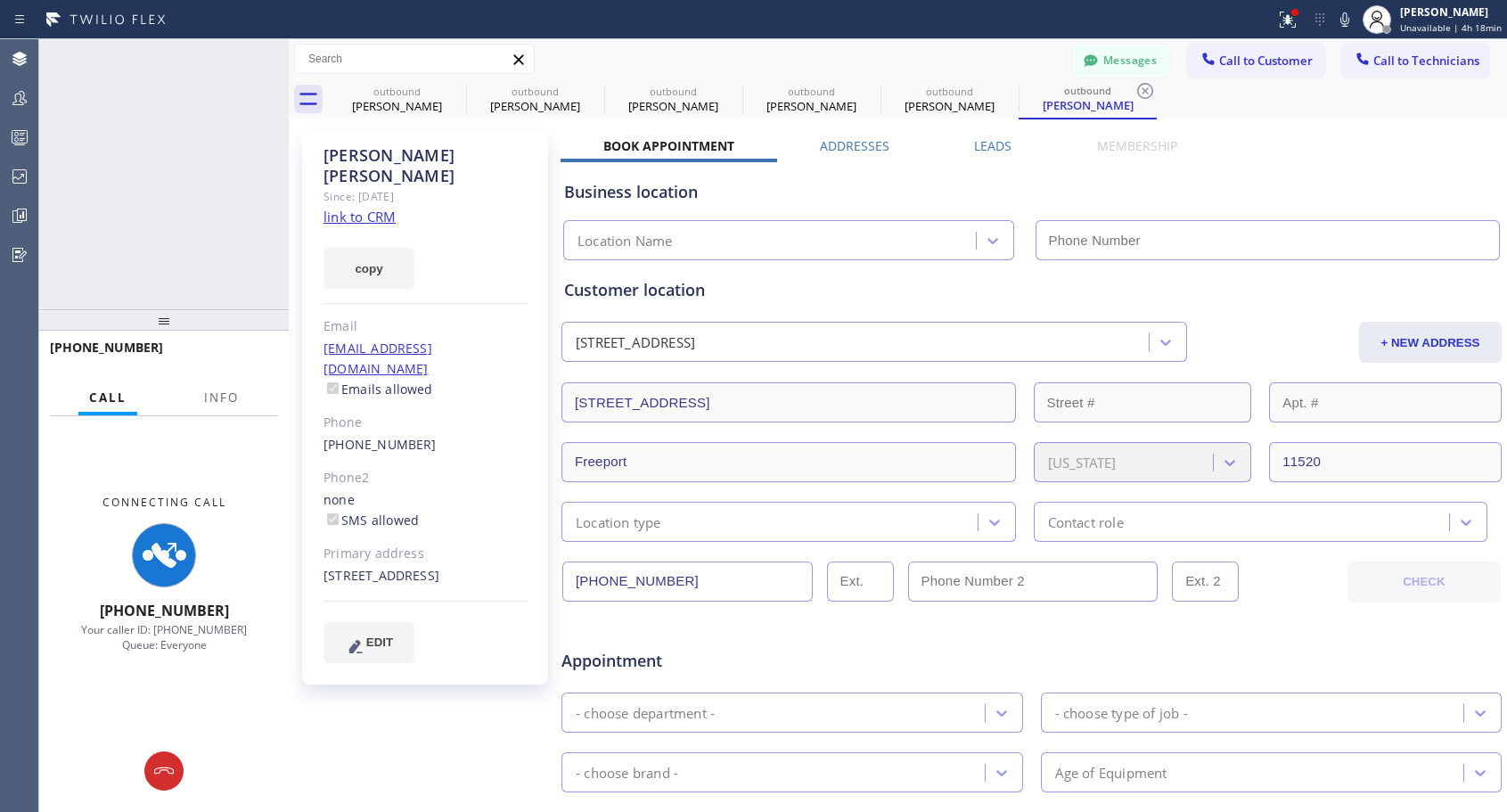
type input "[PHONE_NUMBER]"
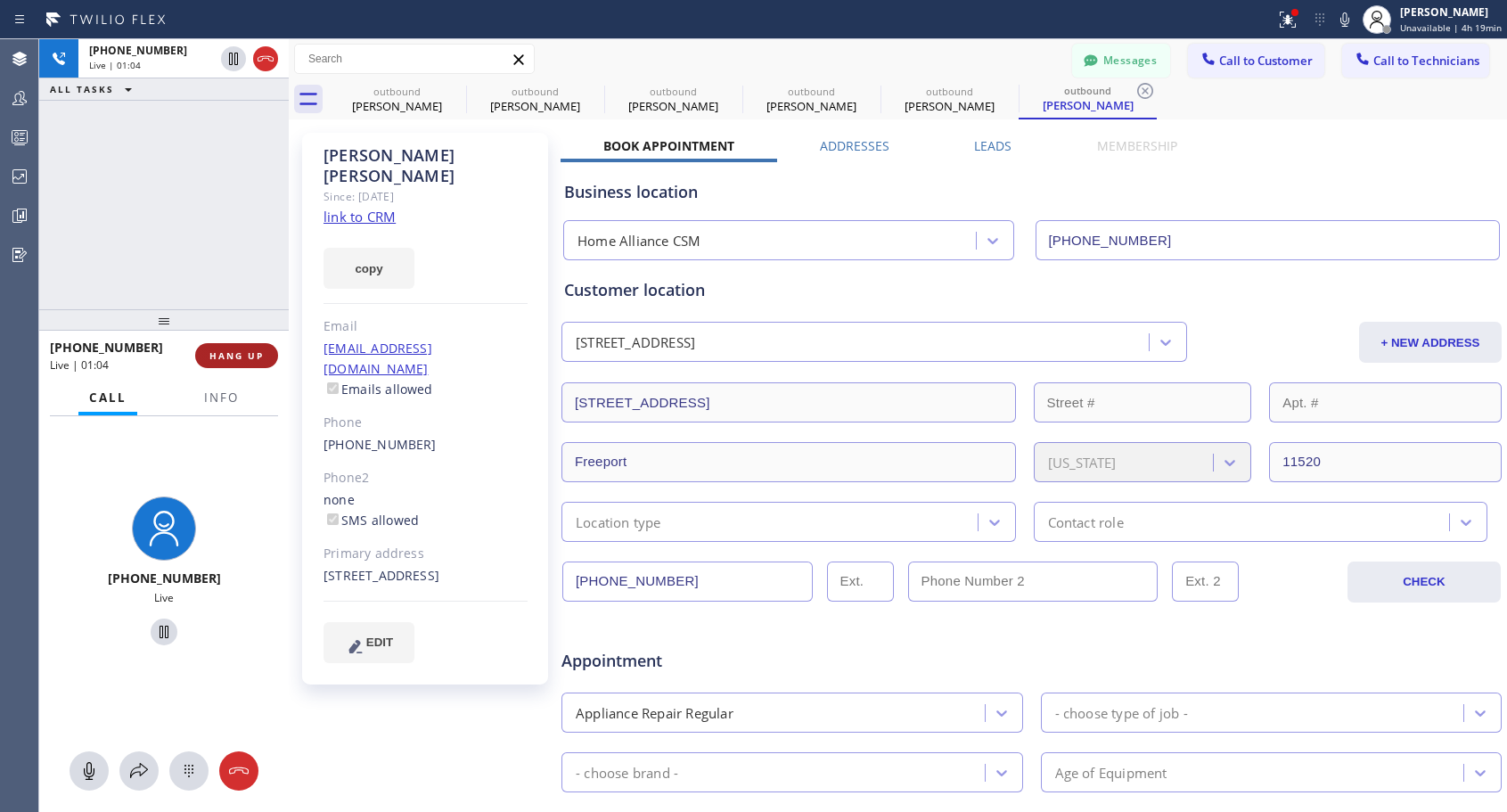
click at [262, 356] on span "HANG UP" at bounding box center [236, 355] width 54 height 12
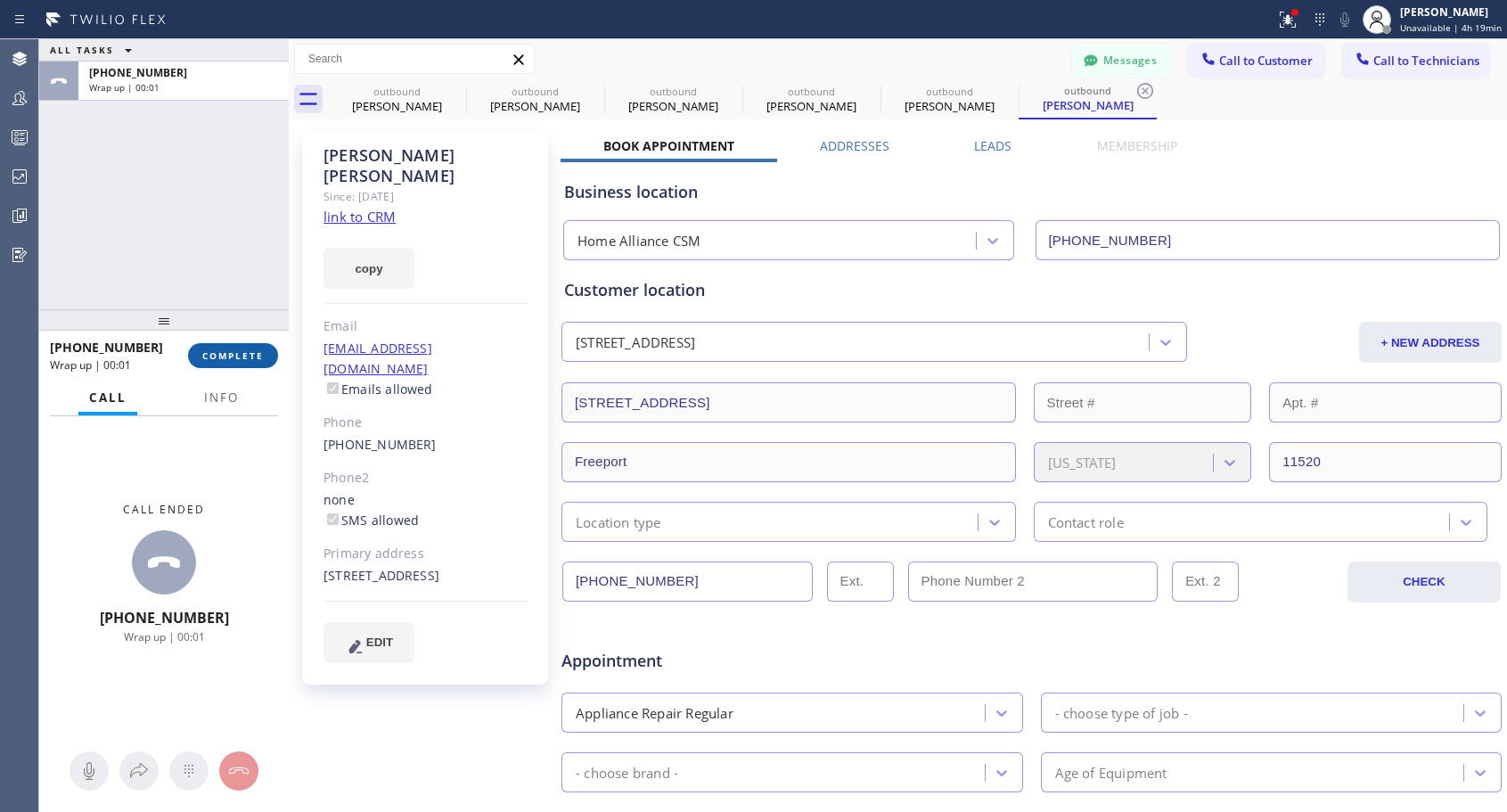
click at [262, 356] on span "COMPLETE" at bounding box center [233, 355] width 61 height 12
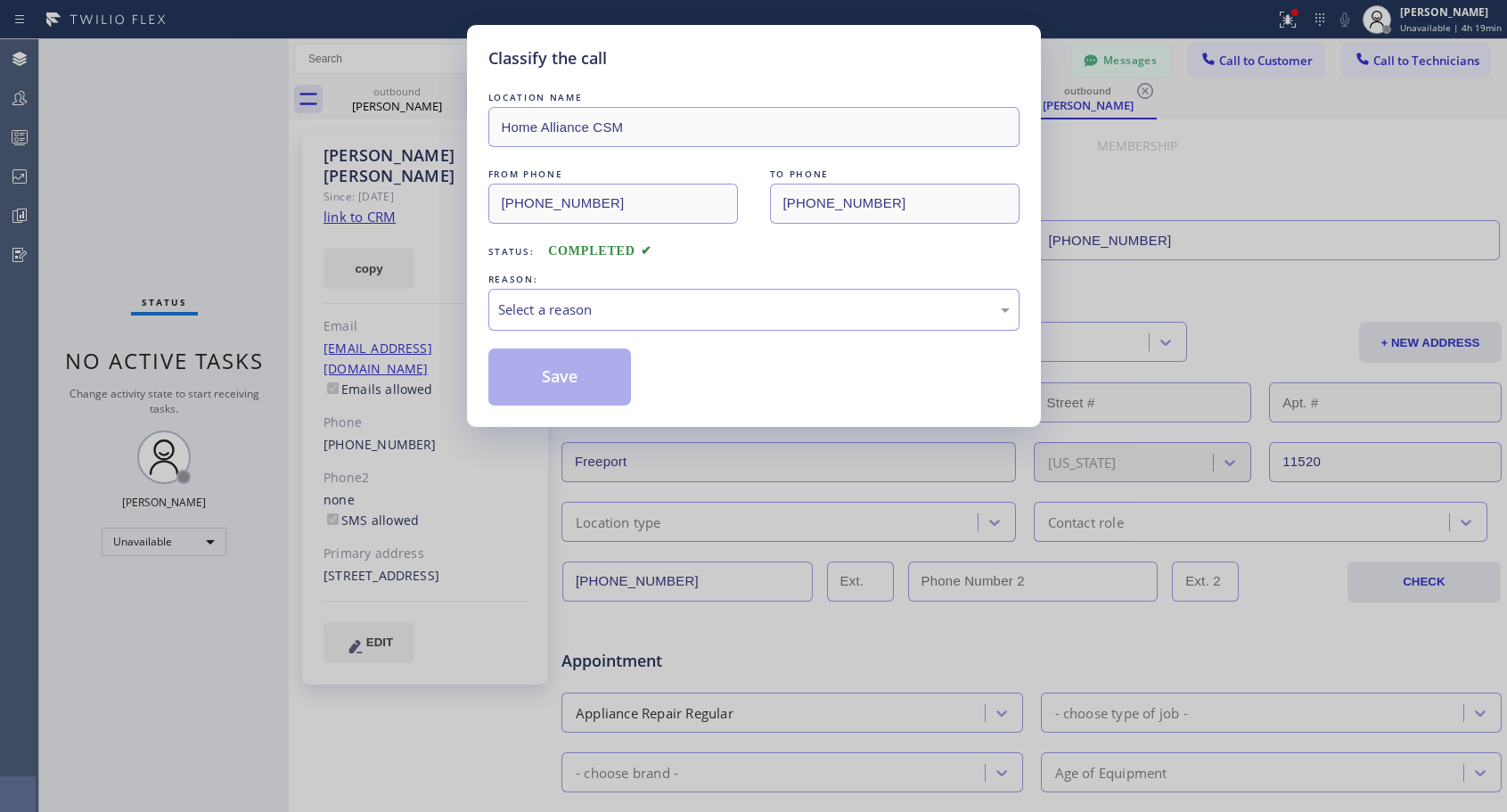
click at [651, 302] on div "Select a reason" at bounding box center [754, 309] width 512 height 20
click at [561, 383] on button "Save" at bounding box center [560, 377] width 143 height 57
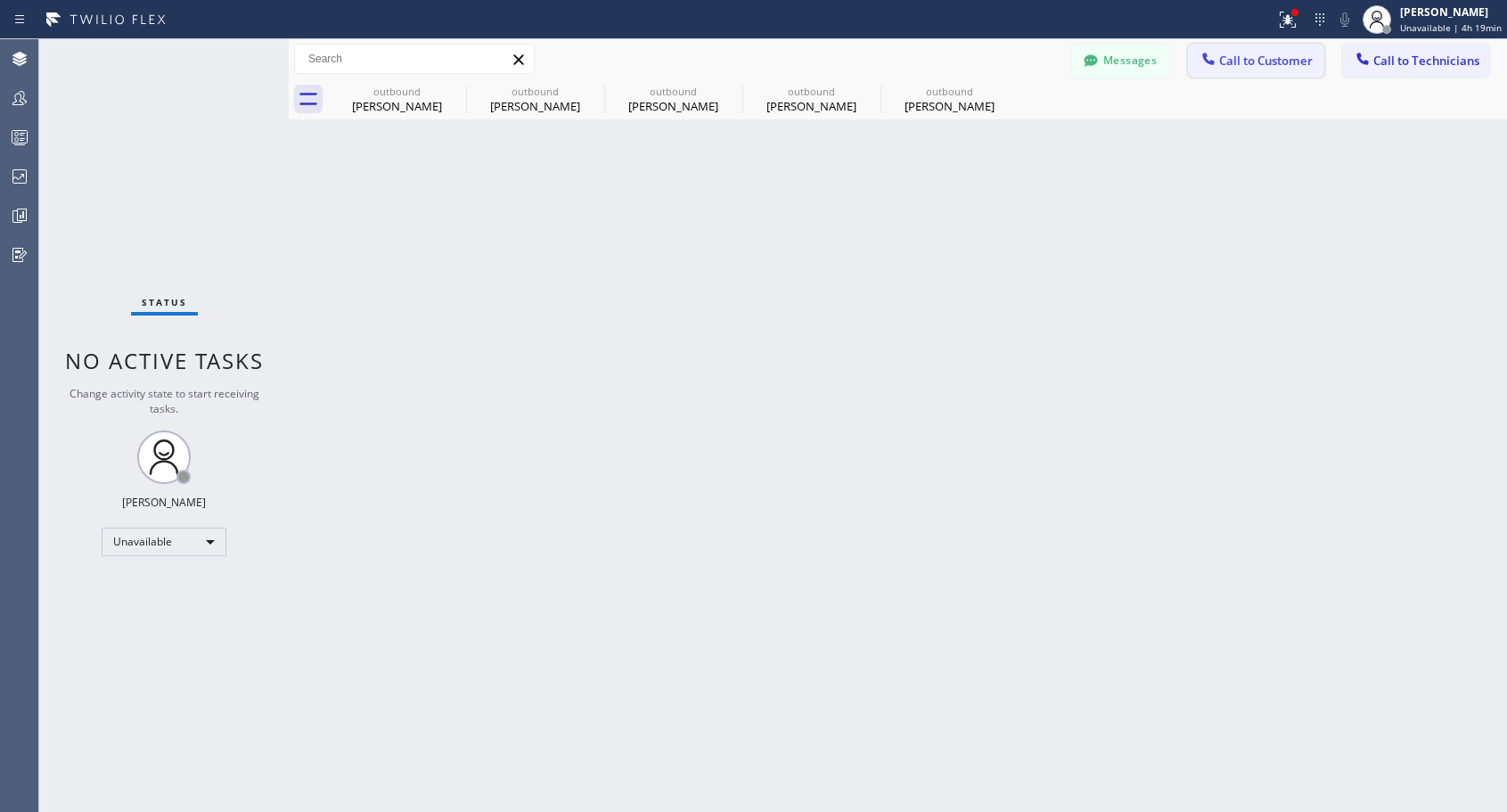
click at [1252, 63] on span "Call to Customer" at bounding box center [1266, 60] width 94 height 16
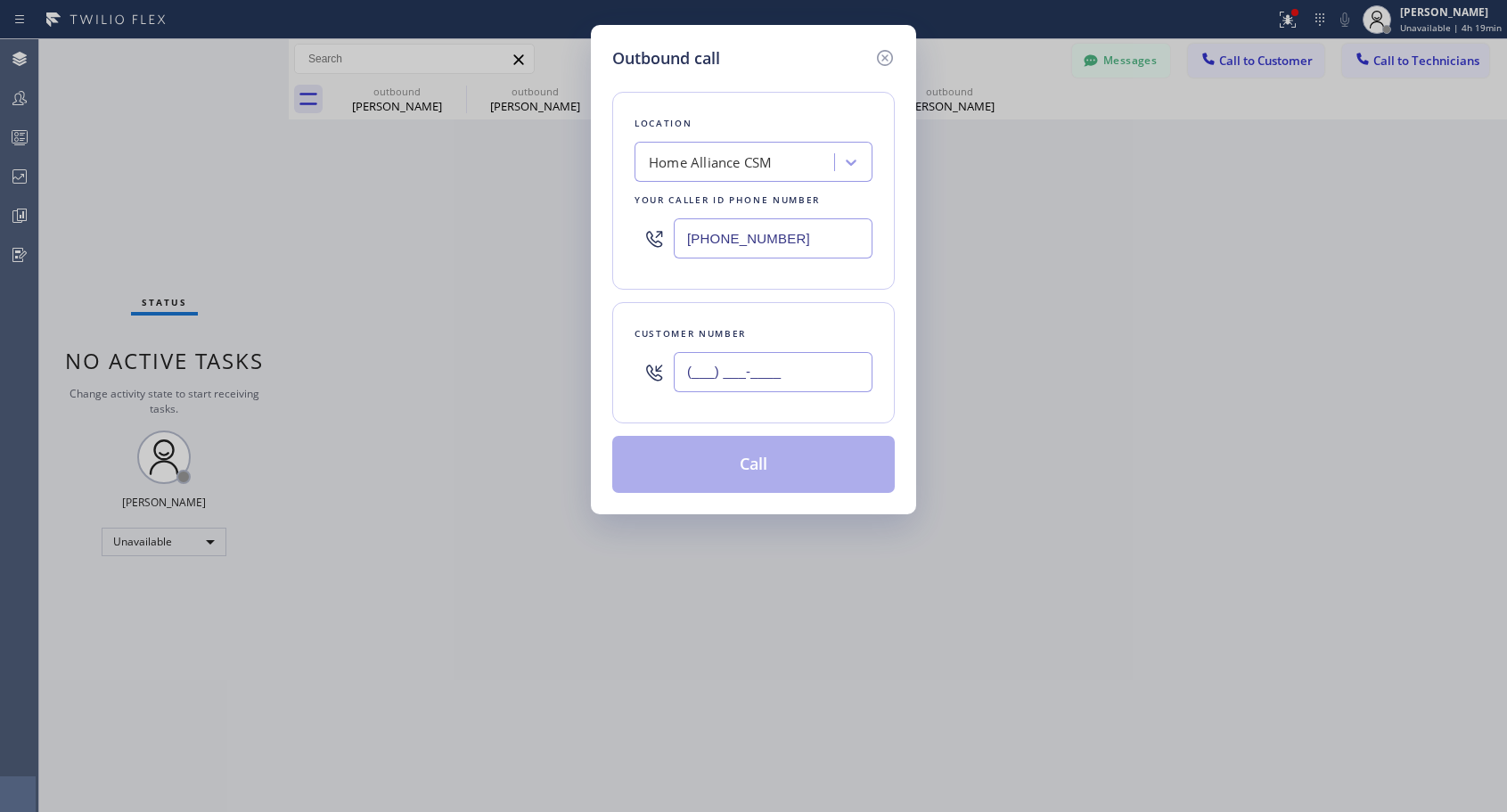
click at [806, 374] on input "(___) ___-____" at bounding box center [773, 372] width 199 height 40
paste input "562) 541-2484"
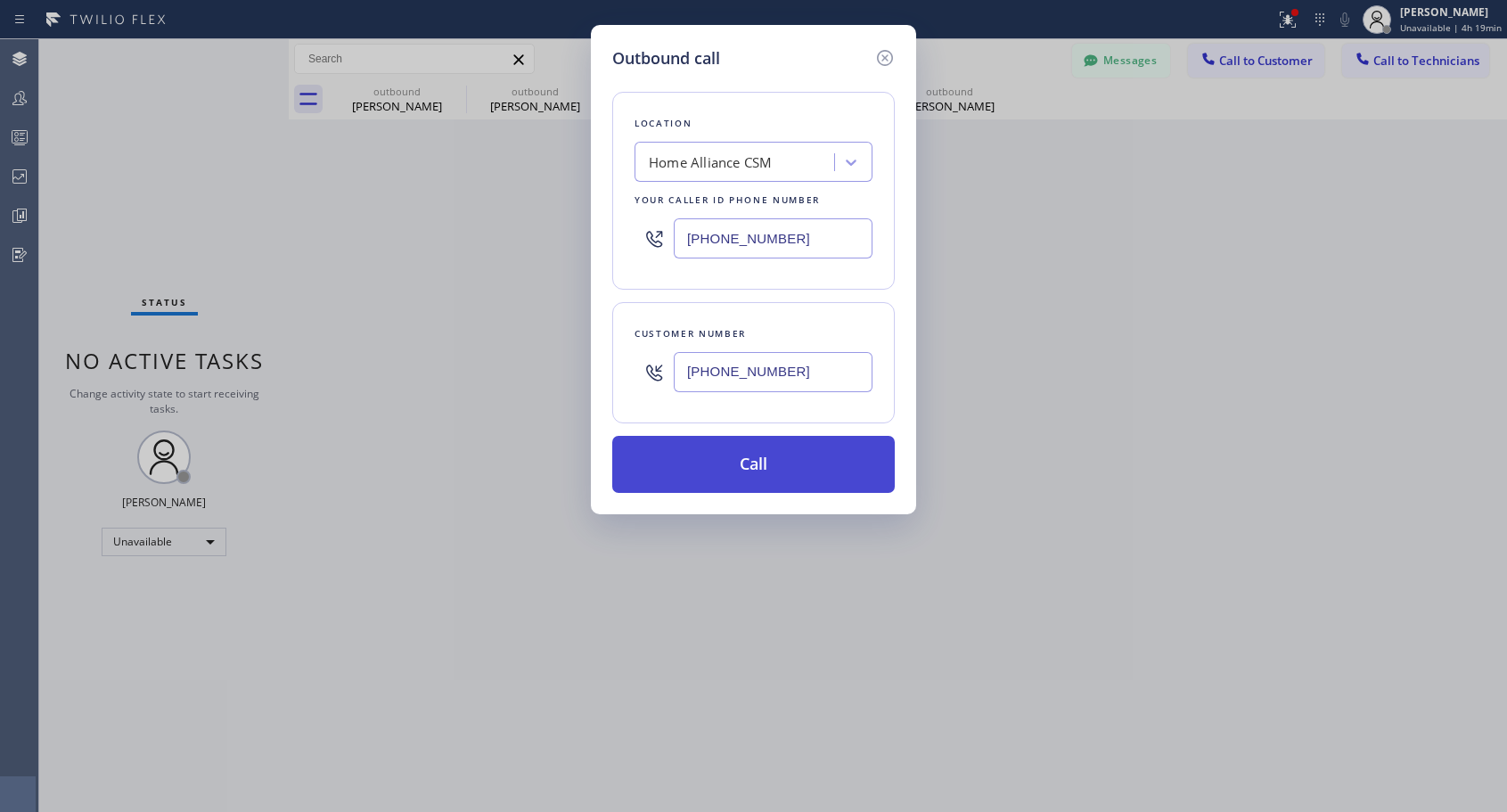
type input "[PHONE_NUMBER]"
click at [762, 468] on button "Call" at bounding box center [753, 465] width 283 height 57
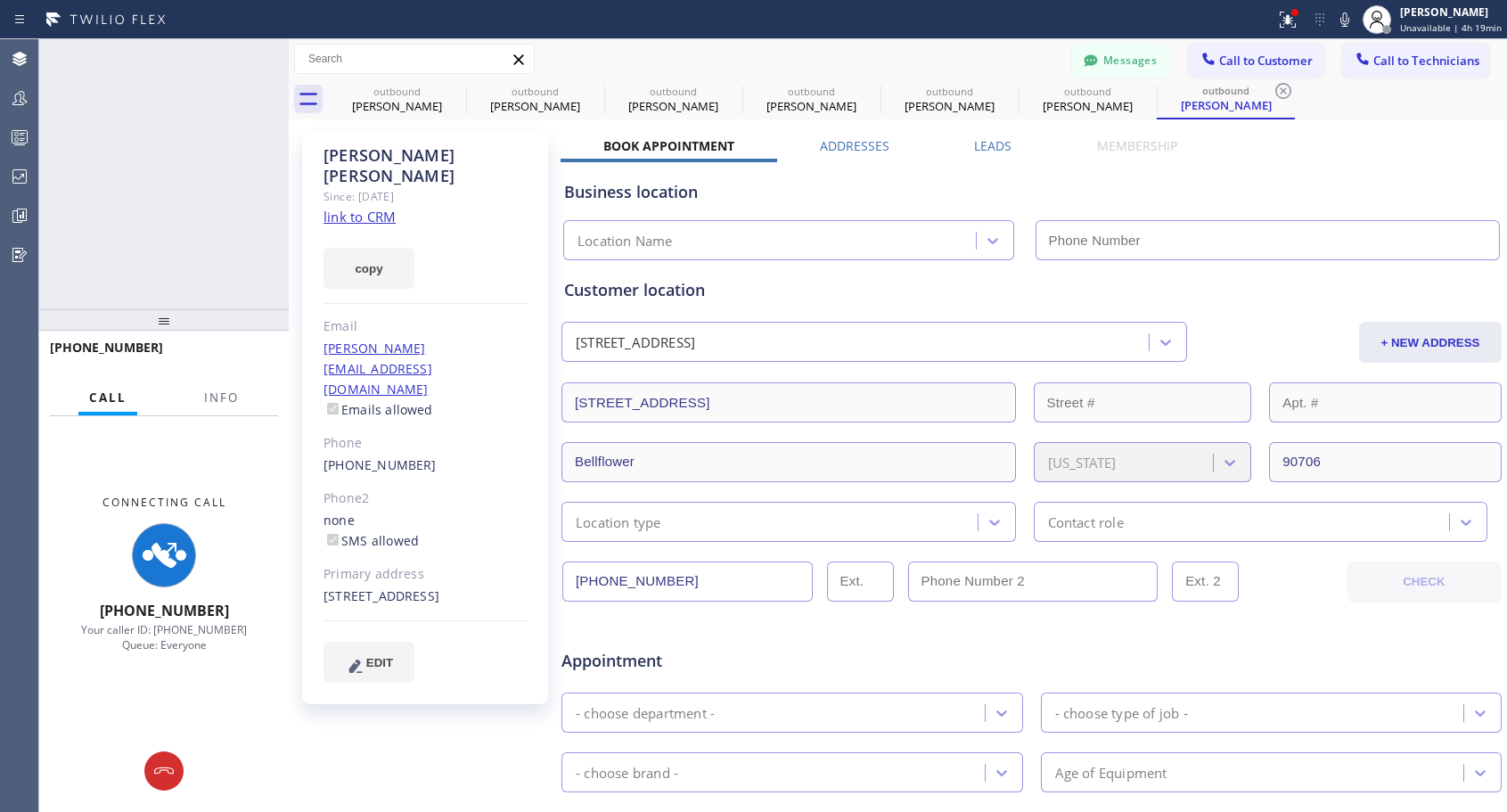
type input "[PHONE_NUMBER]"
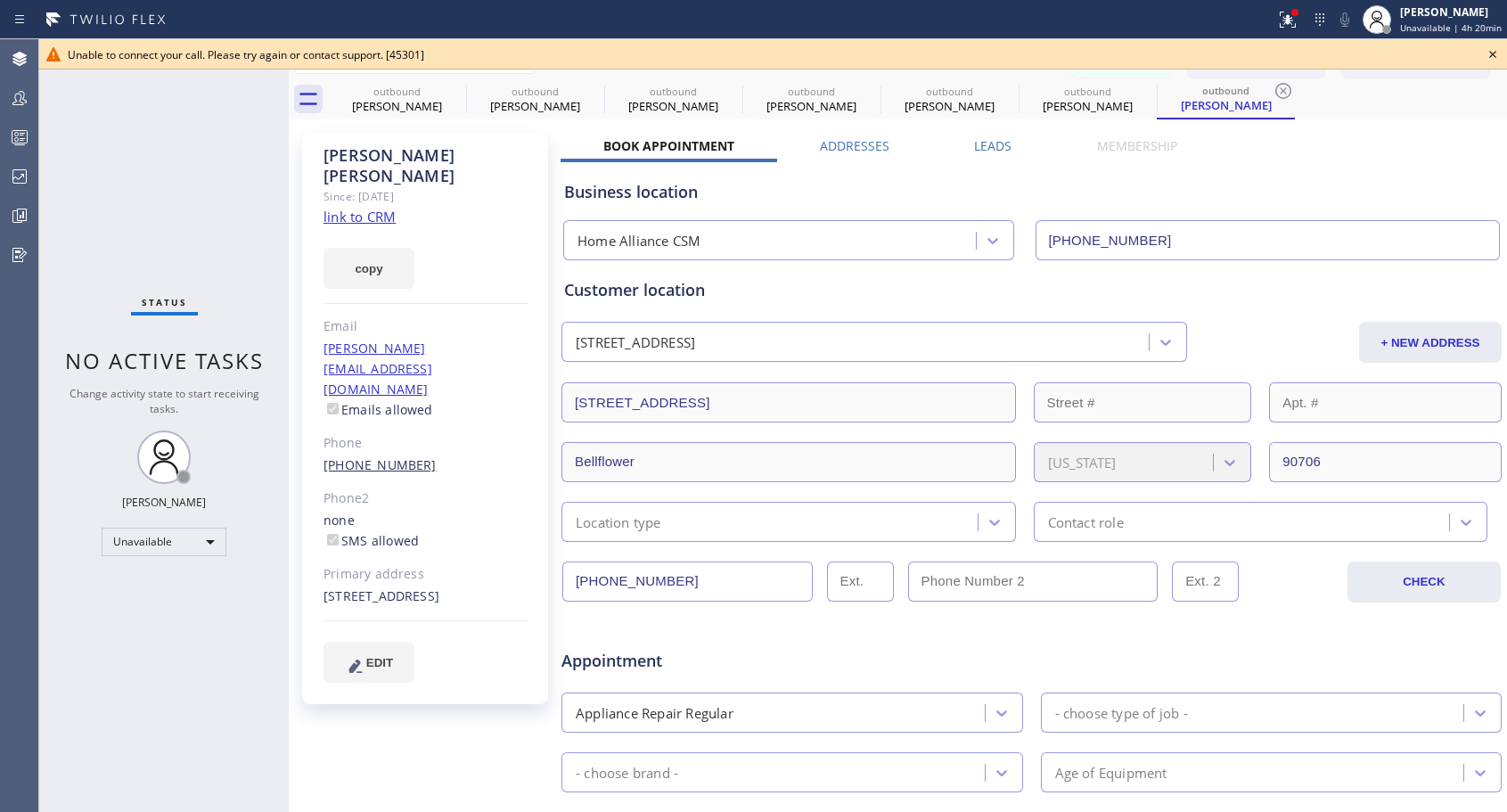
click at [386, 456] on link "[PHONE_NUMBER]" at bounding box center [380, 465] width 114 height 17
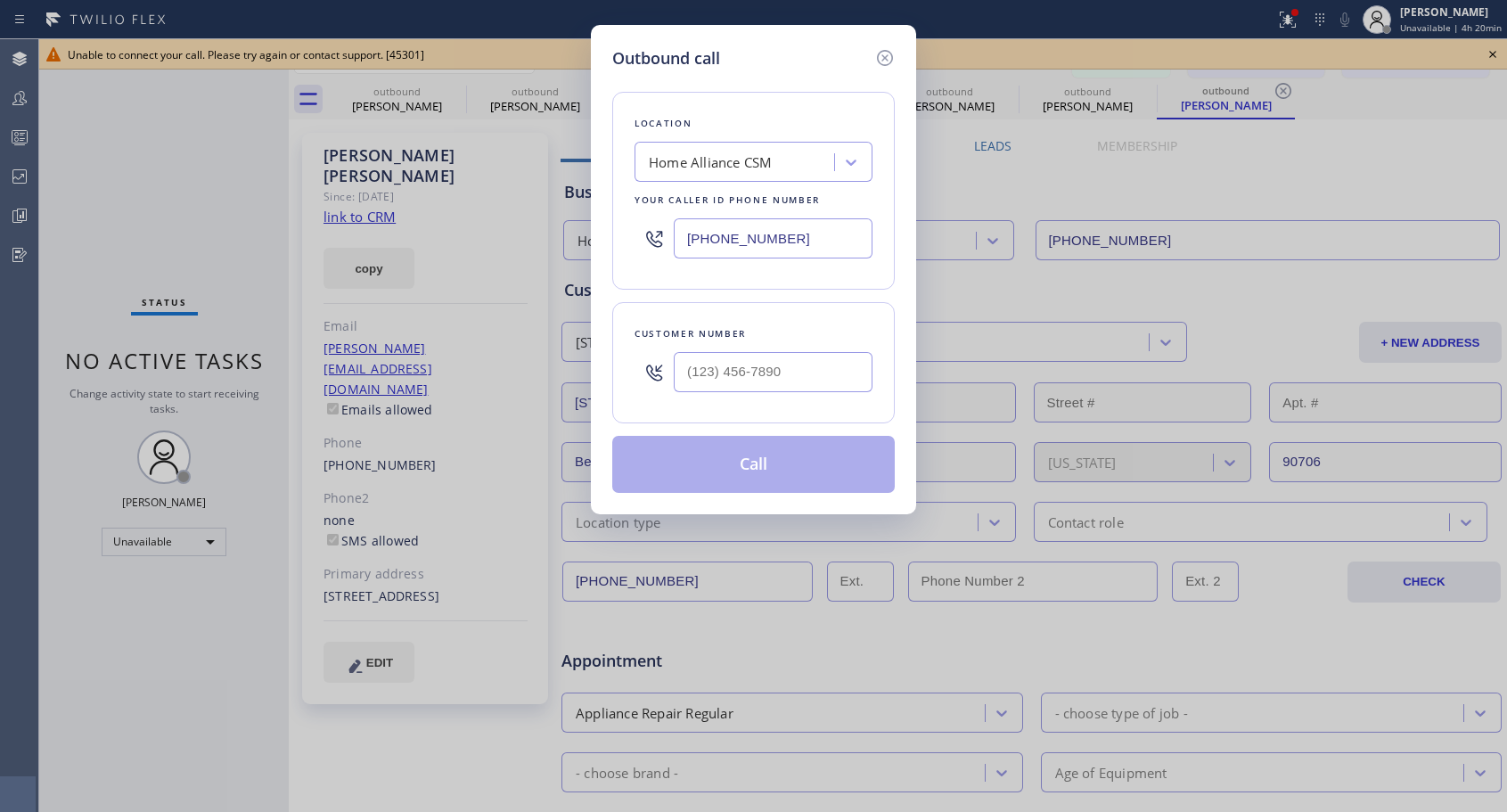
type input "[PHONE_NUMBER]"
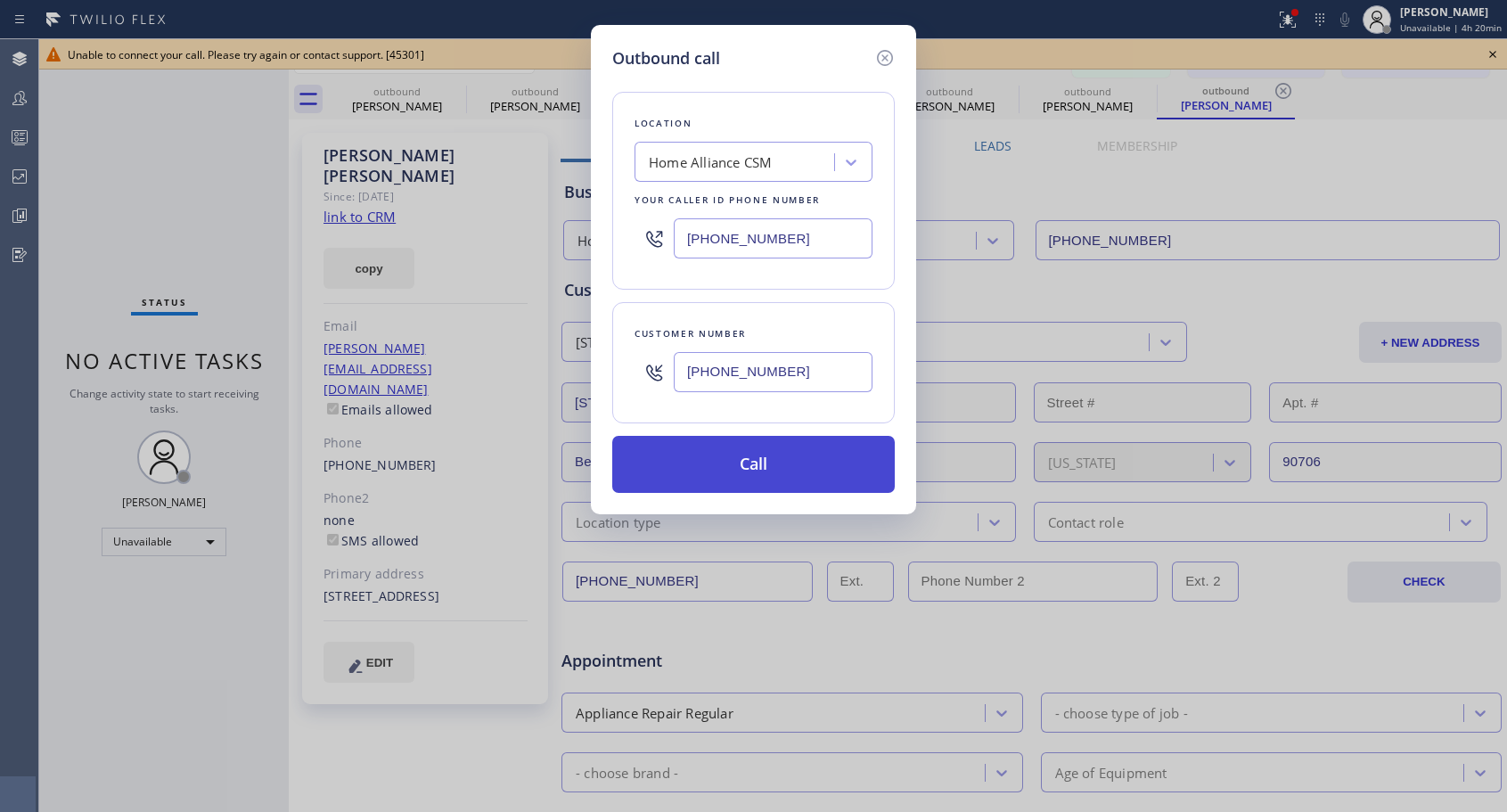
click at [742, 470] on button "Call" at bounding box center [753, 465] width 283 height 57
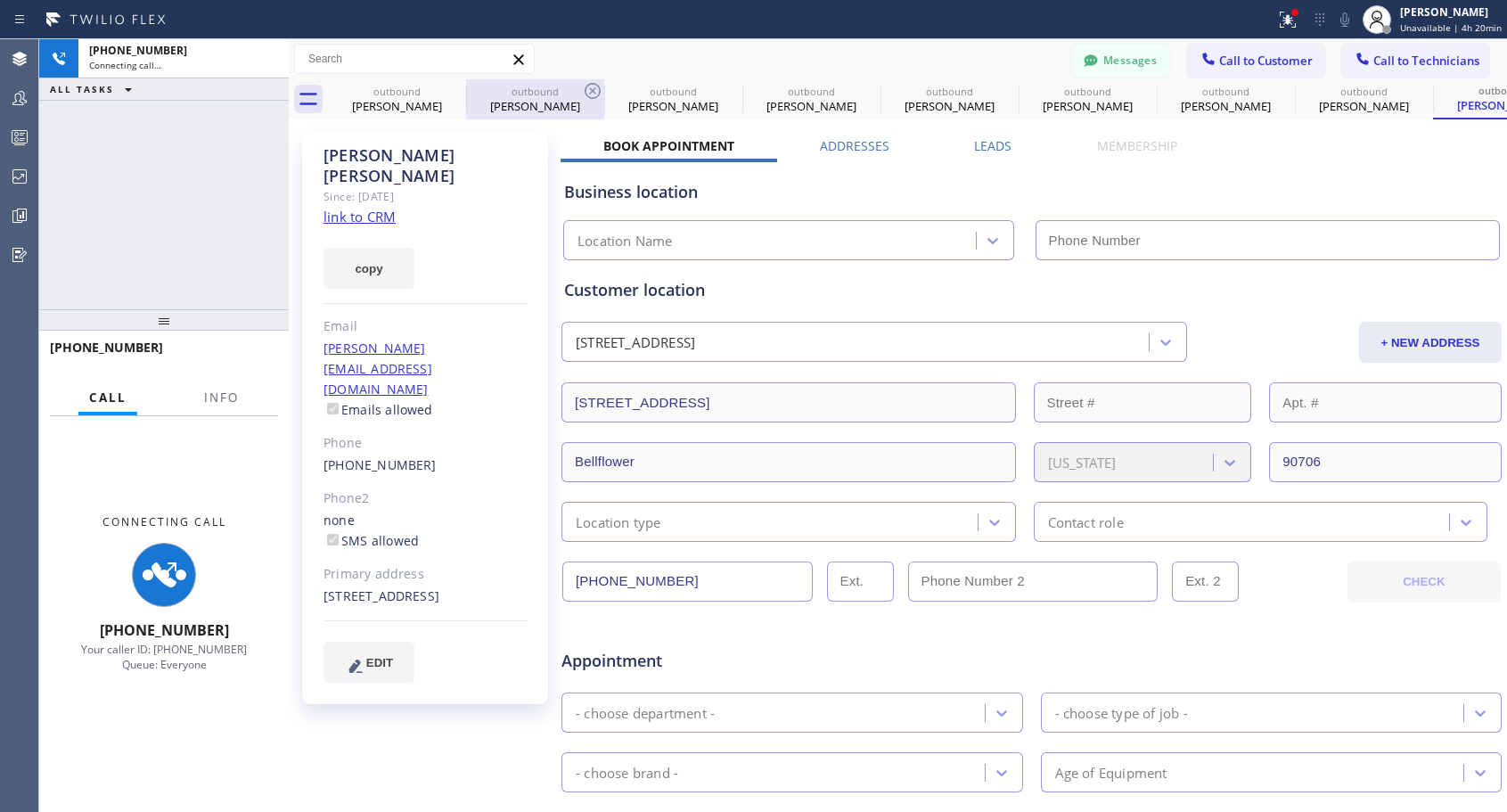
type input "[PHONE_NUMBER]"
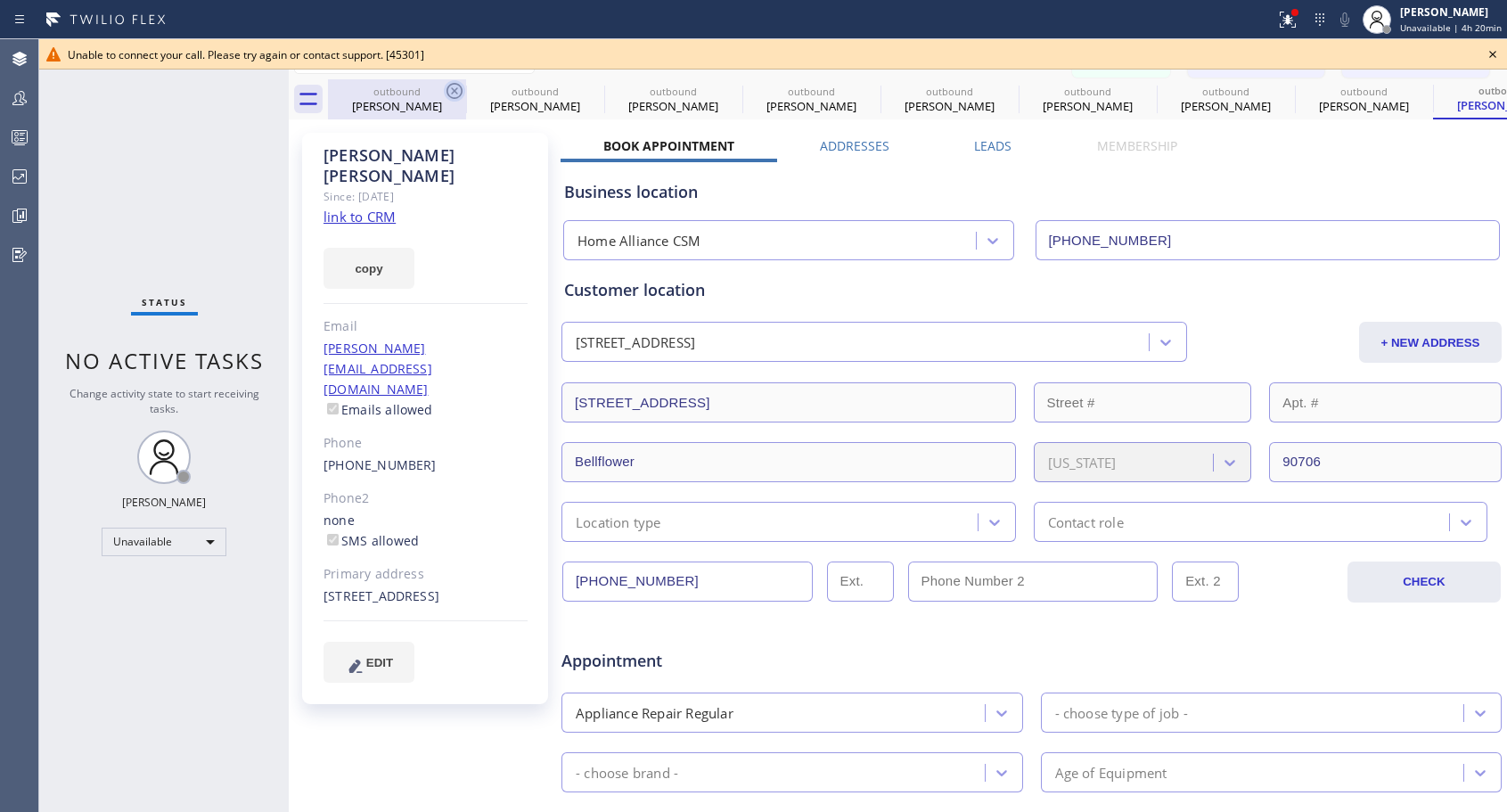
click at [452, 86] on icon at bounding box center [454, 91] width 21 height 21
click at [0, 0] on icon at bounding box center [0, 0] width 0 height 0
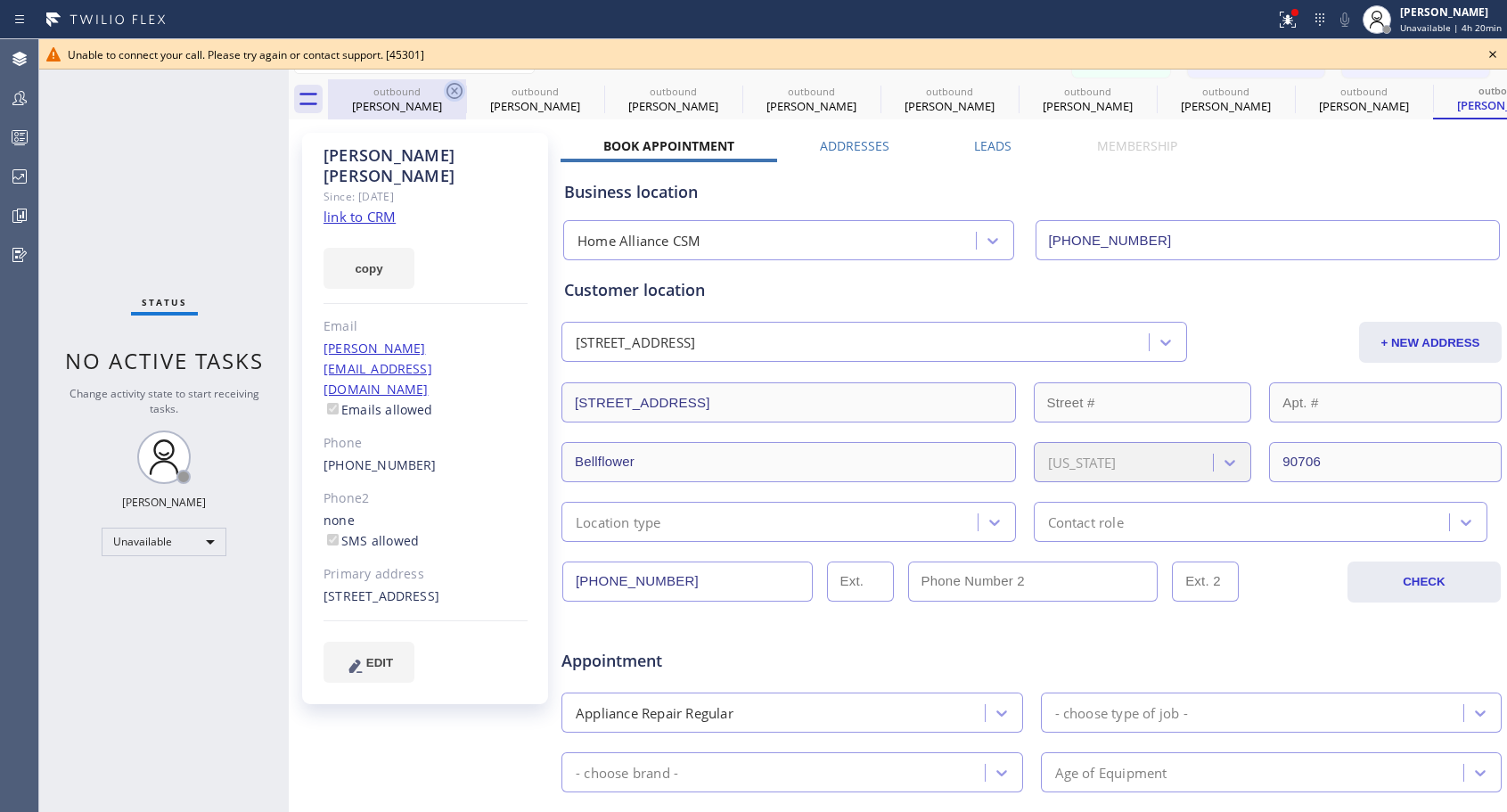
click at [0, 0] on icon at bounding box center [0, 0] width 0 height 0
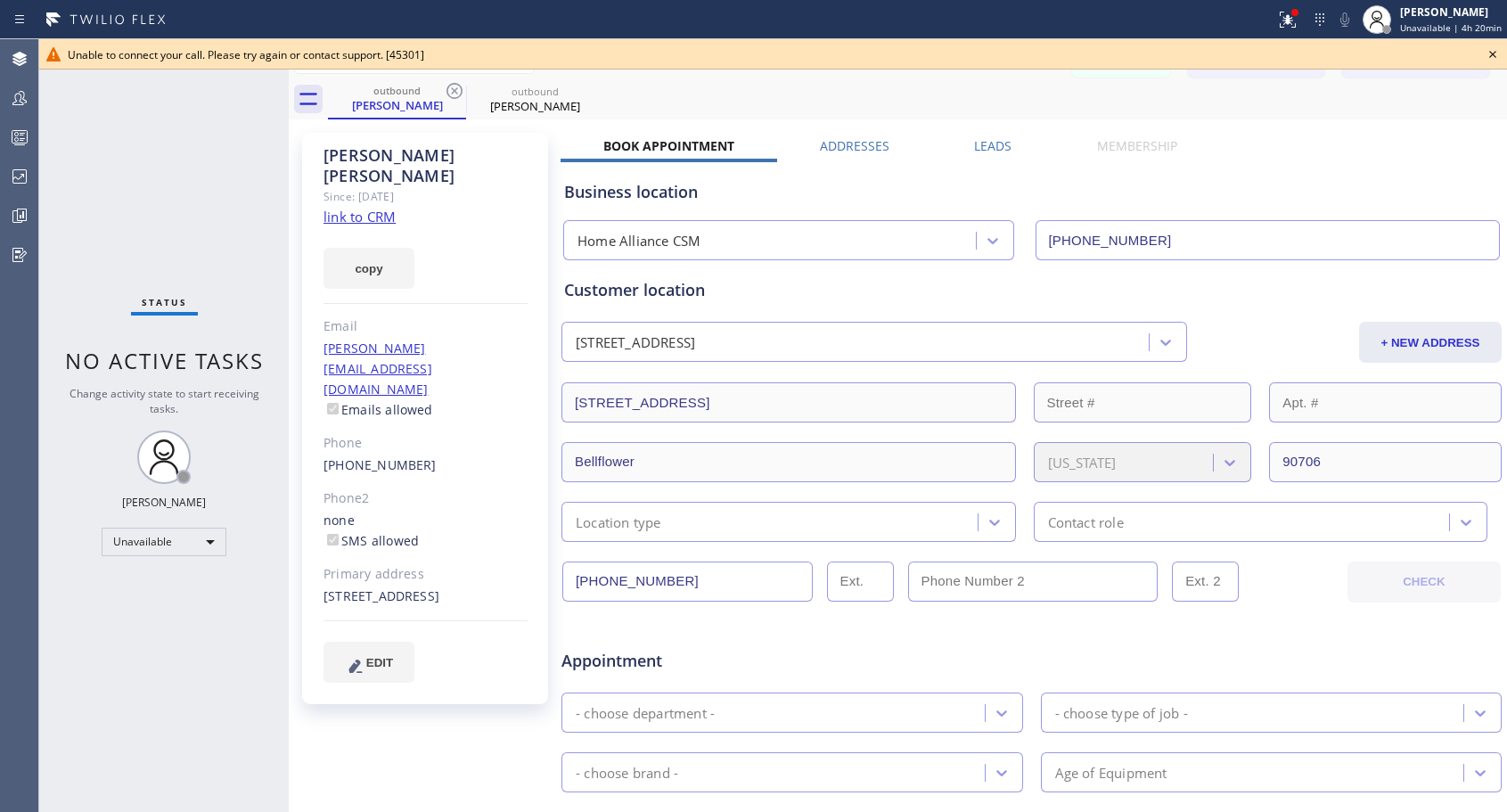
click at [452, 86] on icon at bounding box center [454, 91] width 21 height 21
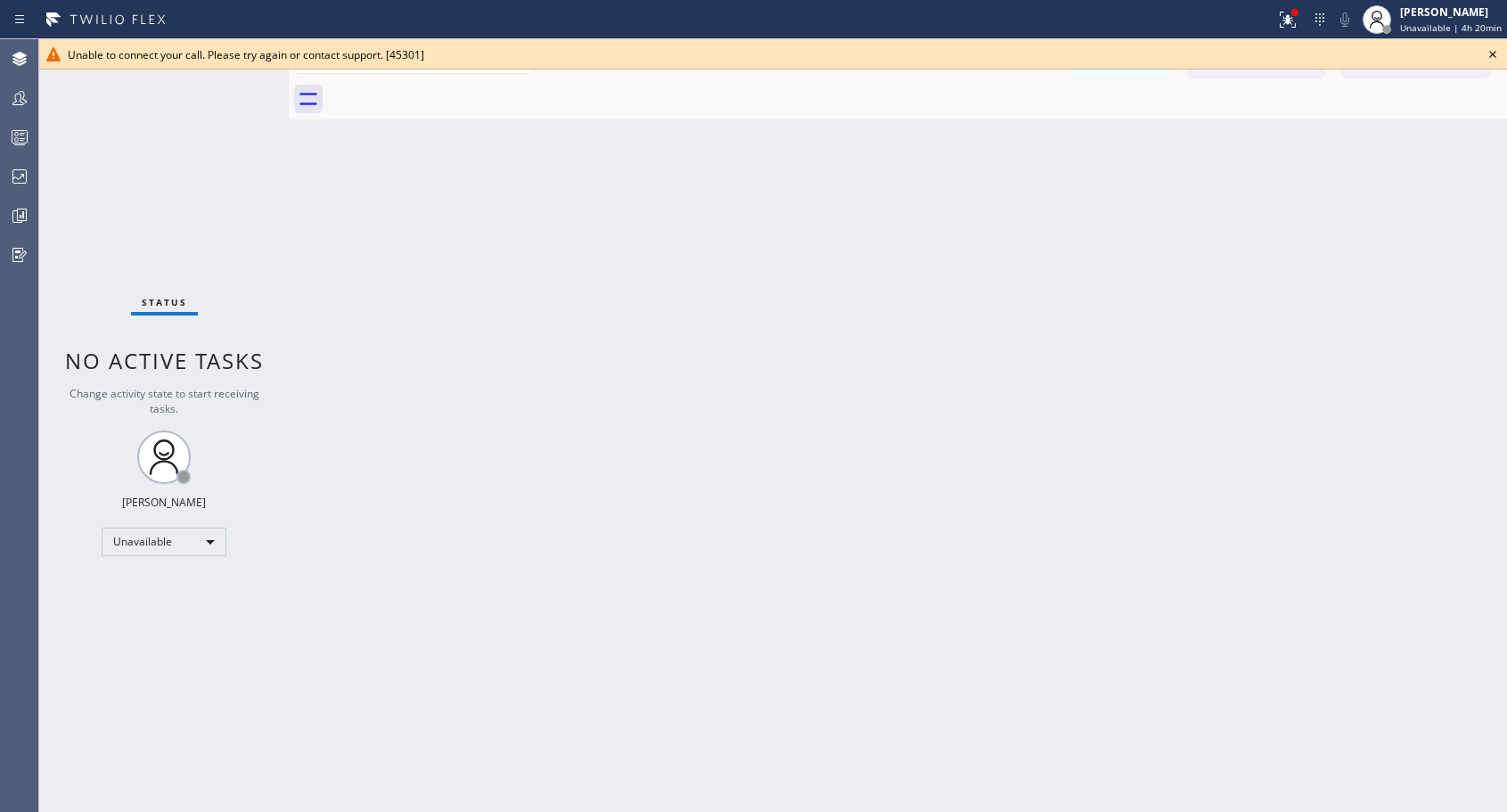
click at [452, 86] on div at bounding box center [917, 99] width 1179 height 40
click at [1492, 55] on icon at bounding box center [1492, 53] width 7 height 7
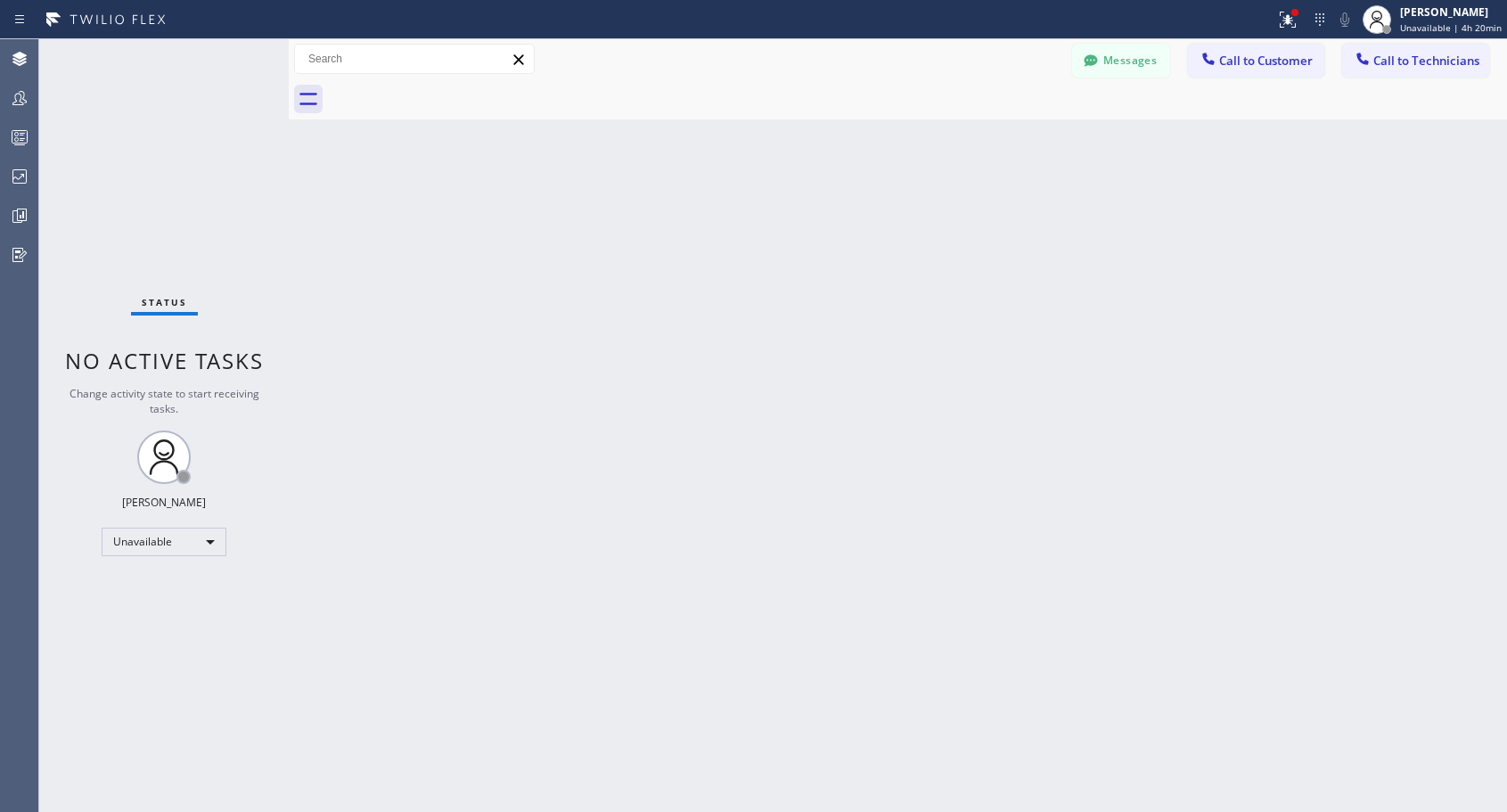
drag, startPoint x: 1236, startPoint y: 61, endPoint x: 1197, endPoint y: 84, distance: 45.3
click at [1237, 62] on span "Call to Customer" at bounding box center [1266, 60] width 94 height 16
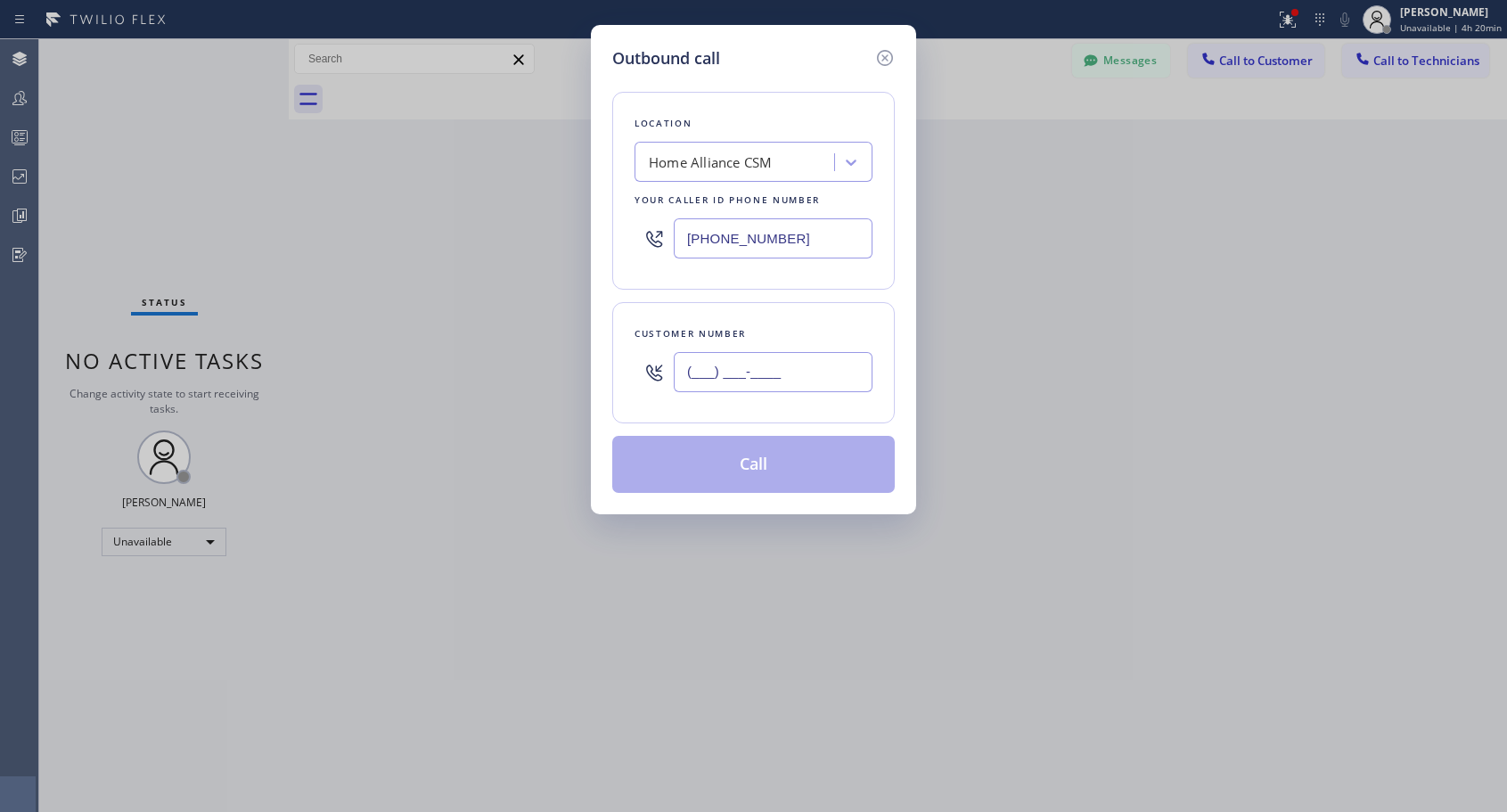
click at [821, 374] on input "(___) ___-____" at bounding box center [773, 372] width 199 height 40
paste input "818) 430-3452"
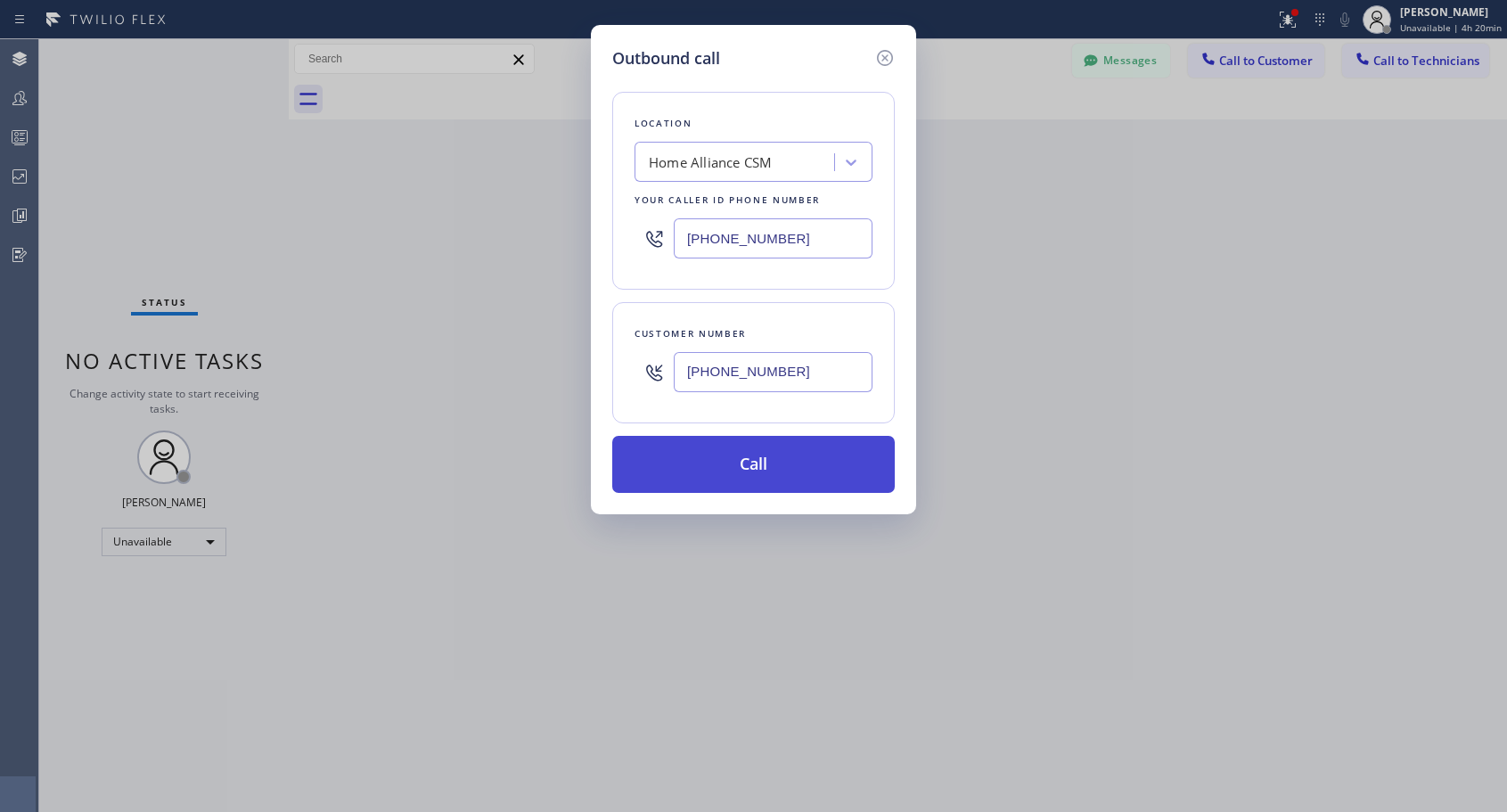
type input "[PHONE_NUMBER]"
click at [794, 466] on button "Call" at bounding box center [753, 465] width 283 height 57
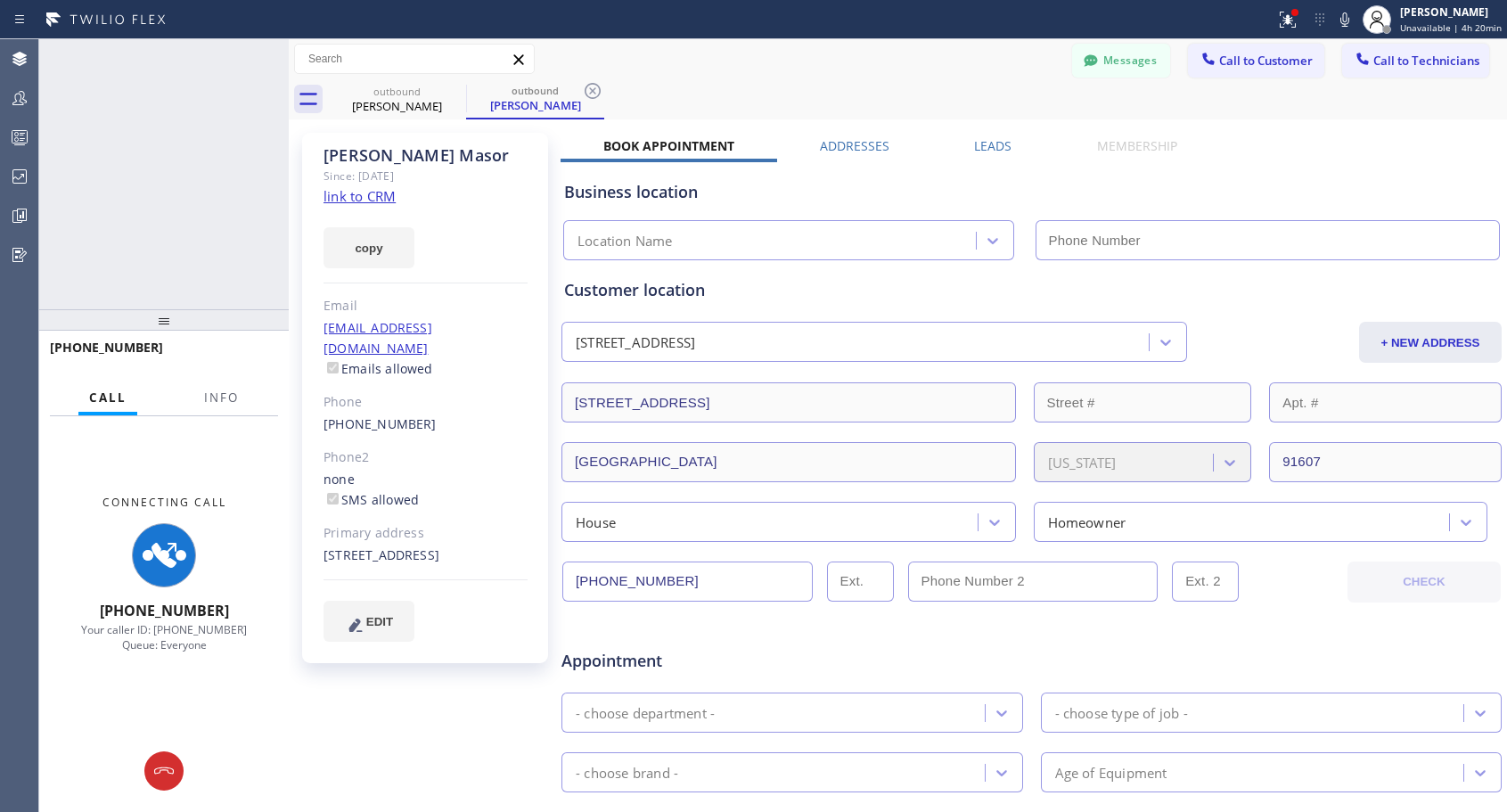
type input "[PHONE_NUMBER]"
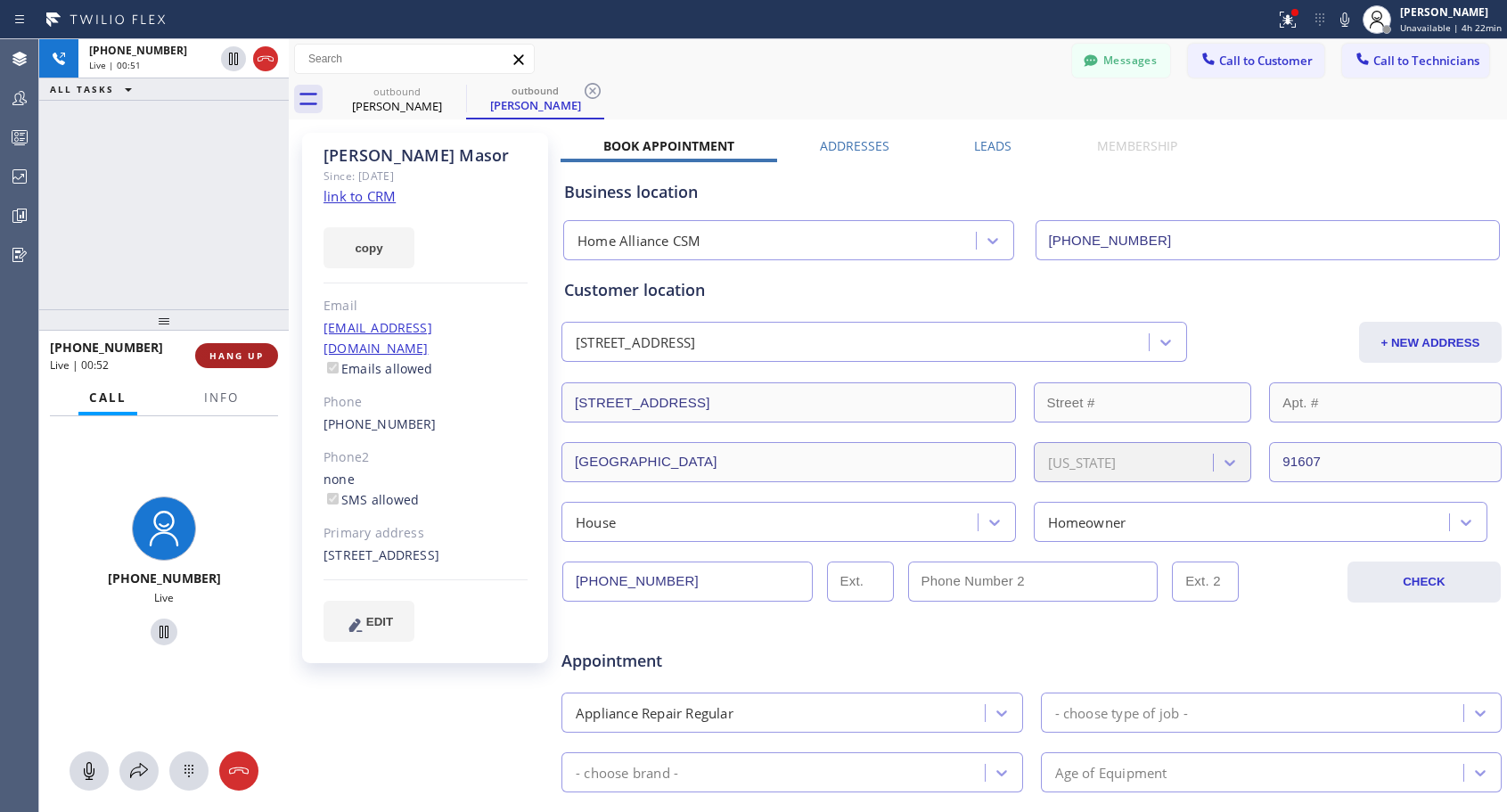
click at [251, 354] on span "HANG UP" at bounding box center [236, 355] width 54 height 12
drag, startPoint x: 251, startPoint y: 354, endPoint x: 262, endPoint y: 359, distance: 12.1
click at [251, 355] on span "HANG UP" at bounding box center [236, 355] width 54 height 12
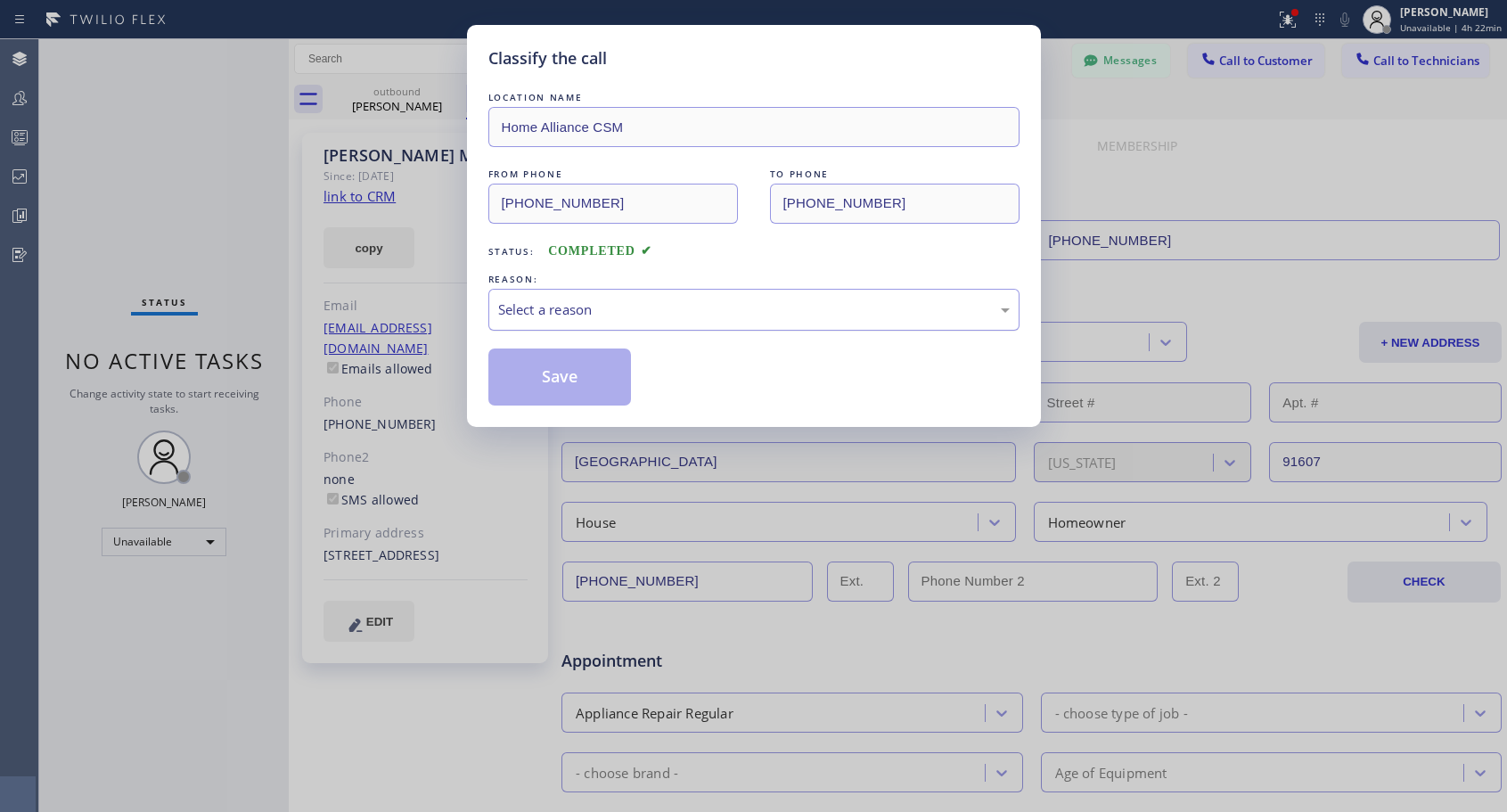
click at [667, 315] on div "Select a reason" at bounding box center [754, 309] width 512 height 20
click at [587, 376] on button "Save" at bounding box center [560, 377] width 143 height 57
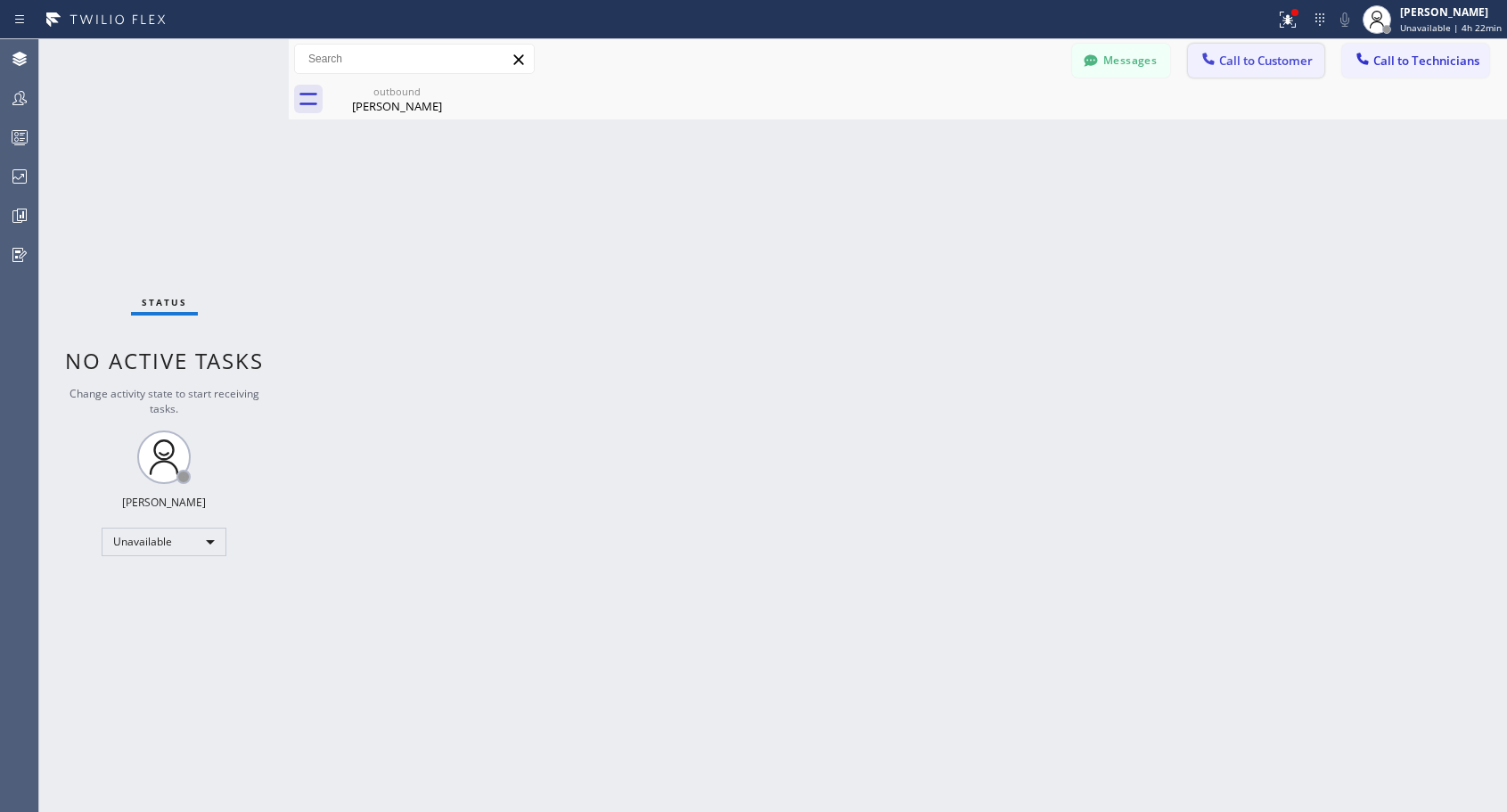
click at [1242, 60] on span "Call to Customer" at bounding box center [1266, 60] width 94 height 16
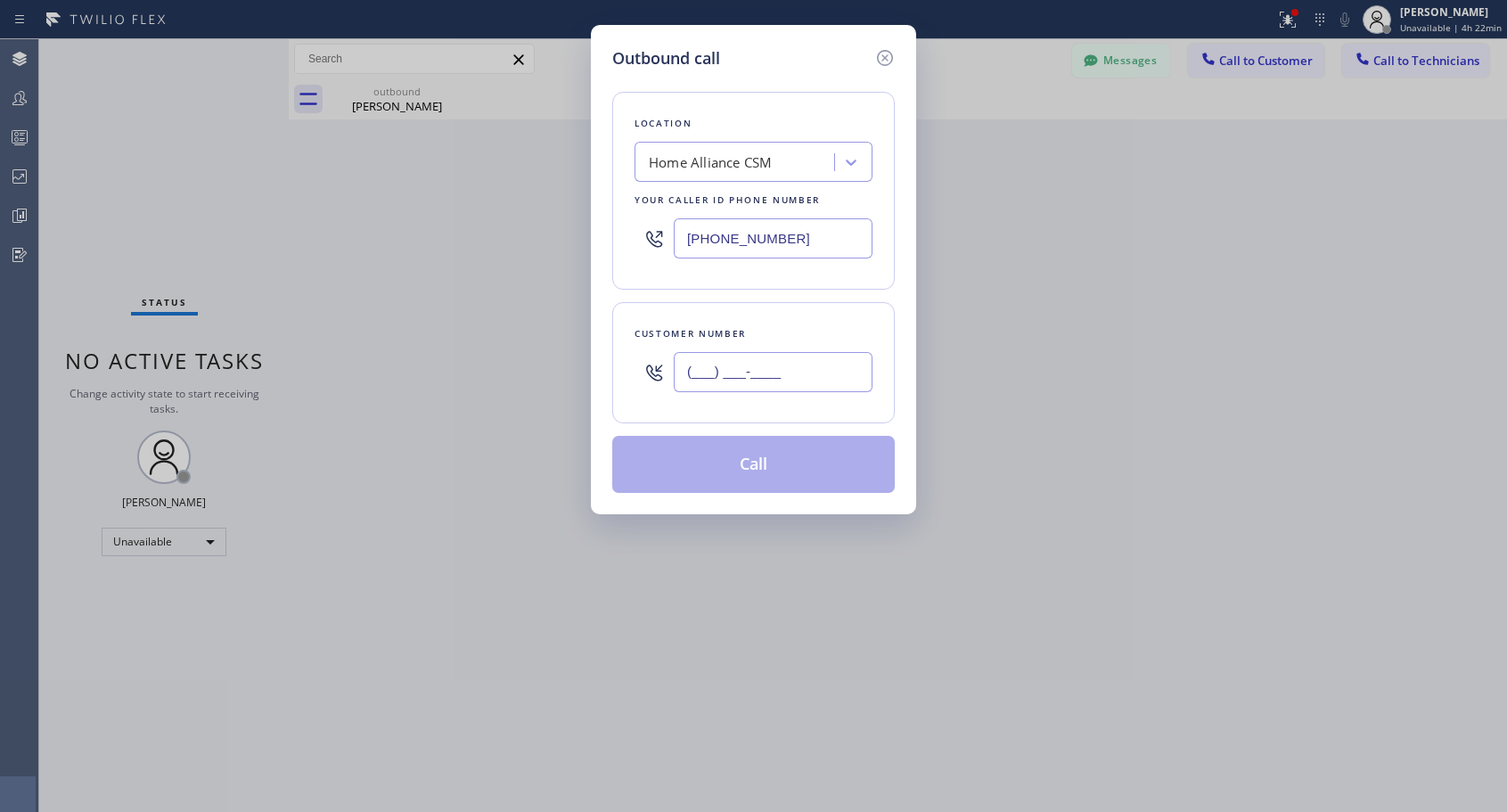
click at [706, 373] on input "(___) ___-____" at bounding box center [773, 372] width 199 height 40
paste input "347) 759-7047"
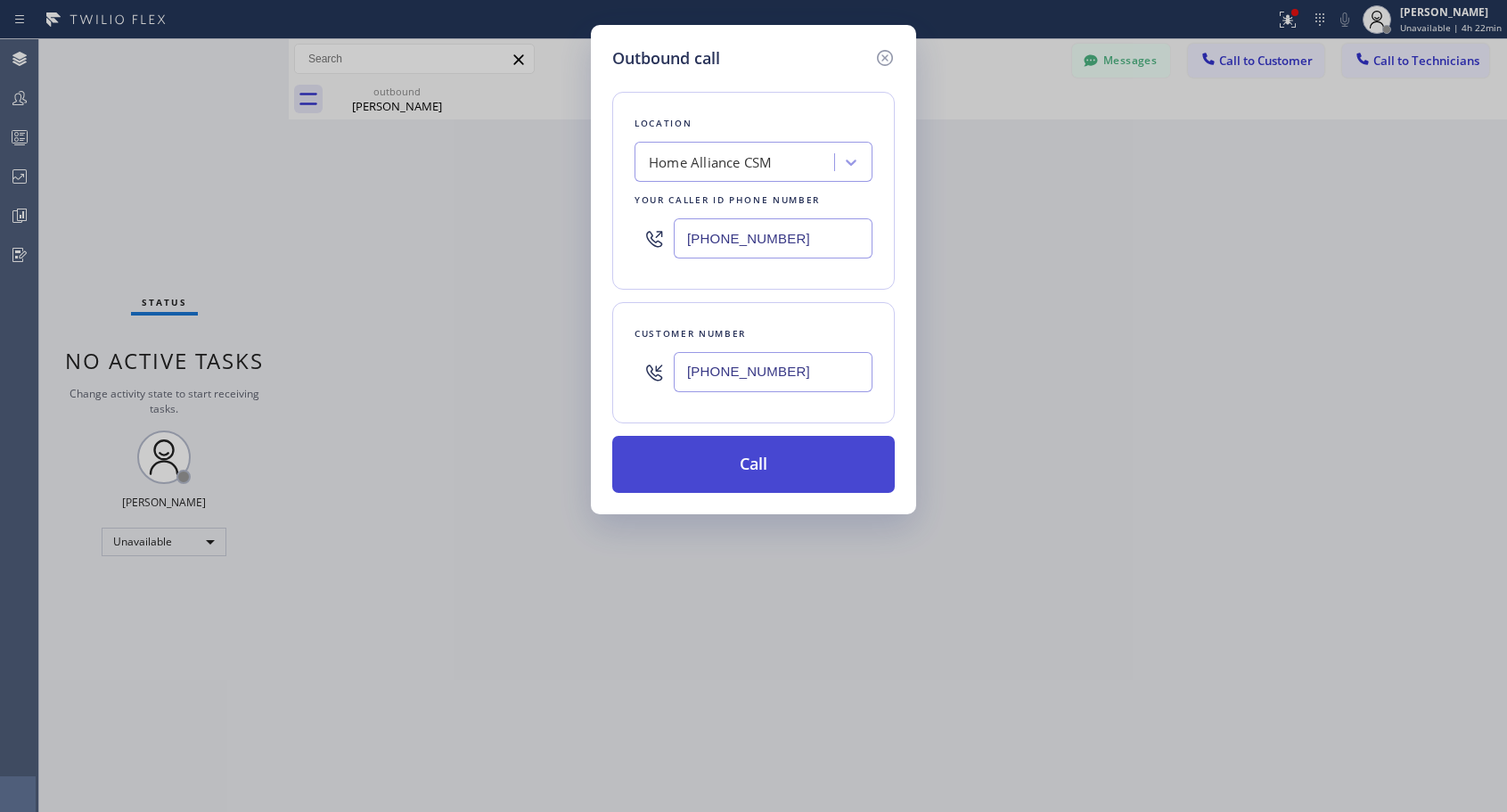
type input "[PHONE_NUMBER]"
click at [748, 466] on button "Call" at bounding box center [753, 465] width 283 height 57
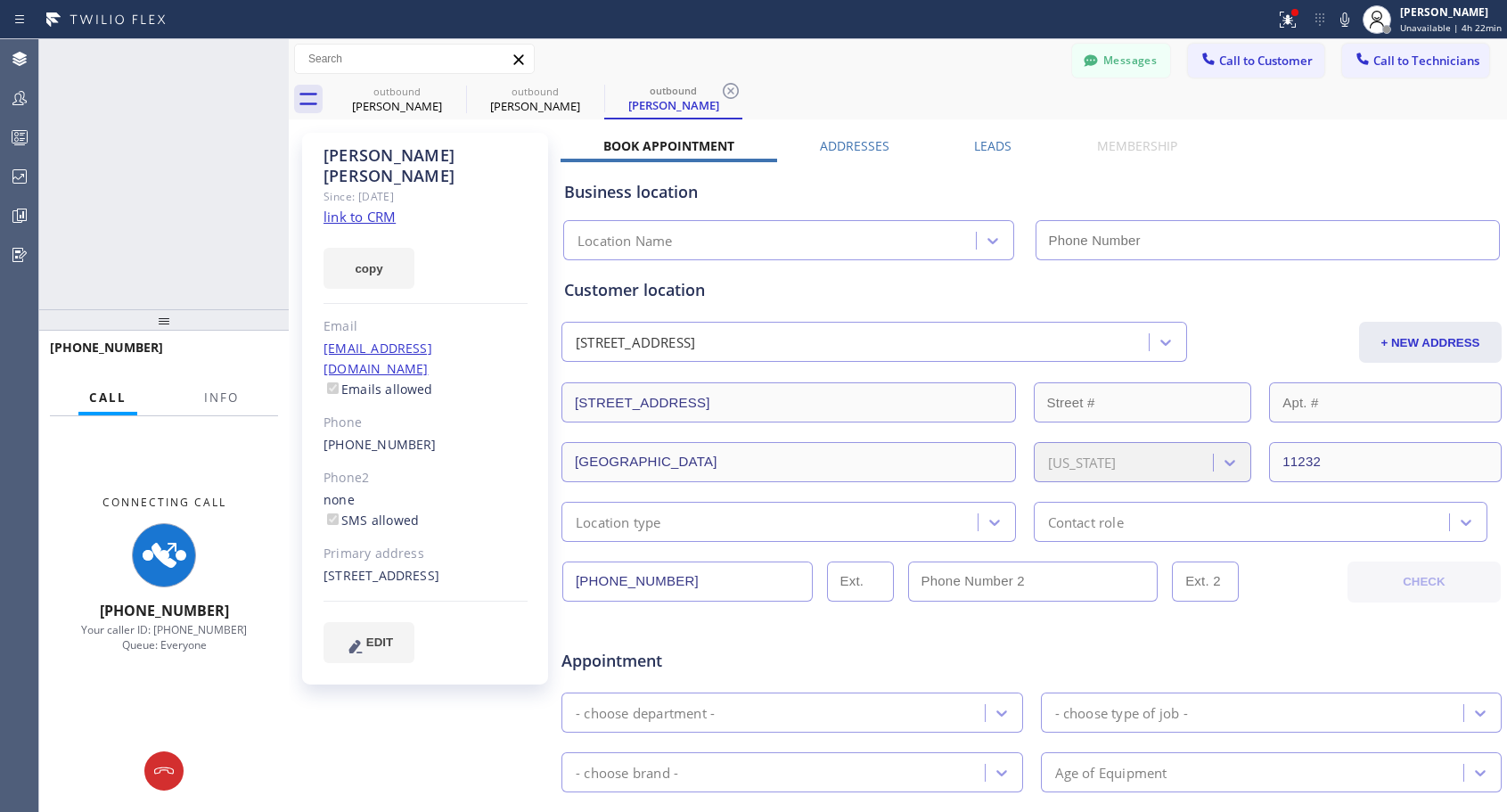
type input "[PHONE_NUMBER]"
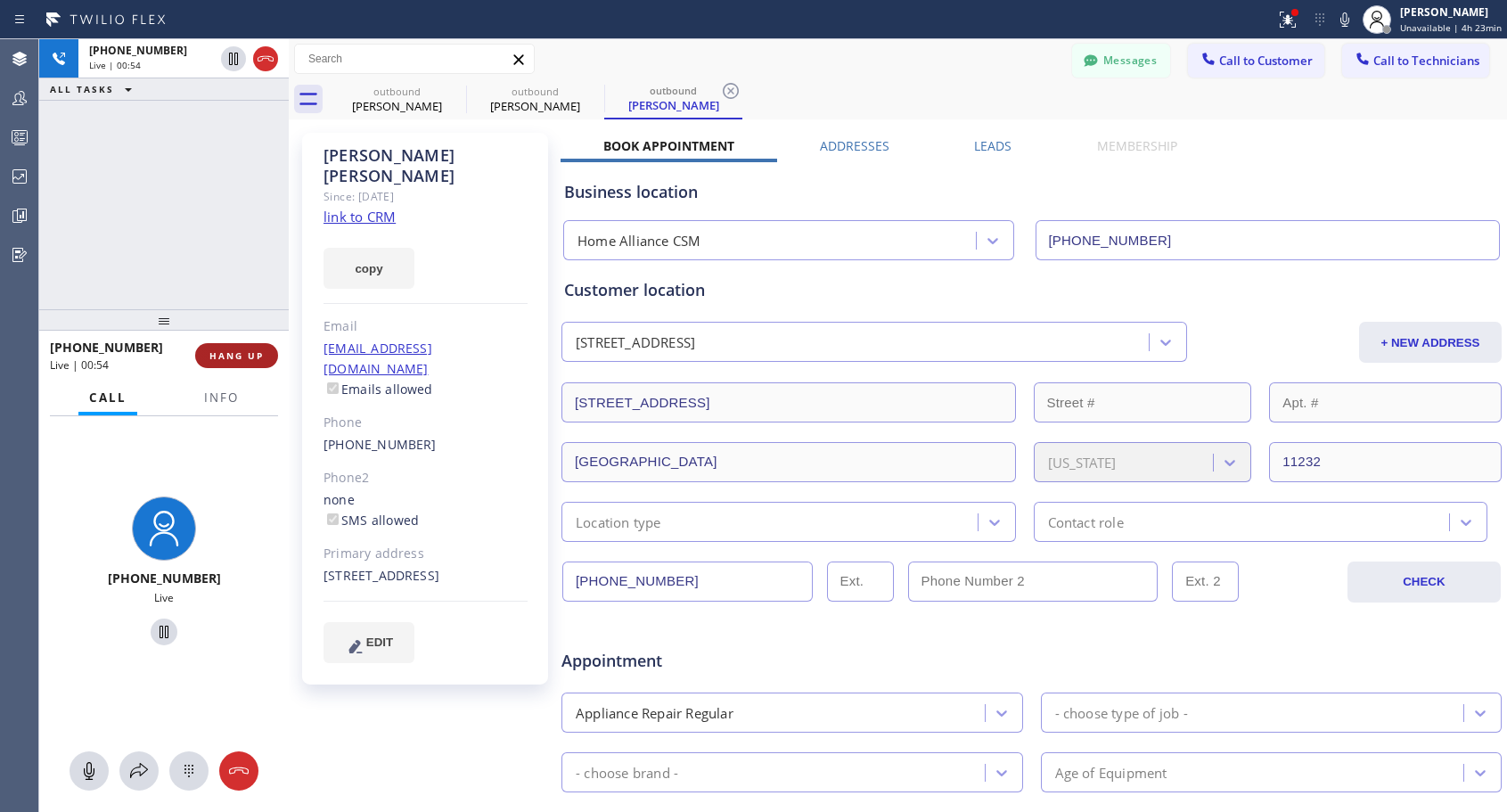
click at [225, 356] on span "HANG UP" at bounding box center [236, 355] width 54 height 12
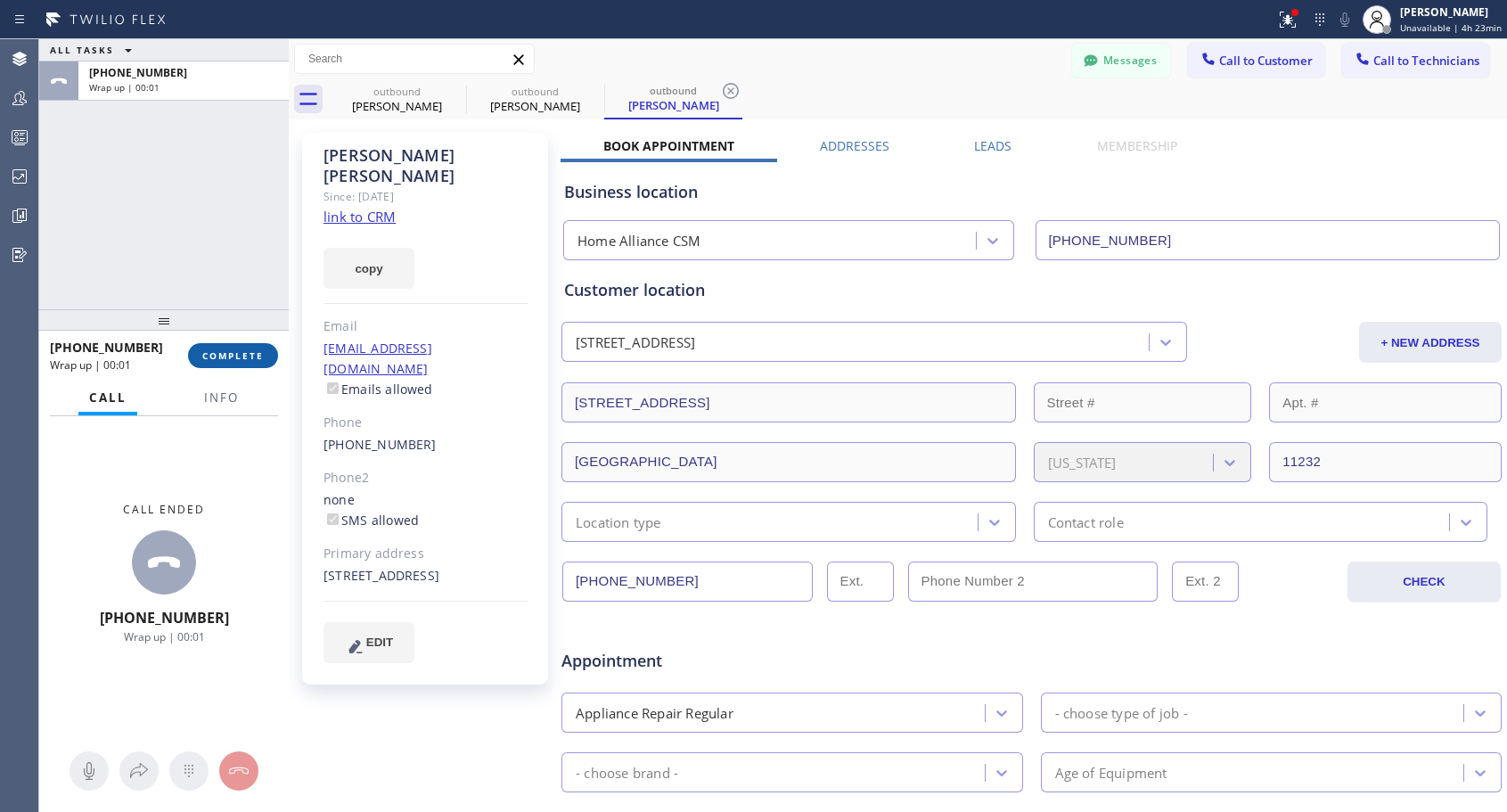
click at [225, 356] on span "COMPLETE" at bounding box center [233, 355] width 61 height 12
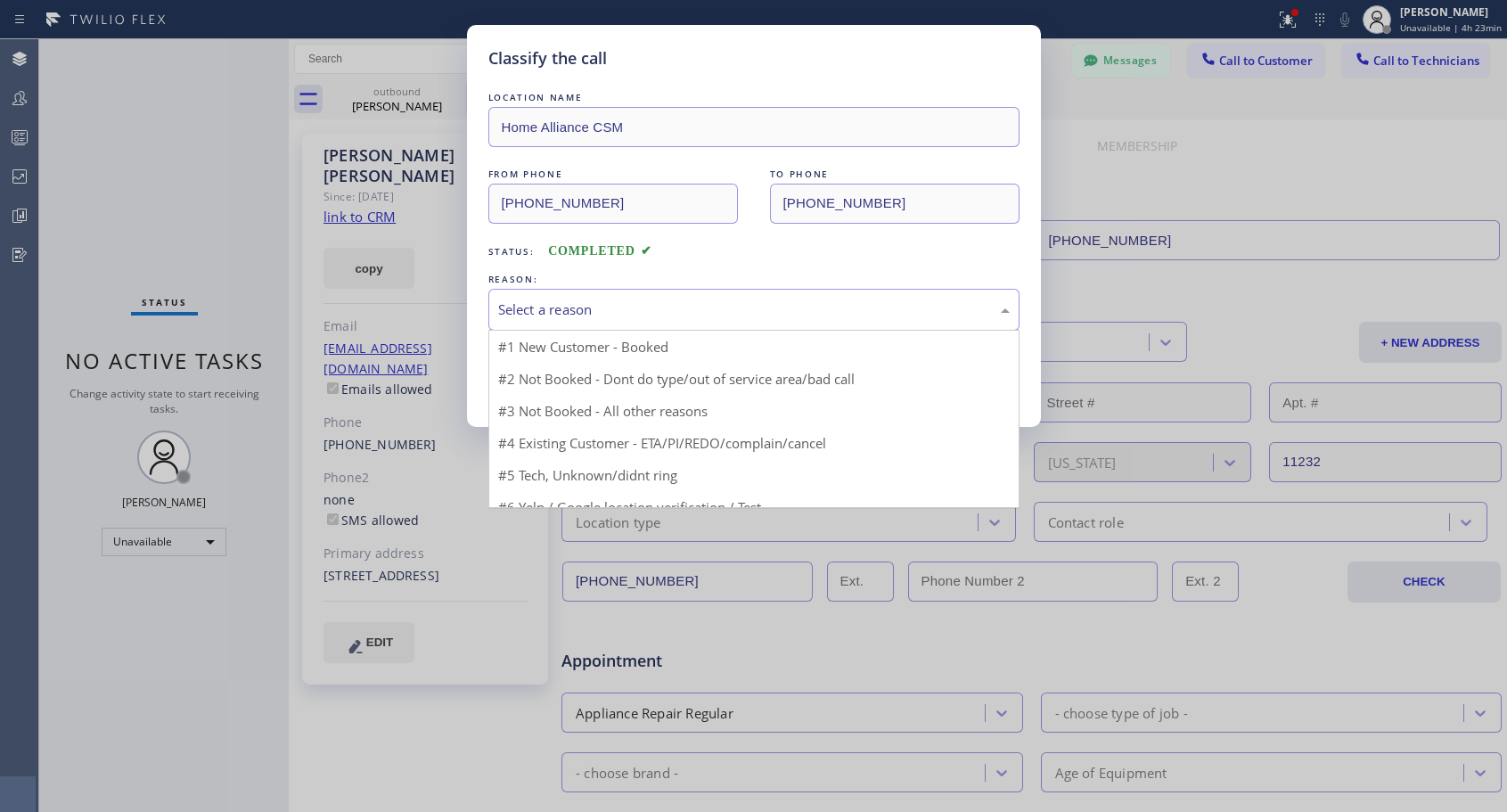
click at [599, 314] on div "Select a reason" at bounding box center [754, 309] width 512 height 20
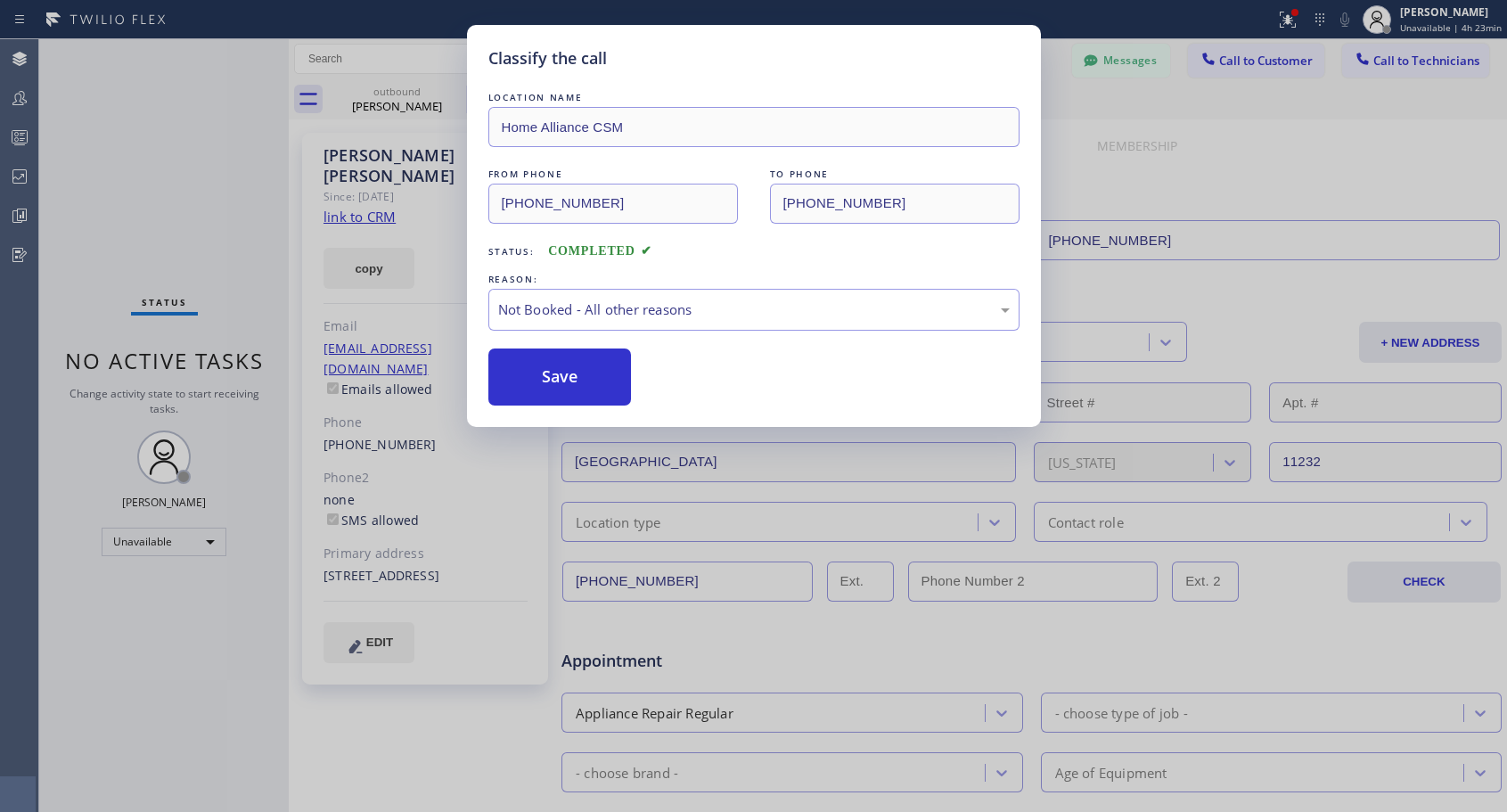
click at [561, 379] on button "Save" at bounding box center [560, 377] width 143 height 57
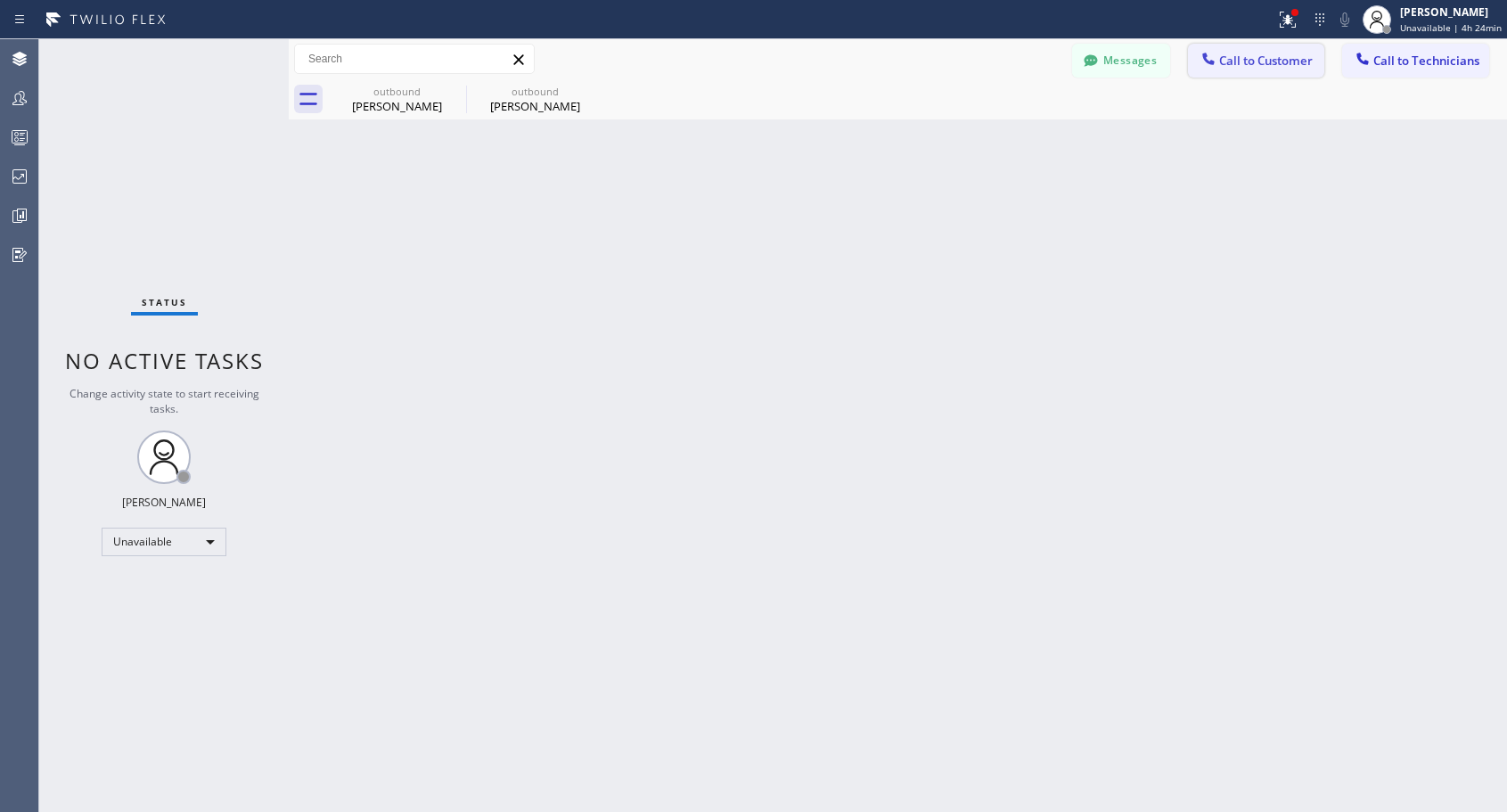
click at [1249, 64] on span "Call to Customer" at bounding box center [1266, 60] width 94 height 16
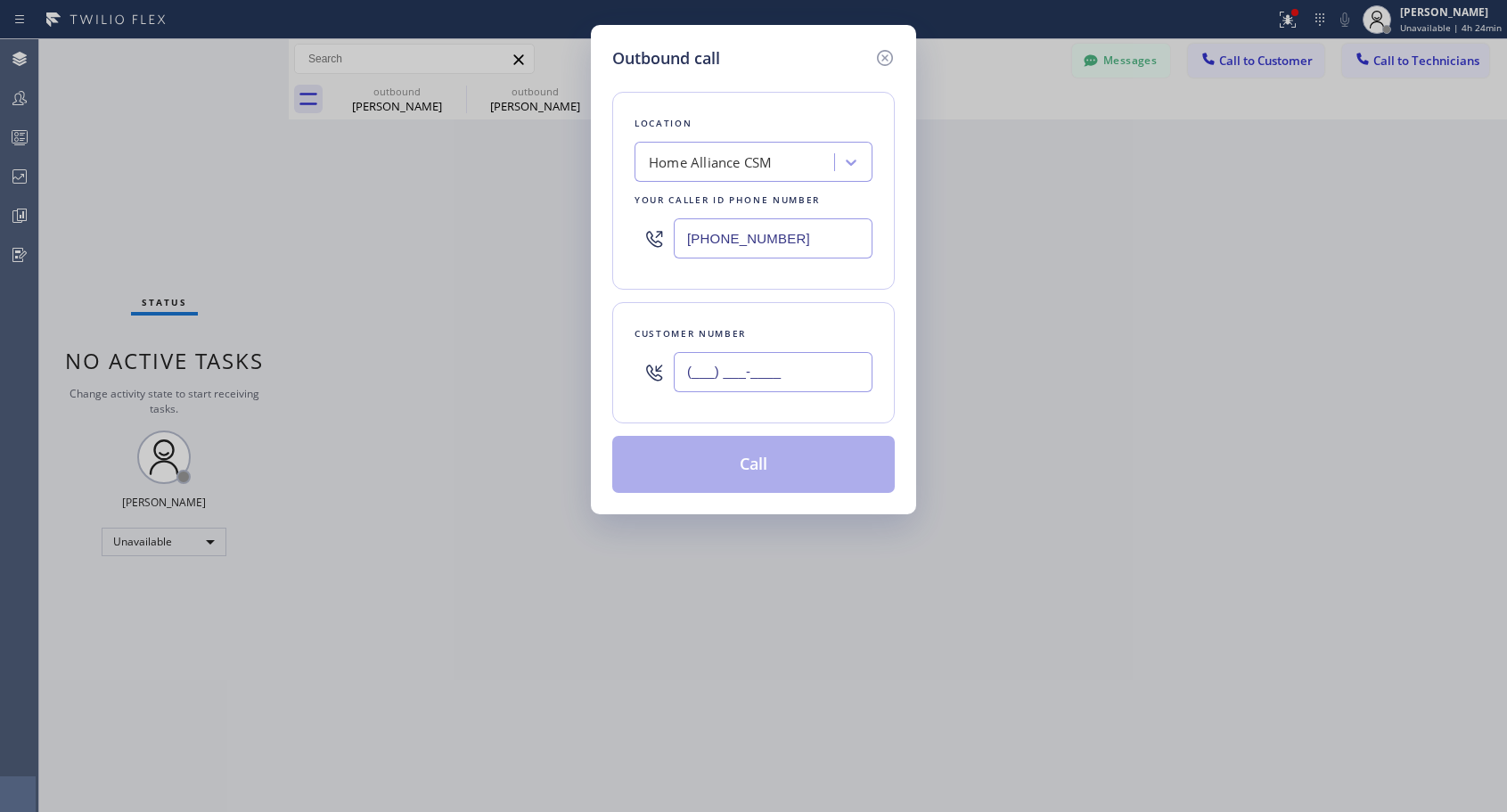
click at [747, 384] on input "(___) ___-____" at bounding box center [773, 372] width 199 height 40
paste input "949) 280-3744"
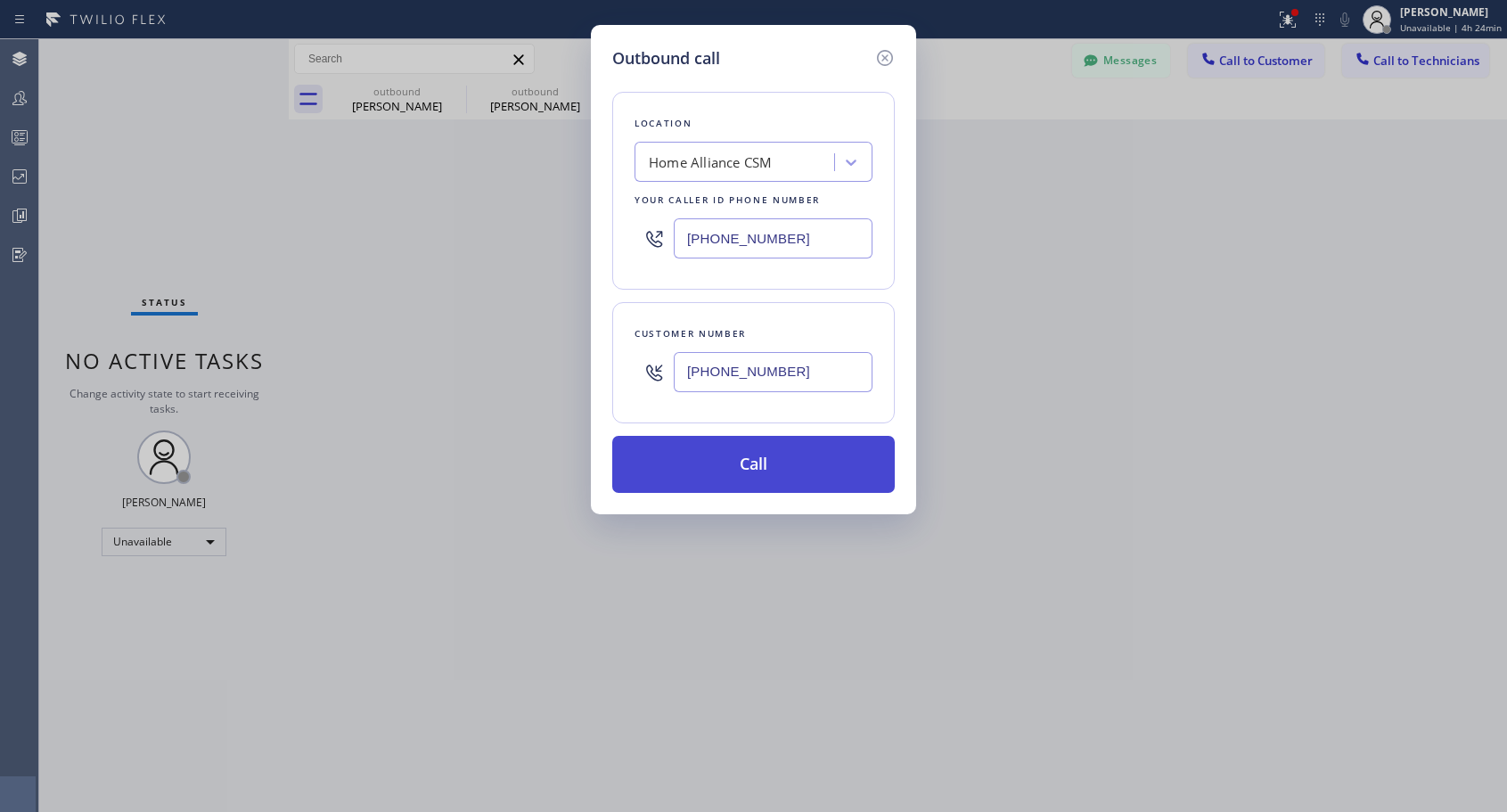
type input "[PHONE_NUMBER]"
click at [745, 468] on button "Call" at bounding box center [753, 465] width 283 height 57
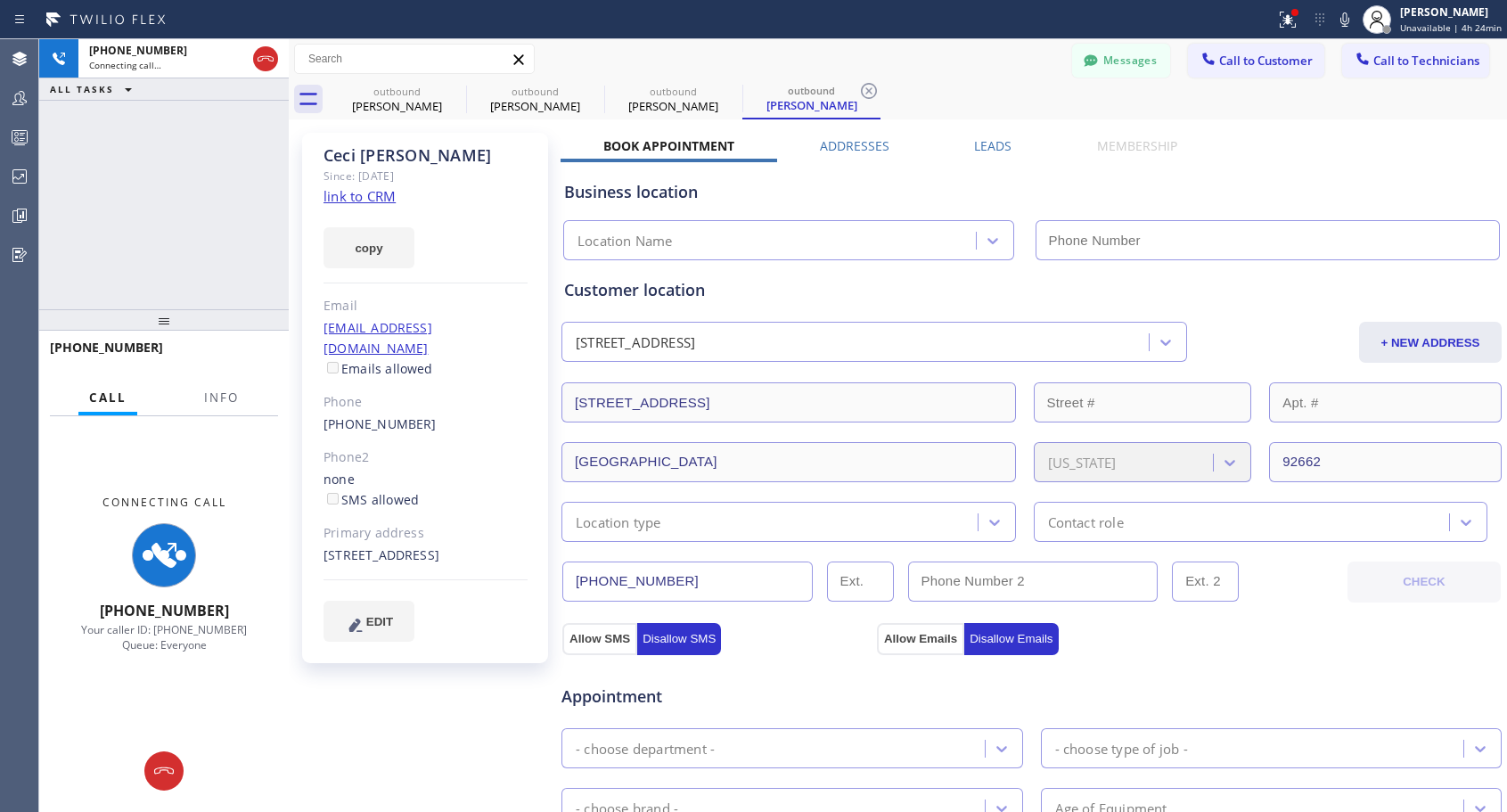
type input "[PHONE_NUMBER]"
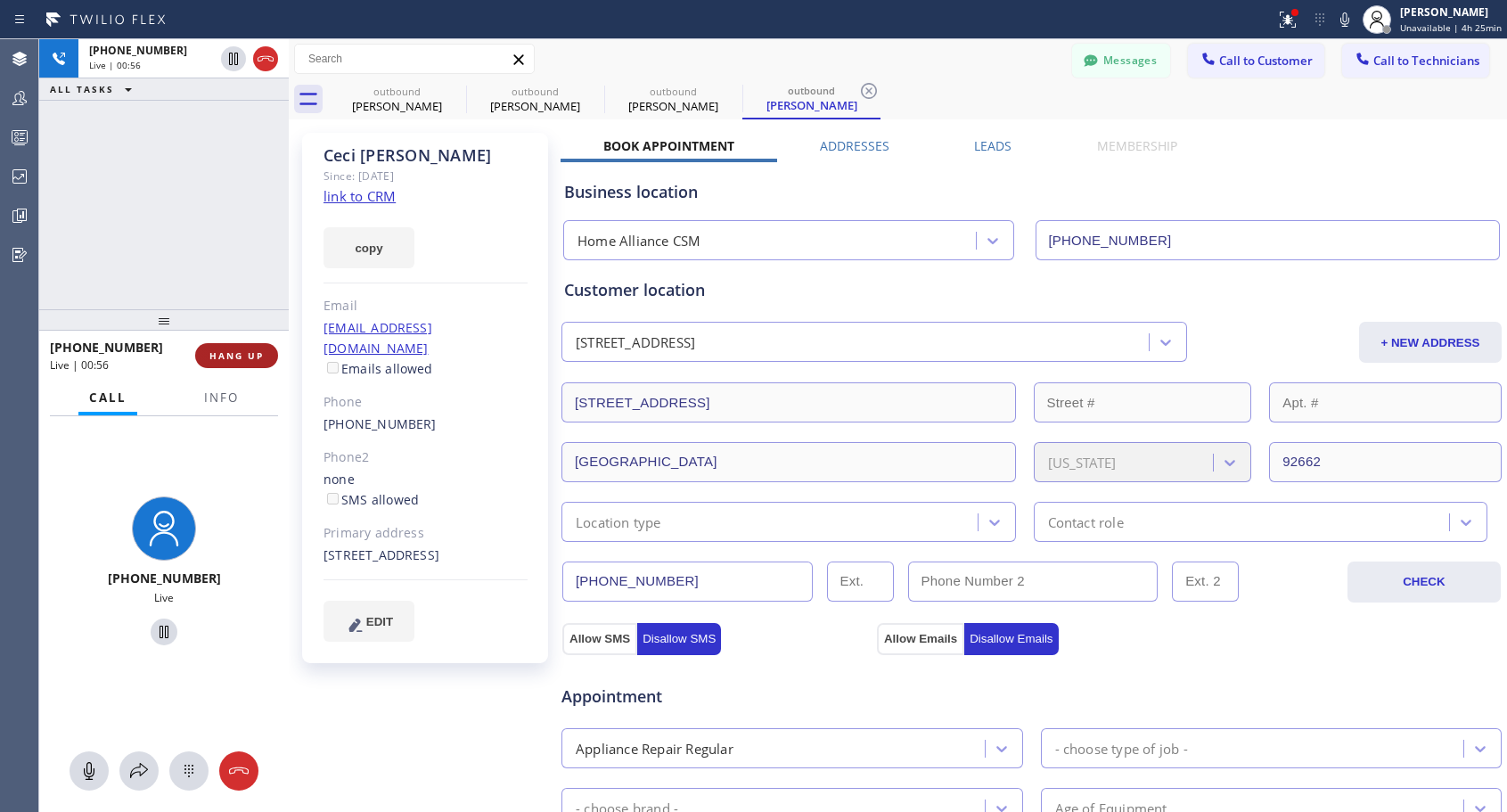
click at [244, 353] on span "HANG UP" at bounding box center [236, 355] width 54 height 12
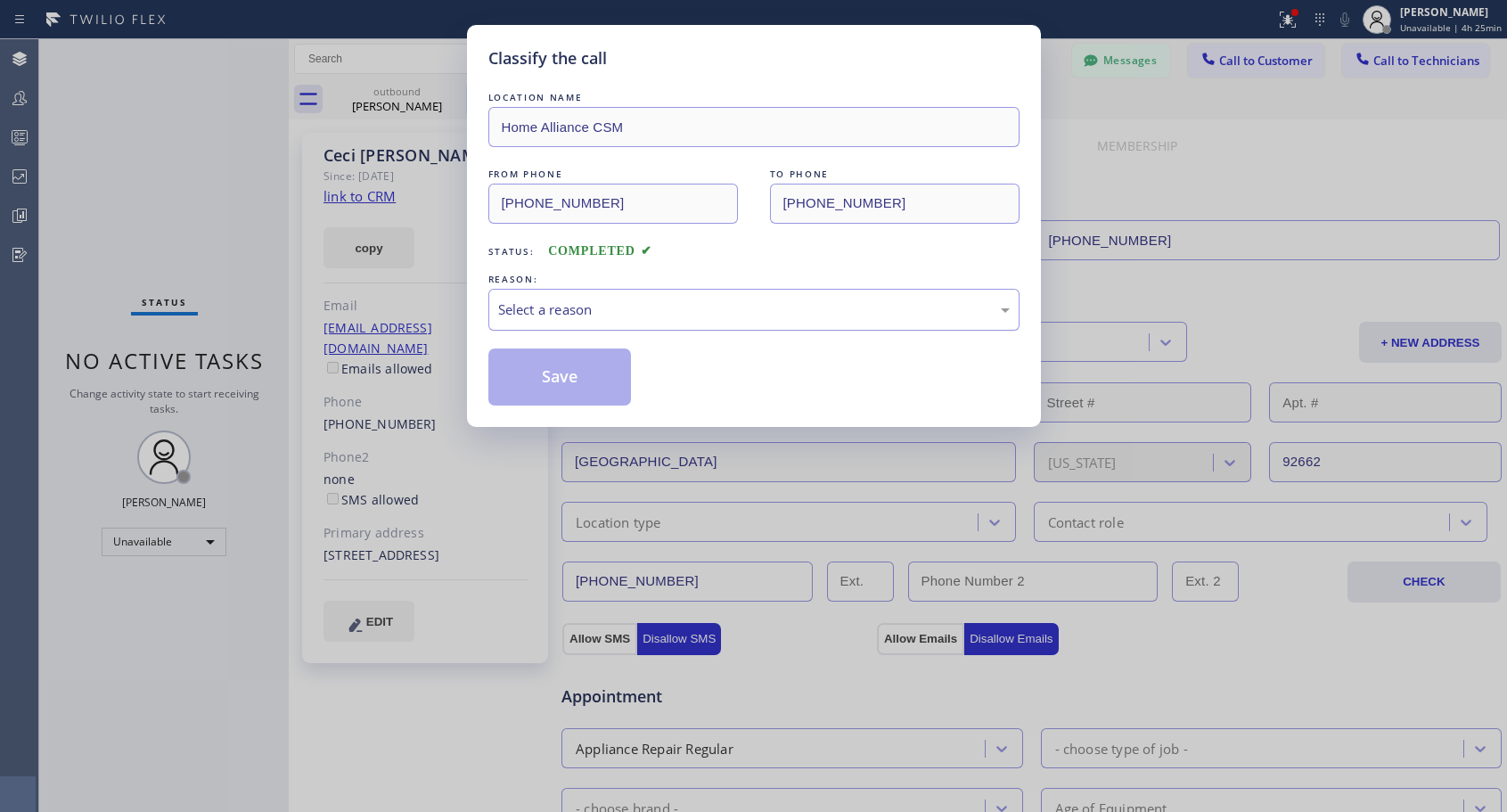
click at [728, 307] on div "Select a reason" at bounding box center [754, 309] width 512 height 20
click at [580, 373] on button "Save" at bounding box center [560, 377] width 143 height 57
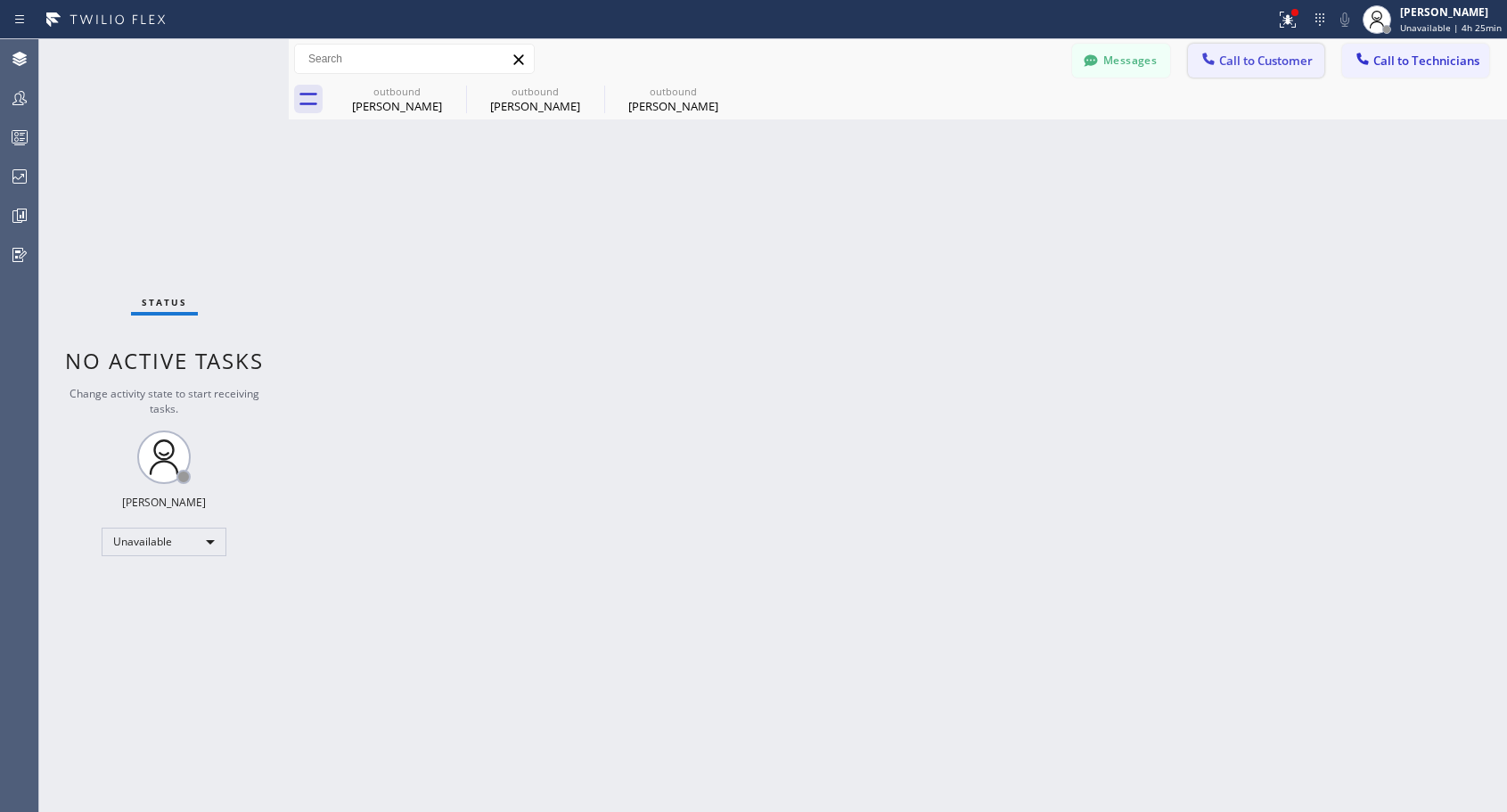
click at [1231, 68] on span "Call to Customer" at bounding box center [1266, 60] width 94 height 16
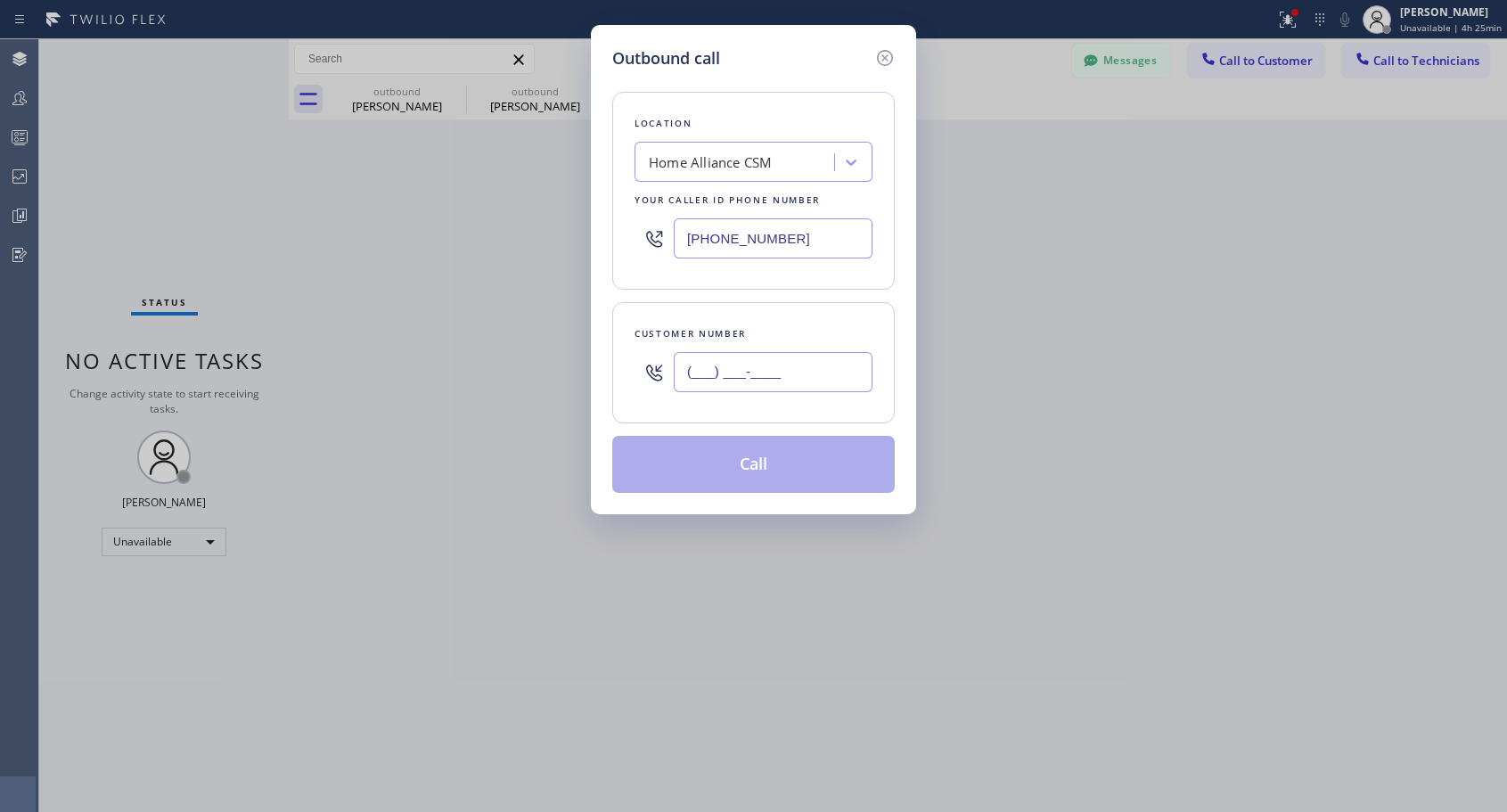
click at [817, 371] on input "(___) ___-____" at bounding box center [773, 372] width 199 height 40
paste input "720) 579-6166"
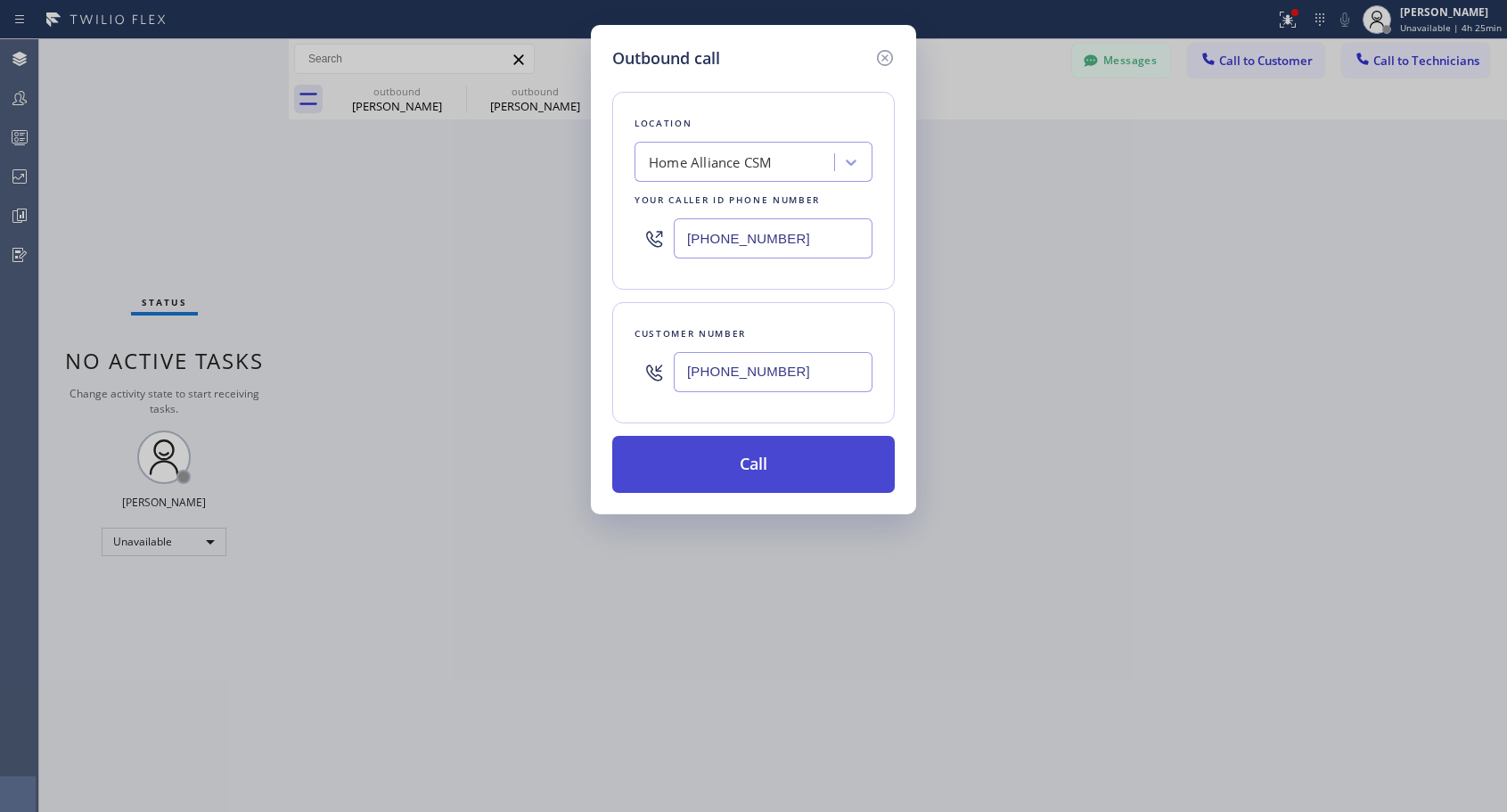
type input "[PHONE_NUMBER]"
click at [774, 461] on button "Call" at bounding box center [753, 465] width 283 height 57
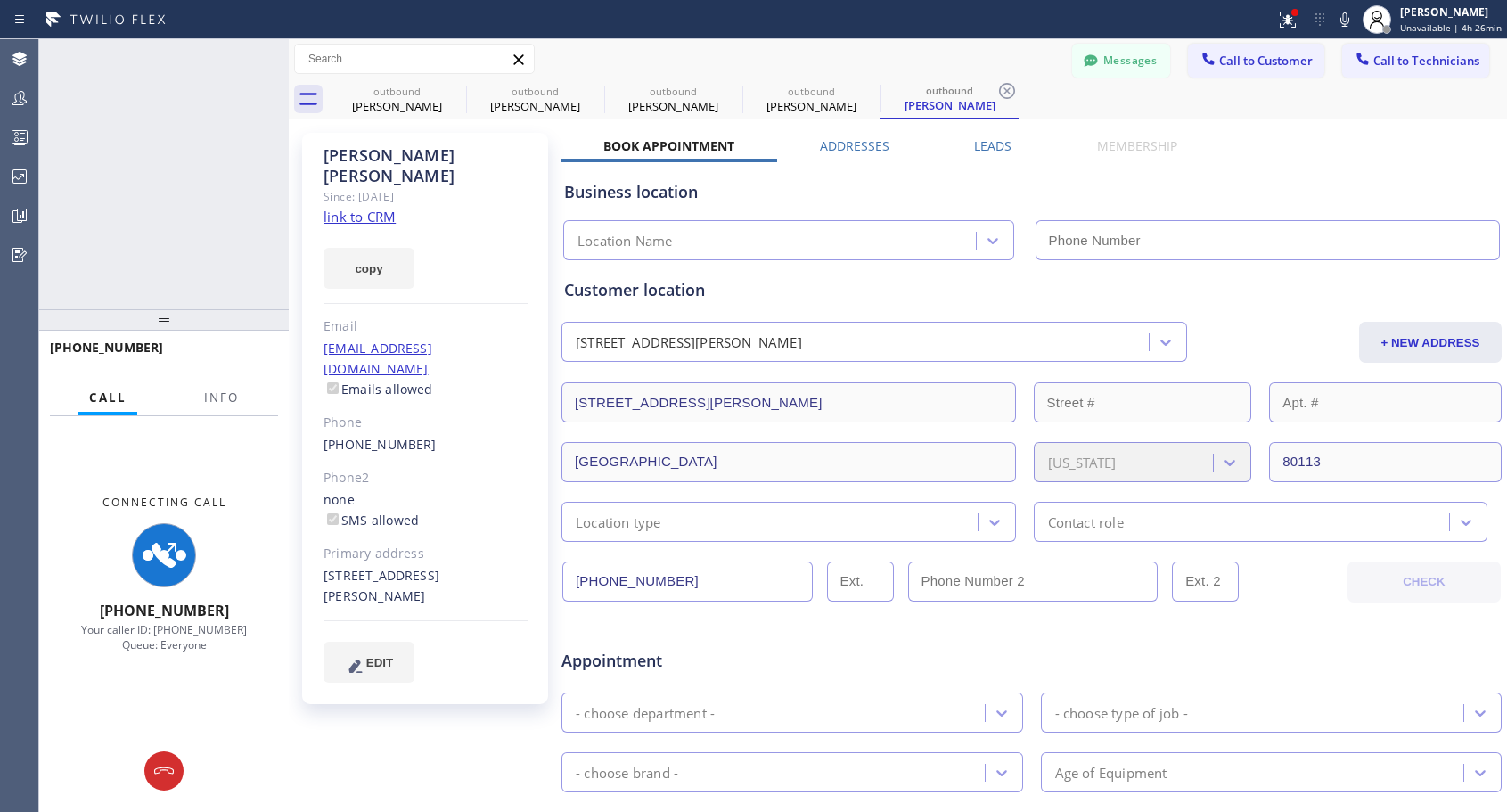
type input "[PHONE_NUMBER]"
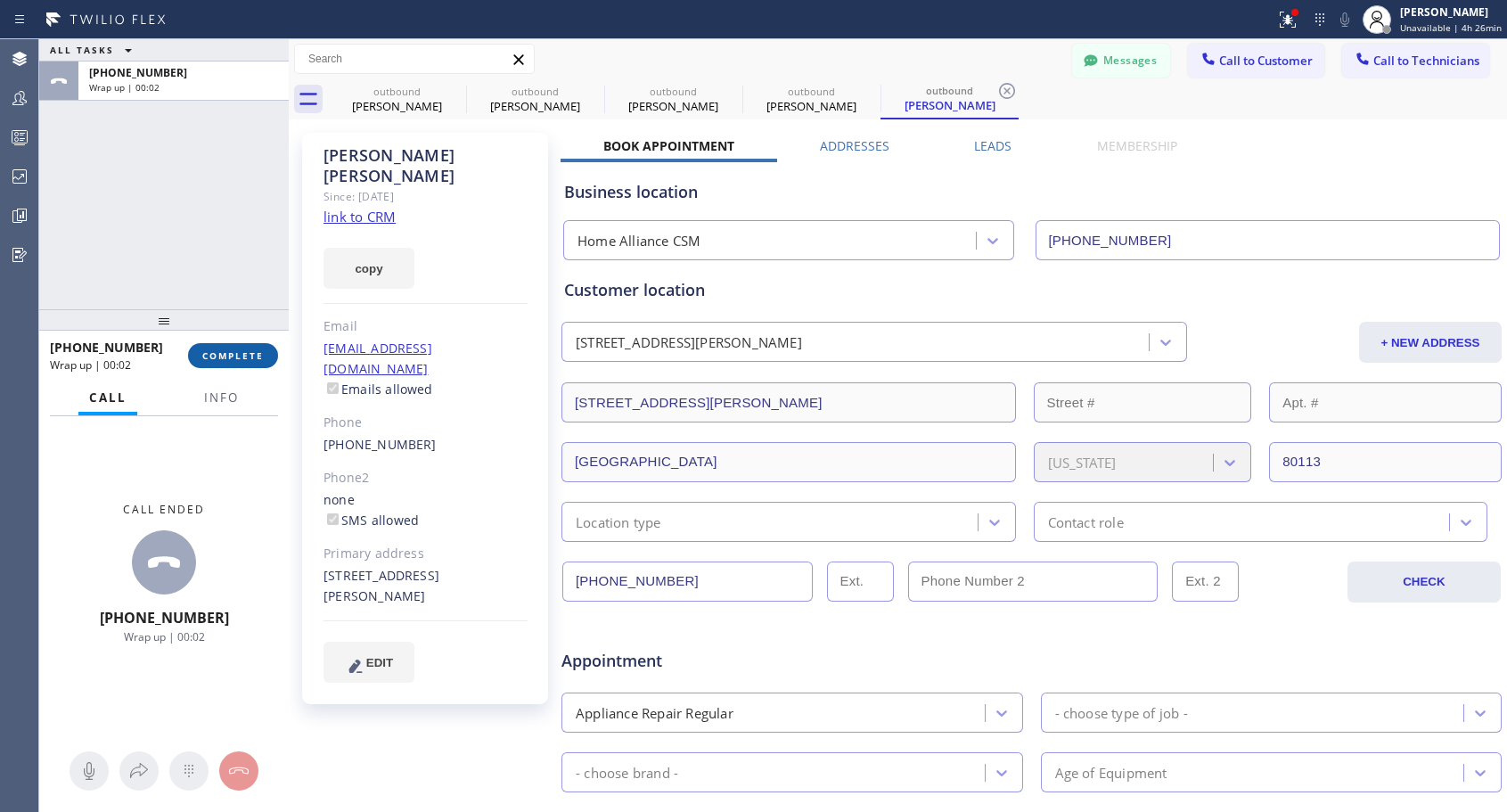
click at [241, 352] on span "COMPLETE" at bounding box center [233, 355] width 61 height 12
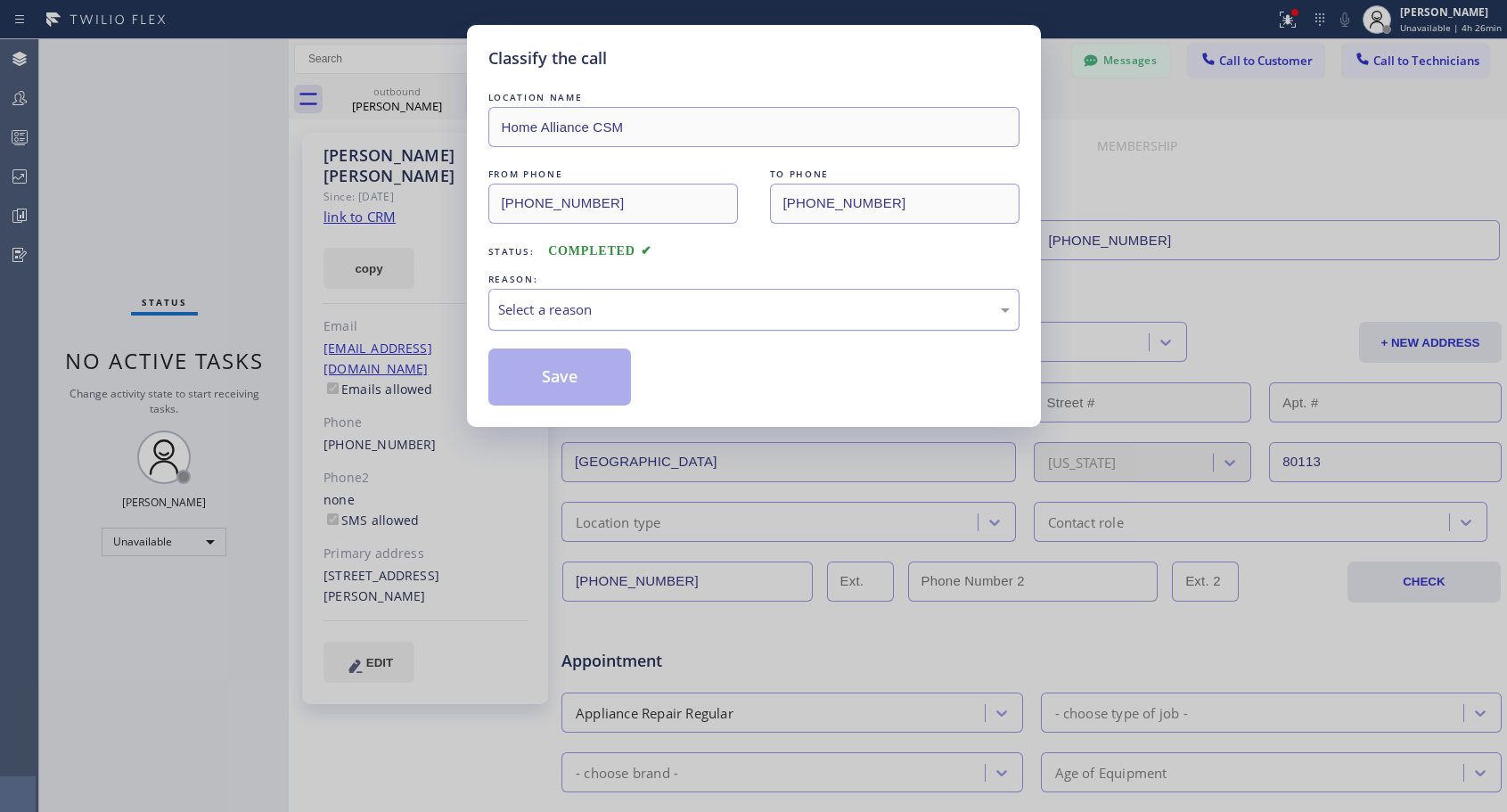
click at [629, 314] on div "Select a reason" at bounding box center [754, 309] width 512 height 20
click at [581, 371] on button "Save" at bounding box center [560, 377] width 143 height 57
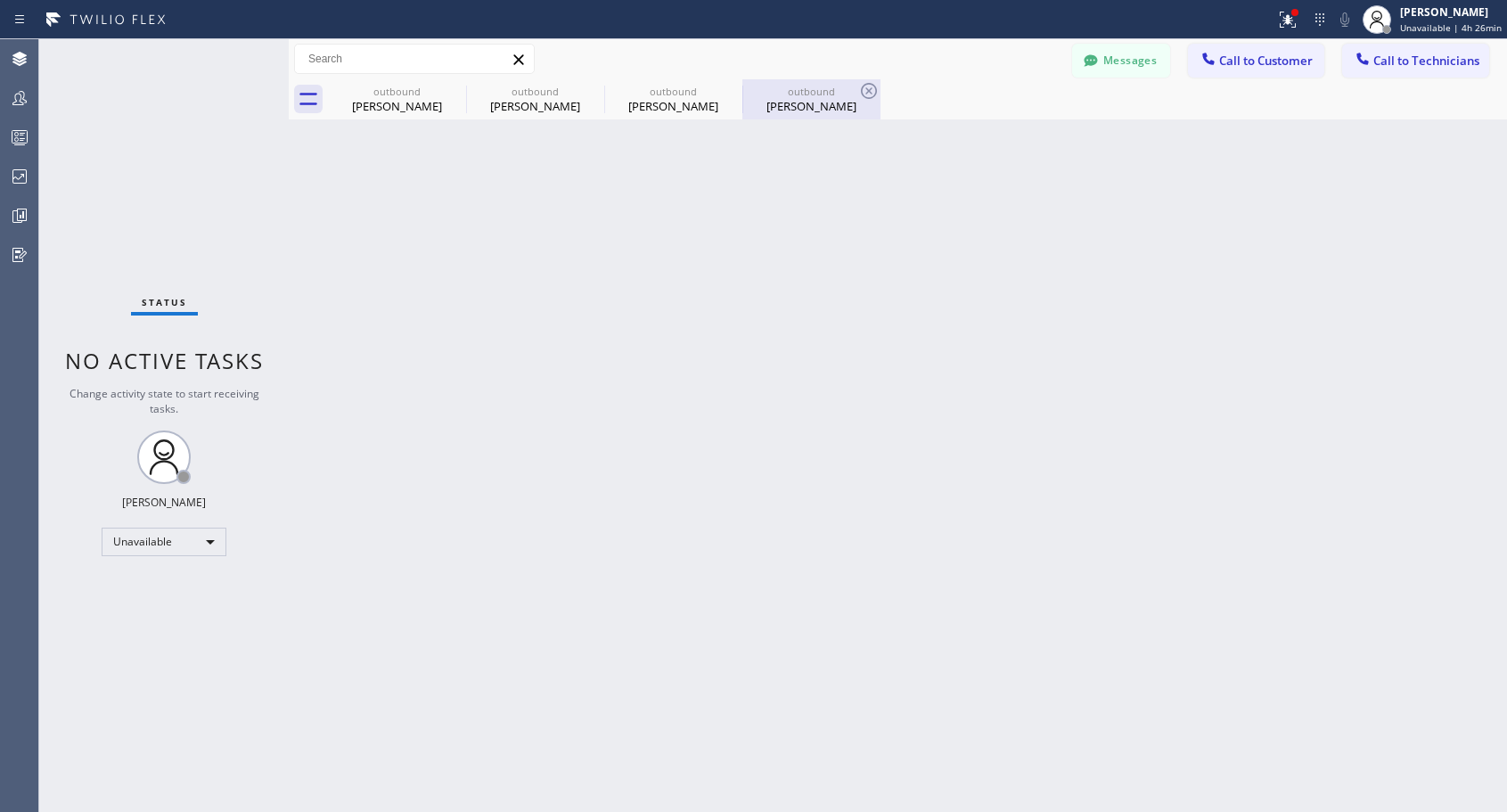
click at [815, 113] on div "[PERSON_NAME]" at bounding box center [811, 106] width 135 height 16
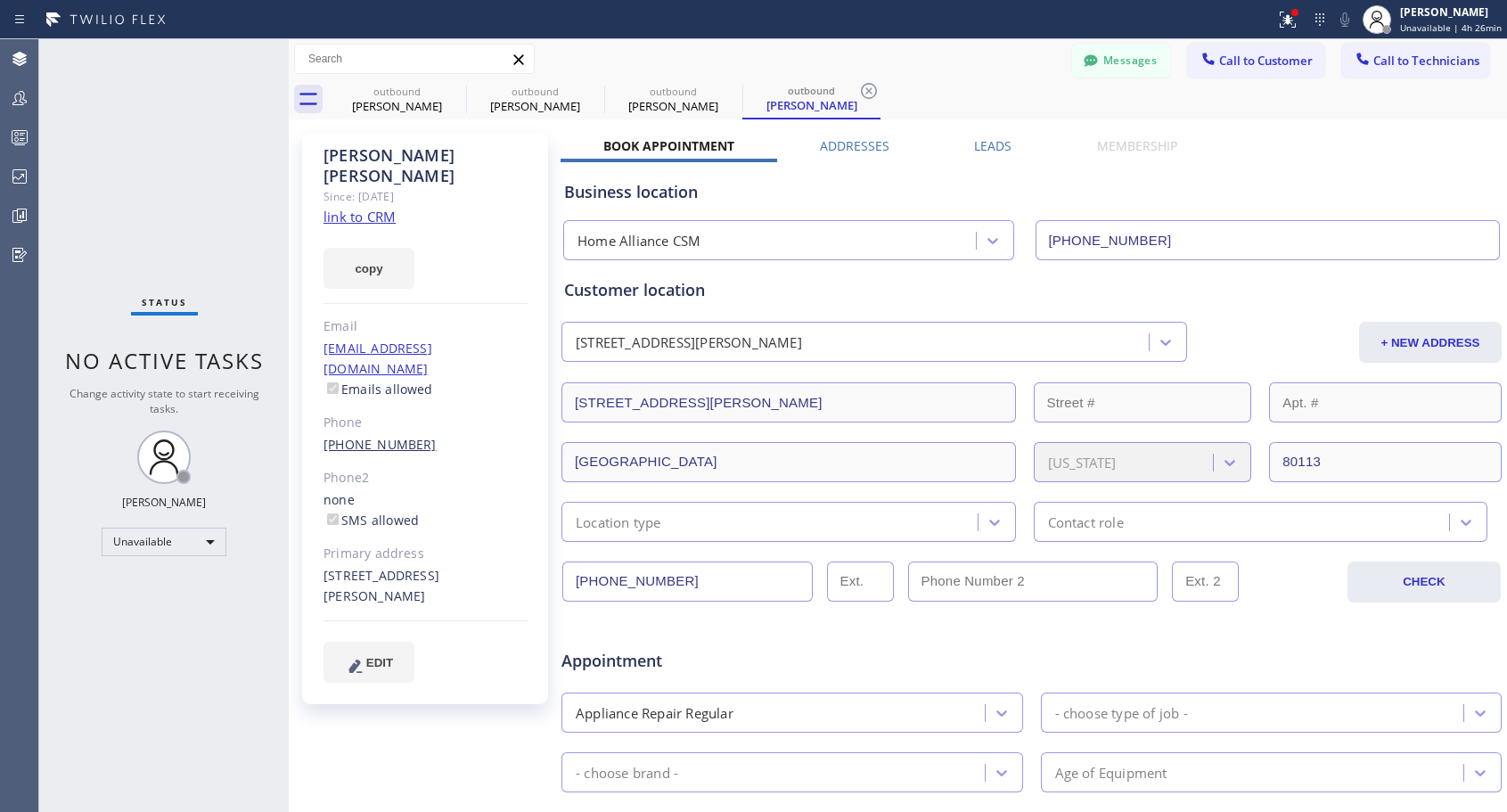
click at [379, 436] on link "[PHONE_NUMBER]" at bounding box center [380, 445] width 114 height 17
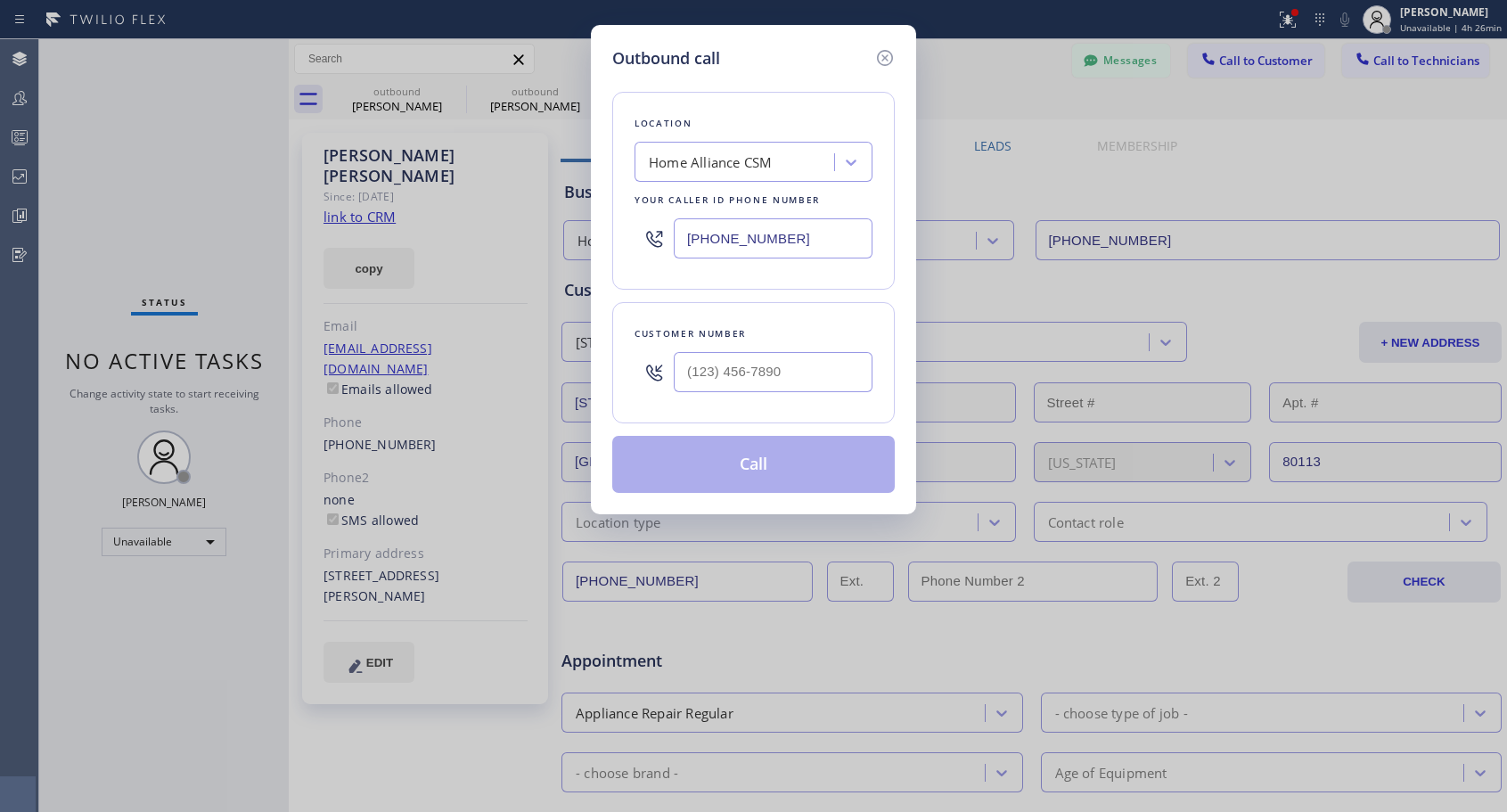
type input "[PHONE_NUMBER]"
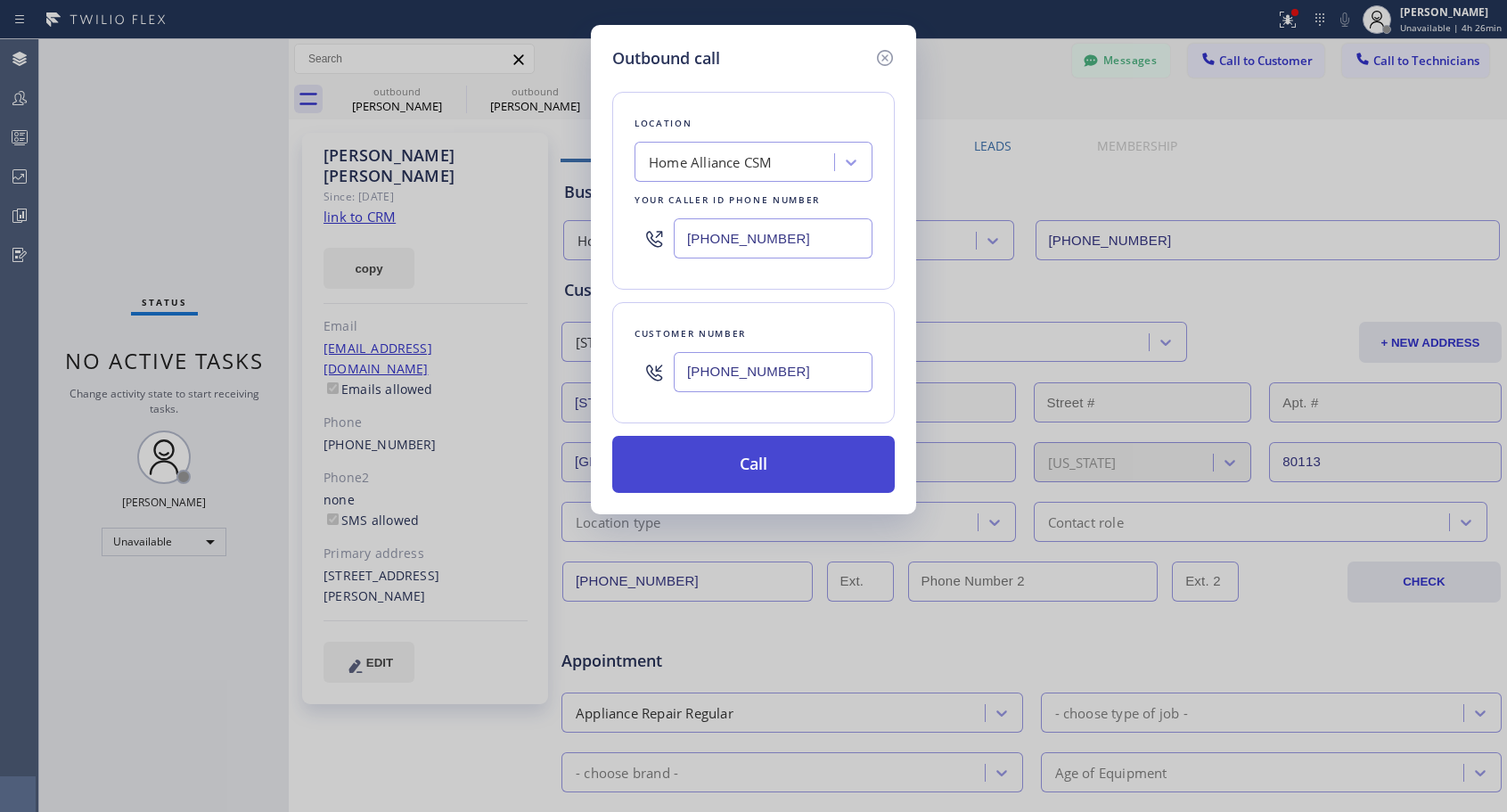
click at [695, 468] on button "Call" at bounding box center [753, 465] width 283 height 57
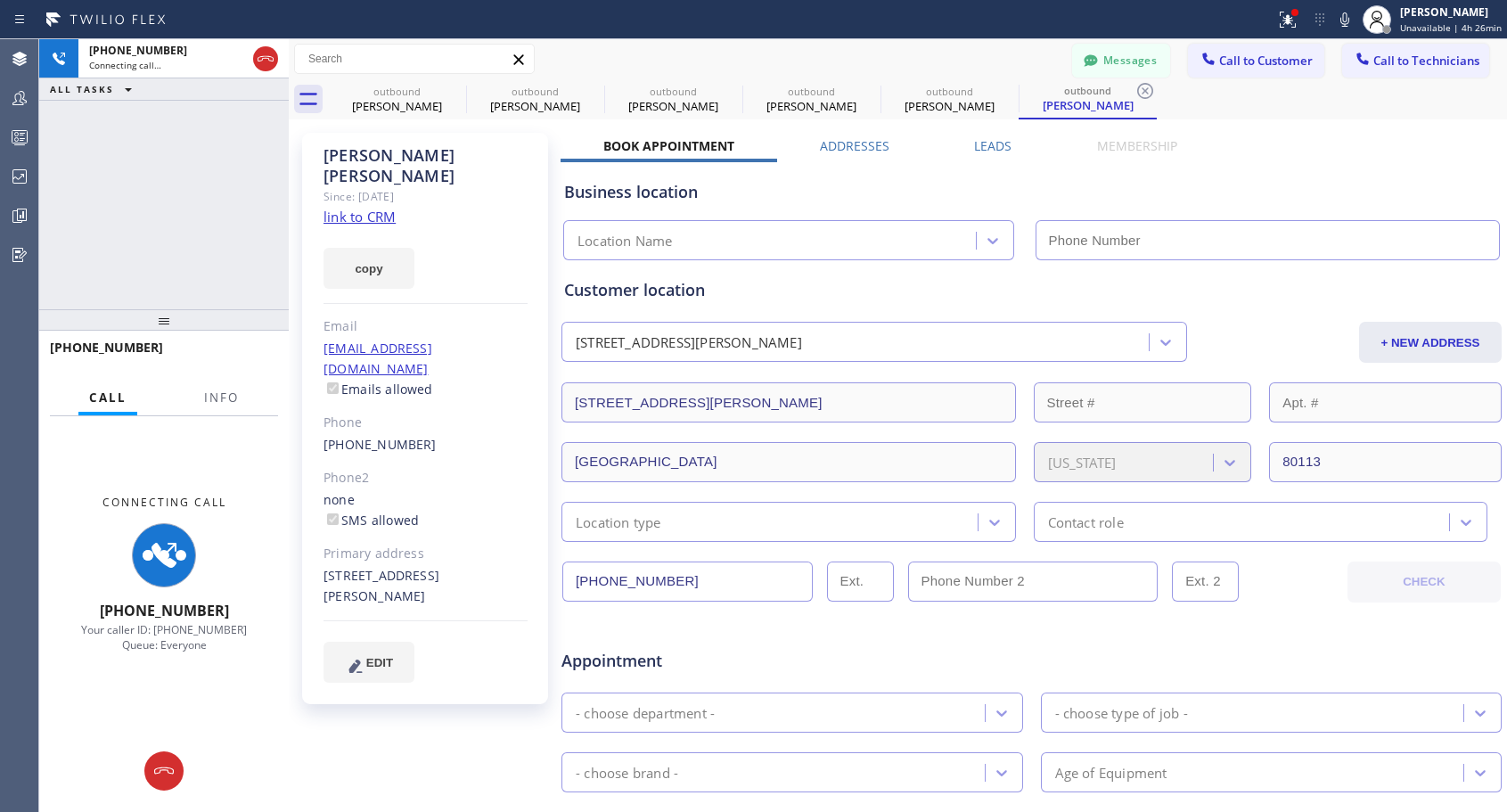
type input "[PHONE_NUMBER]"
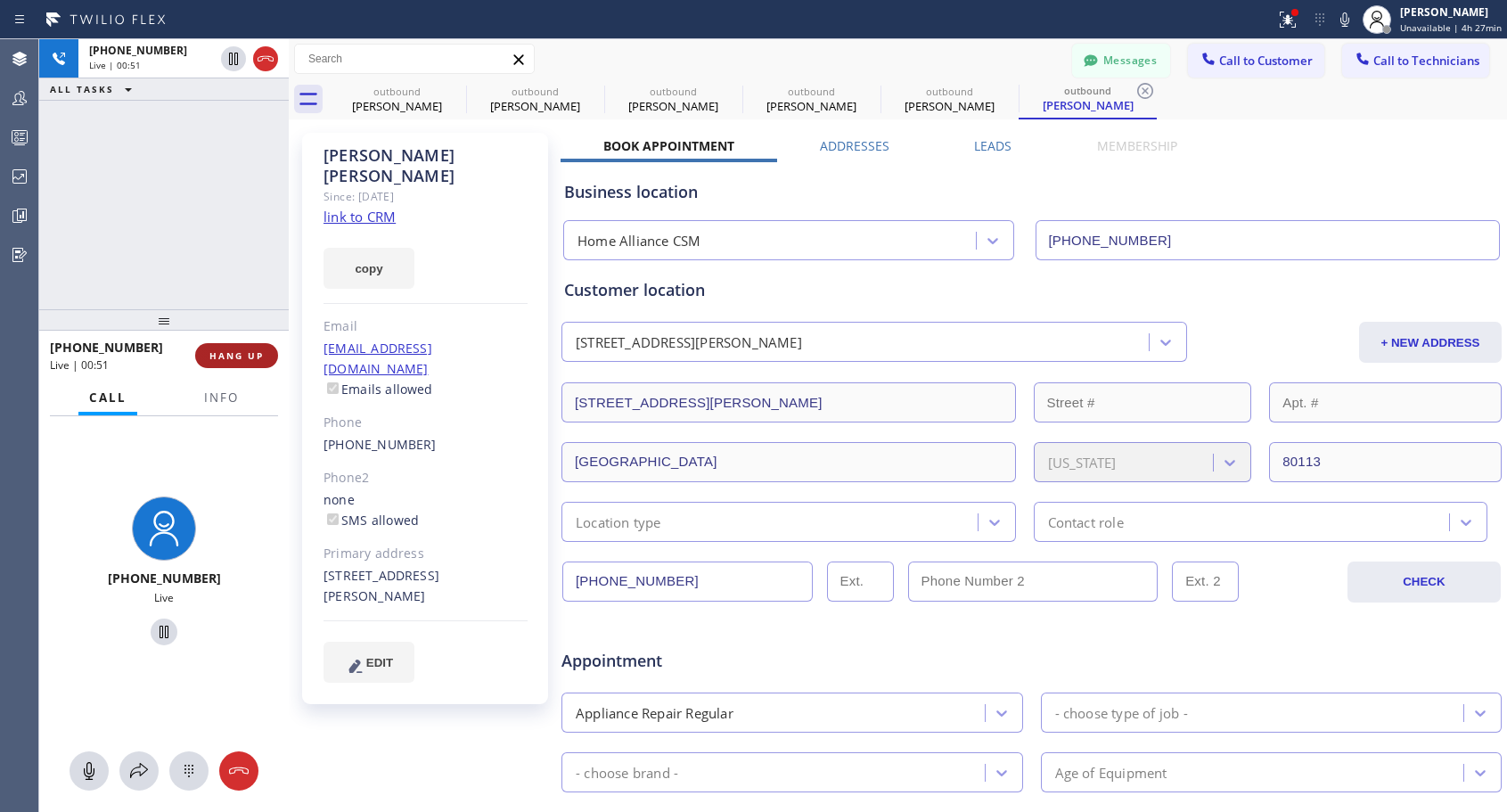
click at [232, 356] on span "HANG UP" at bounding box center [236, 355] width 54 height 12
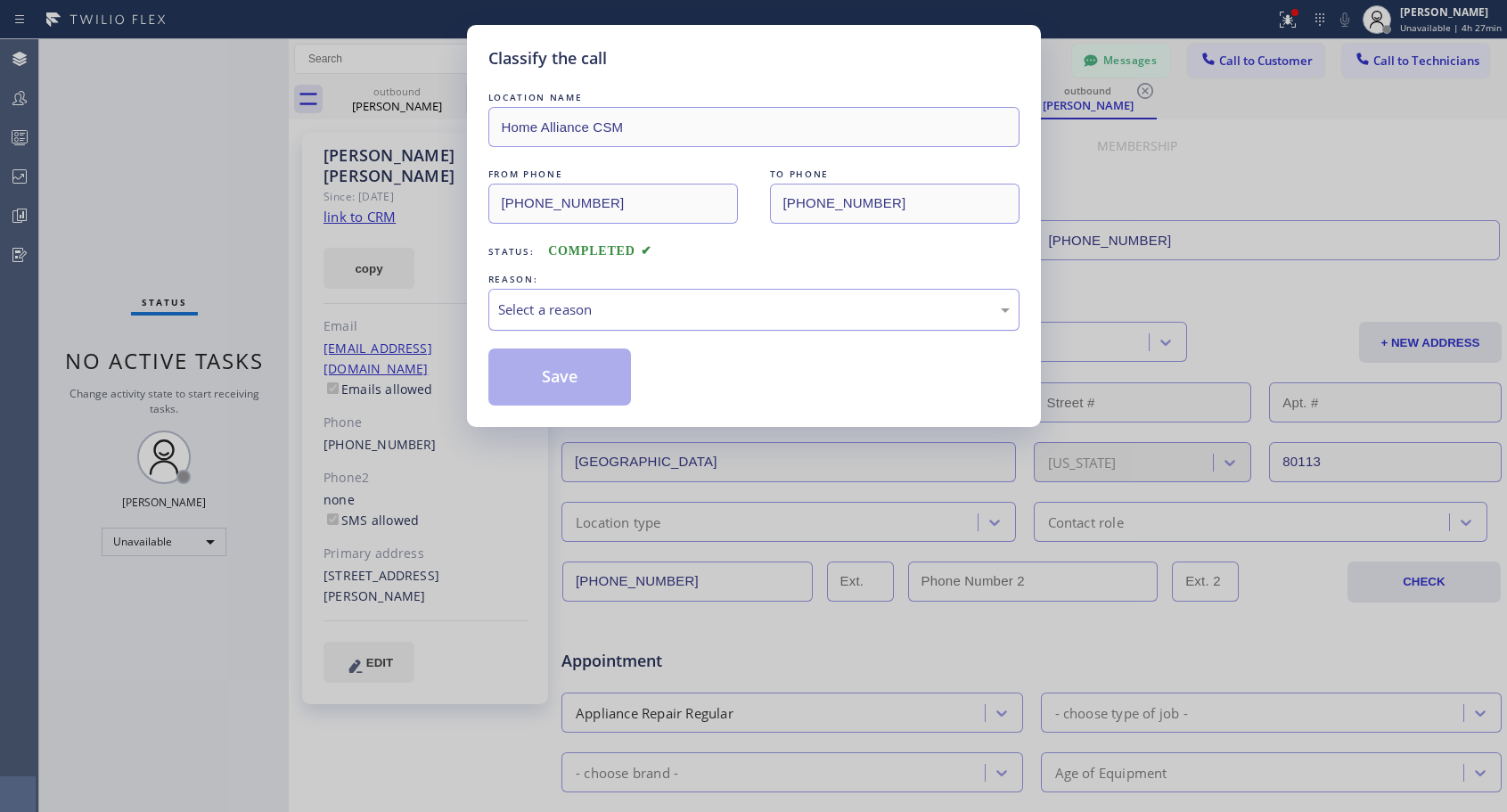
drag, startPoint x: 530, startPoint y: 292, endPoint x: 529, endPoint y: 327, distance: 35.0
click at [530, 293] on div "Select a reason" at bounding box center [754, 309] width 531 height 42
drag, startPoint x: 530, startPoint y: 379, endPoint x: 532, endPoint y: 367, distance: 12.2
click at [531, 379] on button "Save" at bounding box center [560, 377] width 143 height 57
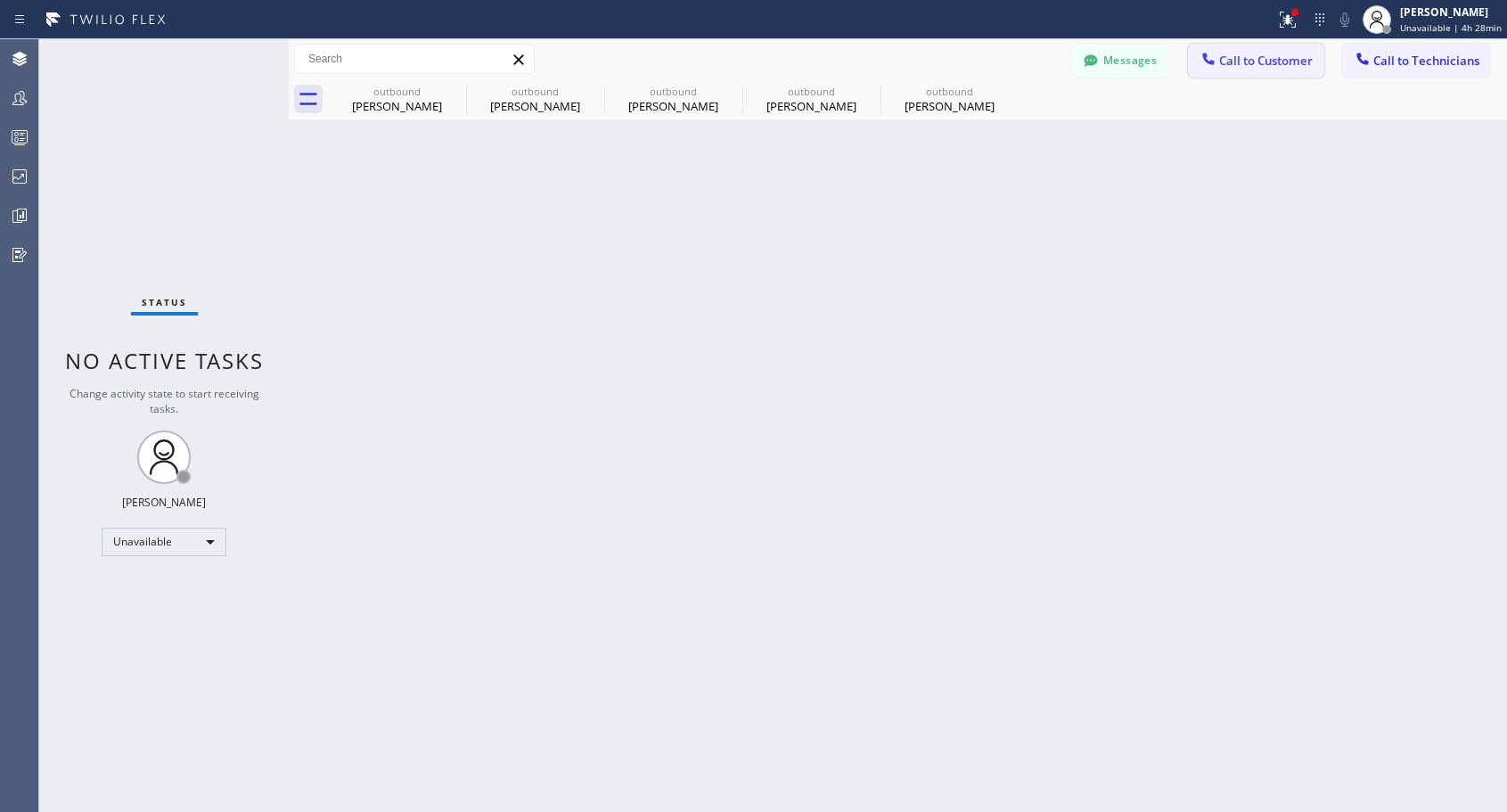
click at [1214, 71] on div at bounding box center [1208, 60] width 21 height 21
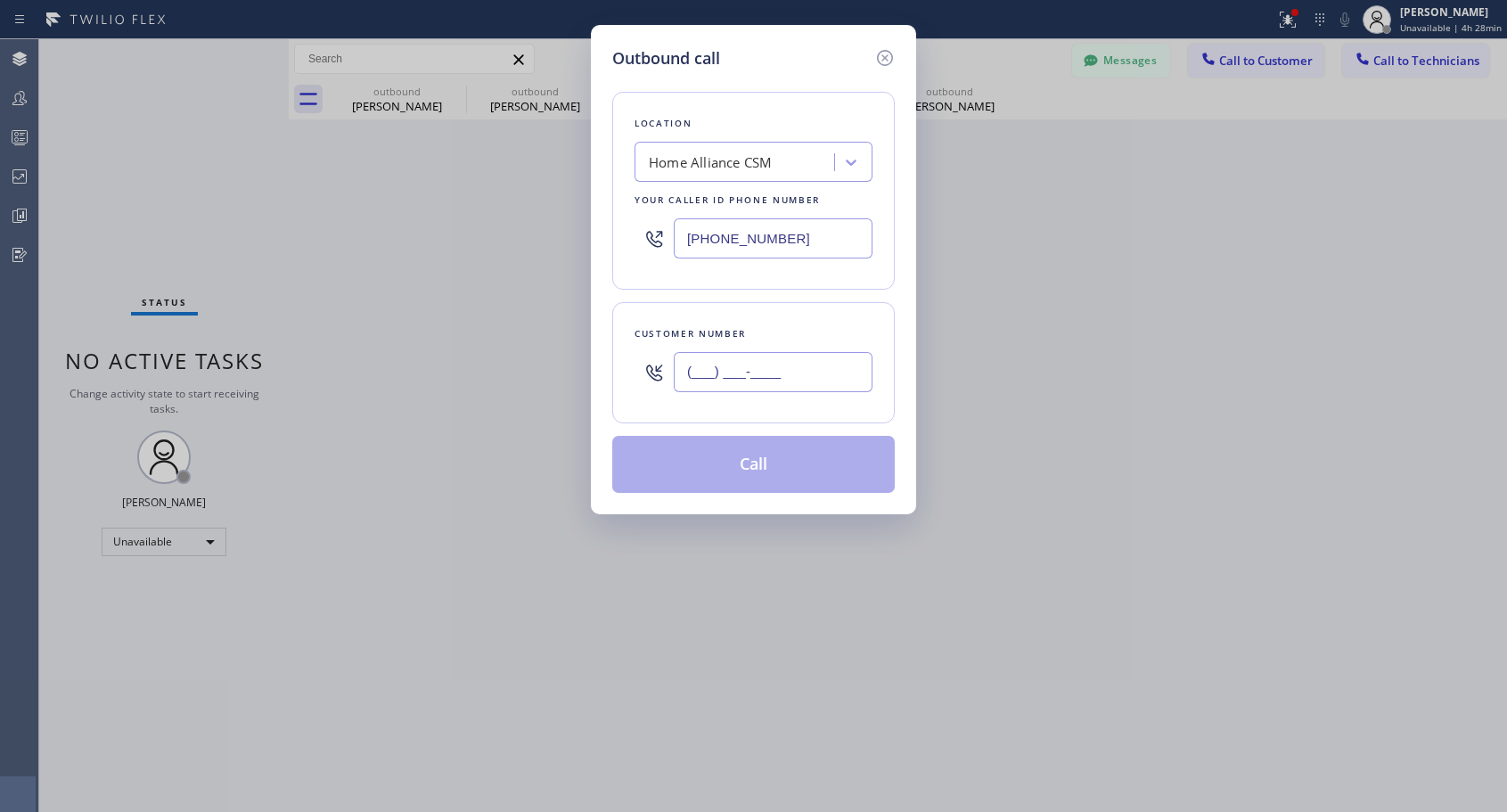
click at [803, 383] on input "(___) ___-____" at bounding box center [773, 372] width 199 height 40
paste input "310) 283-4751"
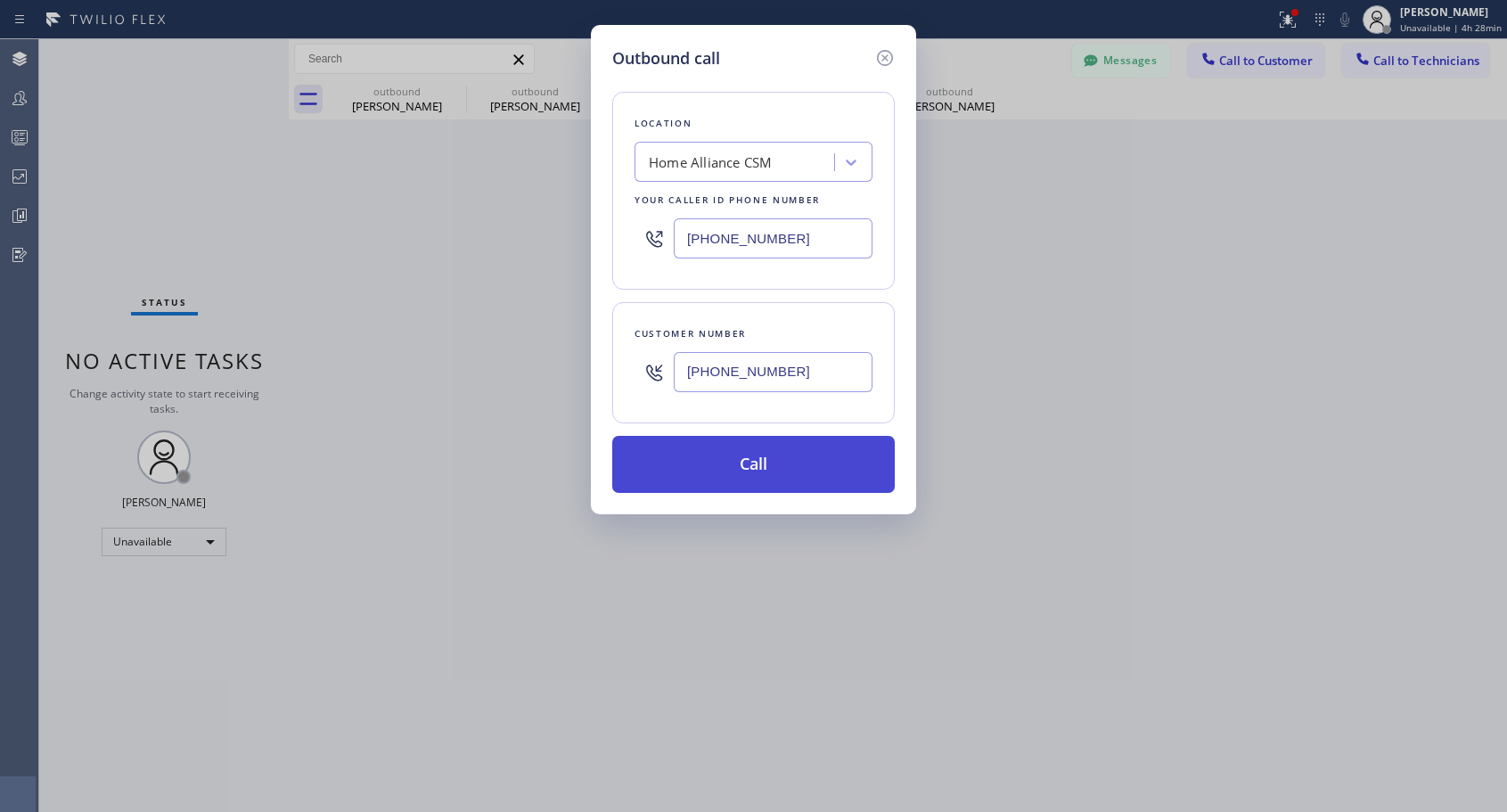
type input "[PHONE_NUMBER]"
drag, startPoint x: 772, startPoint y: 469, endPoint x: 772, endPoint y: 378, distance: 91.0
click at [772, 465] on button "Call" at bounding box center [753, 465] width 283 height 57
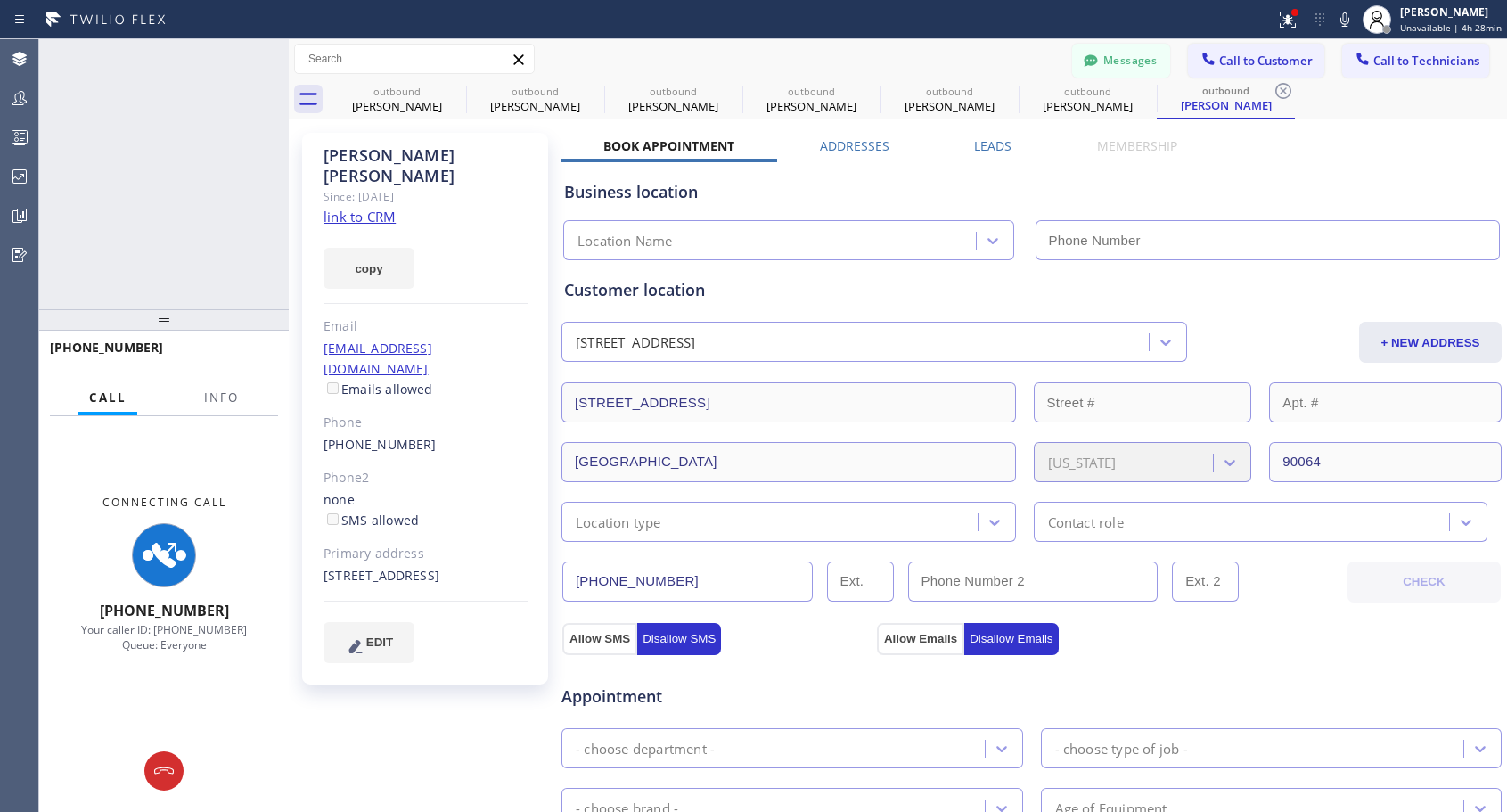
type input "[PHONE_NUMBER]"
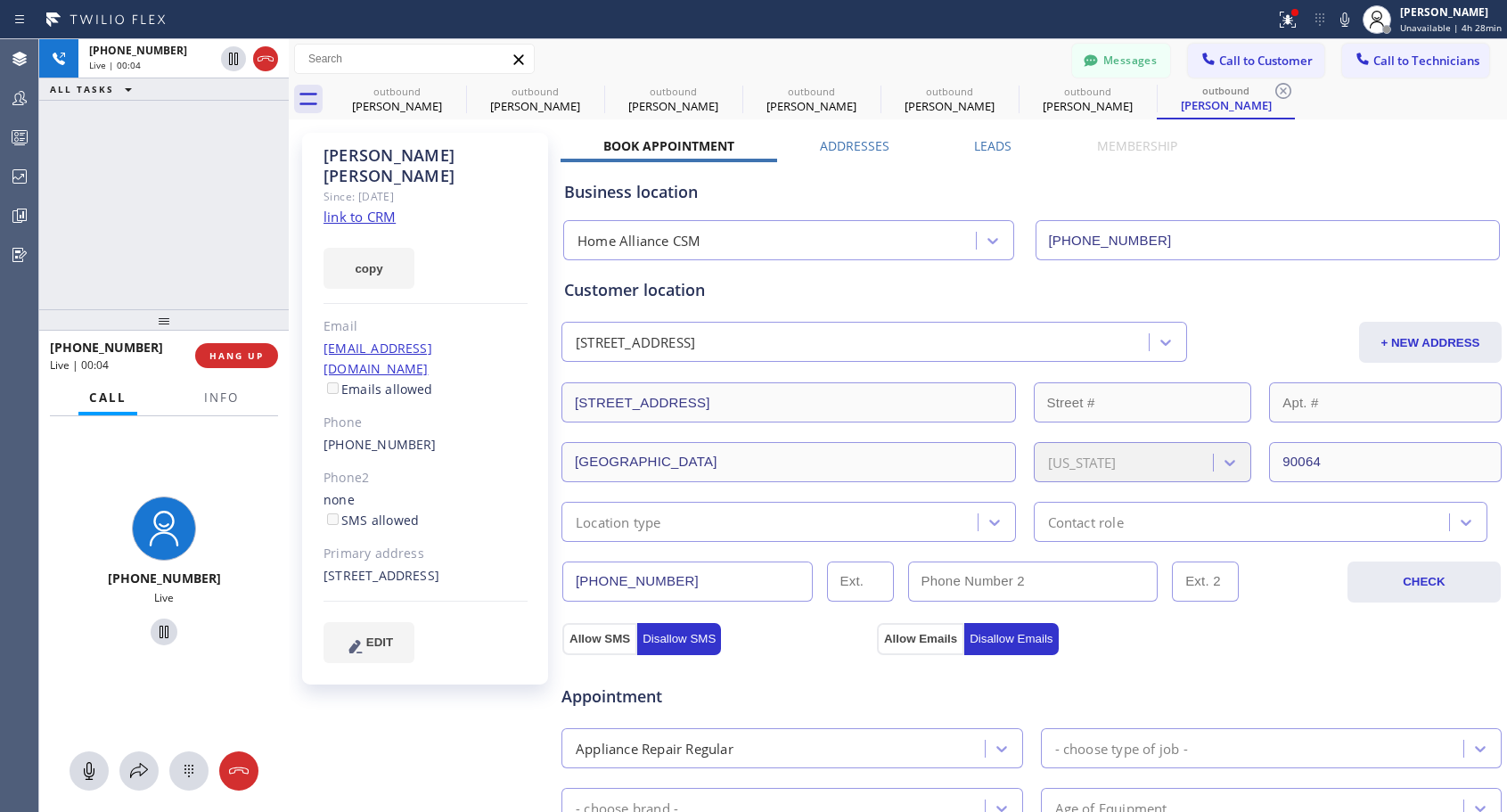
drag, startPoint x: 248, startPoint y: 345, endPoint x: 280, endPoint y: 257, distance: 93.6
click at [280, 257] on div "[PHONE_NUMBER] Live | 00:04 ALL TASKS ALL TASKS ACTIVE TASKS TASKS IN WRAP UP […" at bounding box center [163, 425] width 249 height 772
click at [233, 352] on span "HANG UP" at bounding box center [236, 355] width 54 height 12
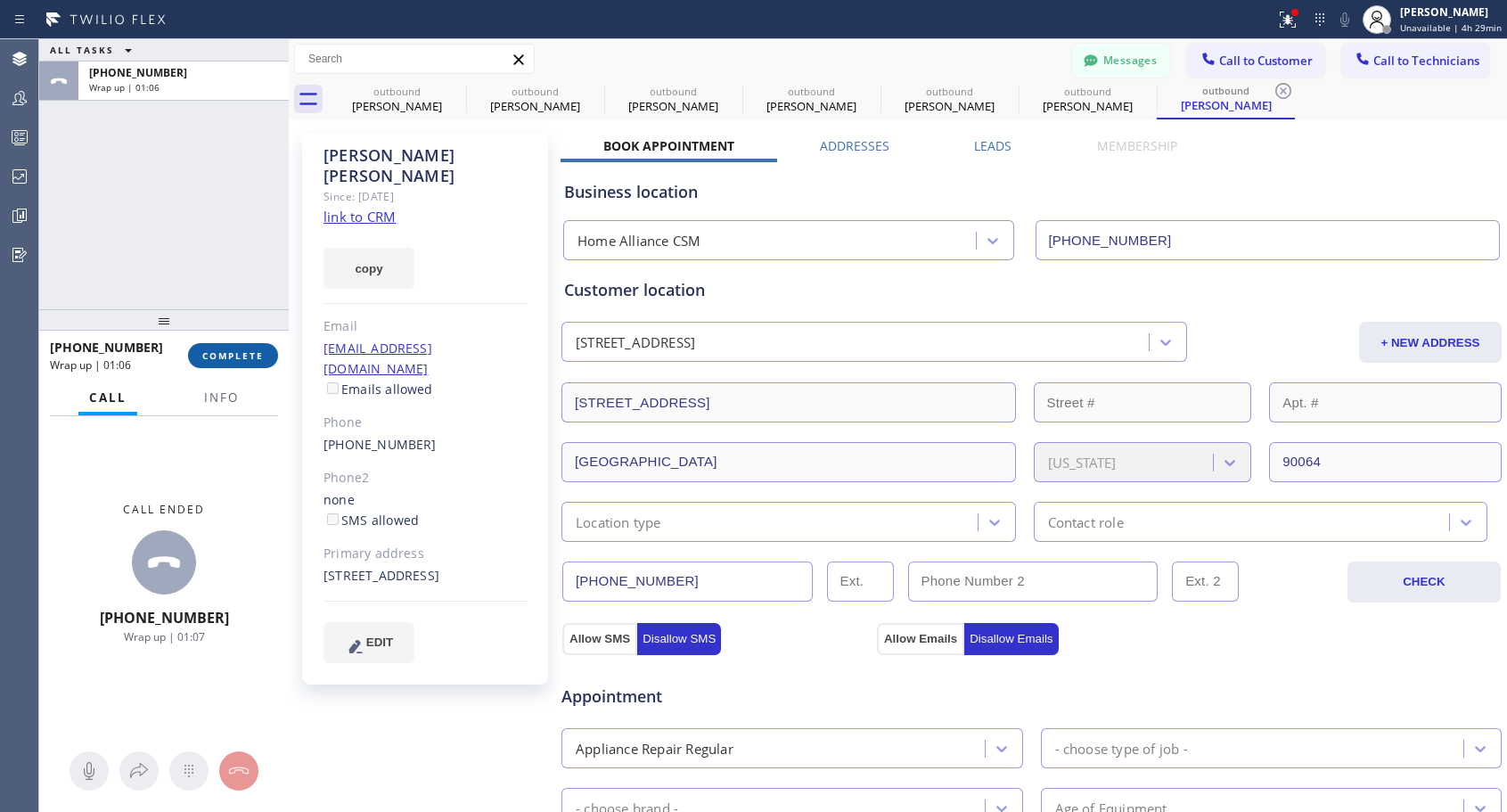
click at [245, 357] on span "COMPLETE" at bounding box center [233, 355] width 61 height 12
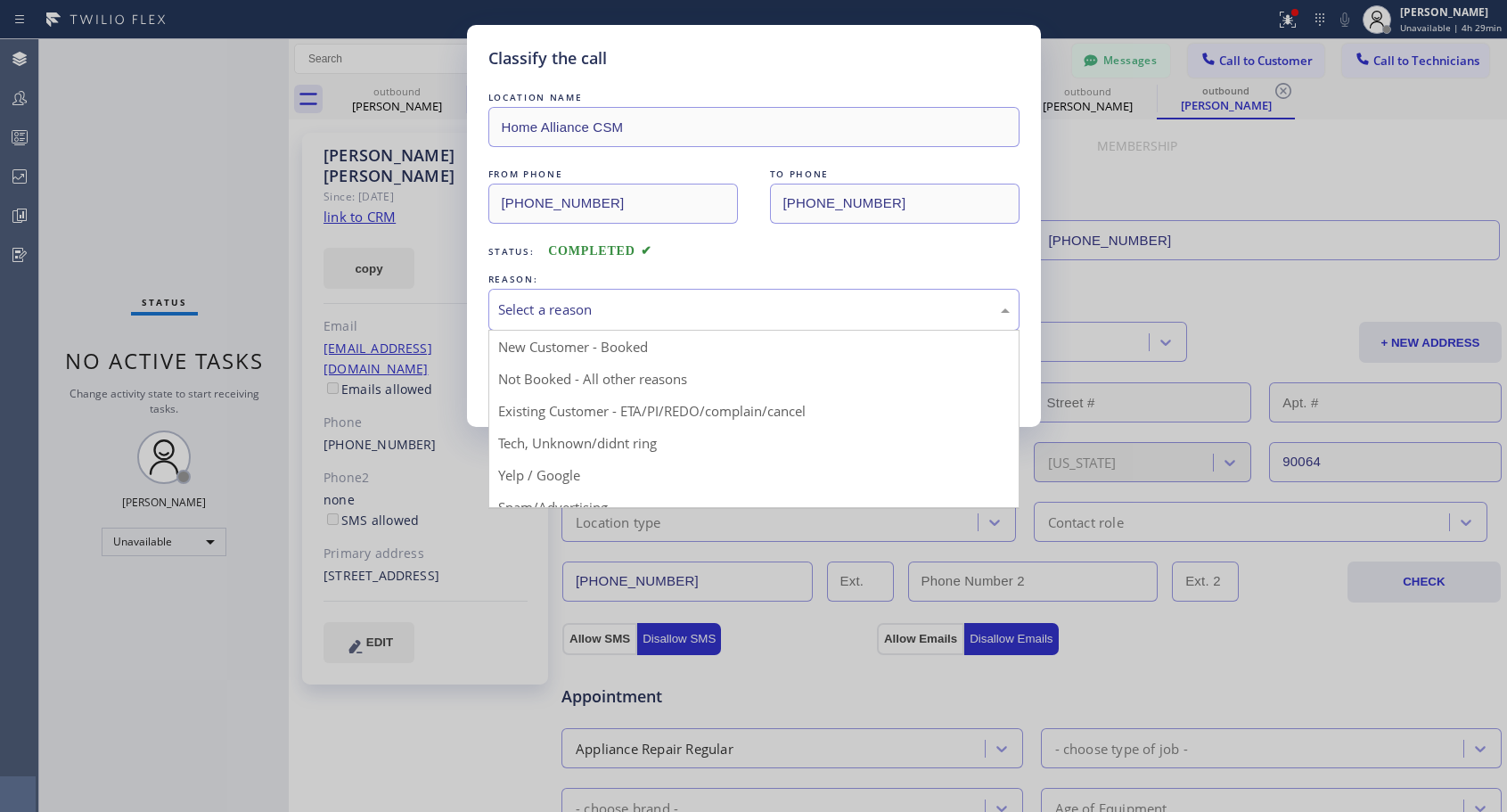
click at [656, 309] on div "Select a reason" at bounding box center [754, 309] width 512 height 20
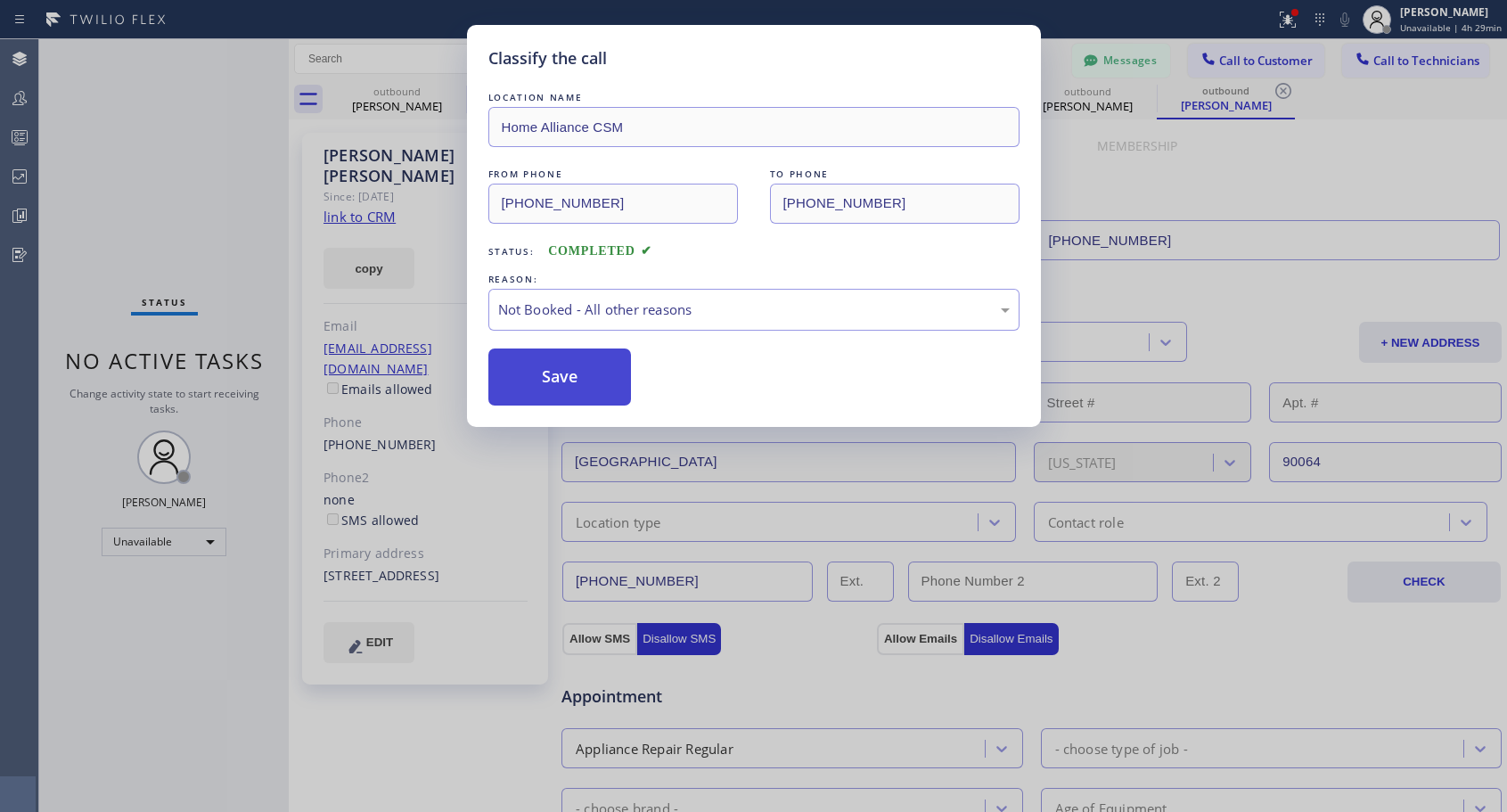
click at [573, 377] on button "Save" at bounding box center [560, 377] width 143 height 57
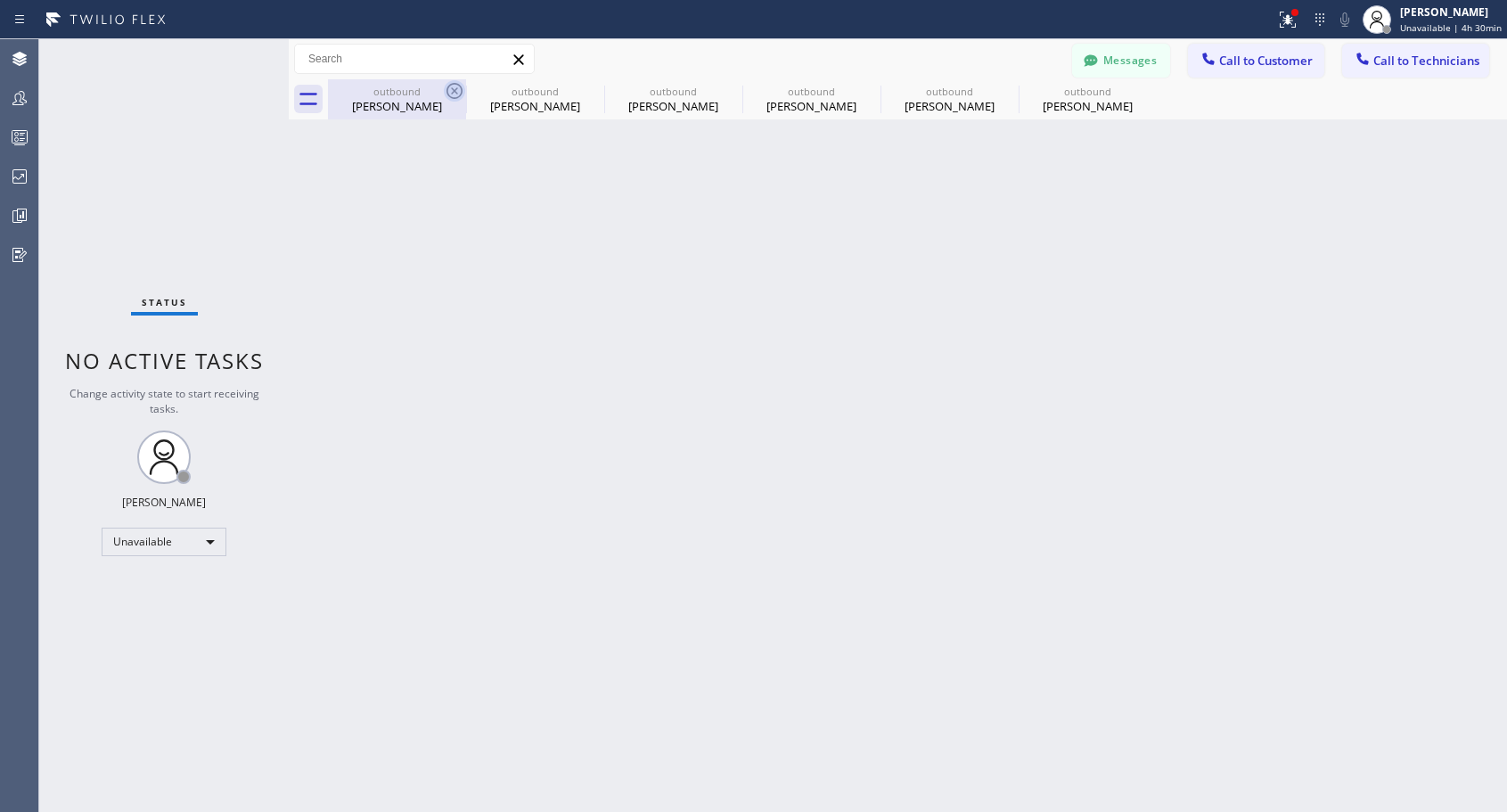
click at [454, 92] on icon at bounding box center [454, 91] width 16 height 16
click at [0, 0] on icon at bounding box center [0, 0] width 0 height 0
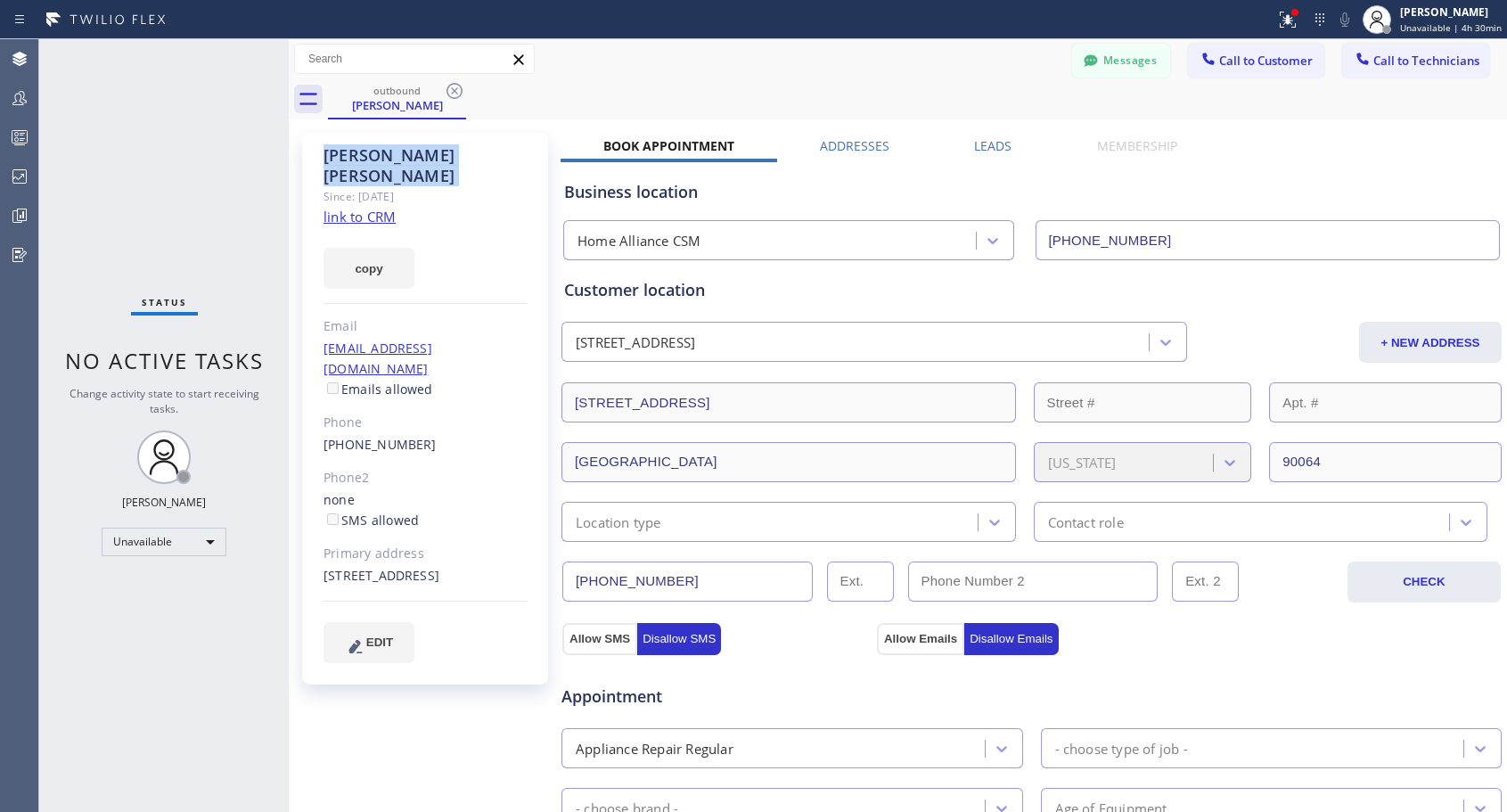
click at [454, 92] on icon at bounding box center [454, 91] width 16 height 16
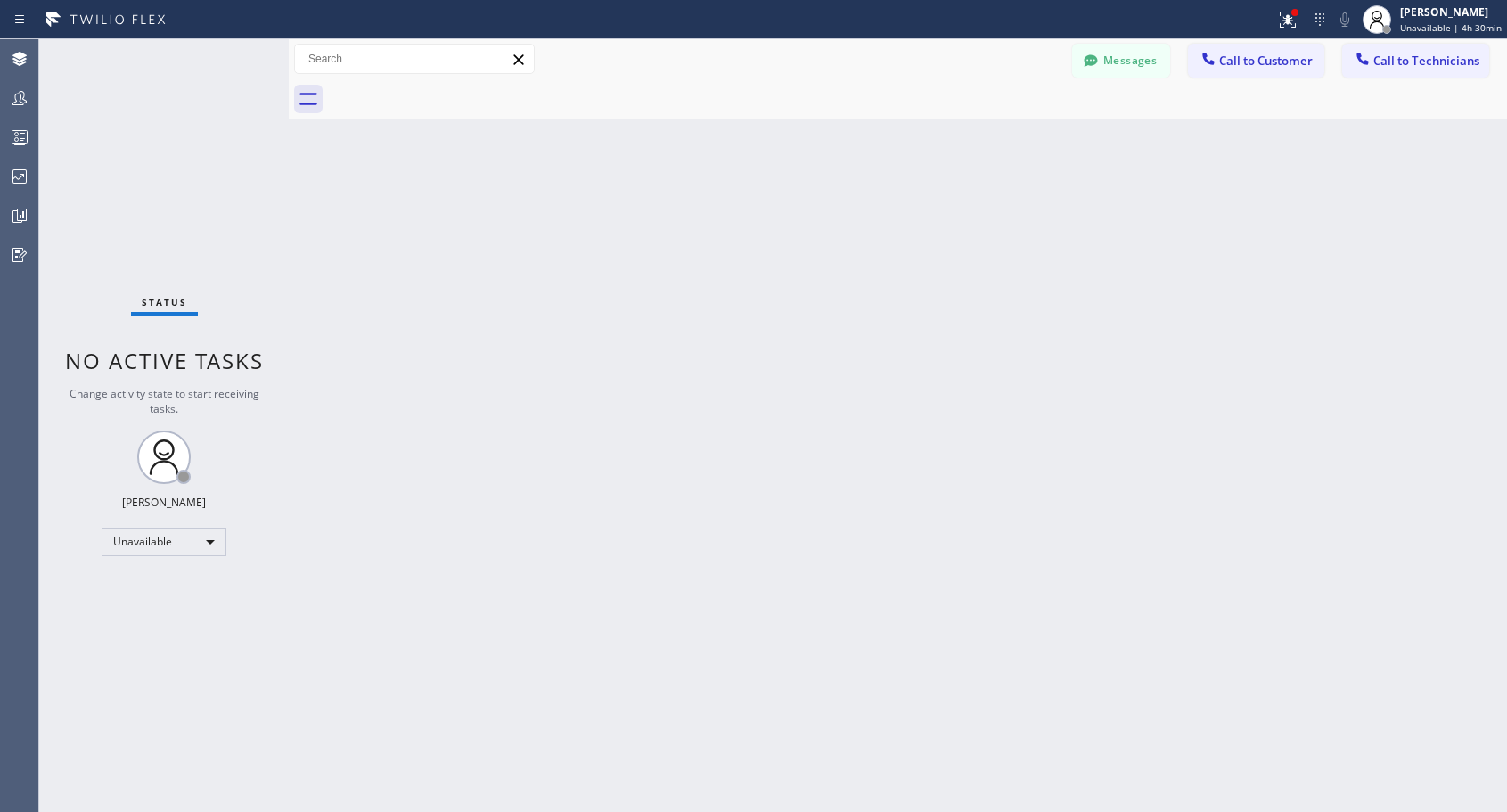
click at [454, 92] on div at bounding box center [917, 99] width 1179 height 40
drag, startPoint x: 1224, startPoint y: 56, endPoint x: 1195, endPoint y: 88, distance: 43.2
click at [1221, 63] on span "Call to Customer" at bounding box center [1266, 60] width 94 height 16
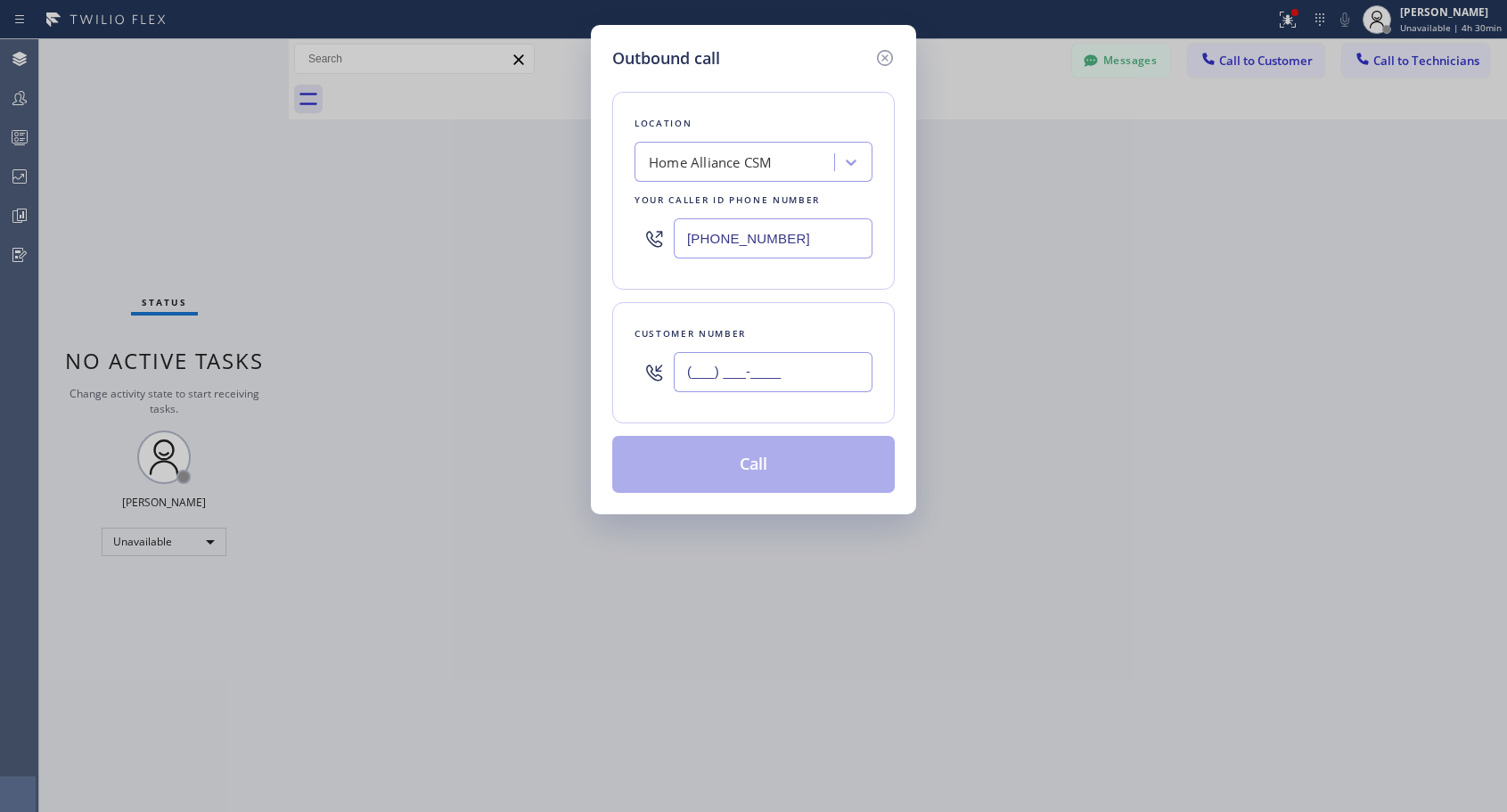
click at [830, 384] on input "(___) ___-____" at bounding box center [773, 372] width 199 height 40
paste input "415) 568-5200"
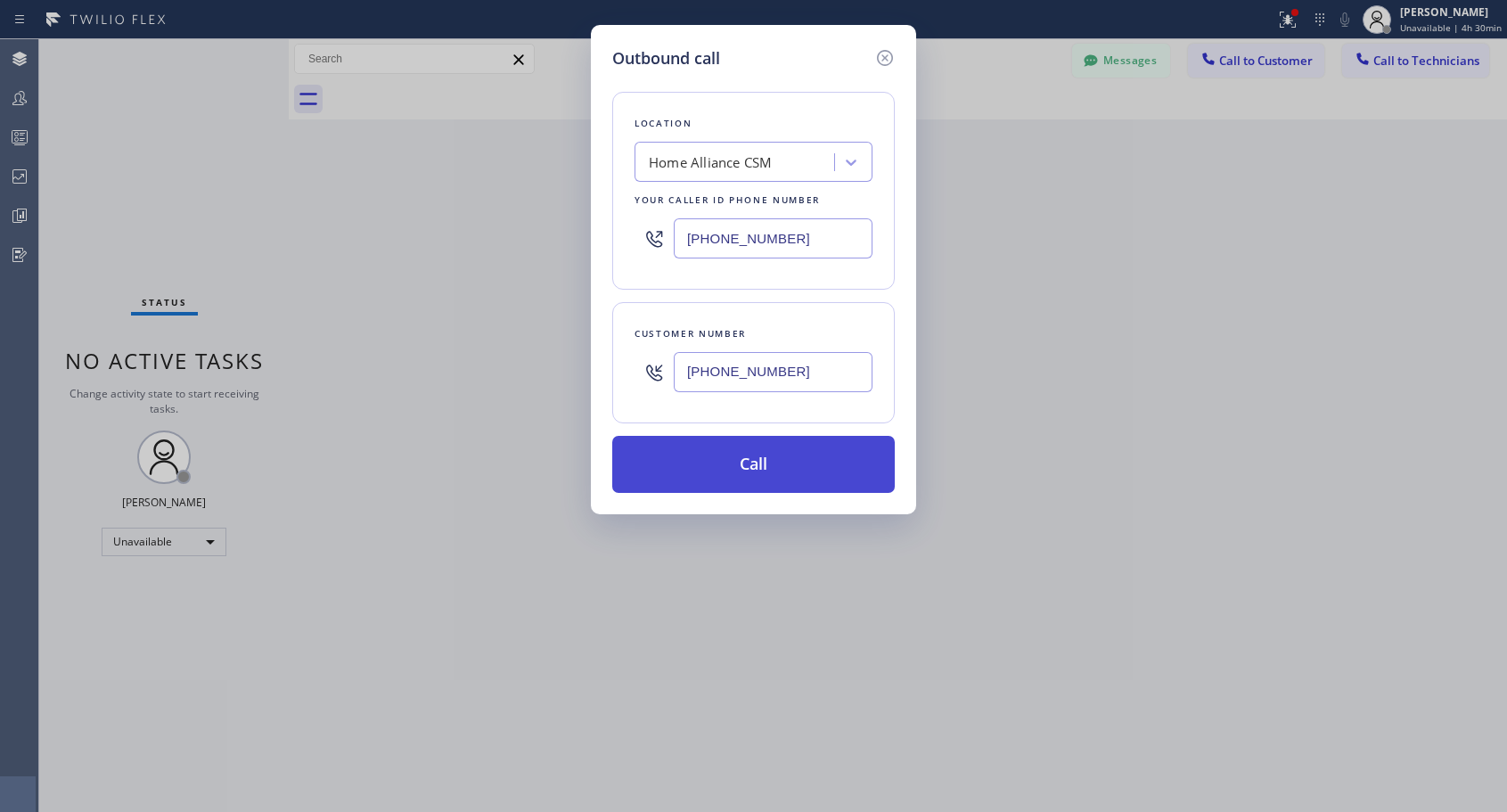
type input "[PHONE_NUMBER]"
click at [777, 471] on button "Call" at bounding box center [753, 465] width 283 height 57
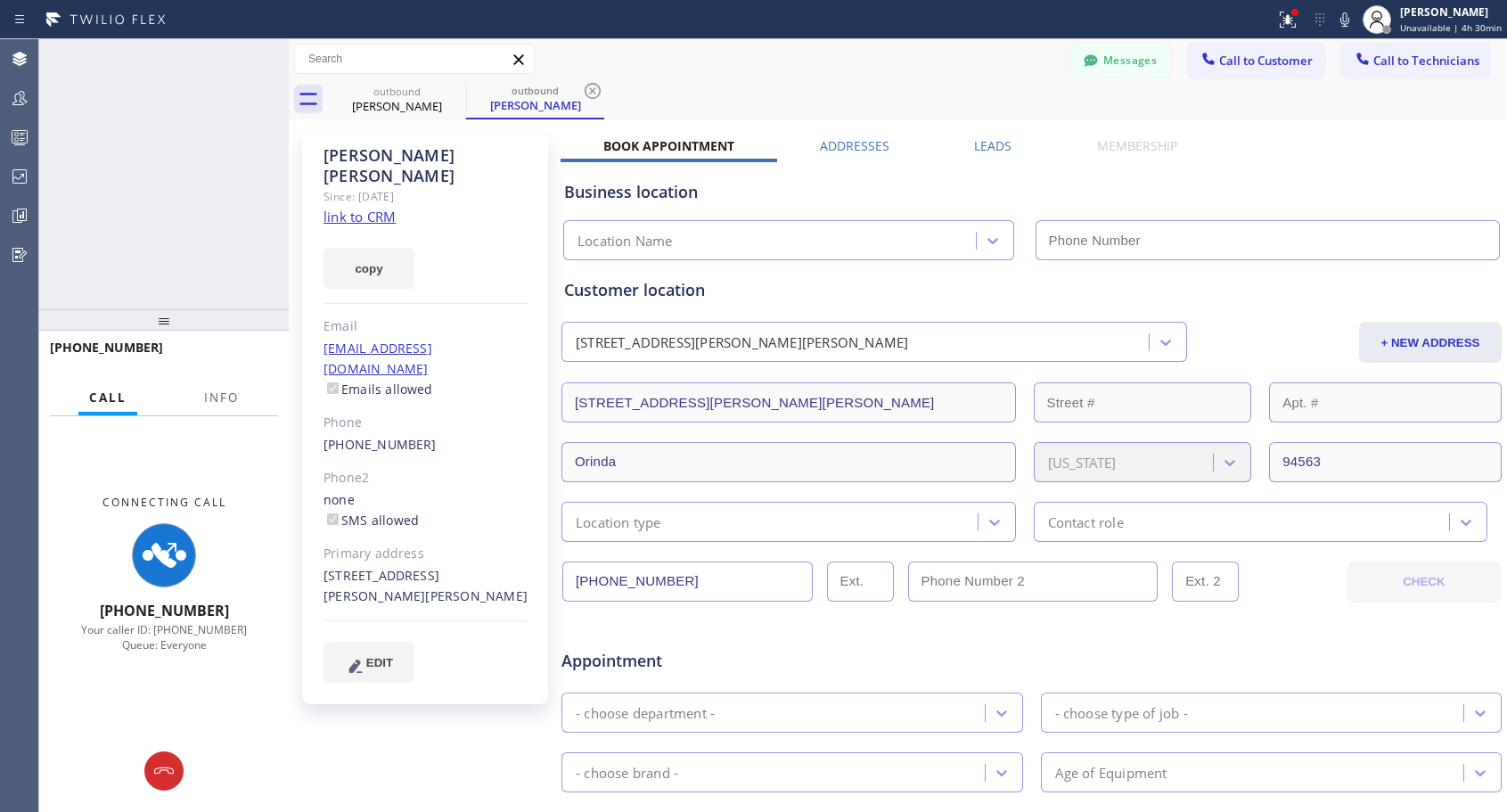
type input "[PHONE_NUMBER]"
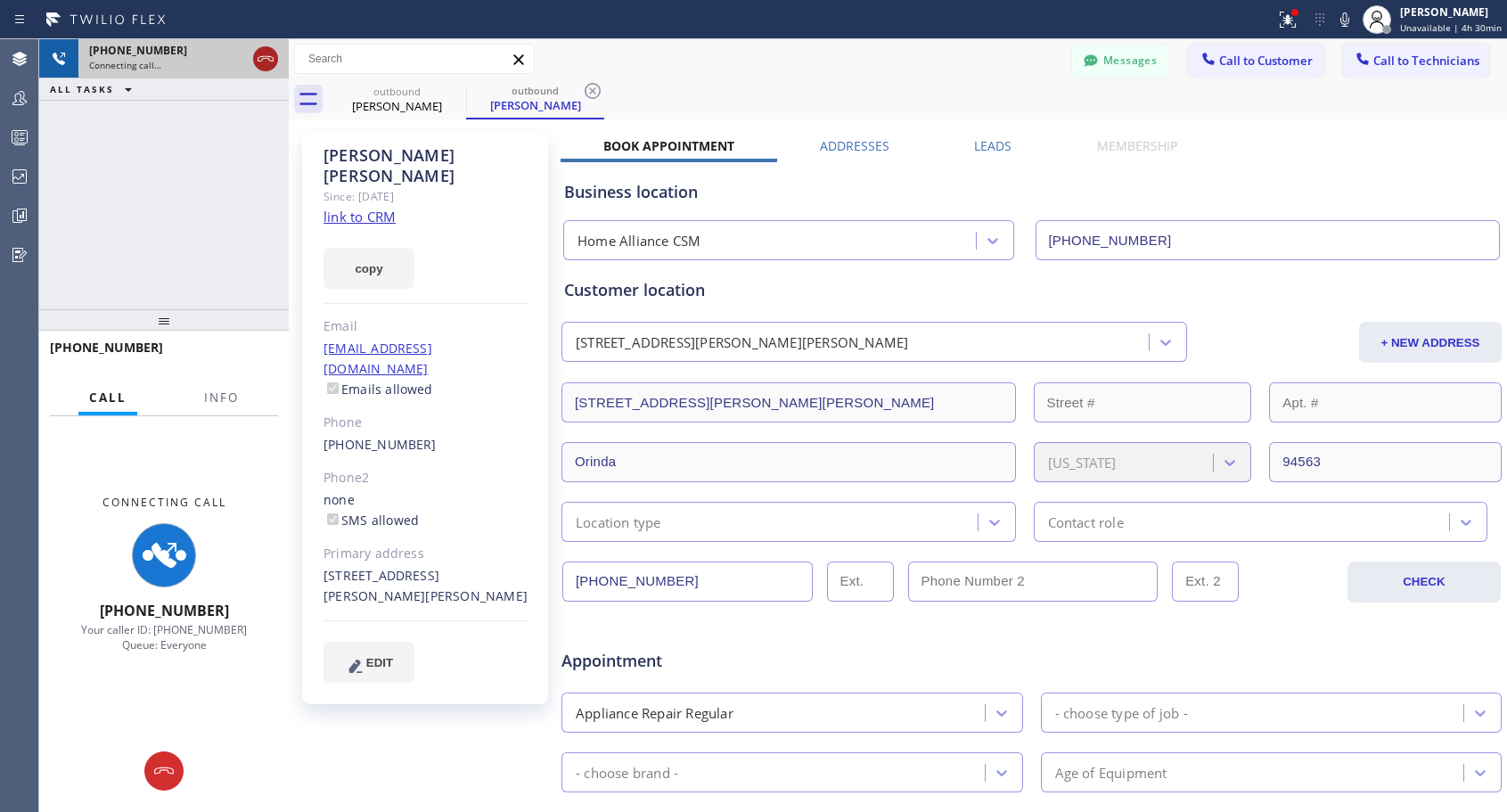
click at [262, 56] on icon at bounding box center [265, 59] width 16 height 6
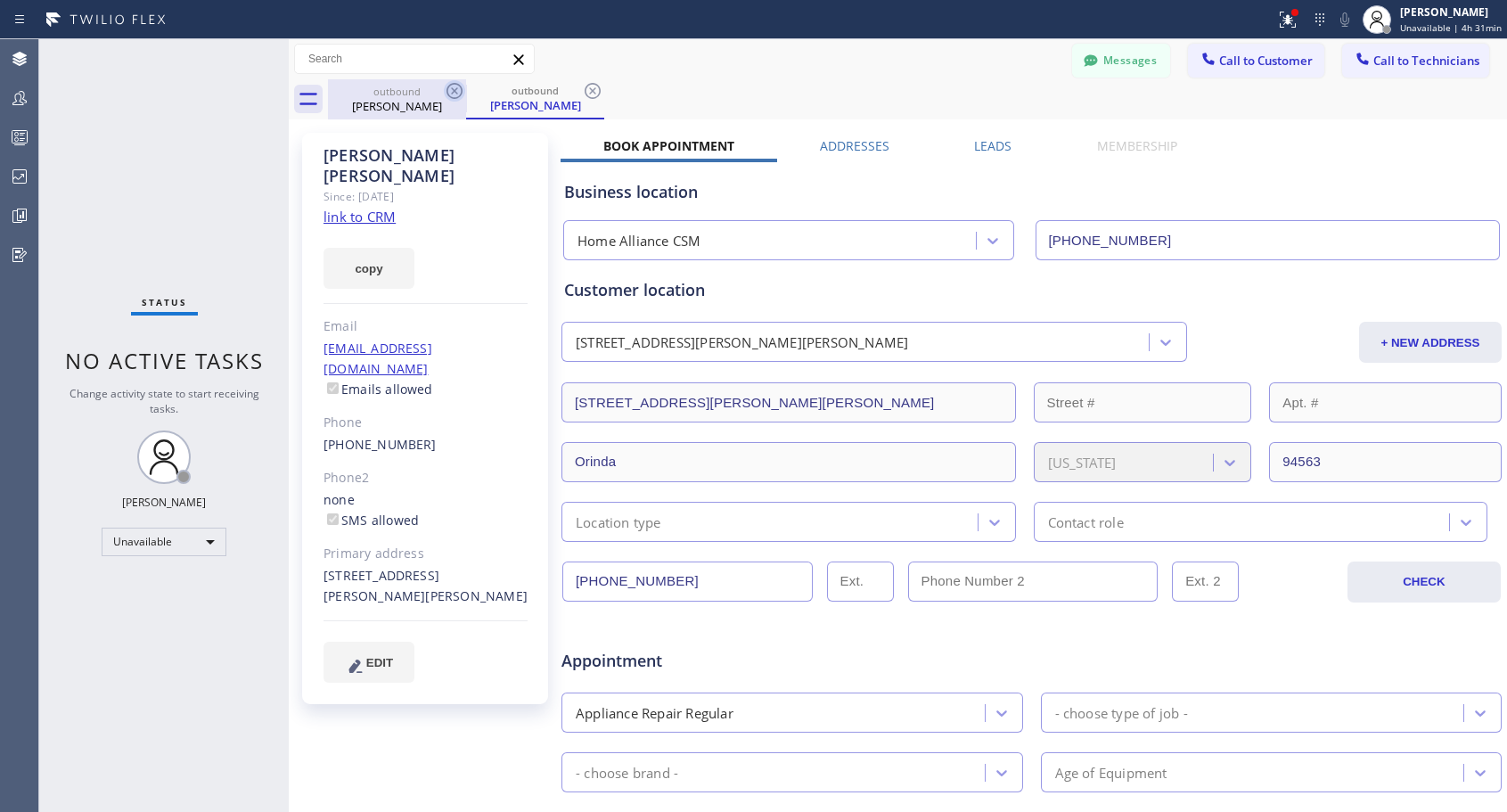
click at [456, 90] on icon at bounding box center [454, 91] width 16 height 16
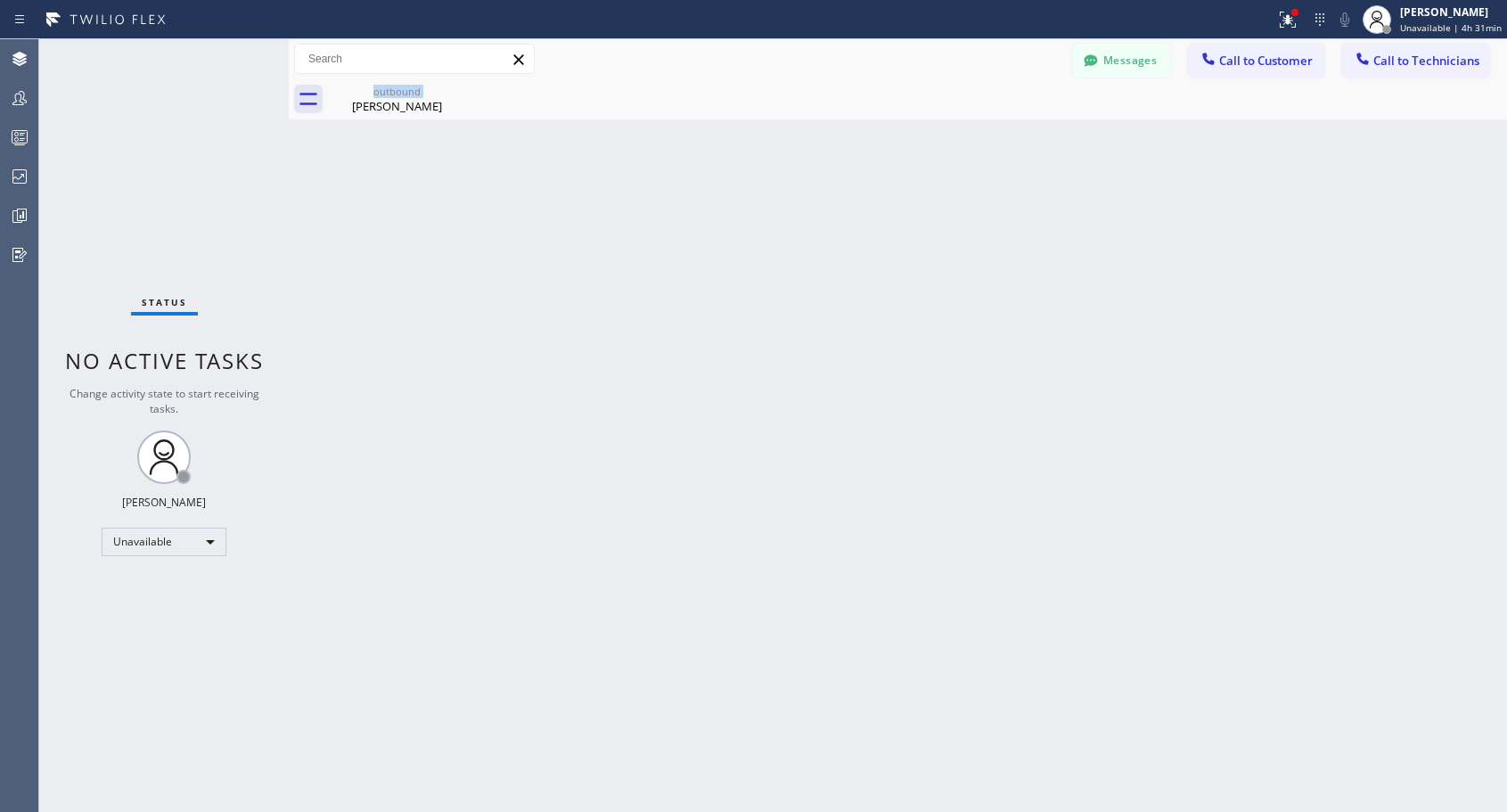
click at [456, 90] on div "outbound [PERSON_NAME]" at bounding box center [397, 99] width 138 height 40
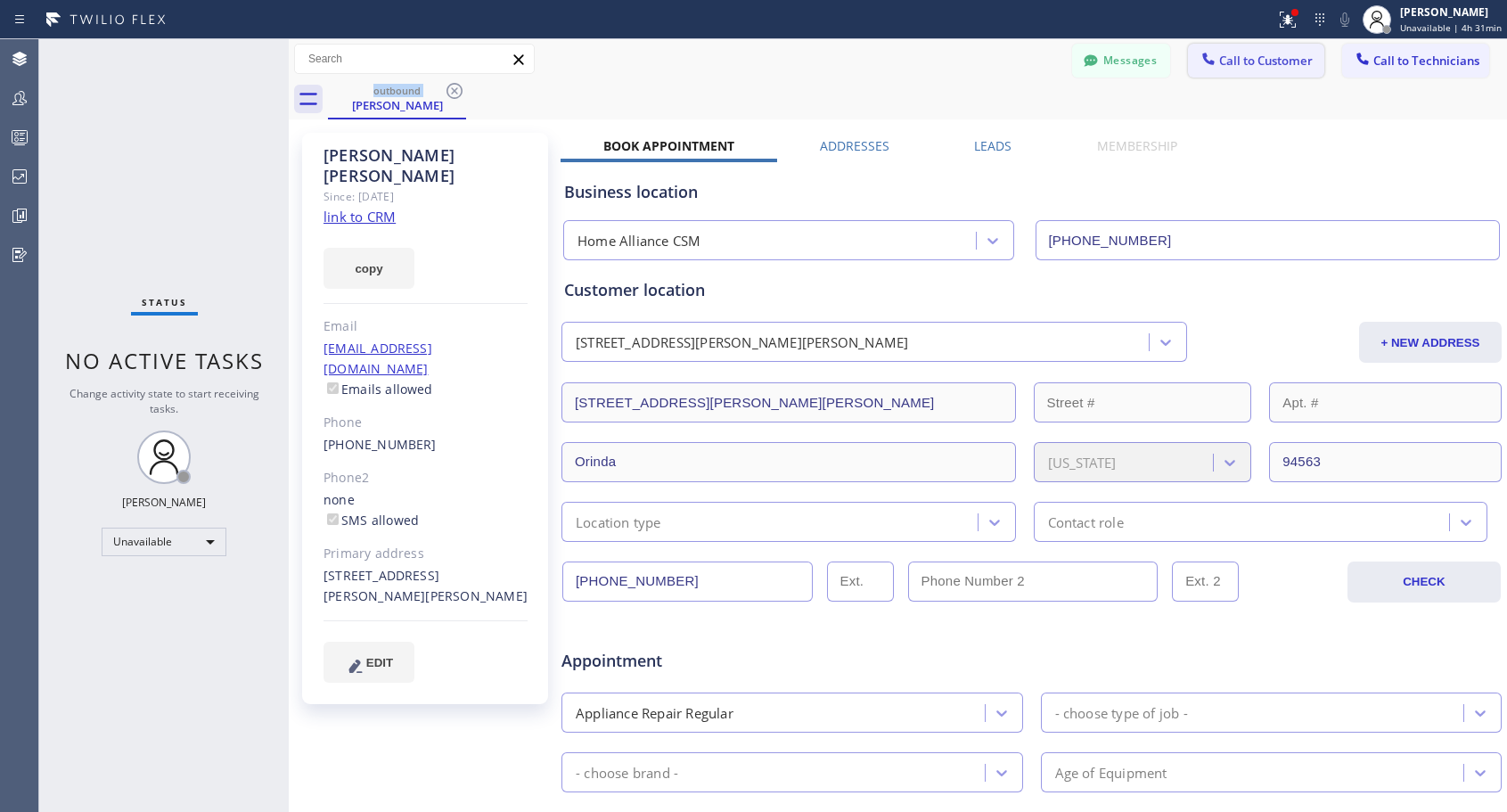
click at [1225, 48] on button "Call to Customer" at bounding box center [1255, 60] width 136 height 33
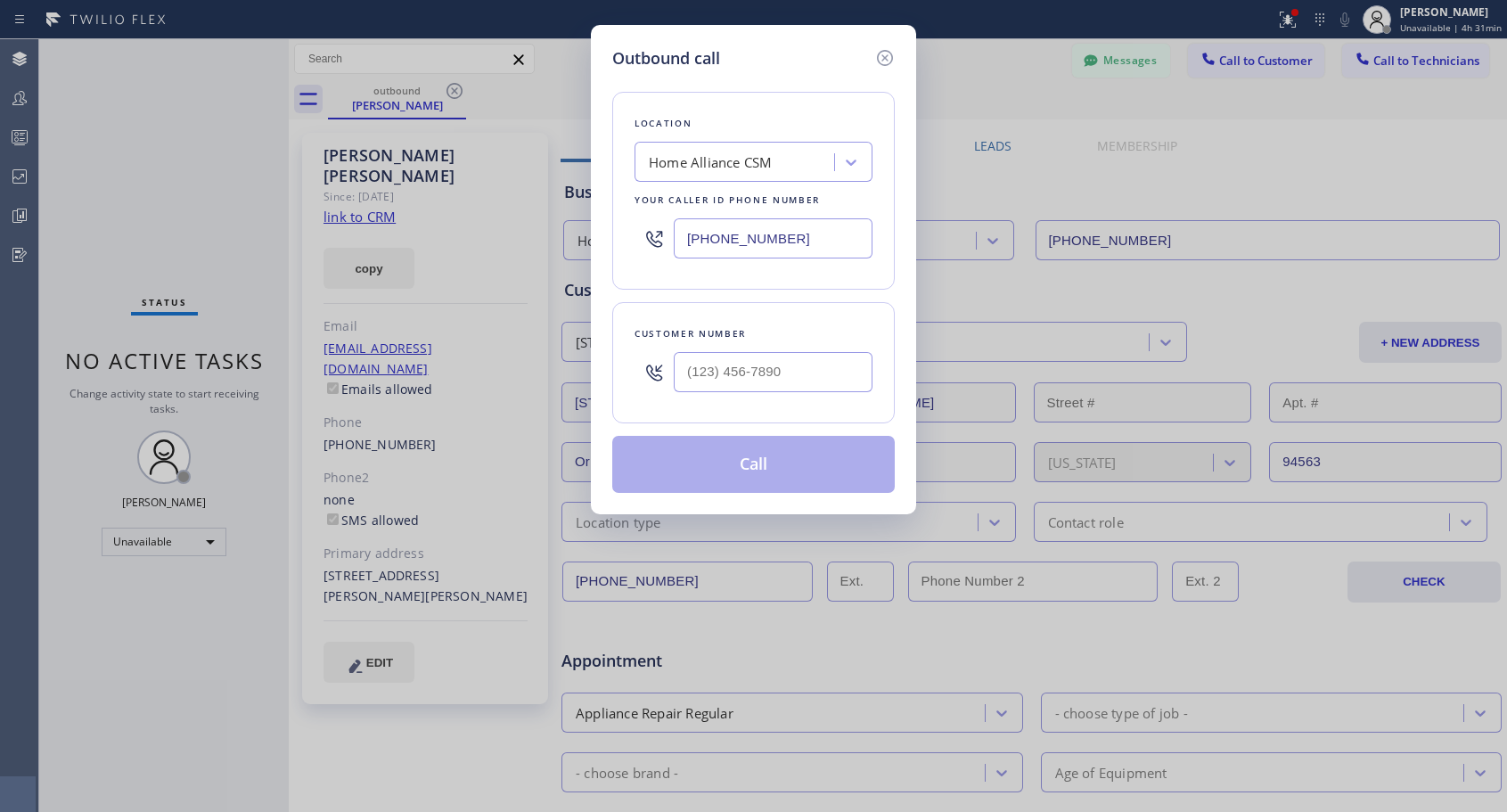
click at [775, 349] on div at bounding box center [773, 371] width 199 height 58
click at [776, 360] on input "(___) ___-____" at bounding box center [773, 372] width 199 height 40
paste input "305) 439-0894"
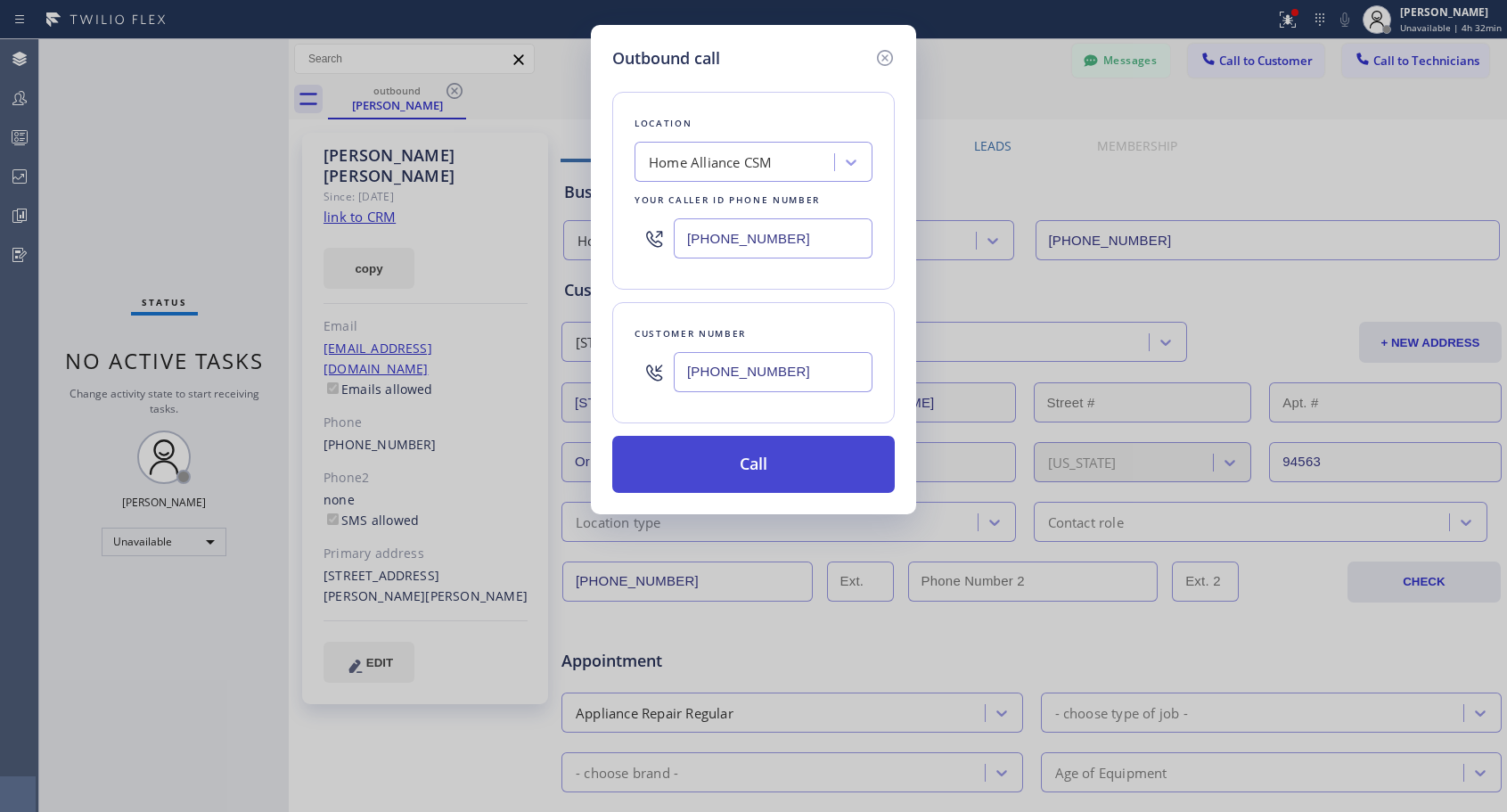
type input "[PHONE_NUMBER]"
click at [751, 466] on button "Call" at bounding box center [753, 465] width 283 height 57
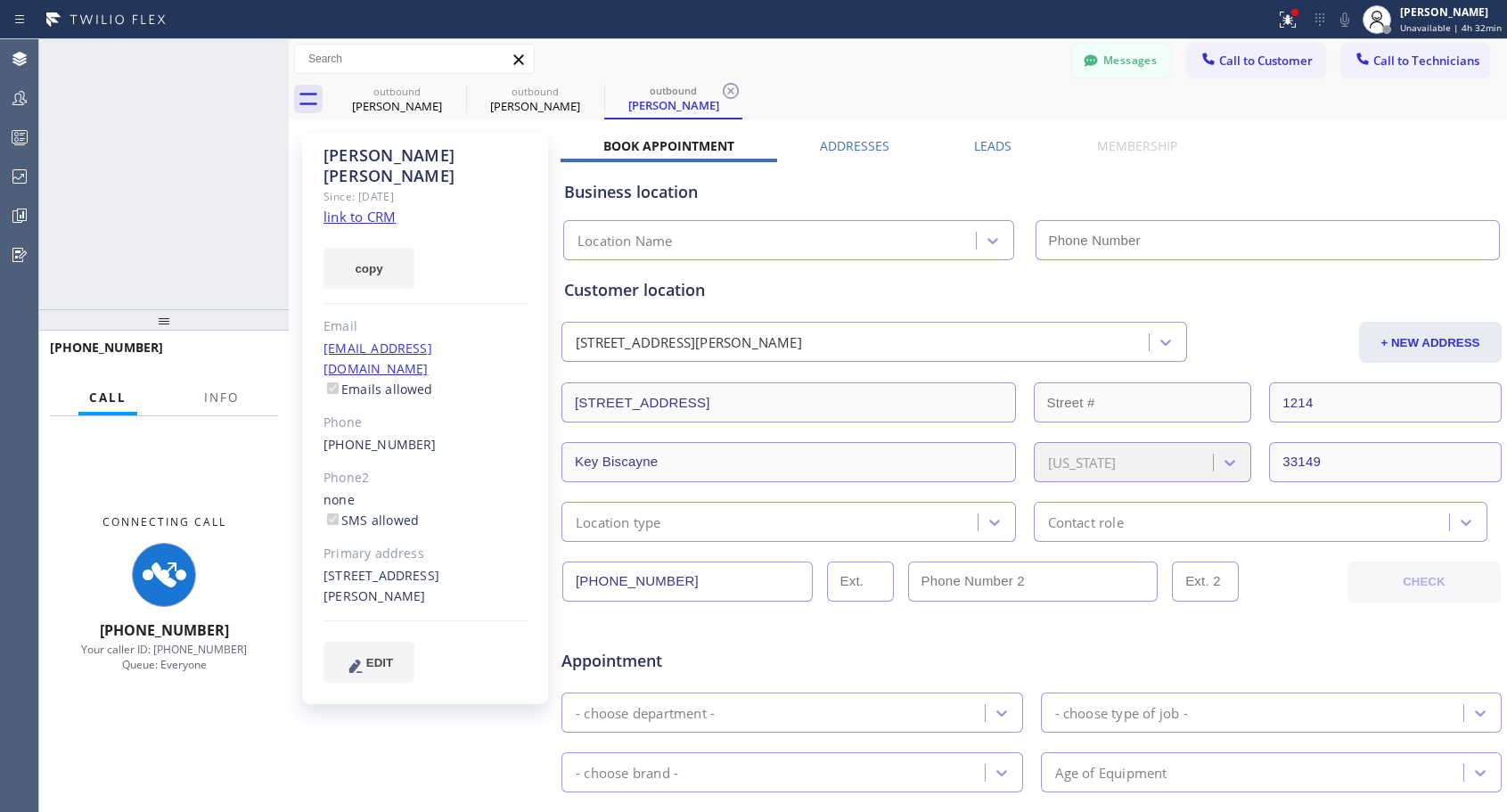
type input "[PHONE_NUMBER]"
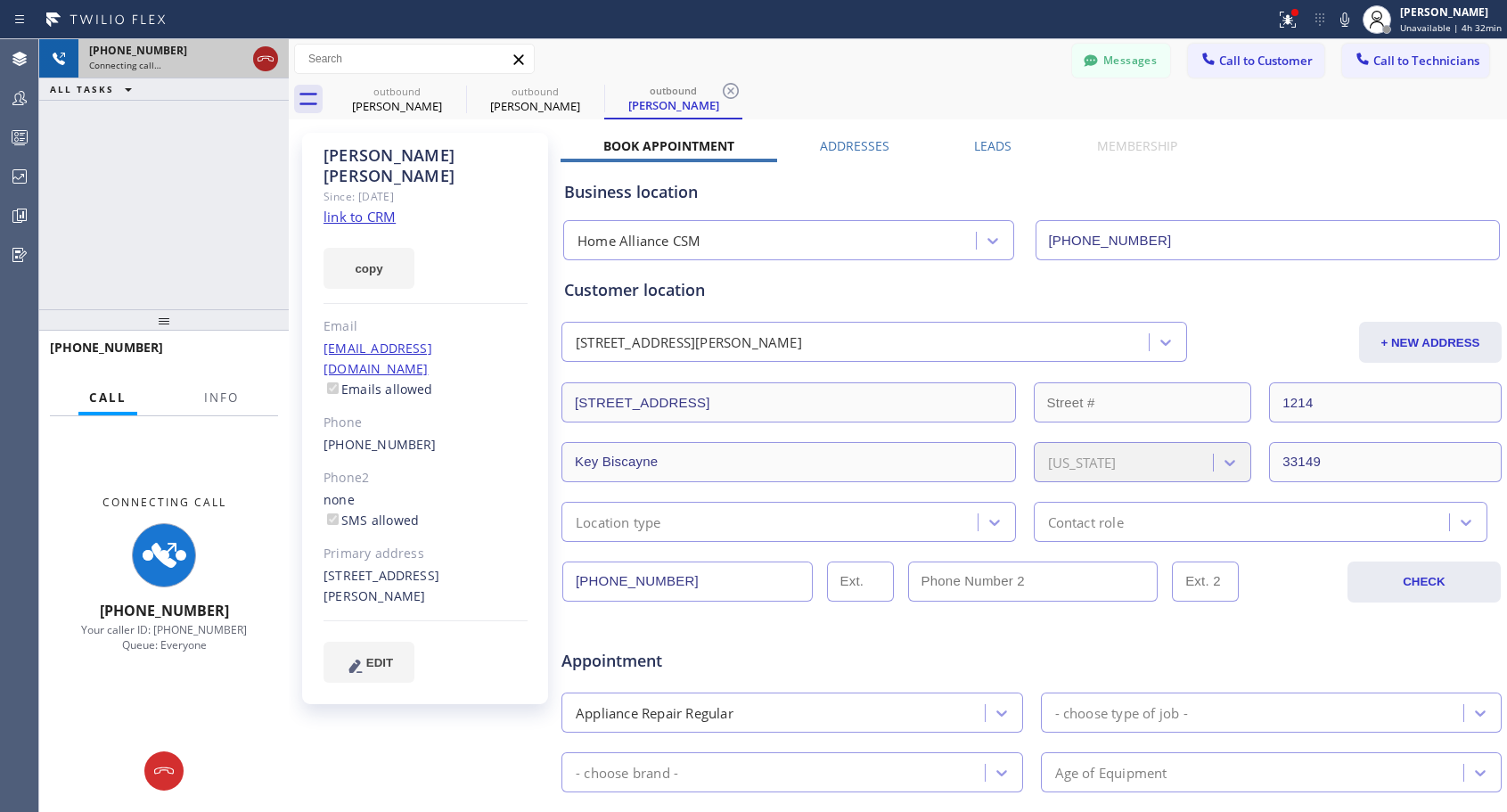
click at [267, 57] on icon at bounding box center [265, 58] width 21 height 21
